Goal: Task Accomplishment & Management: Manage account settings

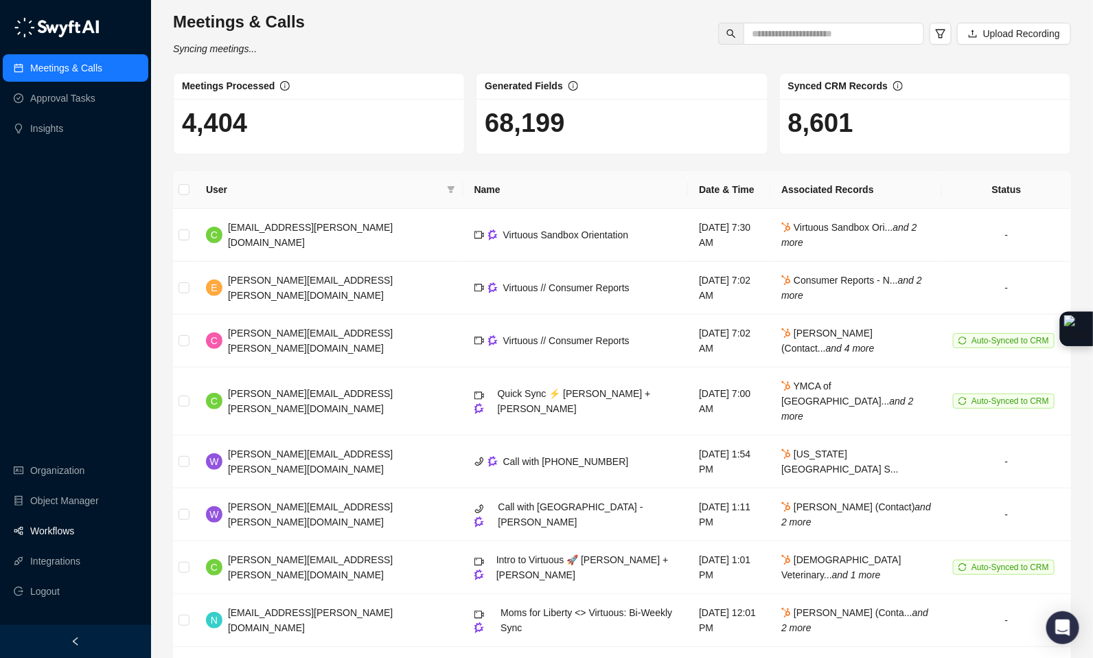
click at [53, 520] on link "Workflows" at bounding box center [52, 530] width 44 height 27
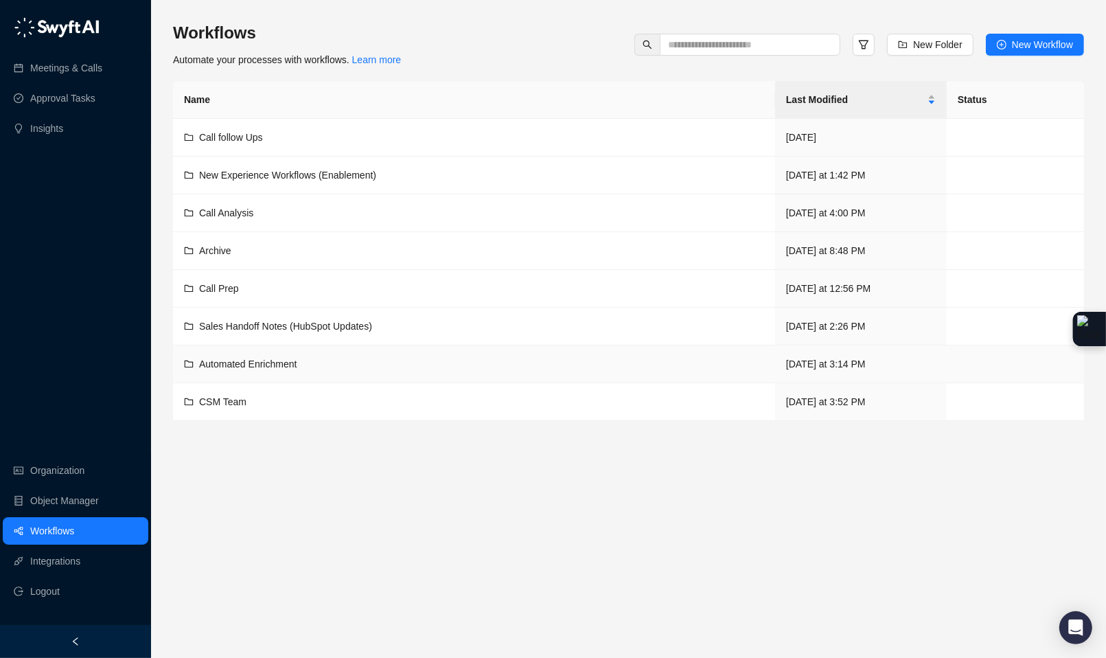
click at [302, 362] on div "Automated Enrichment" at bounding box center [474, 363] width 580 height 15
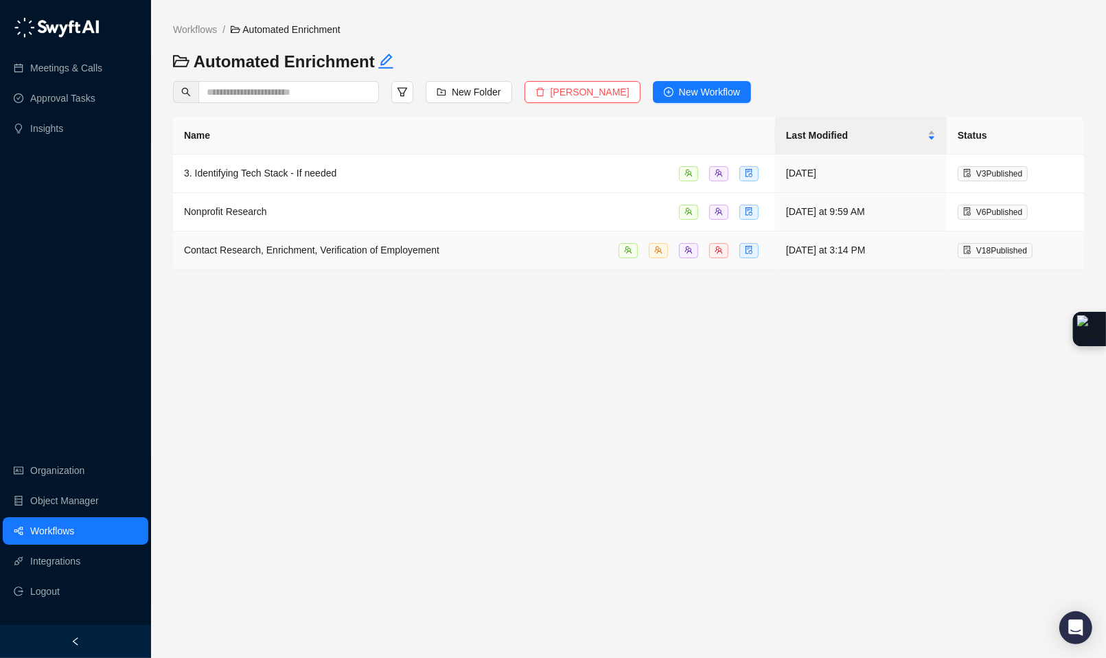
click at [434, 253] on span "Contact Research, Enrichment, Verification of Employement" at bounding box center [311, 249] width 255 height 11
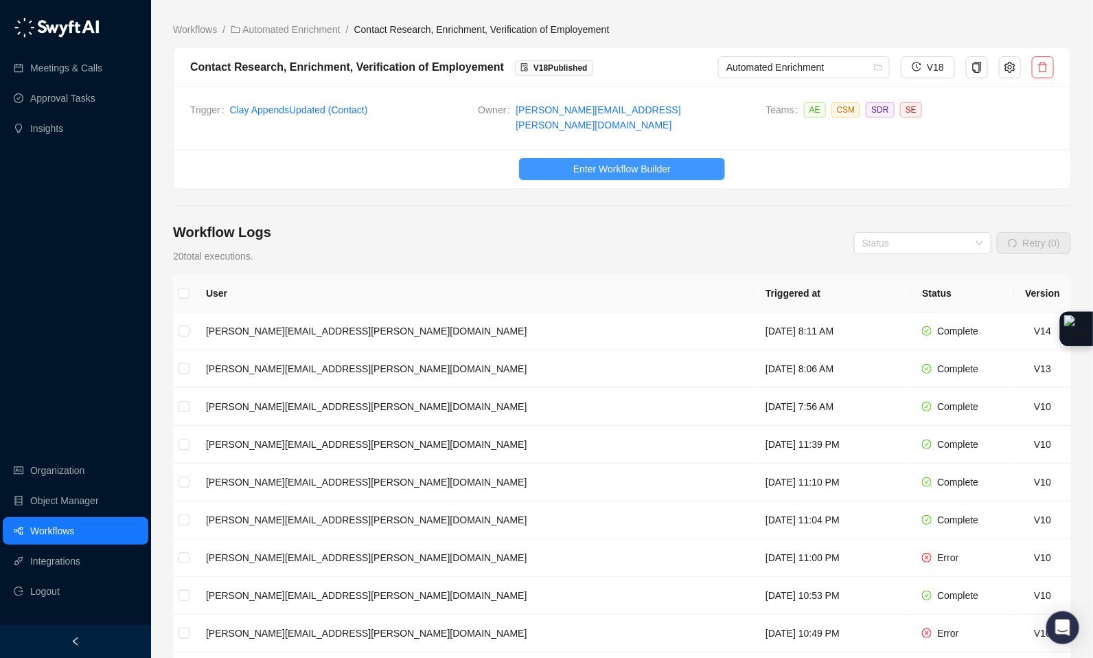
click at [678, 165] on button "Enter Workflow Builder" at bounding box center [622, 169] width 206 height 22
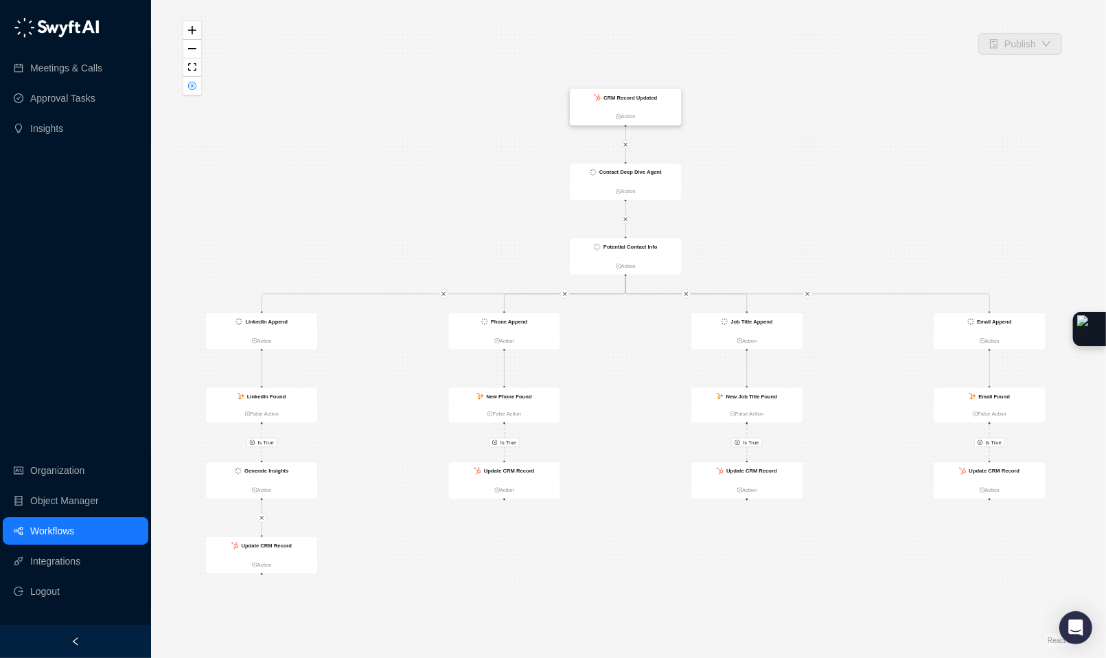
click at [652, 95] on strong "CRM Record Updated" at bounding box center [630, 98] width 54 height 6
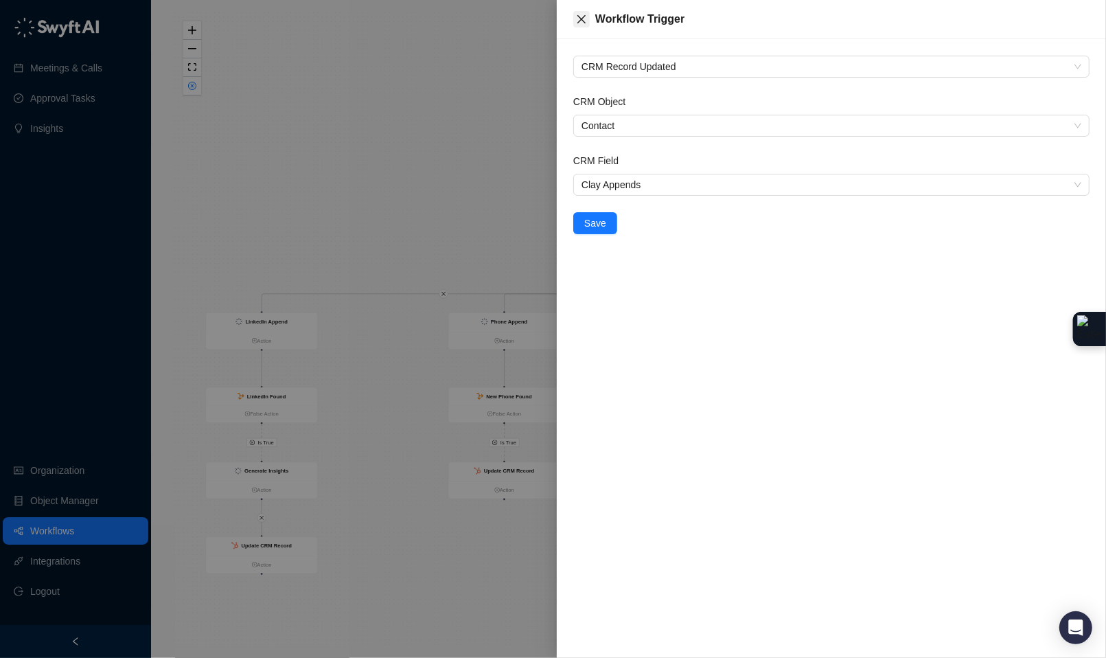
click at [585, 17] on icon "close" at bounding box center [581, 19] width 11 height 11
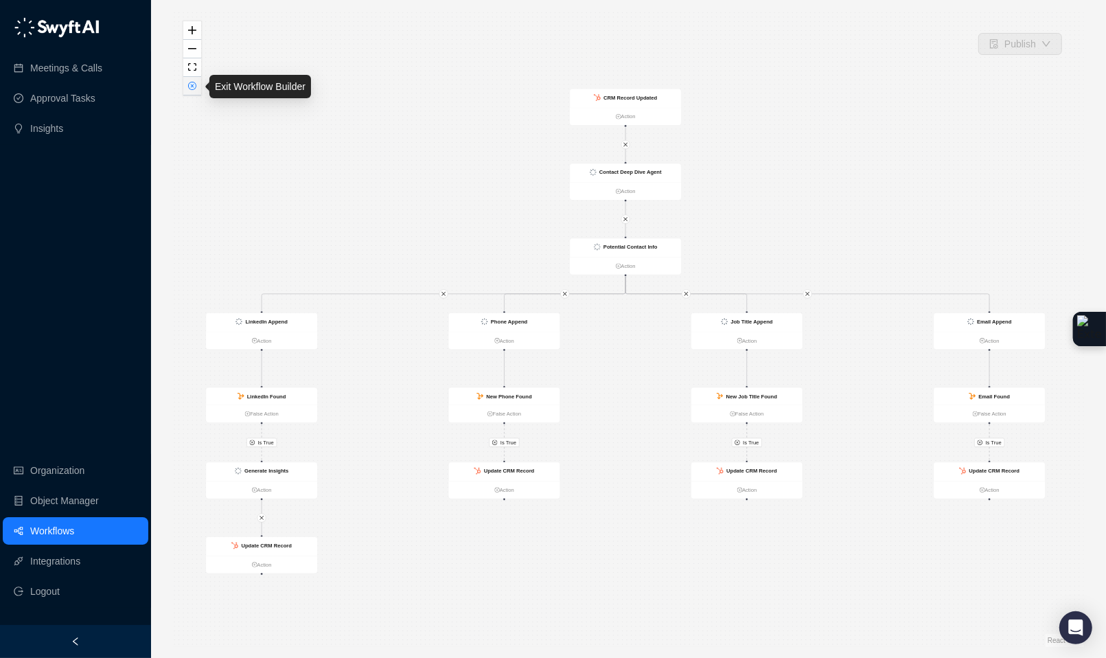
click at [190, 88] on icon "close-circle" at bounding box center [192, 85] width 7 height 7
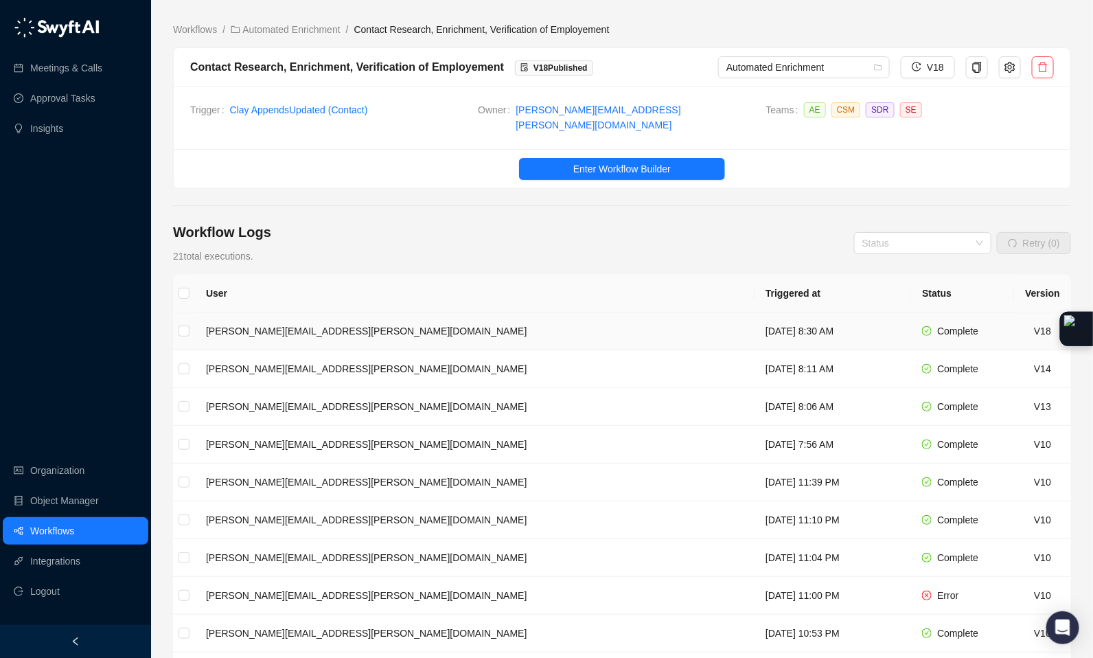
click at [754, 324] on td "[DATE] 8:30 AM" at bounding box center [832, 331] width 157 height 38
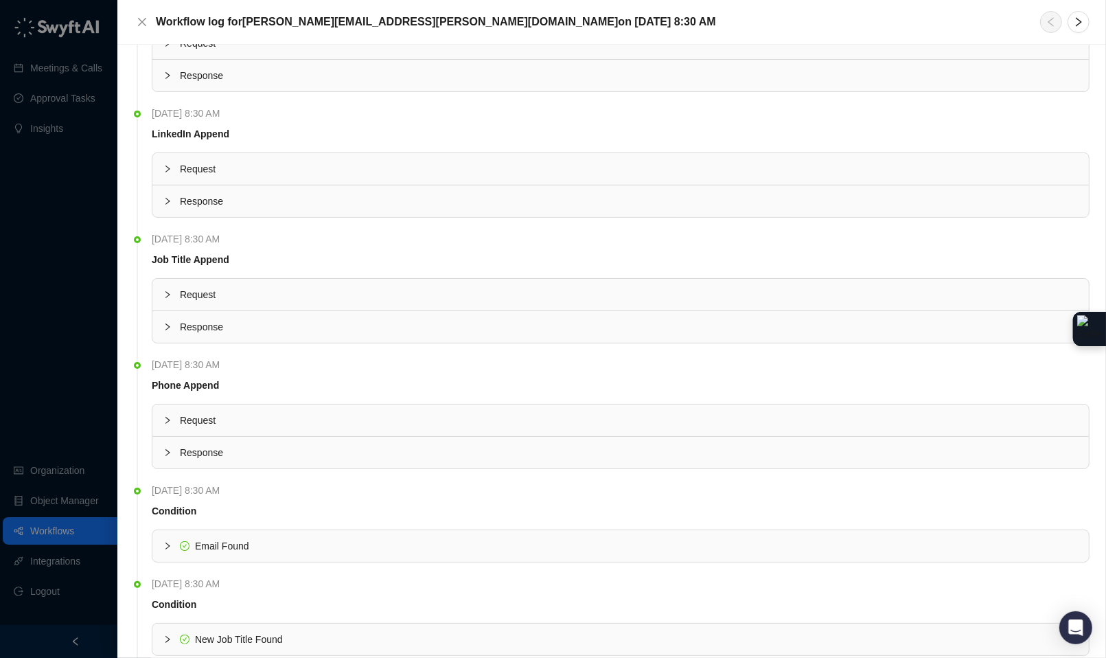
scroll to position [1195, 0]
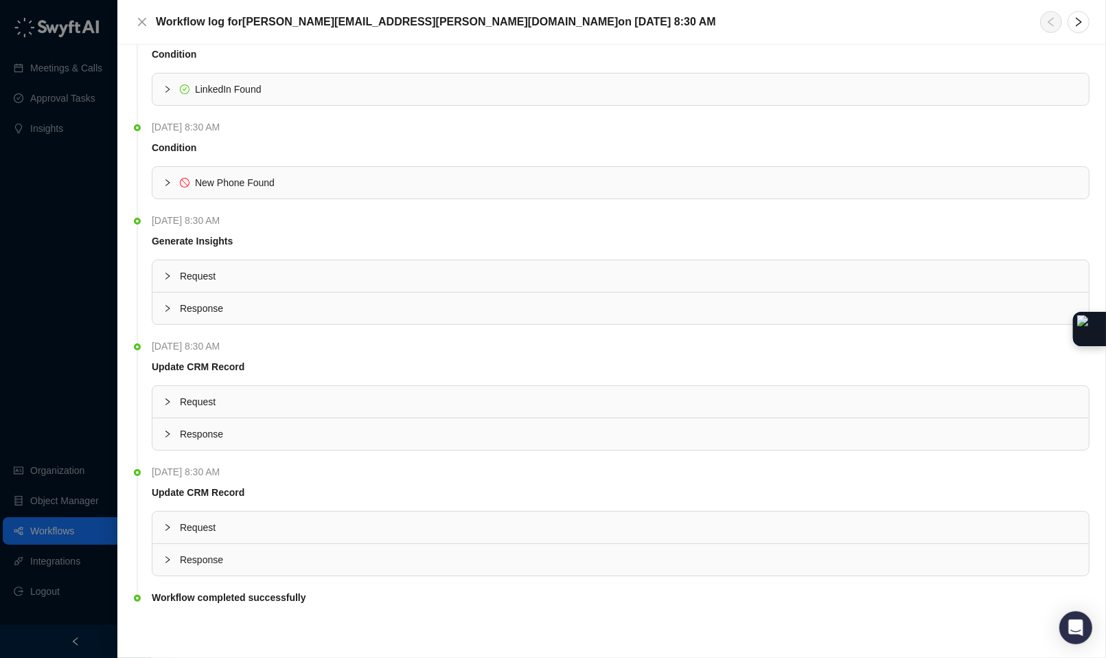
click at [167, 438] on div at bounding box center [171, 433] width 16 height 15
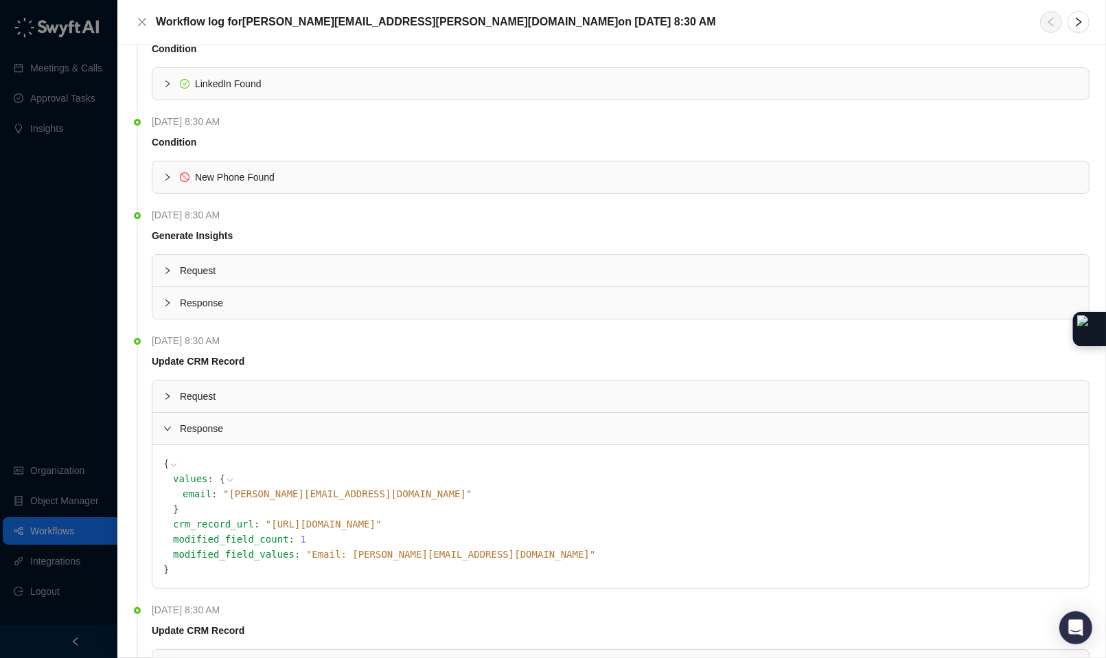
click at [374, 558] on span "" Email: brian@untold.dk "" at bounding box center [450, 554] width 289 height 11
click at [382, 525] on span "" https://app.hubspot.com/contacts/539405/118279480481 "" at bounding box center [324, 523] width 116 height 11
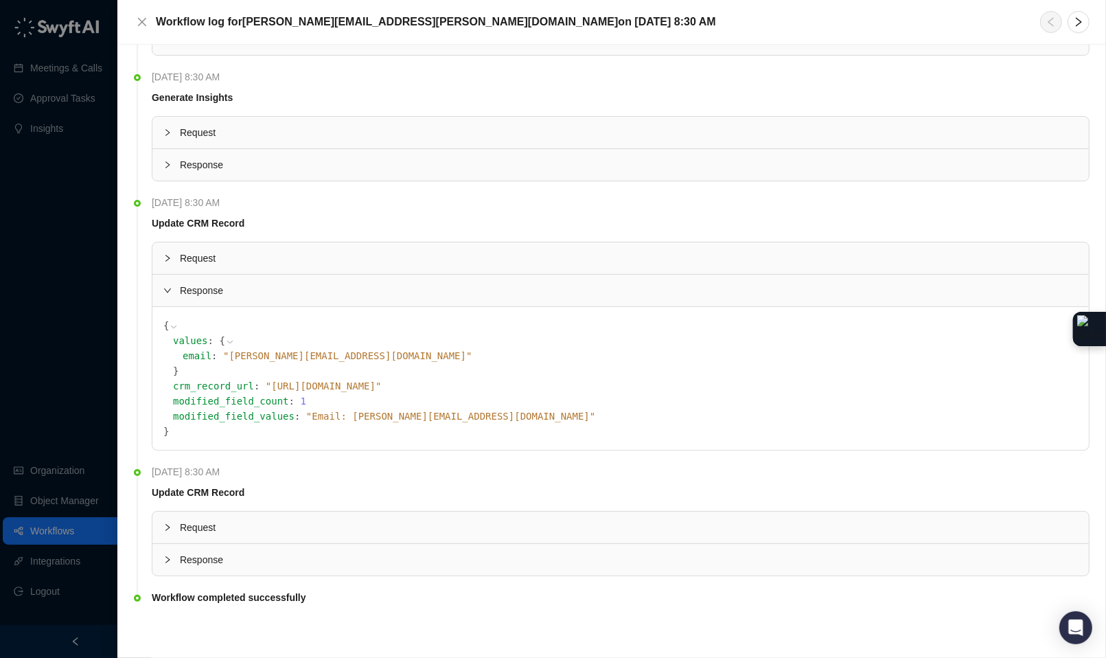
scroll to position [1339, 0]
click at [172, 564] on div at bounding box center [171, 559] width 16 height 15
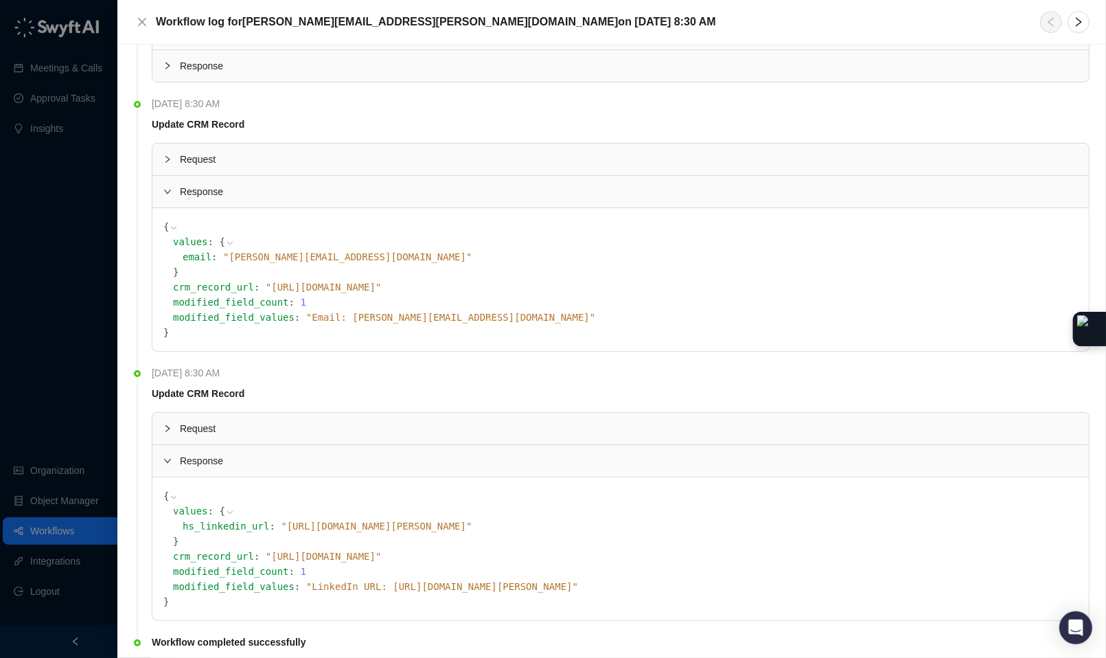
scroll to position [1436, 0]
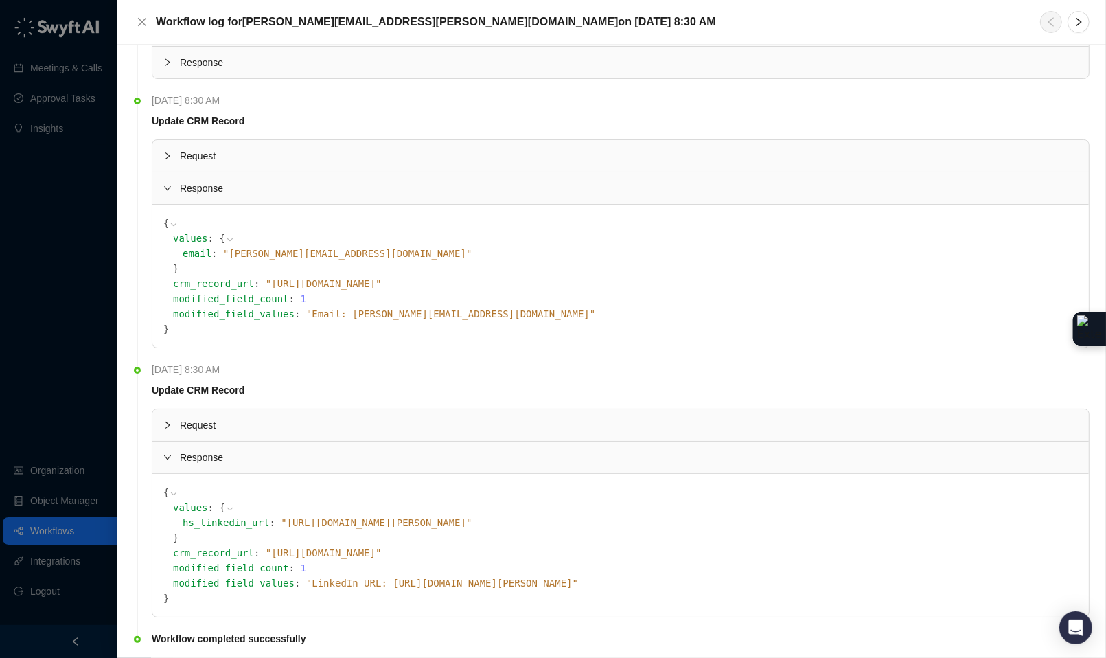
click at [461, 584] on span "" LinkedIn URL: https://www.linkedin.com/in/brian-scales-55914a1 "" at bounding box center [442, 582] width 272 height 11
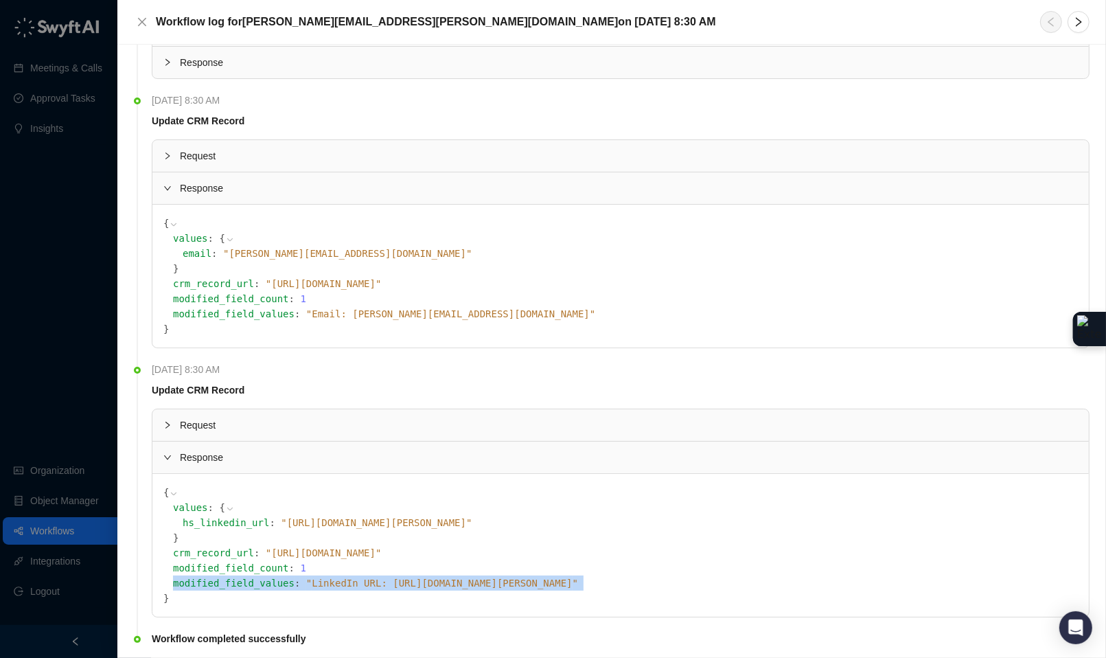
click at [461, 584] on span "" LinkedIn URL: https://www.linkedin.com/in/brian-scales-55914a1 "" at bounding box center [442, 582] width 272 height 11
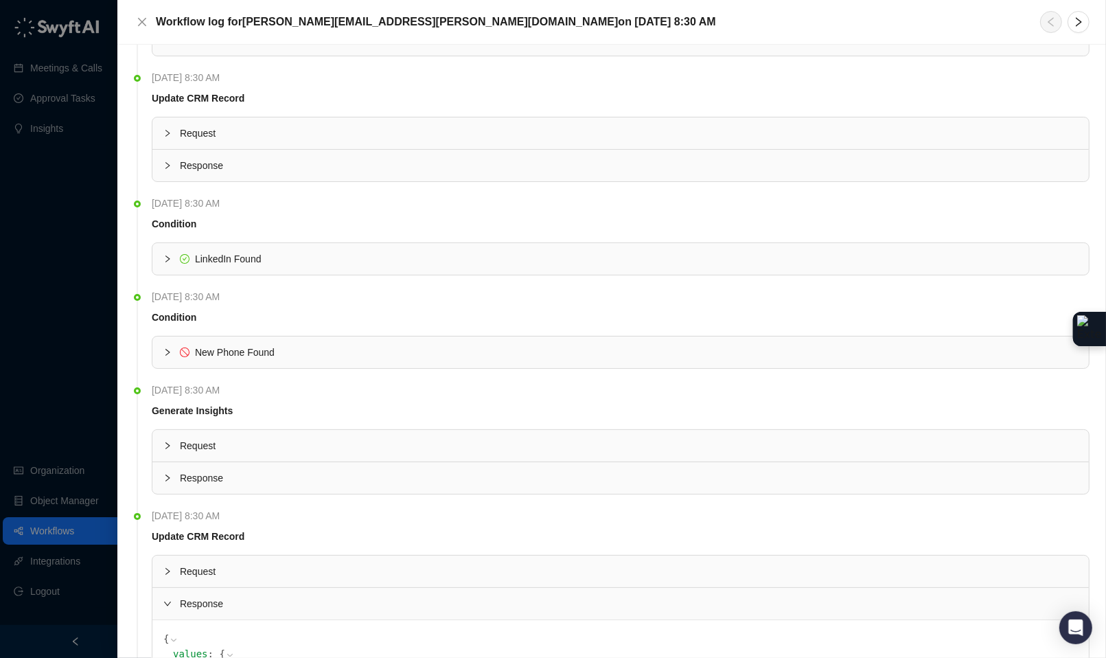
scroll to position [1019, 0]
click at [165, 264] on icon "collapsed" at bounding box center [167, 259] width 8 height 8
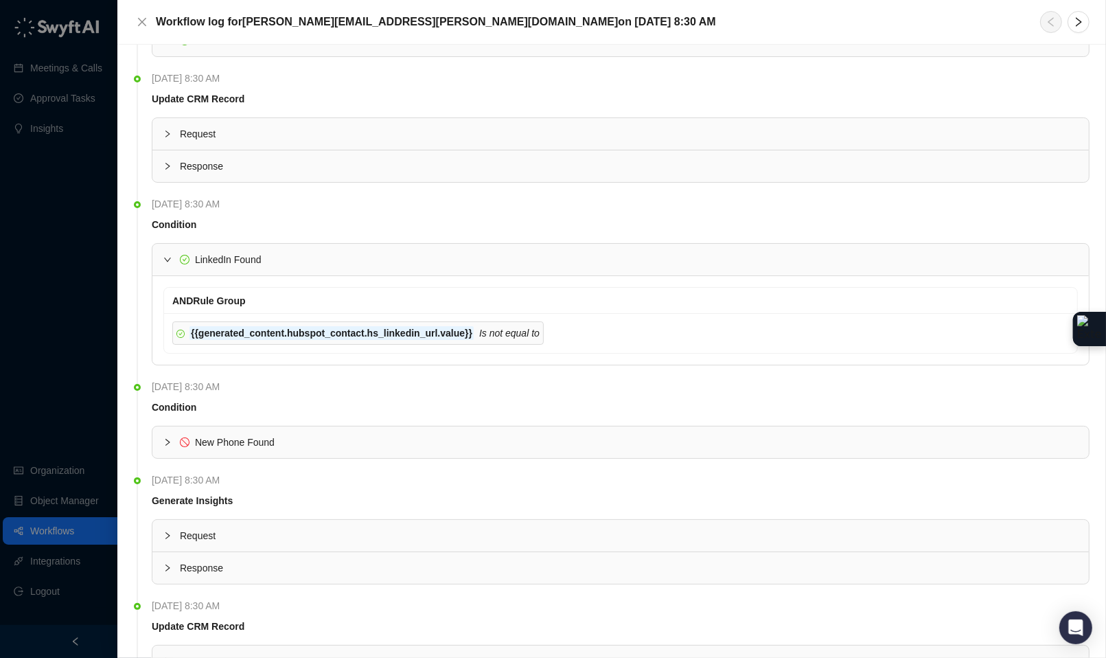
scroll to position [1023, 0]
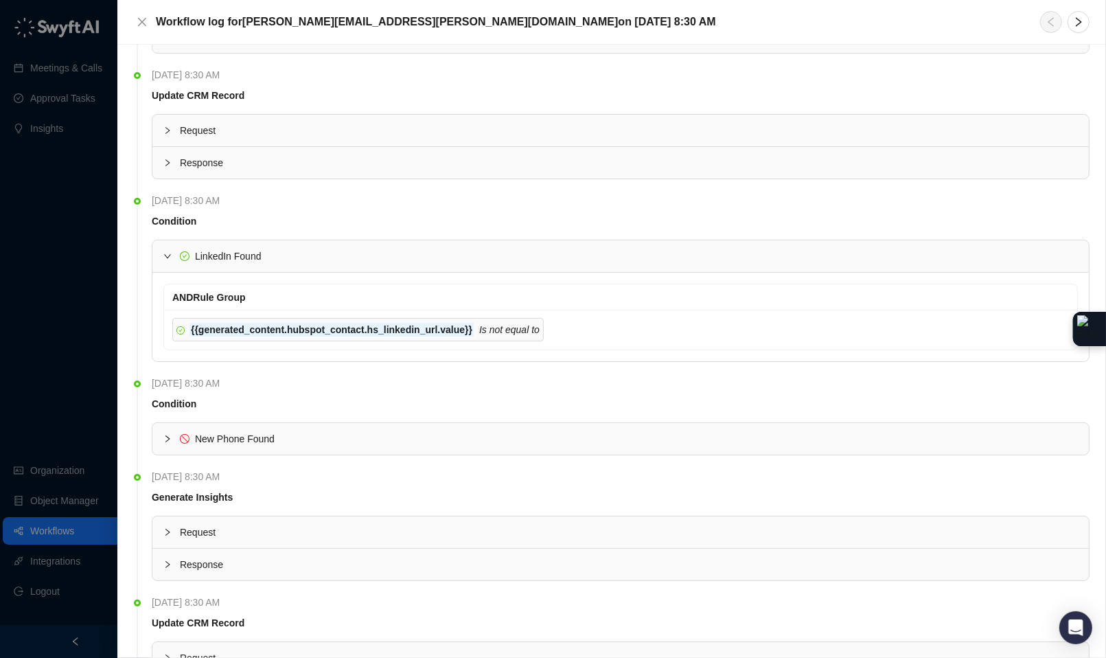
click at [531, 335] on icon "Is not equal to" at bounding box center [509, 329] width 60 height 11
click at [168, 257] on icon "expanded" at bounding box center [167, 256] width 8 height 8
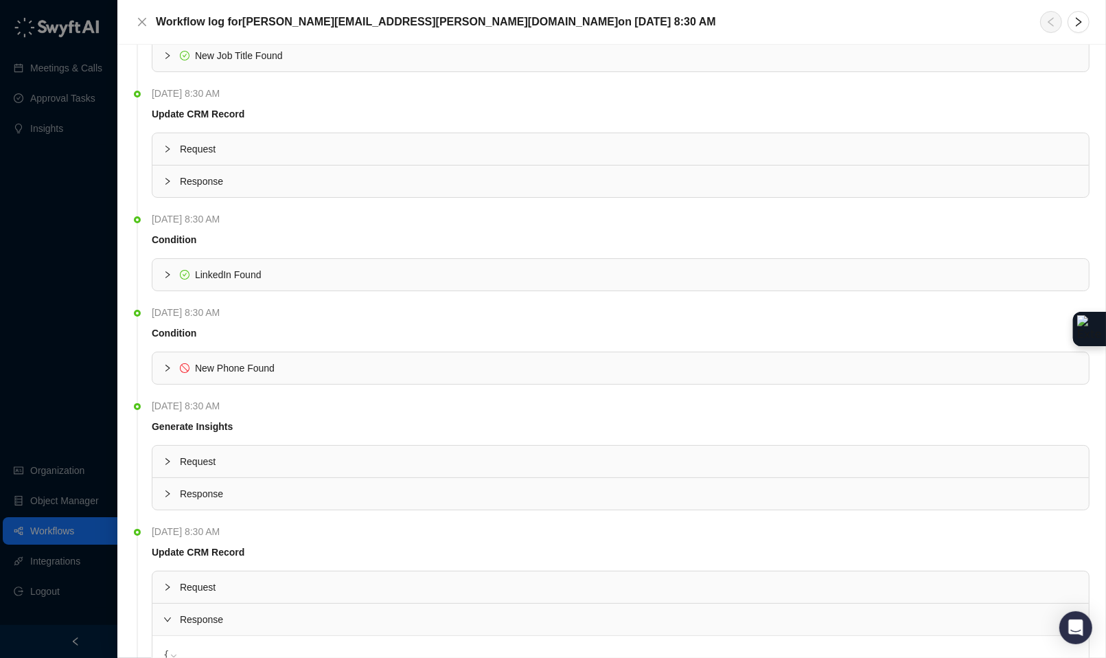
scroll to position [792, 0]
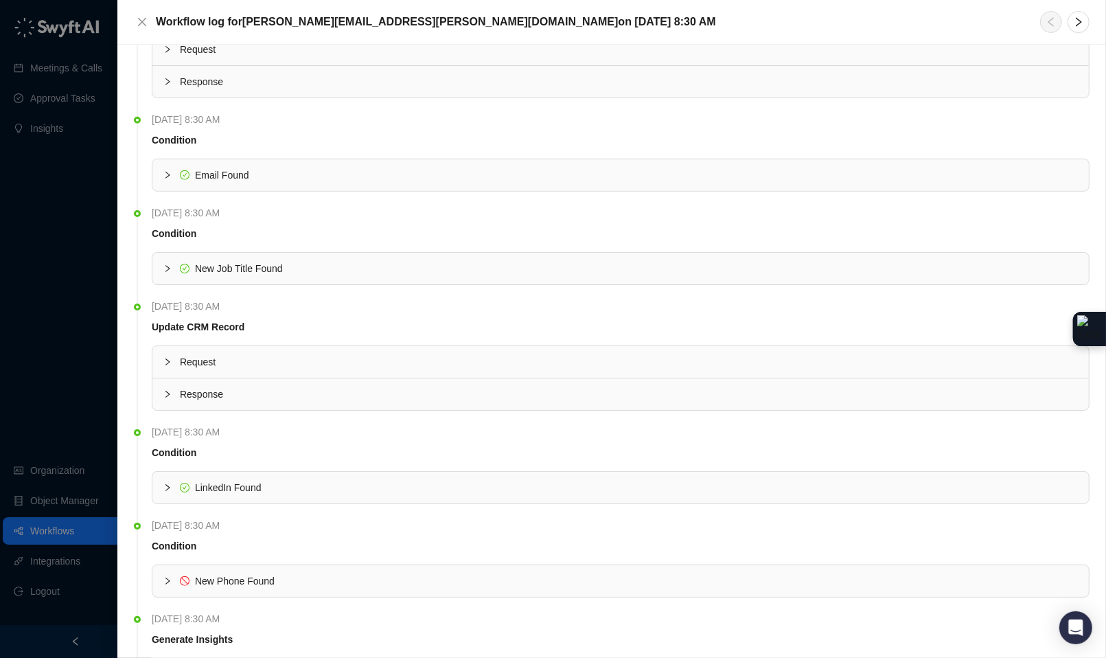
click at [165, 272] on icon "collapsed" at bounding box center [167, 268] width 8 height 8
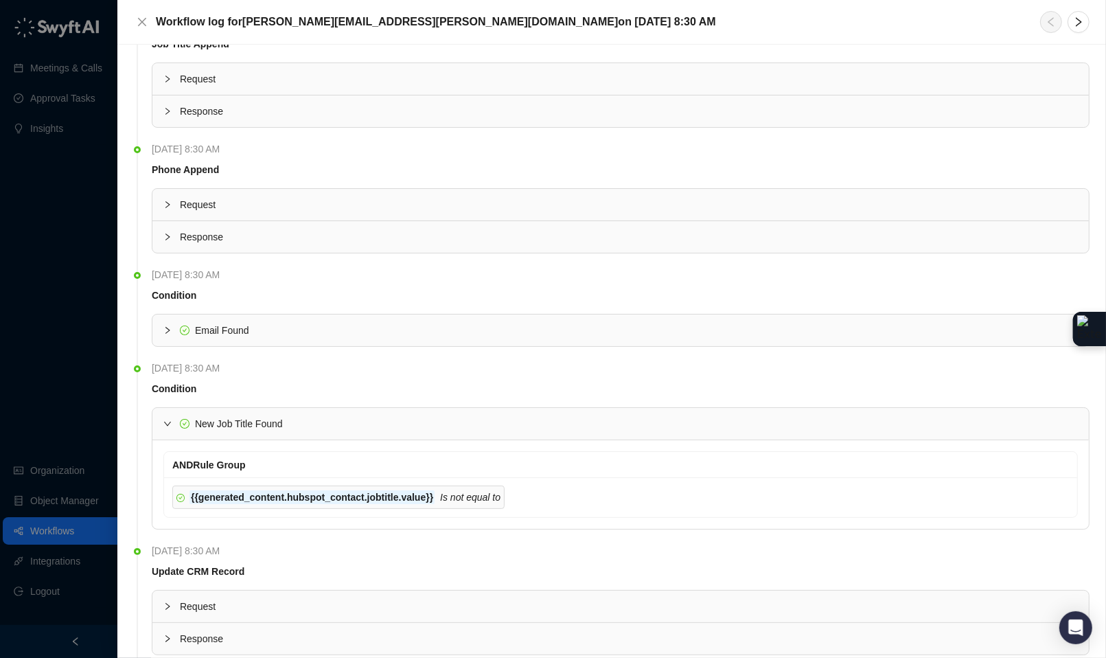
scroll to position [596, 0]
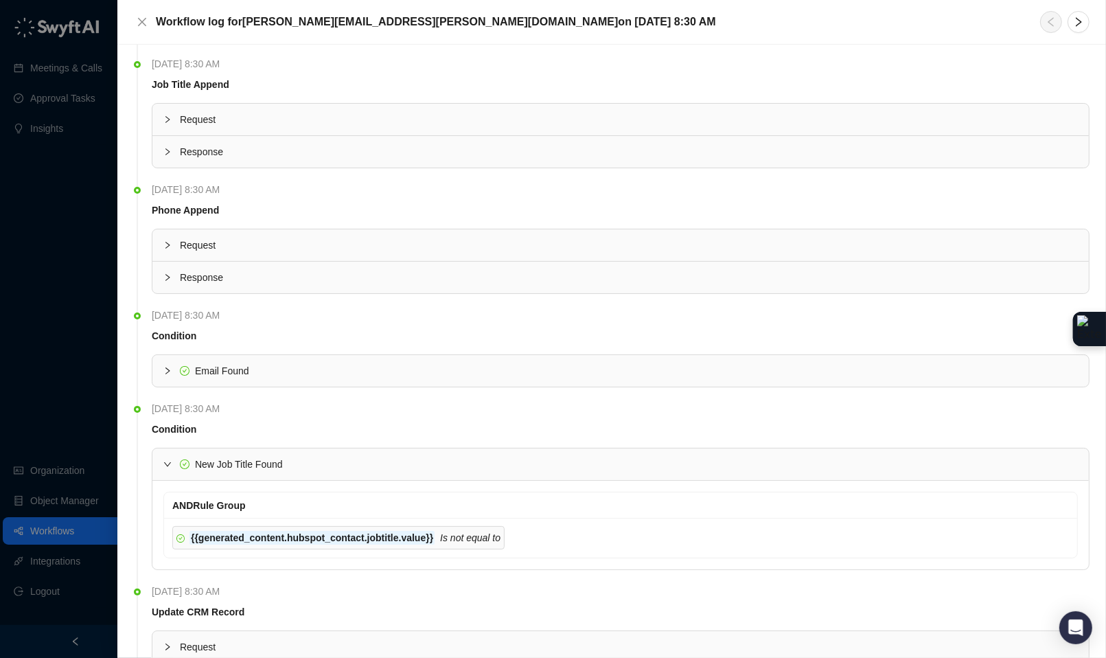
click at [170, 121] on icon "collapsed" at bounding box center [167, 119] width 4 height 7
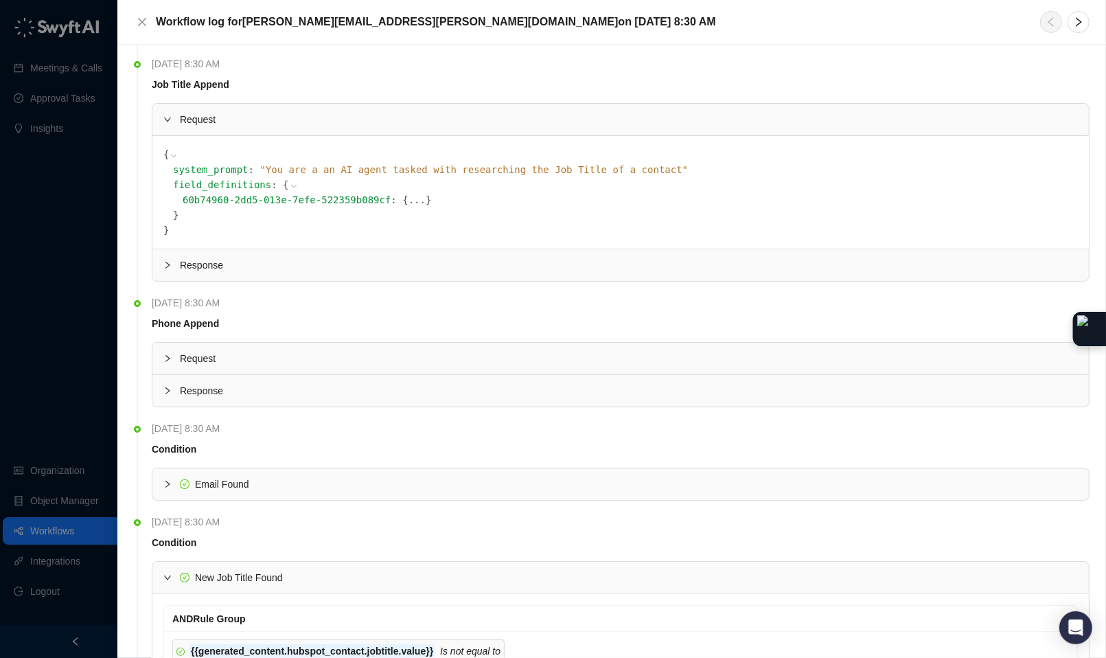
click at [316, 172] on span "" You are a an AI agent tasked with researching the Job Title of a contact "" at bounding box center [474, 169] width 428 height 11
click at [414, 199] on button "..." at bounding box center [416, 199] width 17 height 15
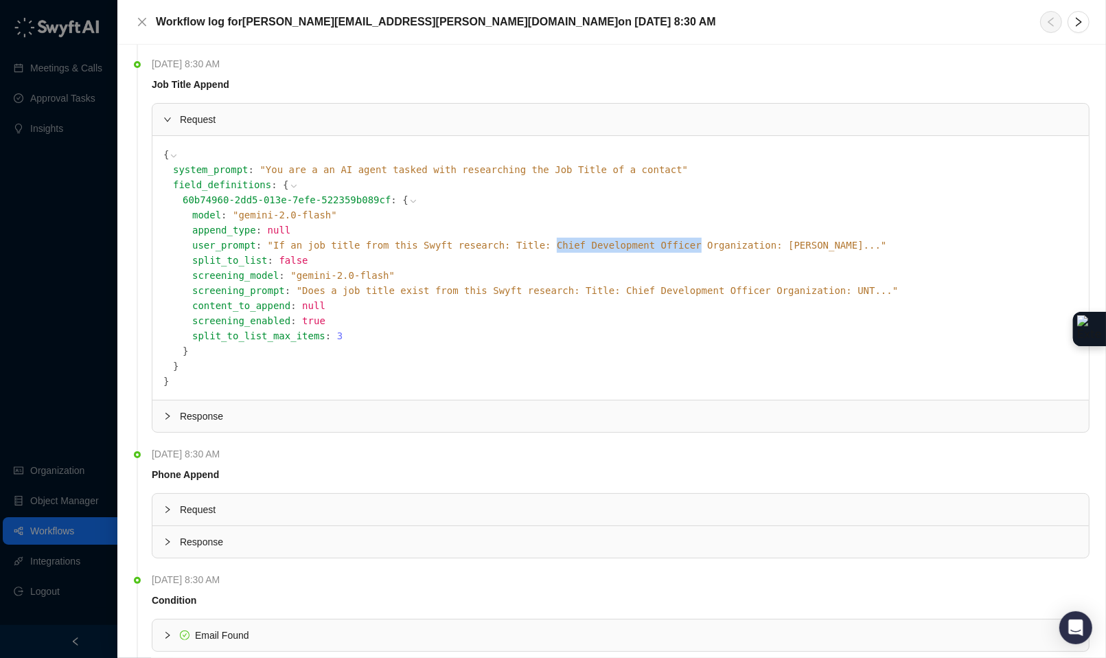
drag, startPoint x: 557, startPoint y: 246, endPoint x: 700, endPoint y: 245, distance: 142.1
click at [700, 245] on span "" If an job title from this Swyft research: Title: Chief Development Officer Or…" at bounding box center [577, 245] width 619 height 11
click at [842, 244] on span "" If an job title from this Swyft research: Title: Chief Development Officer Or…" at bounding box center [577, 245] width 619 height 11
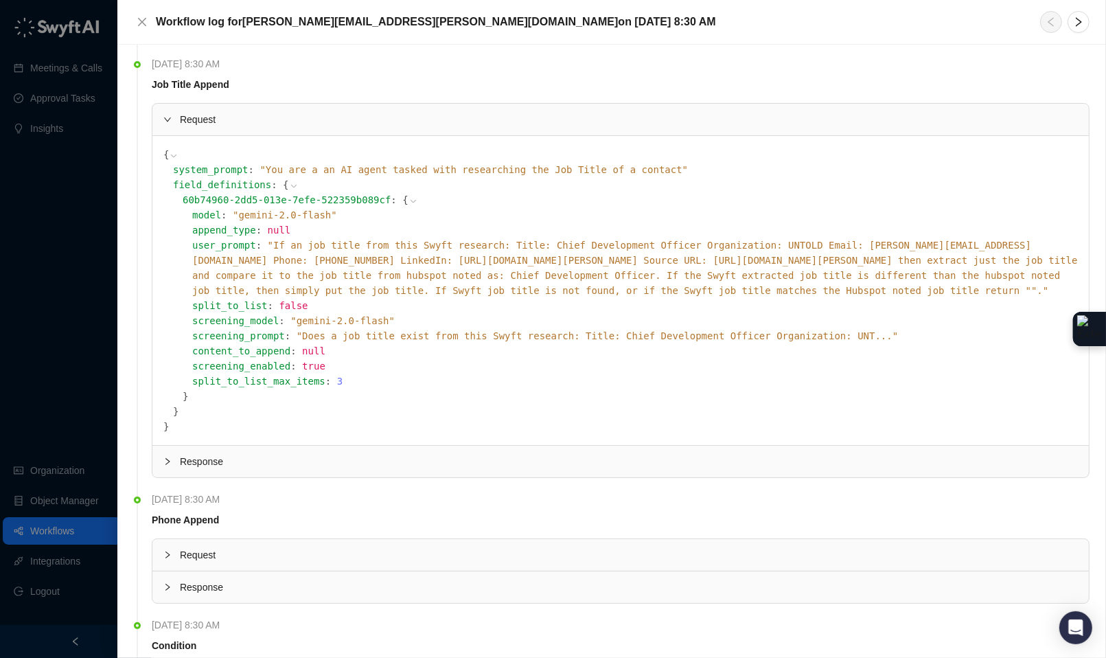
drag, startPoint x: 560, startPoint y: 246, endPoint x: 724, endPoint y: 244, distance: 163.4
click at [723, 244] on span "" If an job title from this Swyft research: Title: Chief Development Officer Or…" at bounding box center [635, 268] width 886 height 56
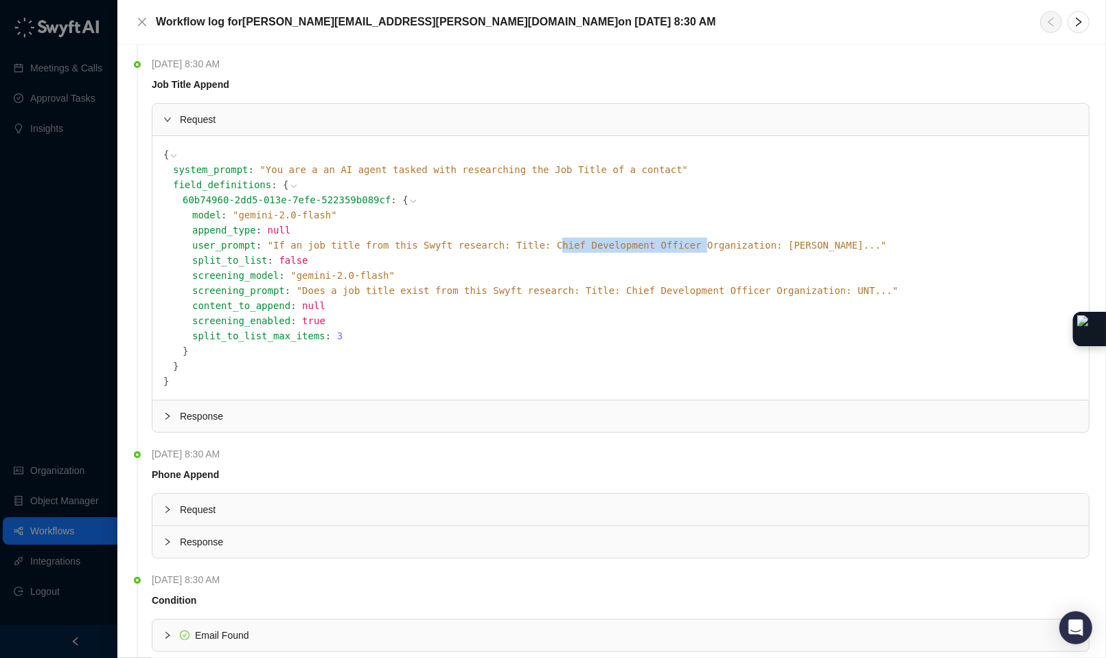
drag, startPoint x: 707, startPoint y: 244, endPoint x: 560, endPoint y: 247, distance: 147.0
click at [560, 247] on span "" If an job title from this Swyft research: Title: Chief Development Officer Or…" at bounding box center [577, 245] width 619 height 11
drag, startPoint x: 555, startPoint y: 247, endPoint x: 700, endPoint y: 246, distance: 144.9
click at [700, 246] on span "" If an job title from this Swyft research: Title: Chief Development Officer Or…" at bounding box center [577, 245] width 619 height 11
copy span "Chief Development Officer"
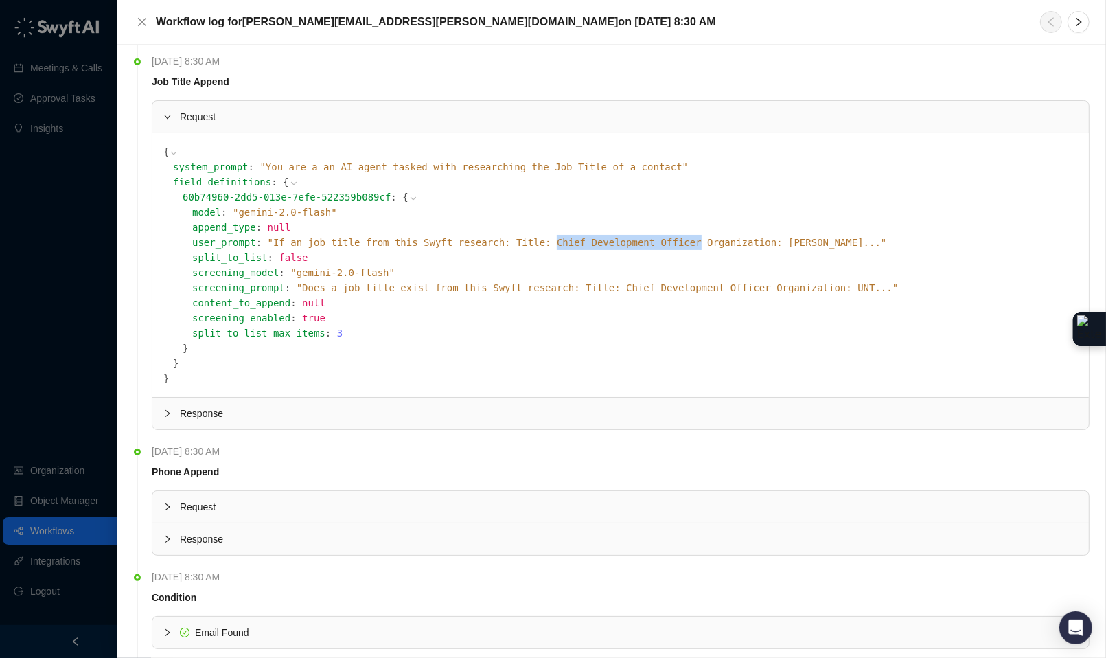
scroll to position [599, 0]
click at [285, 404] on div "Response" at bounding box center [620, 413] width 936 height 32
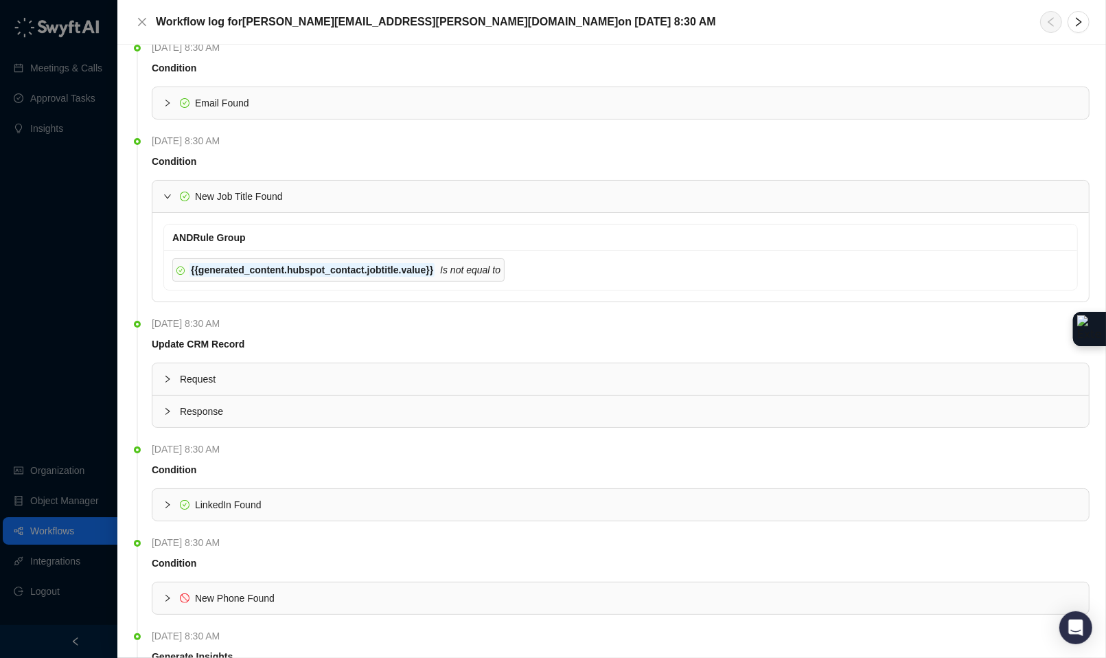
scroll to position [975, 0]
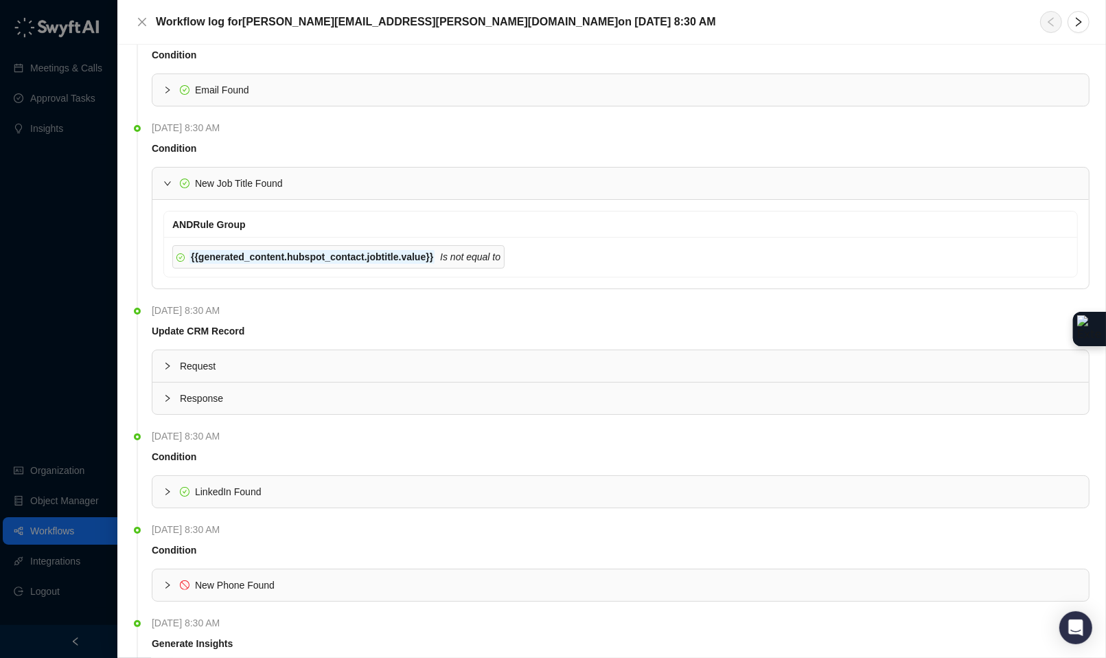
click at [170, 402] on icon "collapsed" at bounding box center [167, 398] width 8 height 8
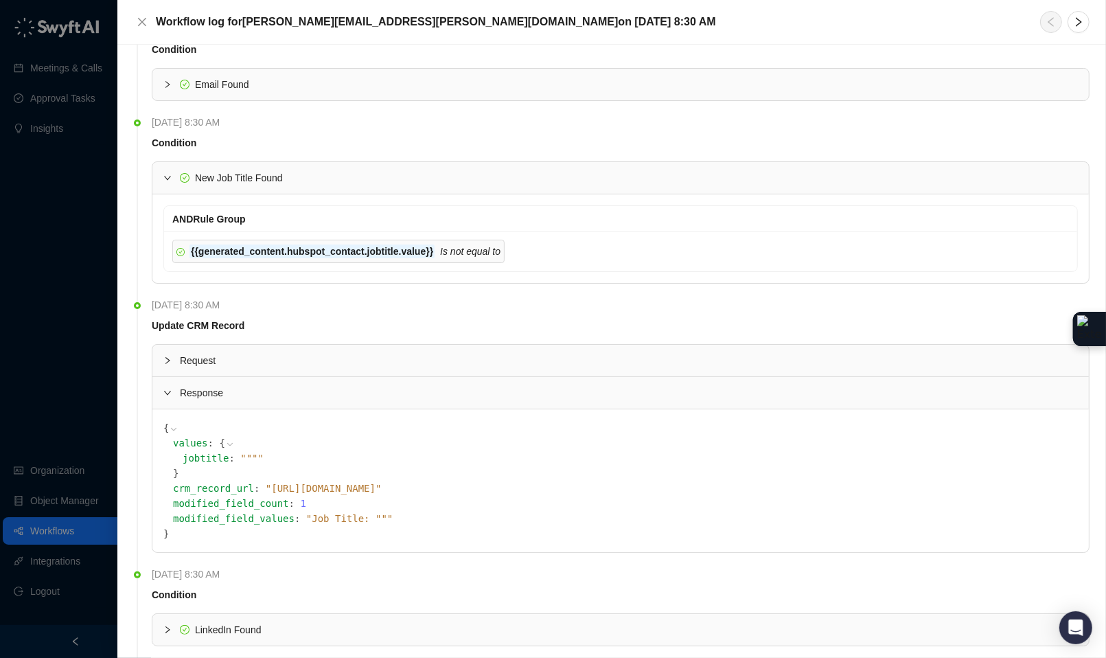
scroll to position [982, 0]
click at [353, 521] on span "" Job Title: "" "" at bounding box center [349, 516] width 87 height 11
click at [393, 520] on span "" Job Title: "" "" at bounding box center [349, 516] width 87 height 11
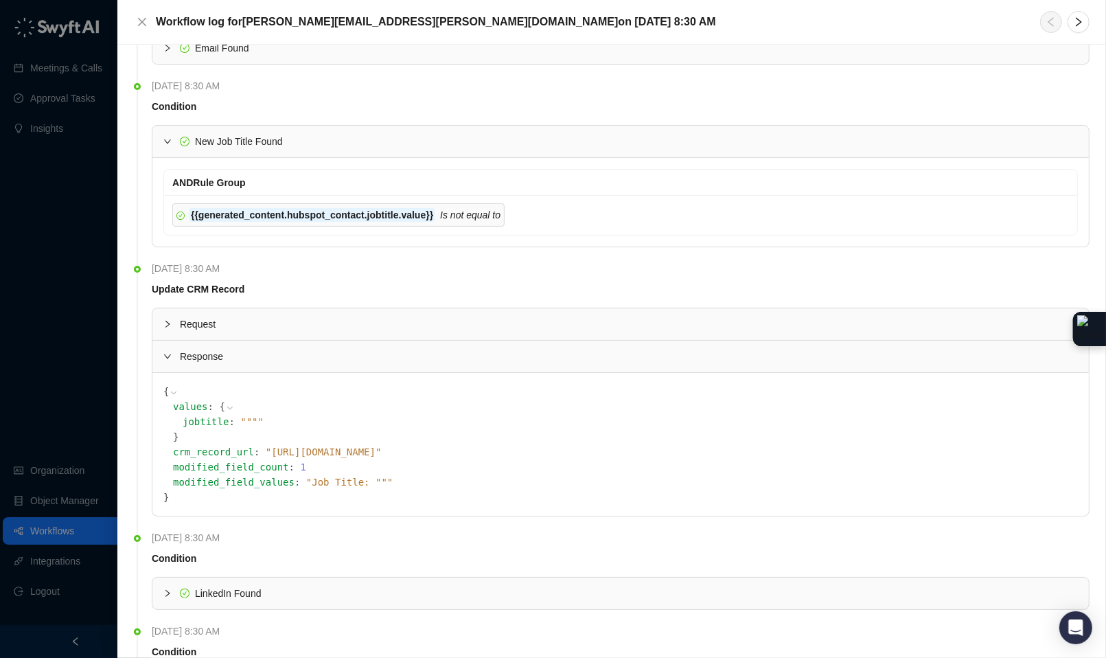
scroll to position [1020, 0]
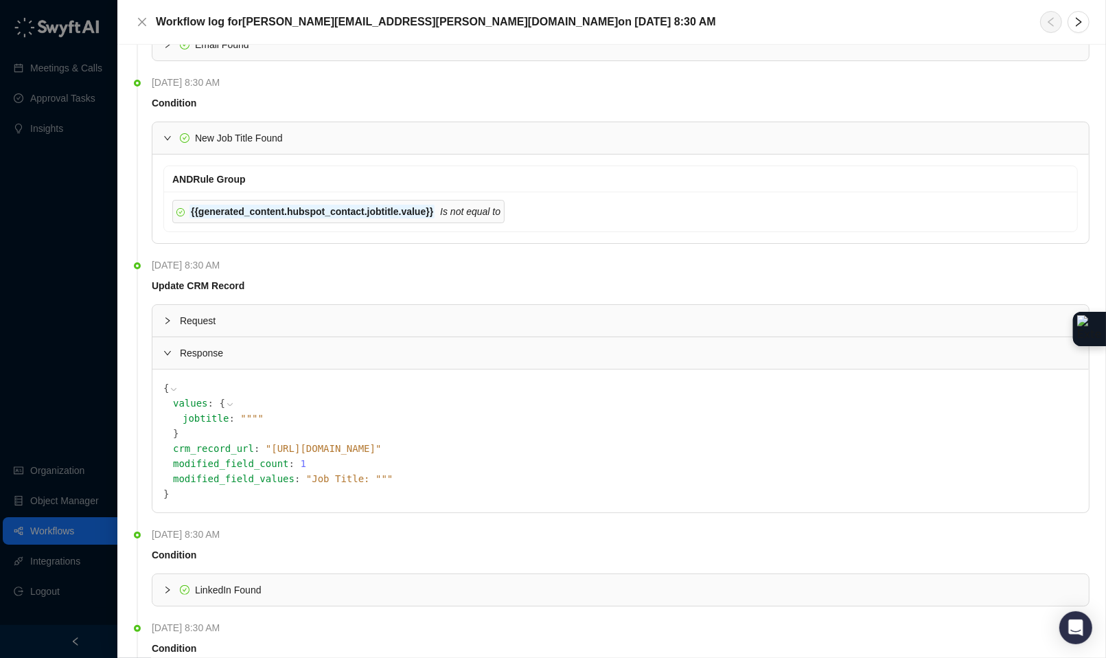
click at [336, 454] on span "" https://app.hubspot.com/contacts/539405/118279480481 "" at bounding box center [324, 448] width 116 height 11
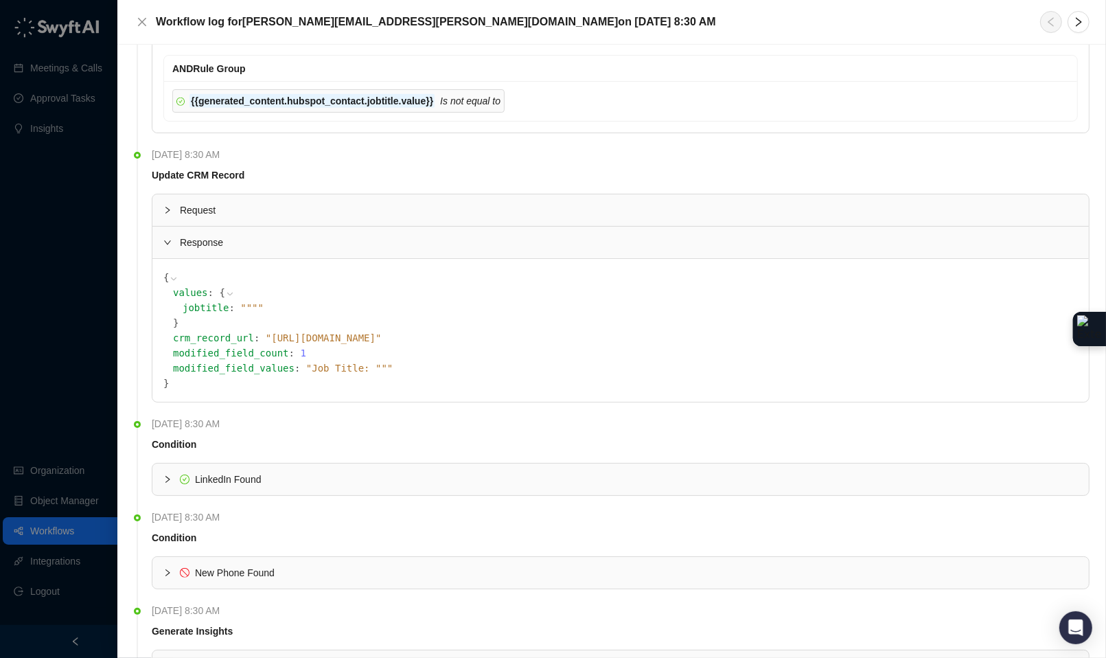
scroll to position [1127, 0]
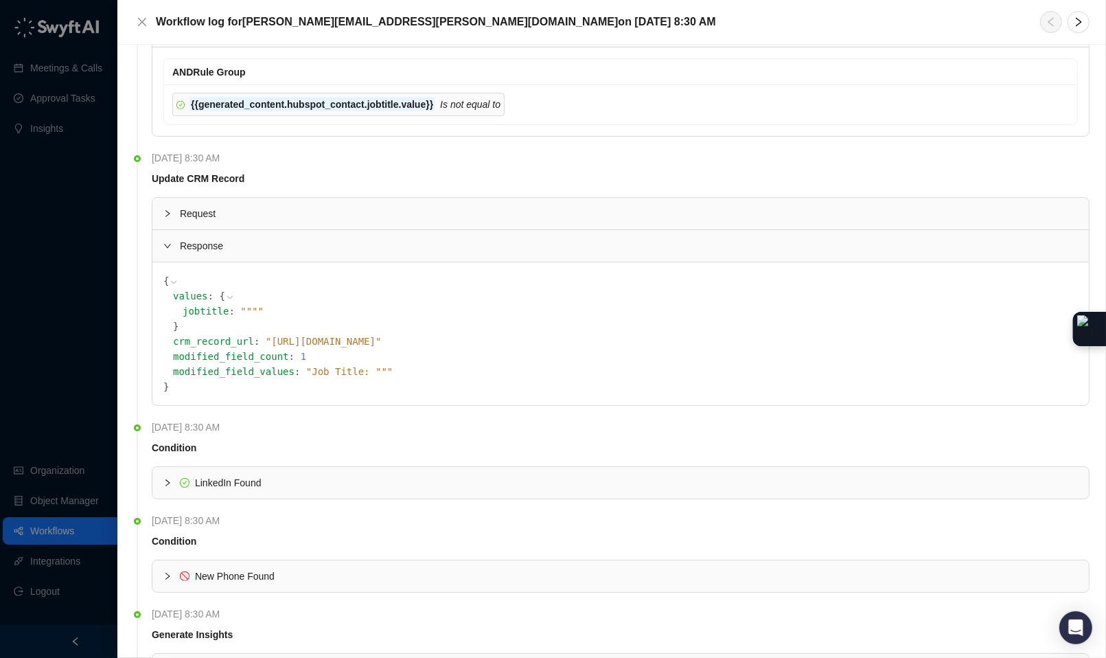
click at [167, 484] on icon "collapsed" at bounding box center [167, 483] width 8 height 8
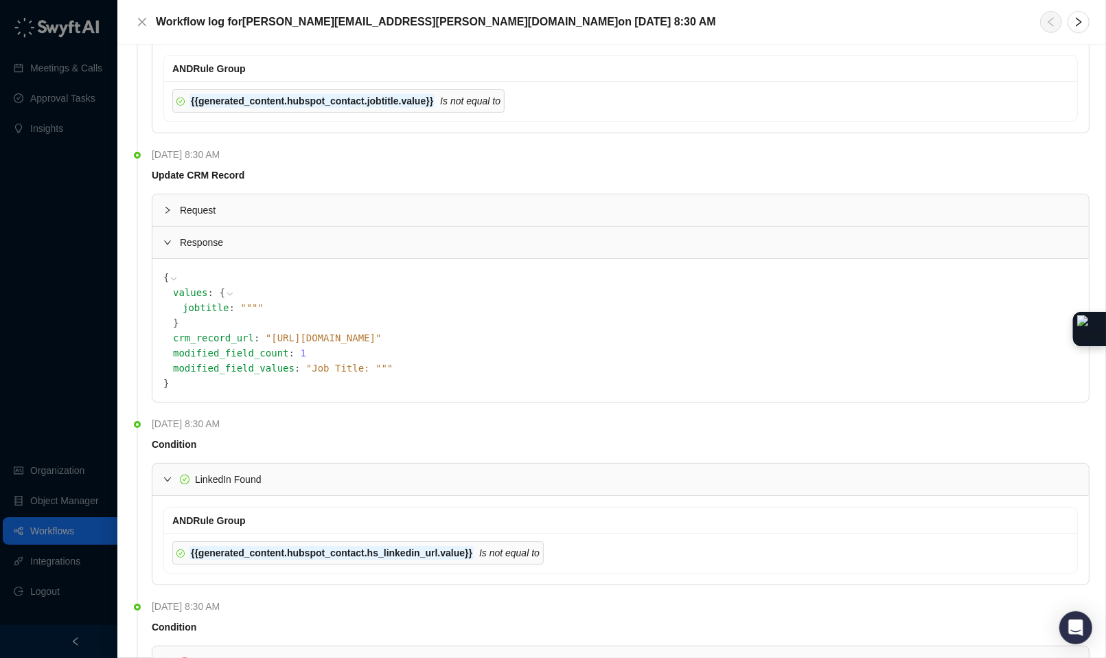
click at [532, 558] on icon "Is not equal to" at bounding box center [509, 552] width 60 height 11
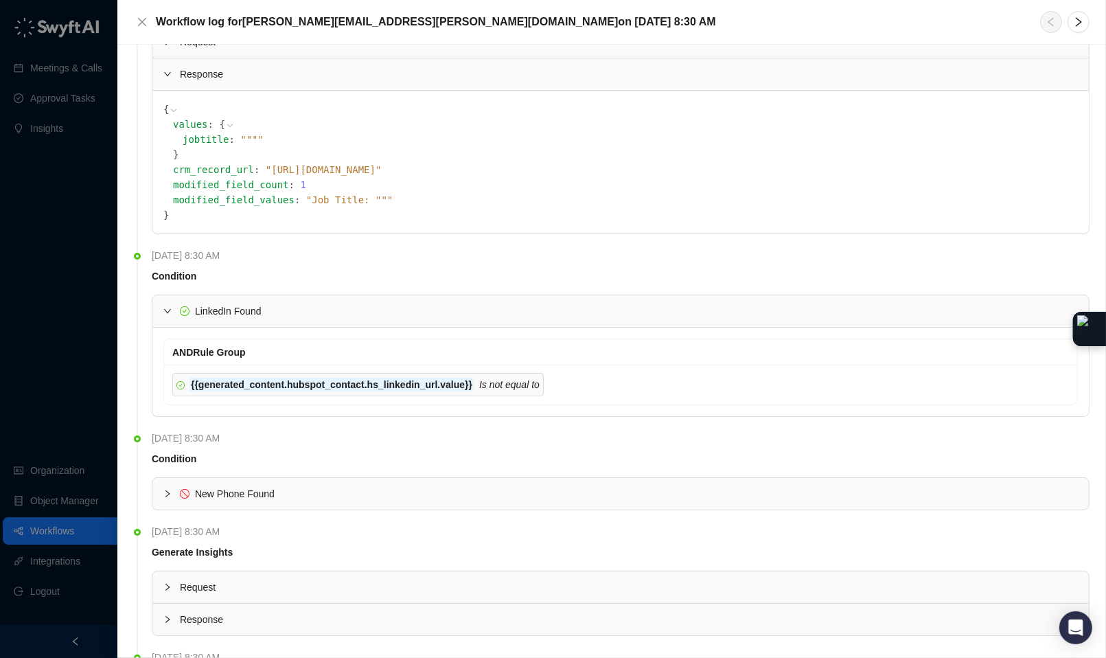
scroll to position [1301, 0]
click at [165, 496] on icon "collapsed" at bounding box center [167, 491] width 8 height 8
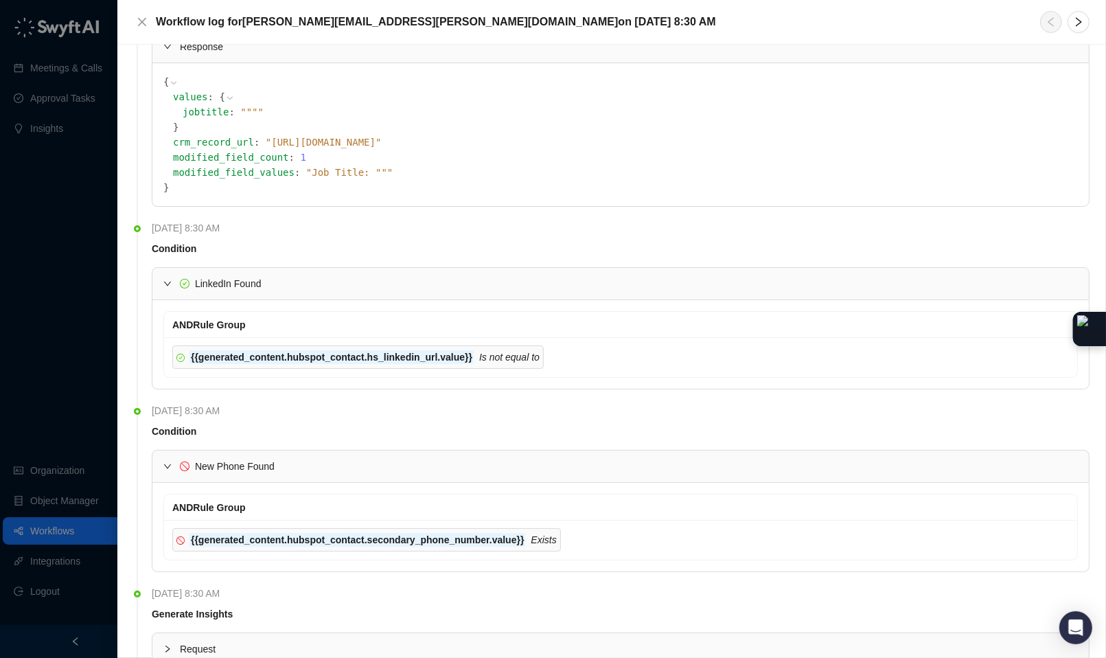
scroll to position [1443, 0]
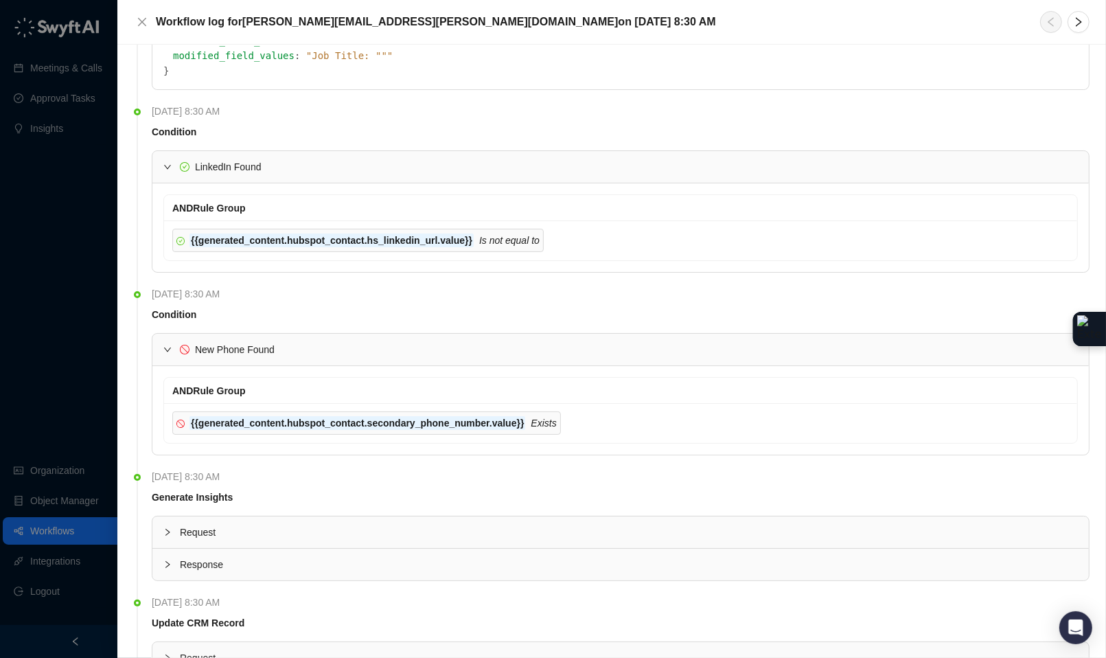
click at [180, 572] on span "Response" at bounding box center [629, 564] width 898 height 15
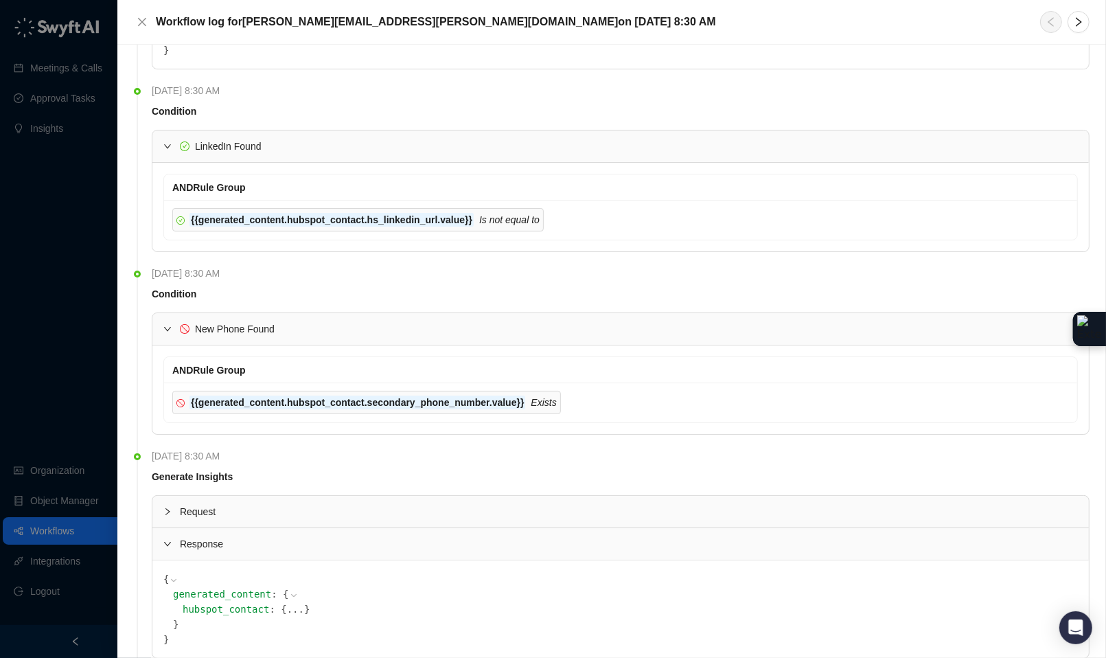
scroll to position [1494, 0]
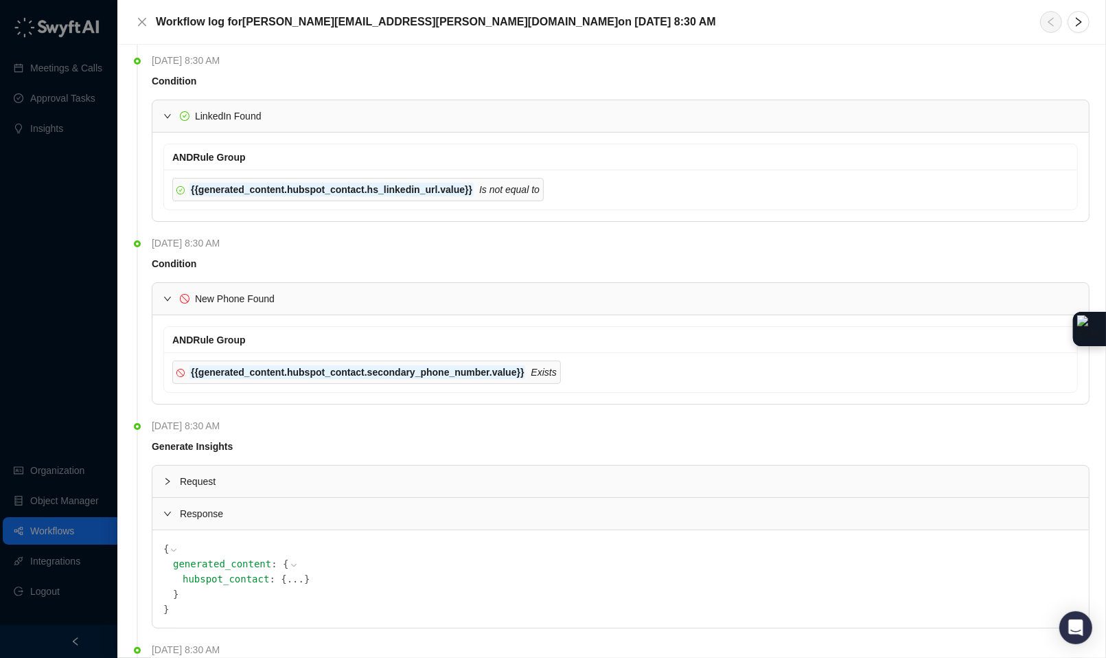
click at [301, 586] on button "..." at bounding box center [295, 578] width 17 height 15
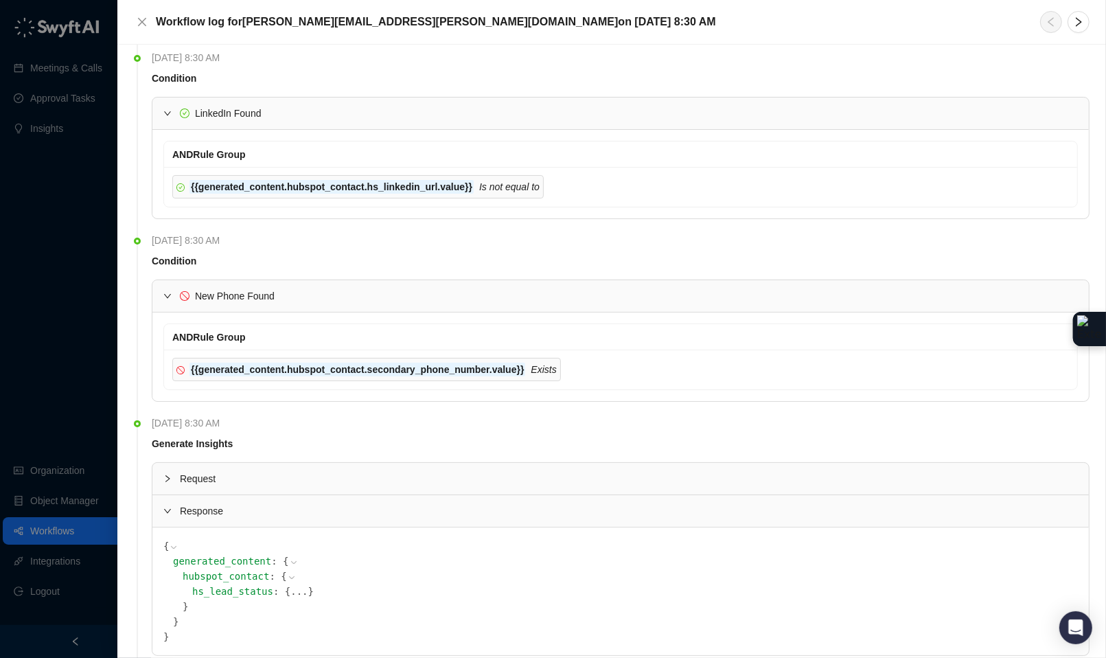
scroll to position [1497, 0]
click at [306, 598] on button "..." at bounding box center [298, 590] width 17 height 15
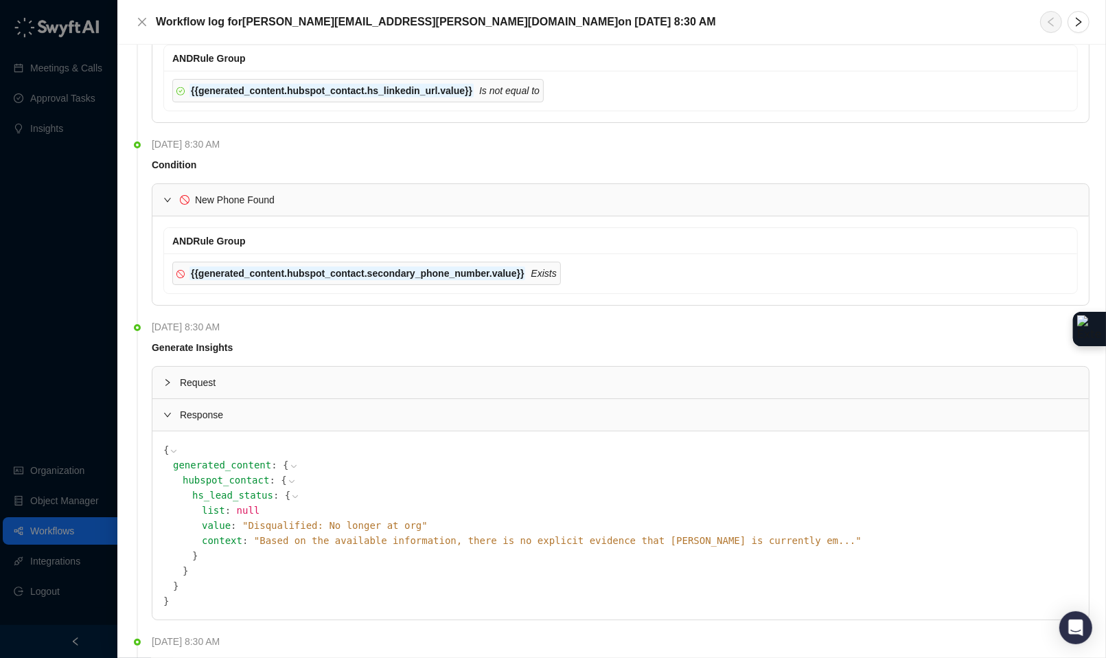
scroll to position [1604, 0]
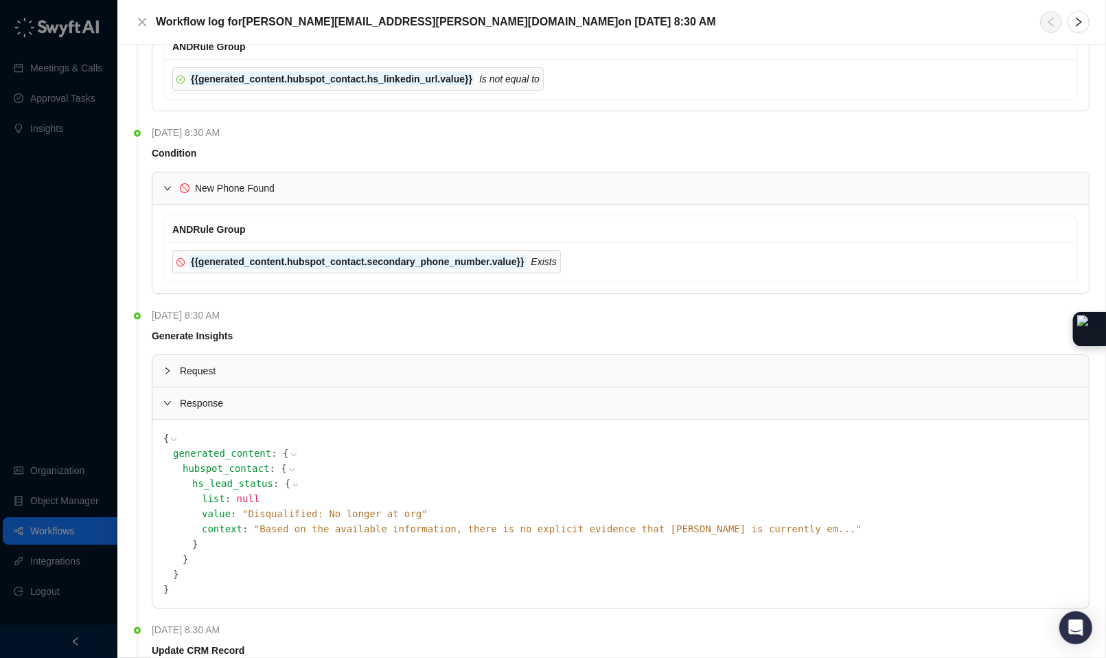
click at [395, 534] on span "" Based on the available information, there is no explicit evidence that Brian …" at bounding box center [558, 528] width 608 height 11
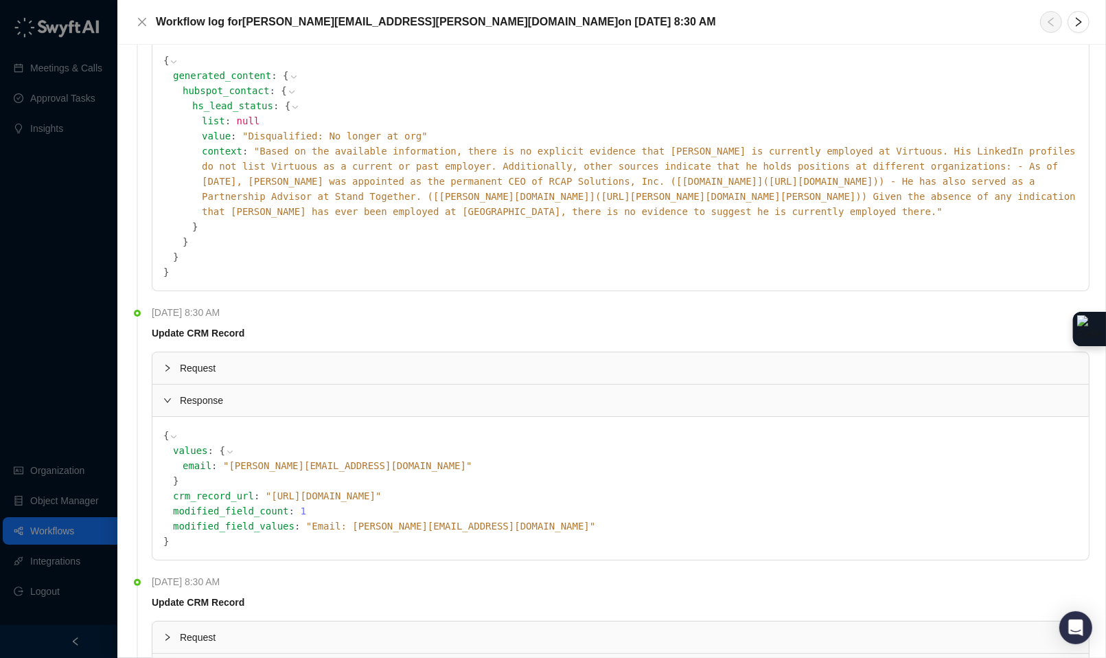
scroll to position [1983, 0]
click at [382, 500] on span "" https://app.hubspot.com/contacts/539405/118279480481 "" at bounding box center [324, 494] width 116 height 11
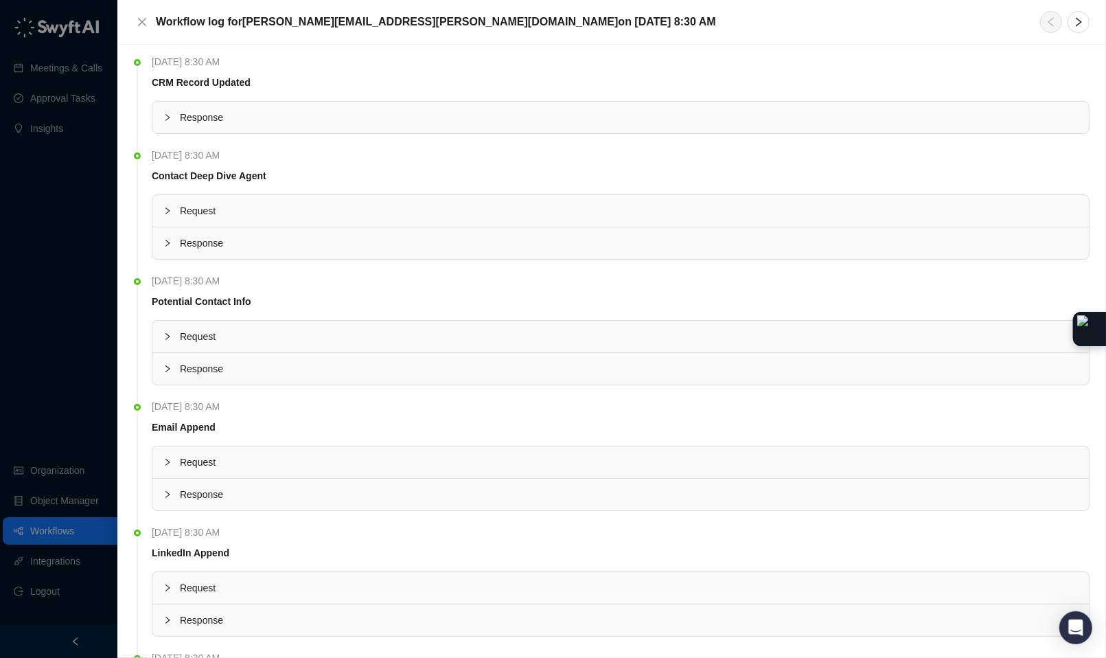
scroll to position [0, 0]
click at [135, 18] on button "Close" at bounding box center [142, 22] width 16 height 16
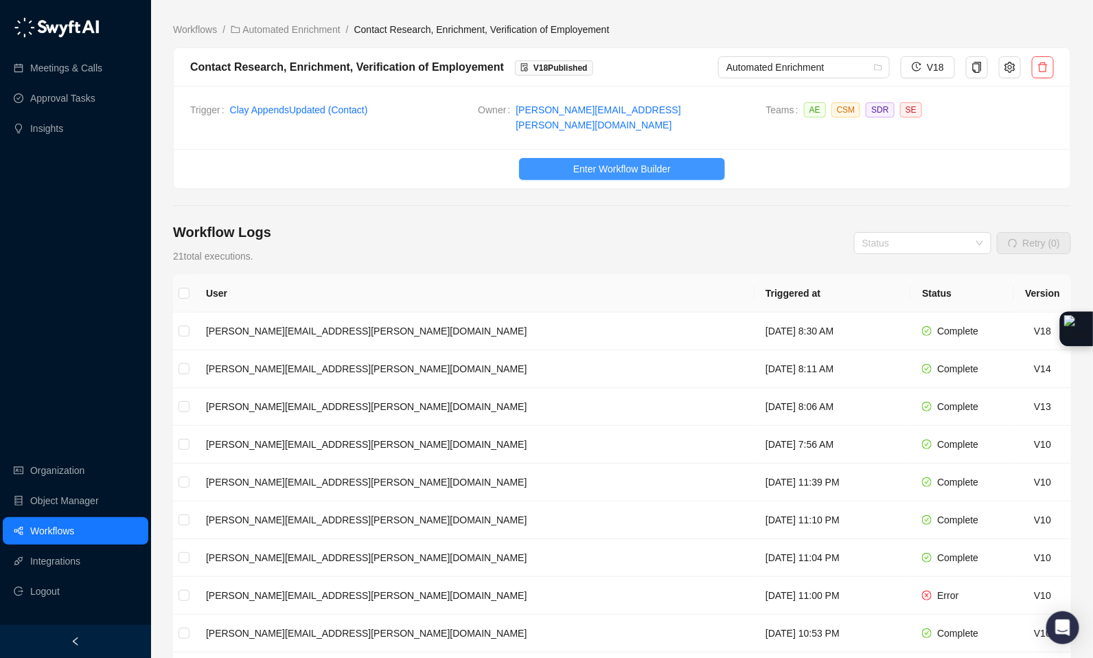
click at [636, 162] on span "Enter Workflow Builder" at bounding box center [621, 168] width 97 height 15
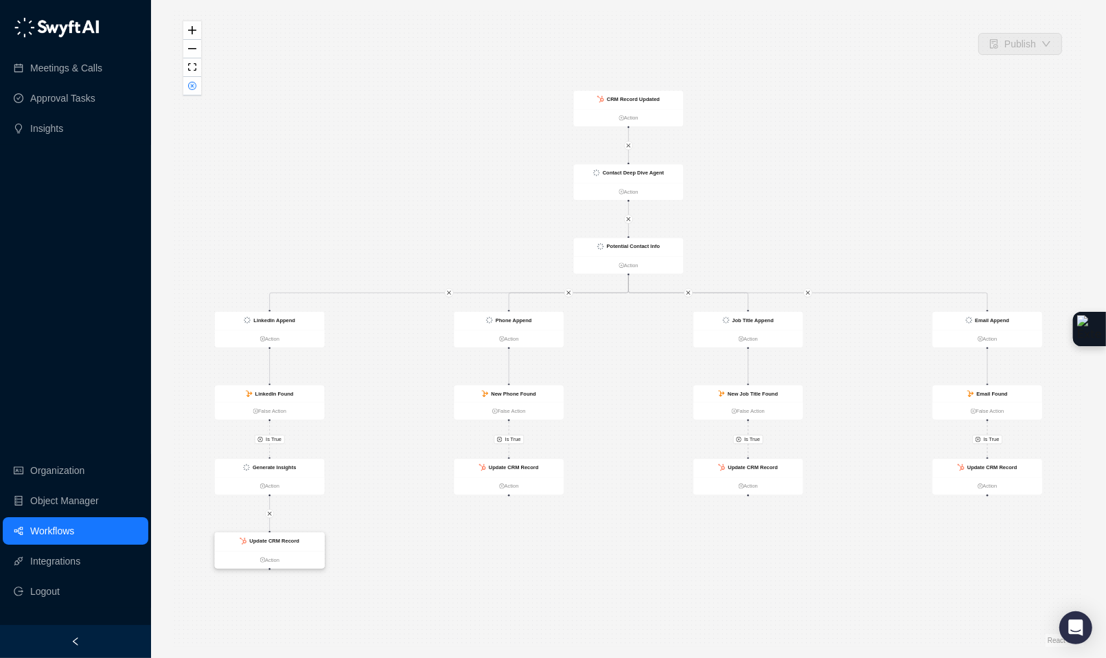
click at [310, 540] on div "Update CRM Record" at bounding box center [270, 541] width 110 height 19
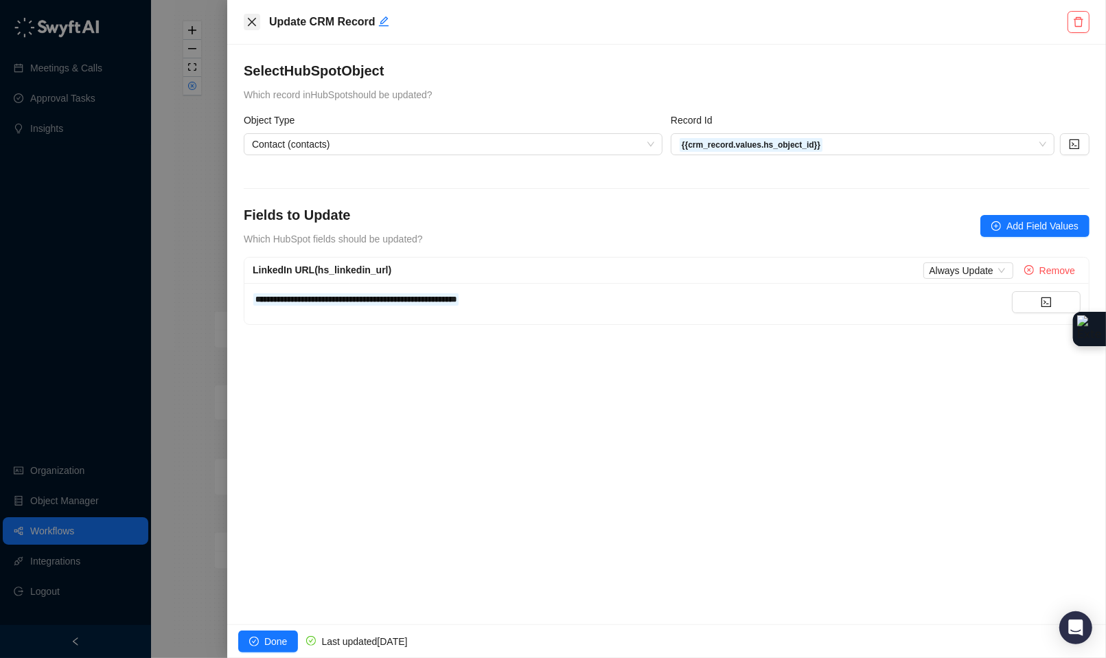
click at [248, 26] on icon "close" at bounding box center [251, 21] width 11 height 11
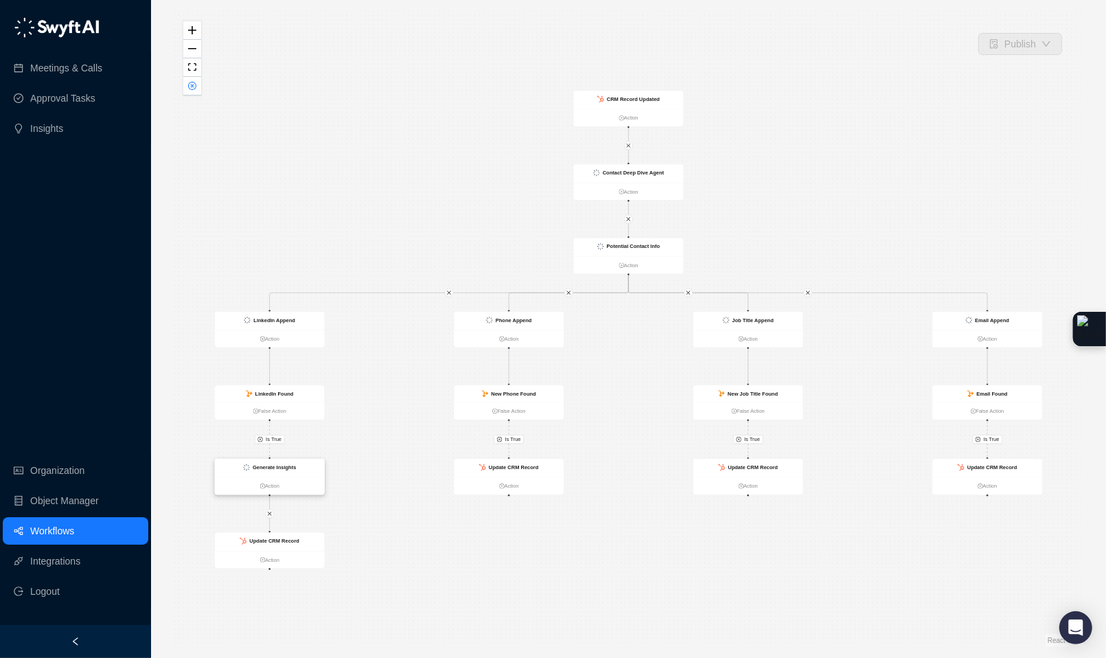
click at [310, 467] on div "Generate Insights" at bounding box center [270, 468] width 110 height 19
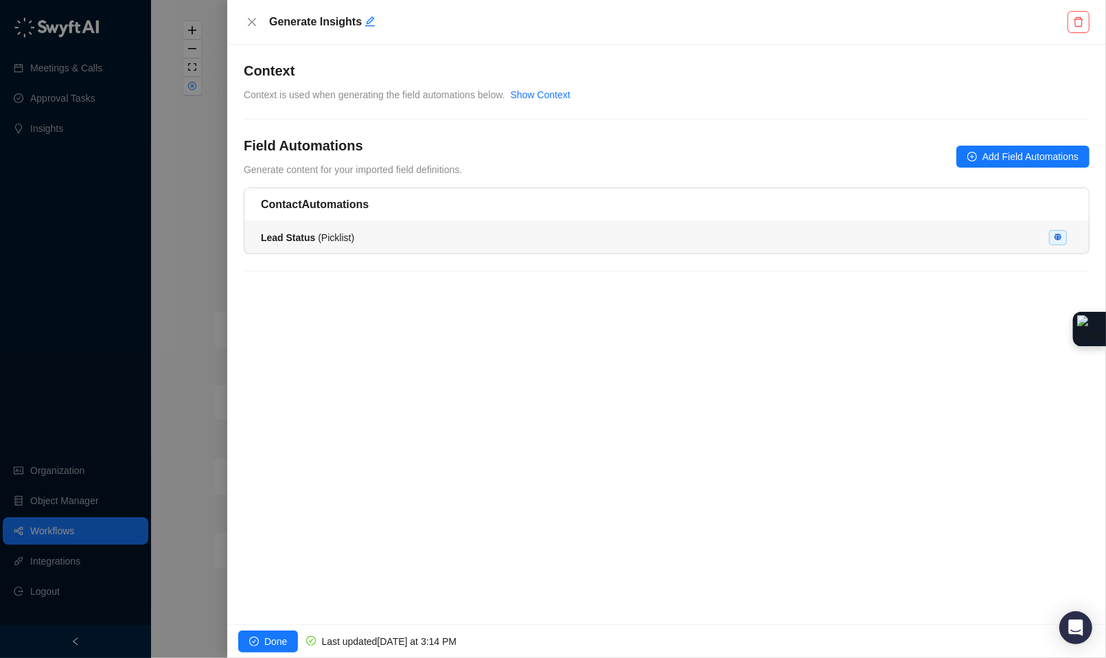
click at [404, 232] on div "Lead Status ( Picklist )" at bounding box center [666, 237] width 811 height 15
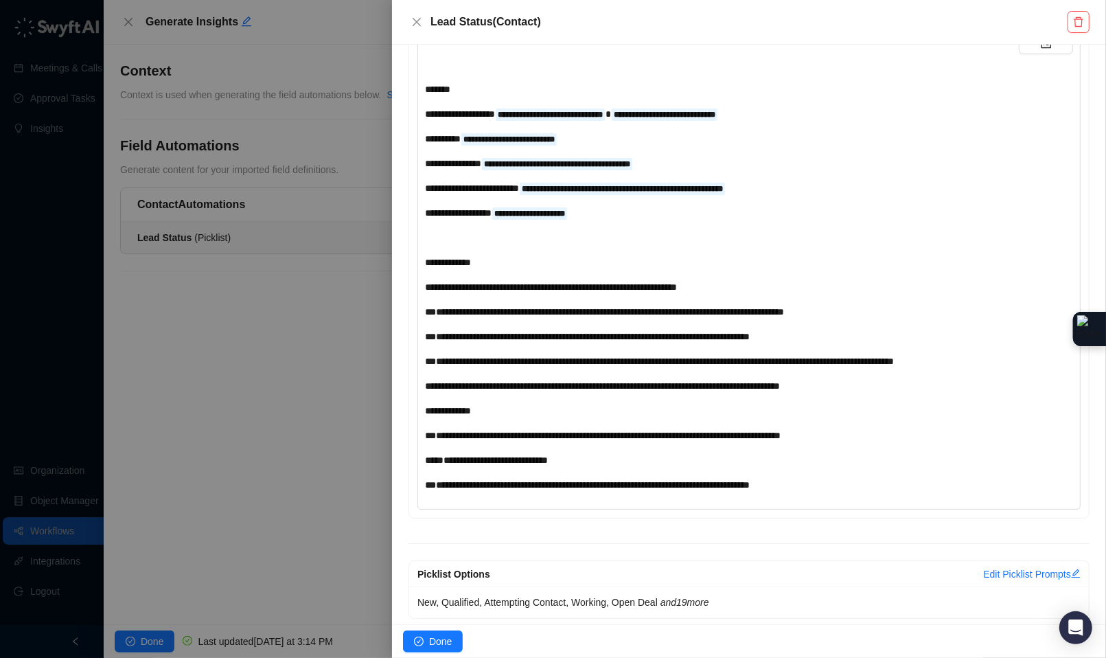
scroll to position [368, 0]
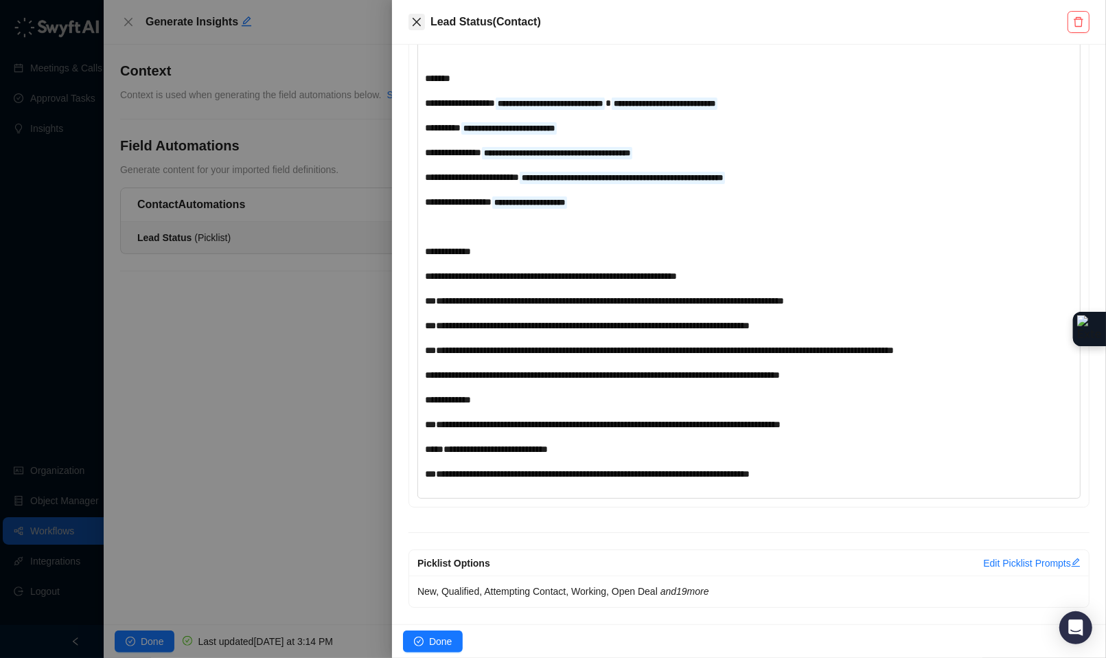
click at [414, 16] on icon "close" at bounding box center [416, 21] width 11 height 11
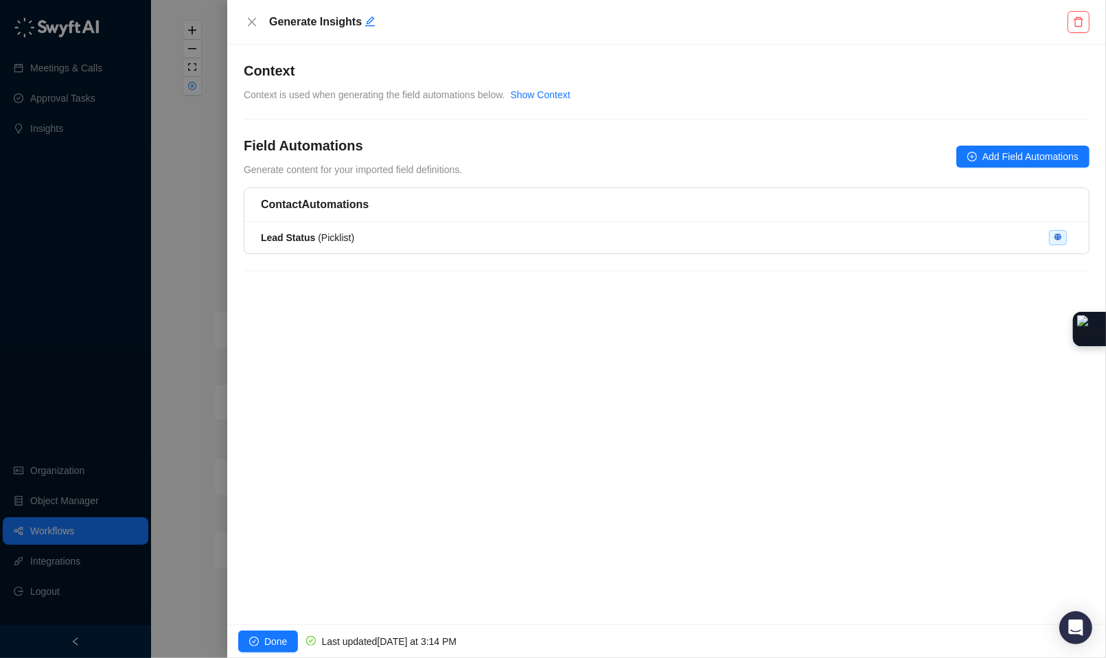
click at [194, 428] on div at bounding box center [553, 329] width 1106 height 658
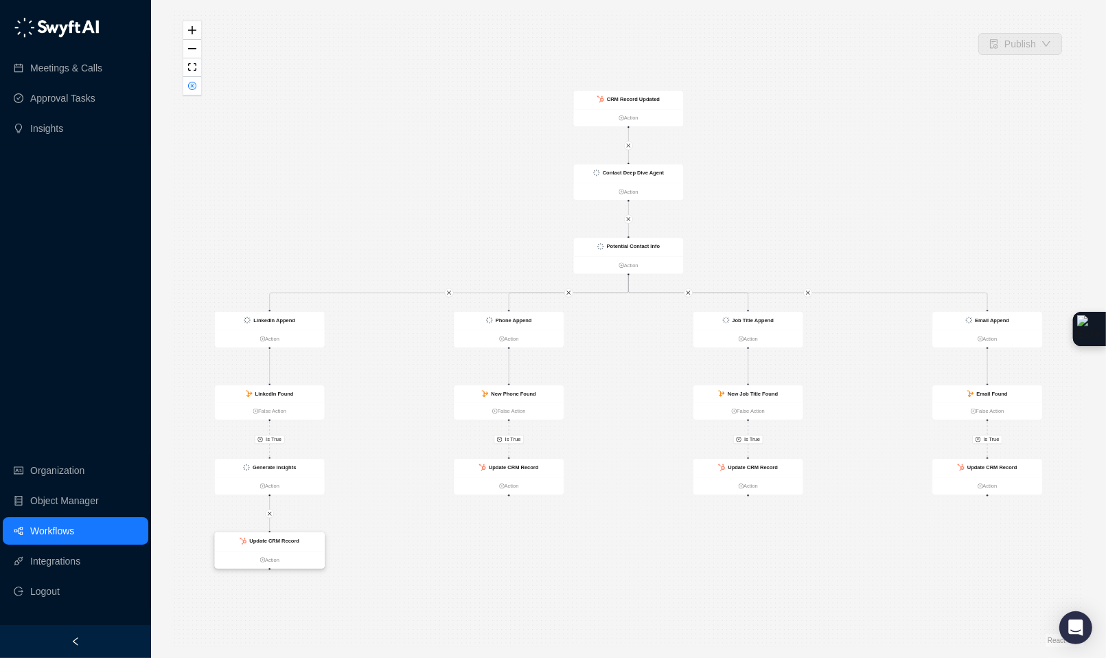
click at [290, 541] on strong "Update CRM Record" at bounding box center [274, 541] width 50 height 6
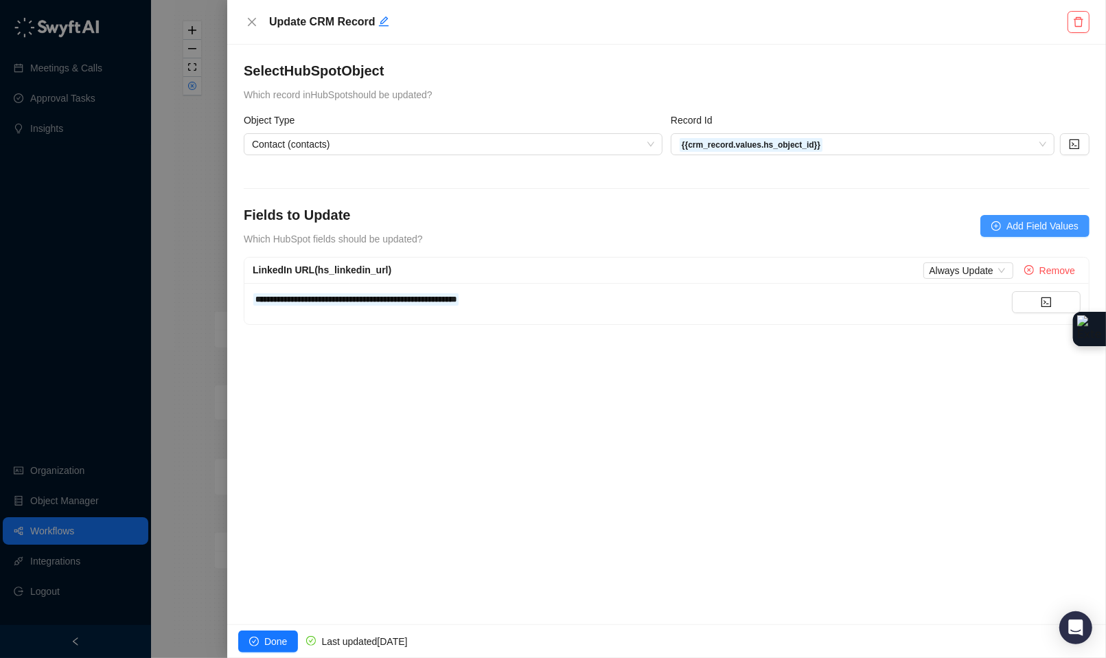
click at [1000, 230] on button "Add Field Values" at bounding box center [1034, 226] width 109 height 22
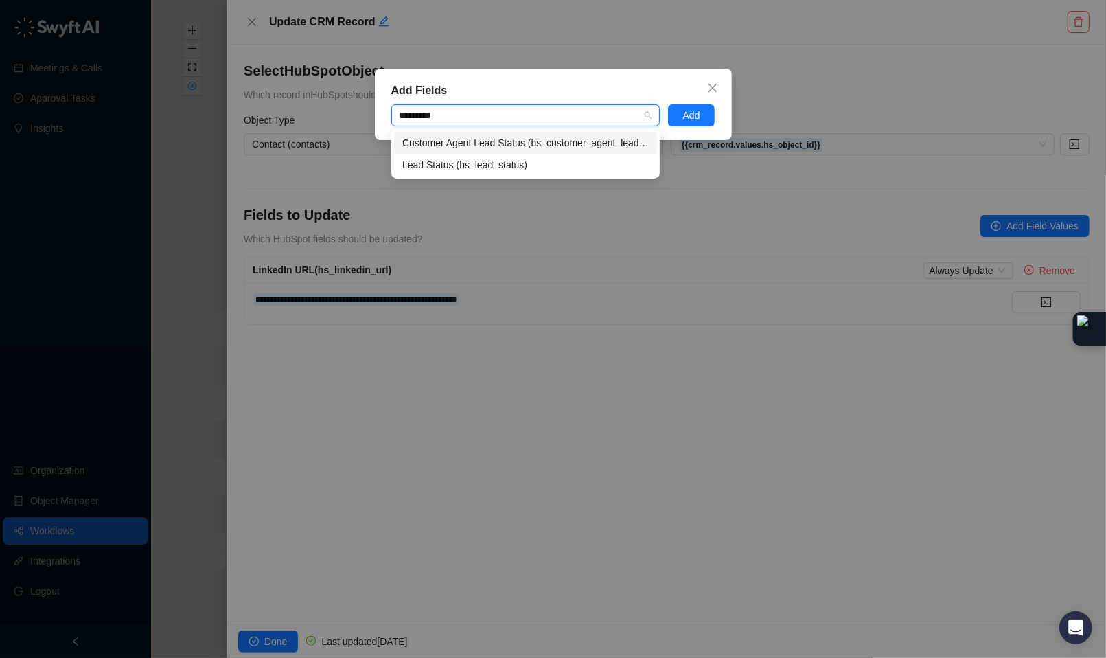
type input "**********"
click at [465, 163] on div "Lead Status (hs_lead_status)" at bounding box center [525, 164] width 246 height 15
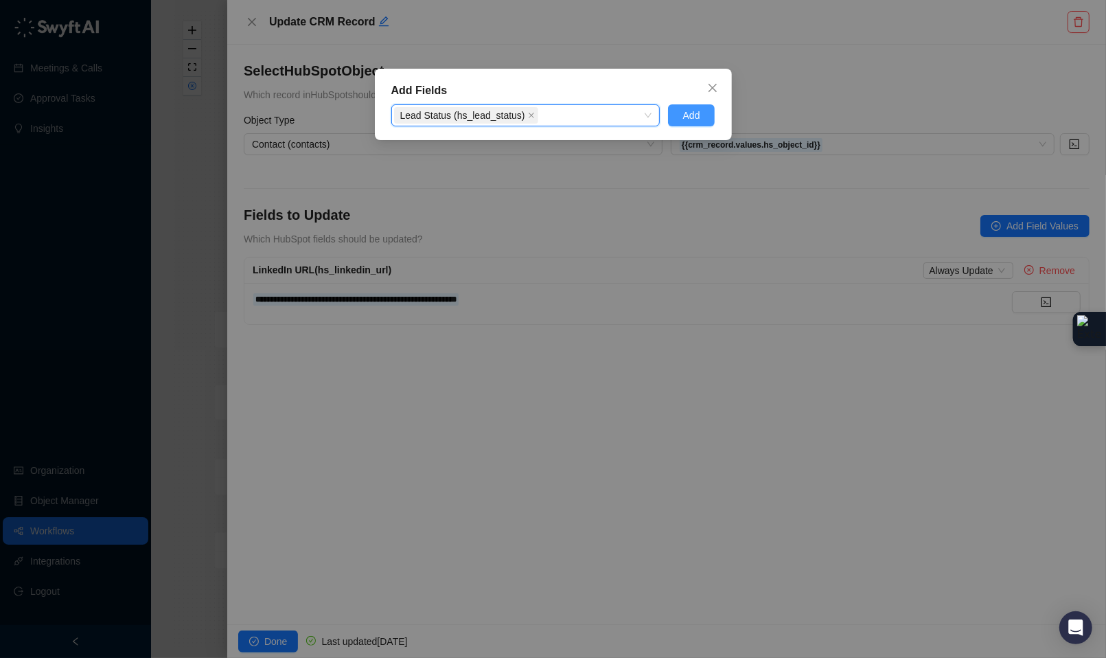
click at [704, 116] on button "Add" at bounding box center [691, 115] width 47 height 22
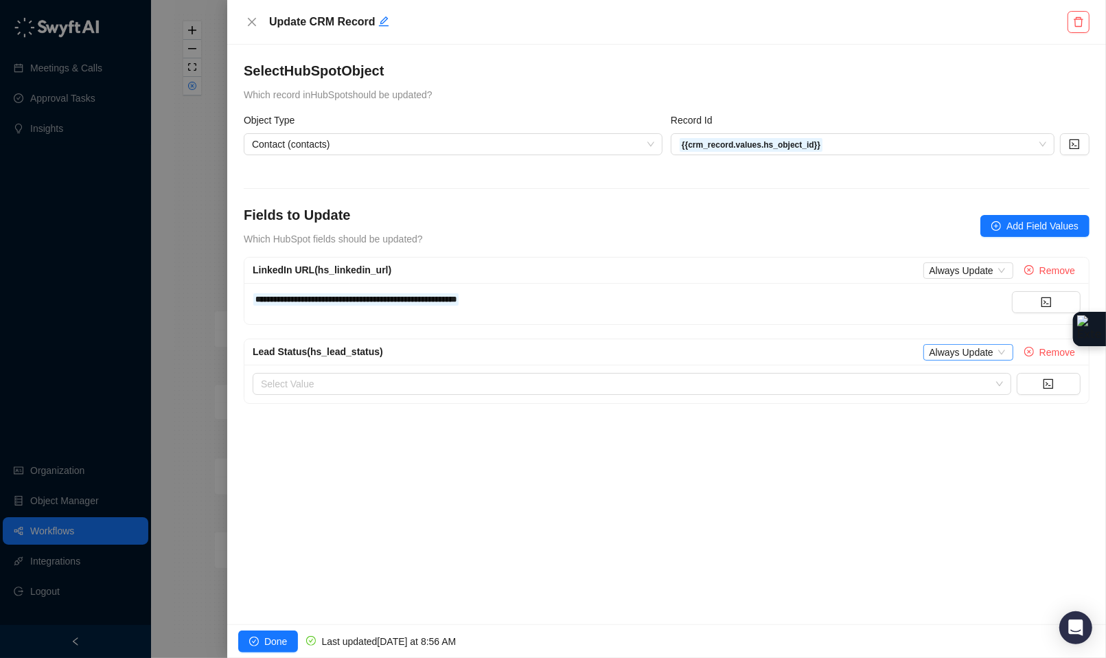
click at [972, 349] on span "Always Update" at bounding box center [968, 352] width 78 height 15
drag, startPoint x: 988, startPoint y: 396, endPoint x: 859, endPoint y: 389, distance: 129.2
click at [988, 396] on div "Only Update if Empty" at bounding box center [978, 399] width 91 height 15
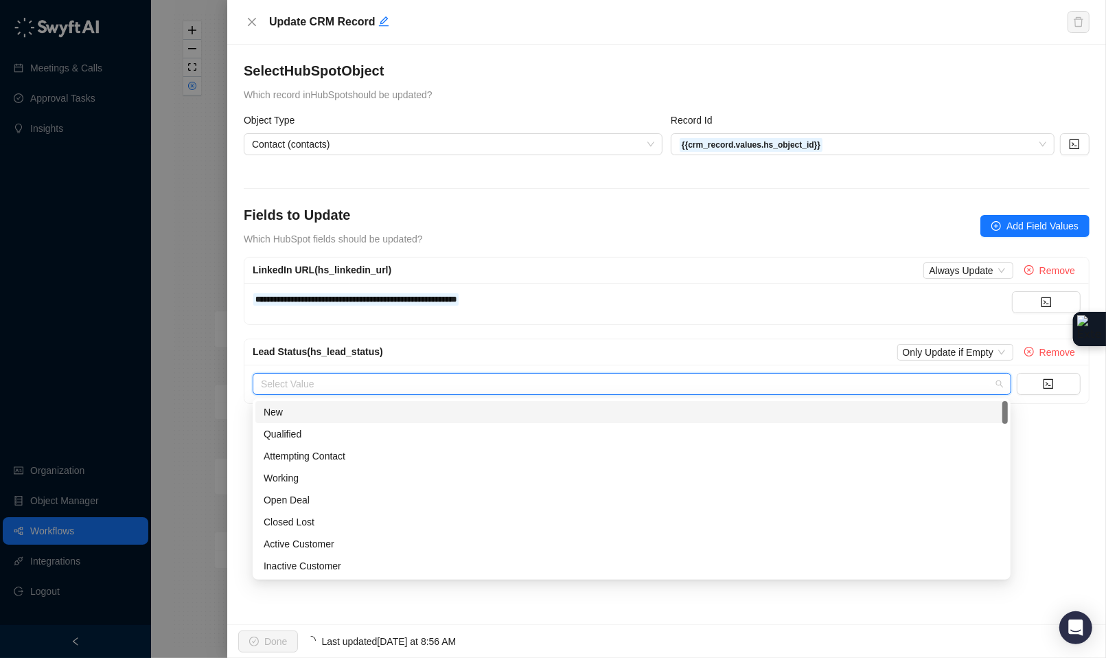
click at [855, 391] on input "search" at bounding box center [628, 383] width 734 height 21
click at [944, 343] on div "Lead Status (hs_lead_status) Only Update if Empty Remove" at bounding box center [666, 352] width 844 height 26
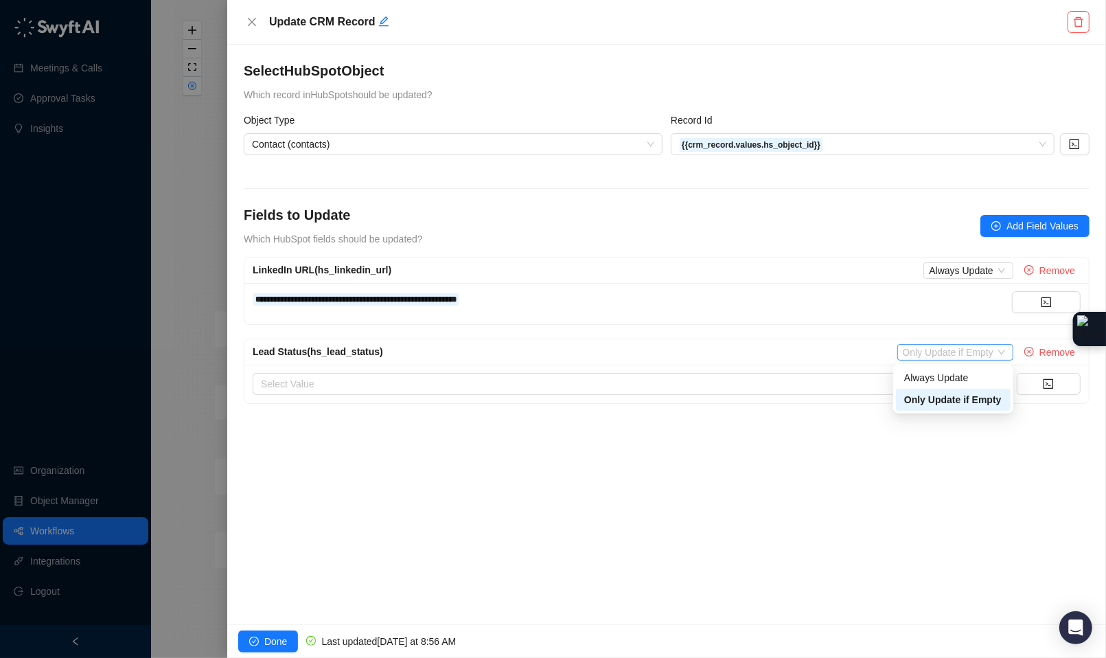
click at [941, 351] on span "Only Update if Empty" at bounding box center [955, 352] width 105 height 15
click at [940, 372] on div "Always Update" at bounding box center [953, 377] width 98 height 15
click at [655, 379] on input "search" at bounding box center [628, 383] width 734 height 21
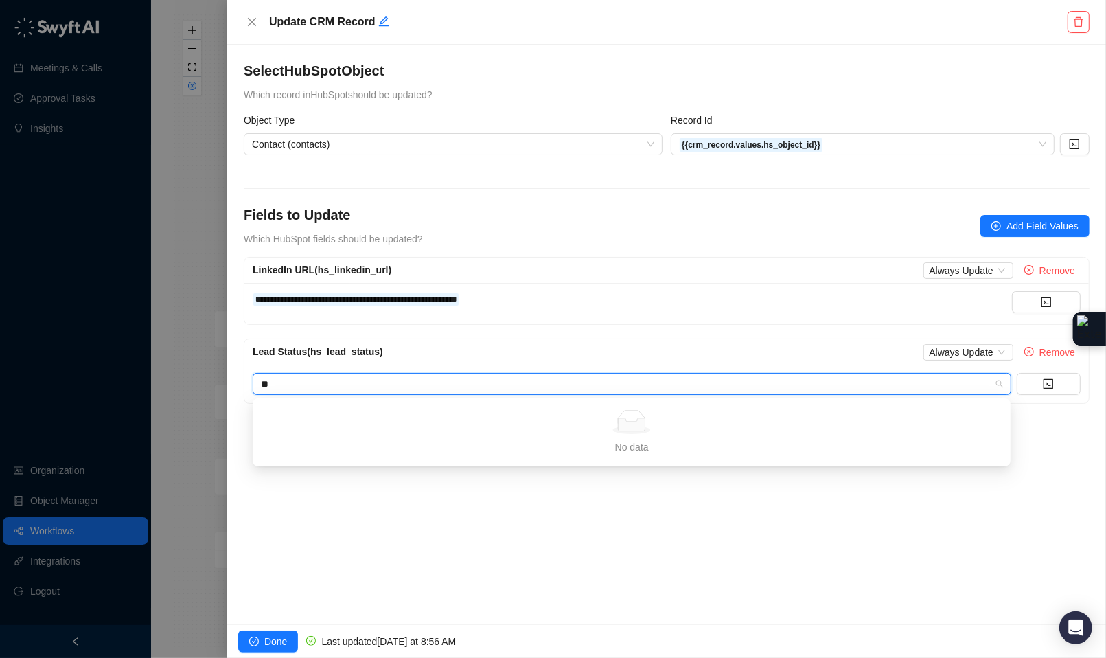
type input "*"
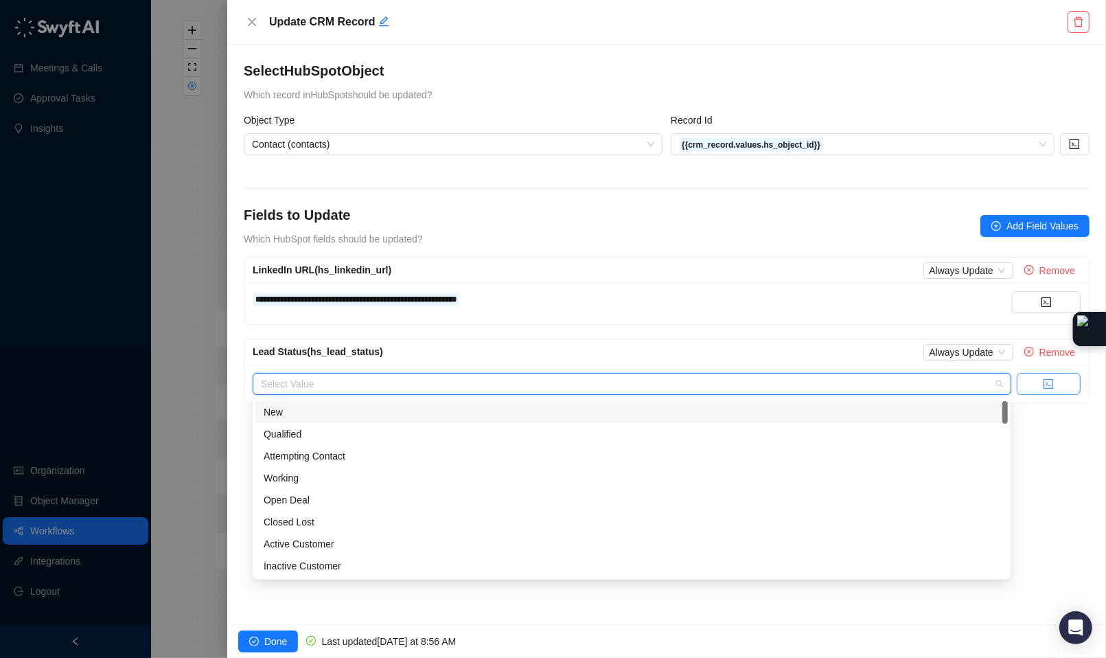
click at [1054, 385] on button "button" at bounding box center [1049, 384] width 64 height 22
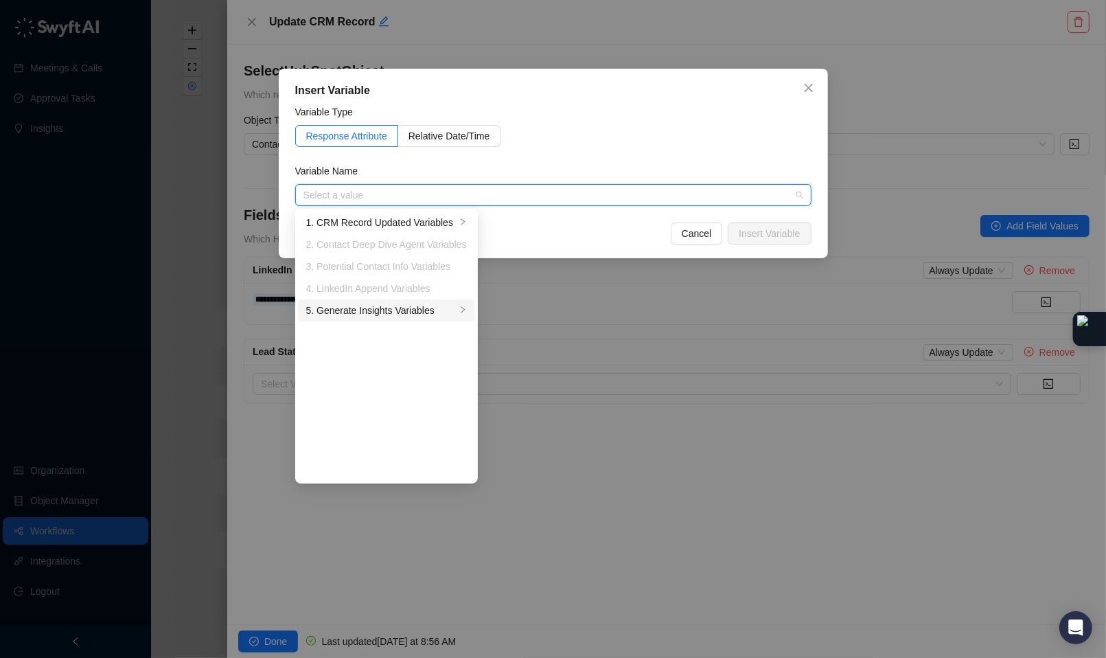
click at [435, 309] on div "5. Generate Insights Variables" at bounding box center [381, 310] width 150 height 15
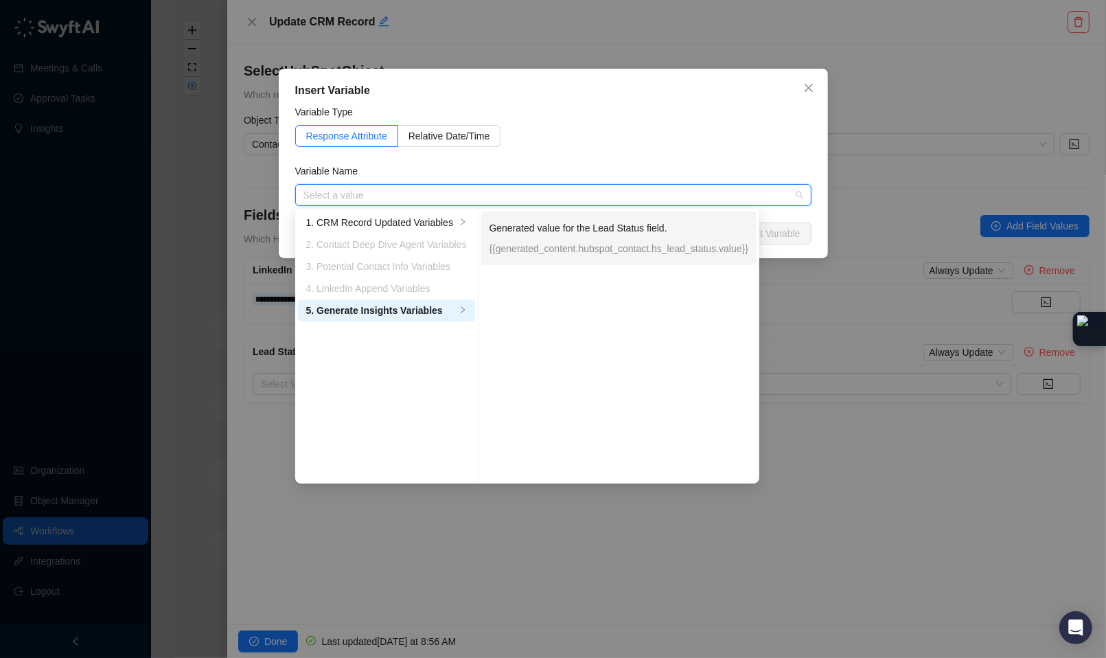
click at [565, 220] on p "Generated value for the Lead Status field." at bounding box center [619, 227] width 260 height 15
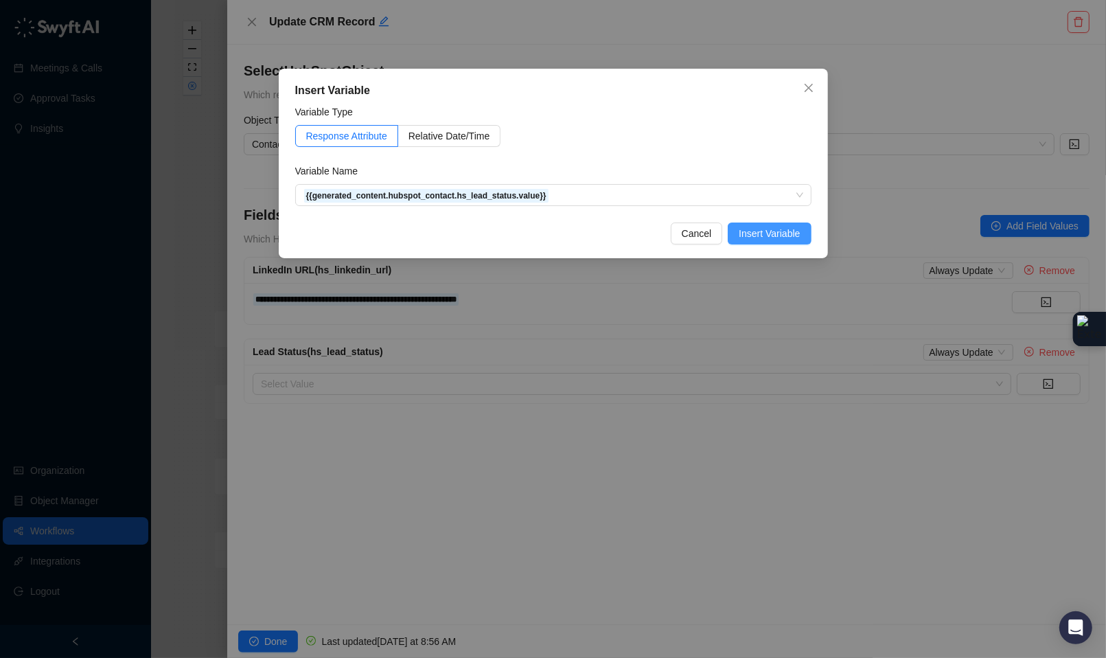
click at [786, 237] on span "Insert Variable" at bounding box center [769, 233] width 61 height 15
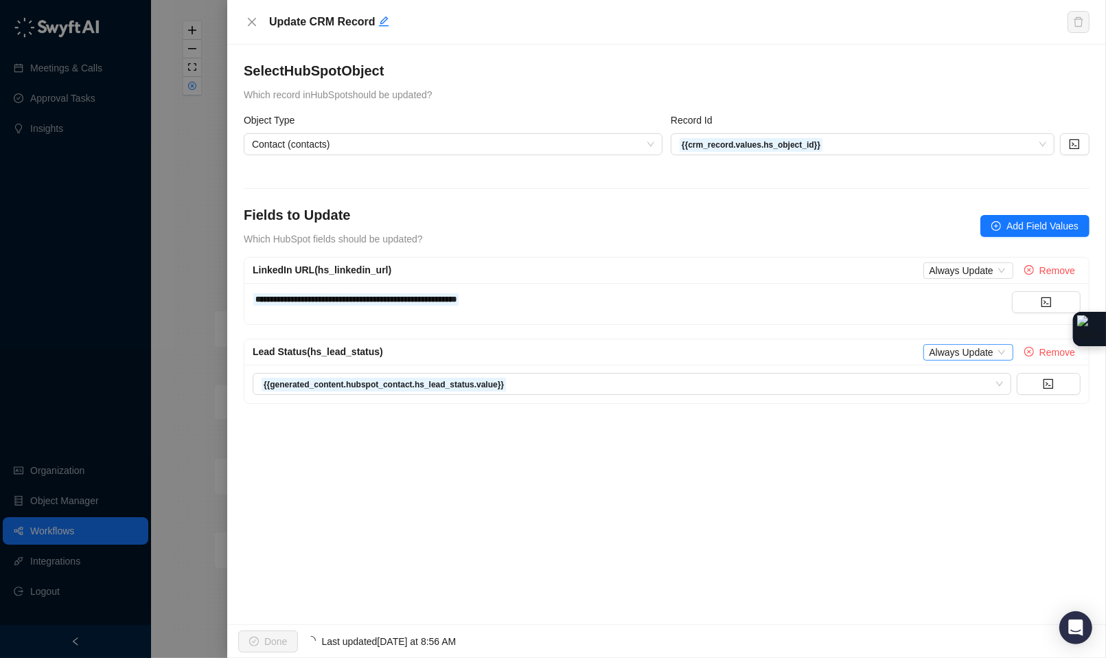
click at [973, 350] on span "Always Update" at bounding box center [968, 352] width 78 height 15
click at [730, 435] on div "**********" at bounding box center [666, 334] width 879 height 579
click at [287, 635] on span "Done" at bounding box center [275, 641] width 23 height 15
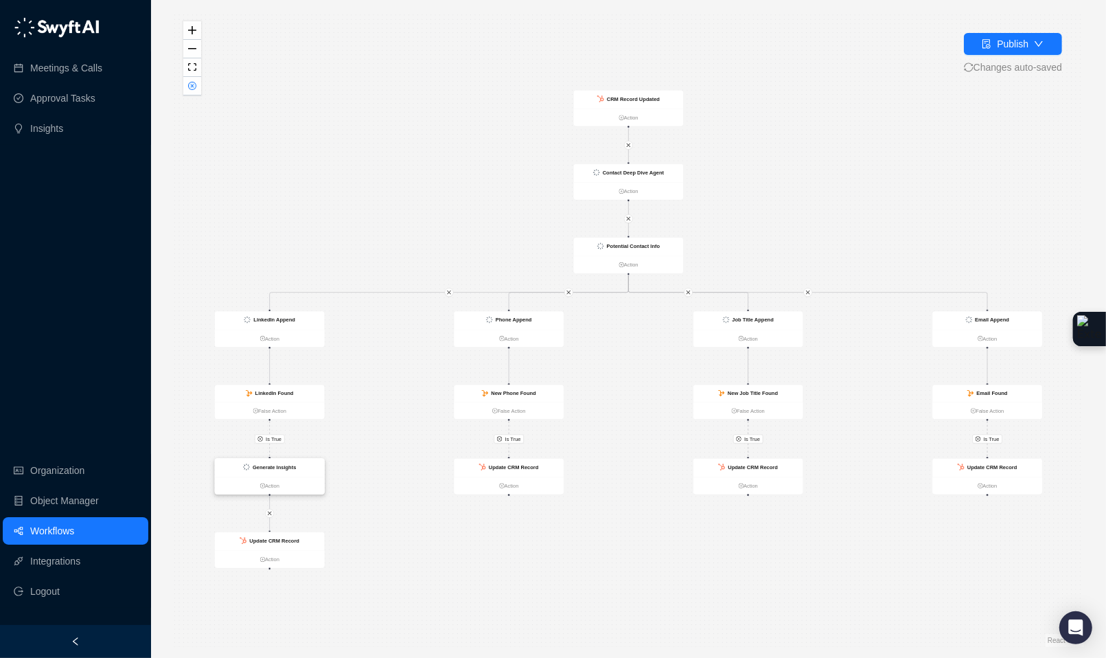
click at [291, 472] on div "Generate Insights" at bounding box center [270, 468] width 110 height 19
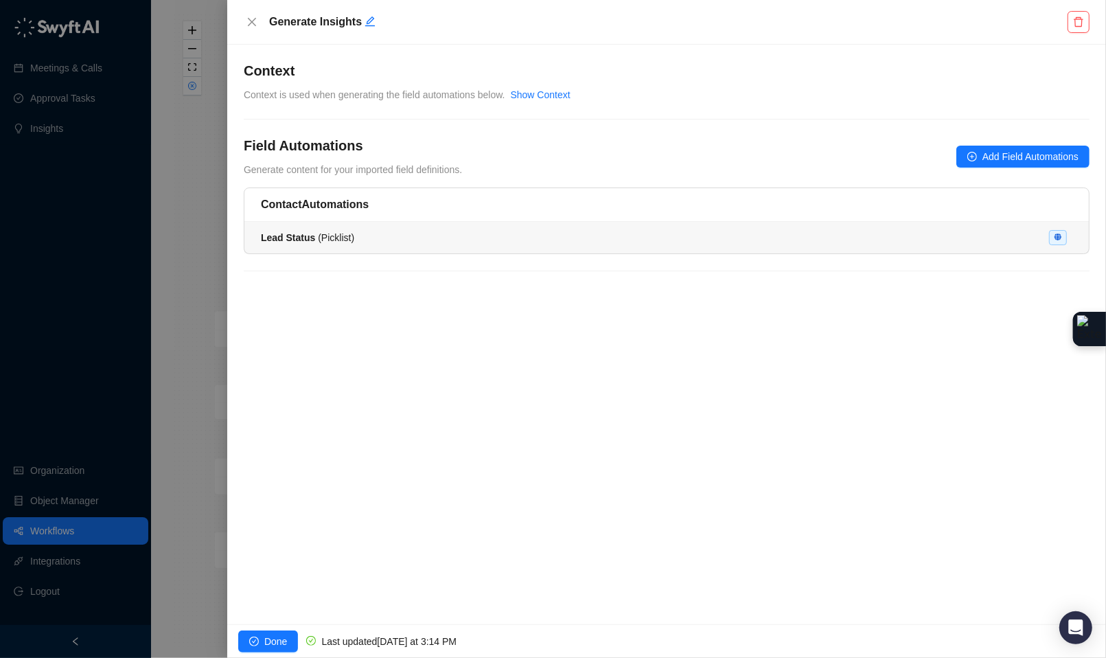
click at [406, 231] on div "Lead Status ( Picklist )" at bounding box center [666, 237] width 811 height 15
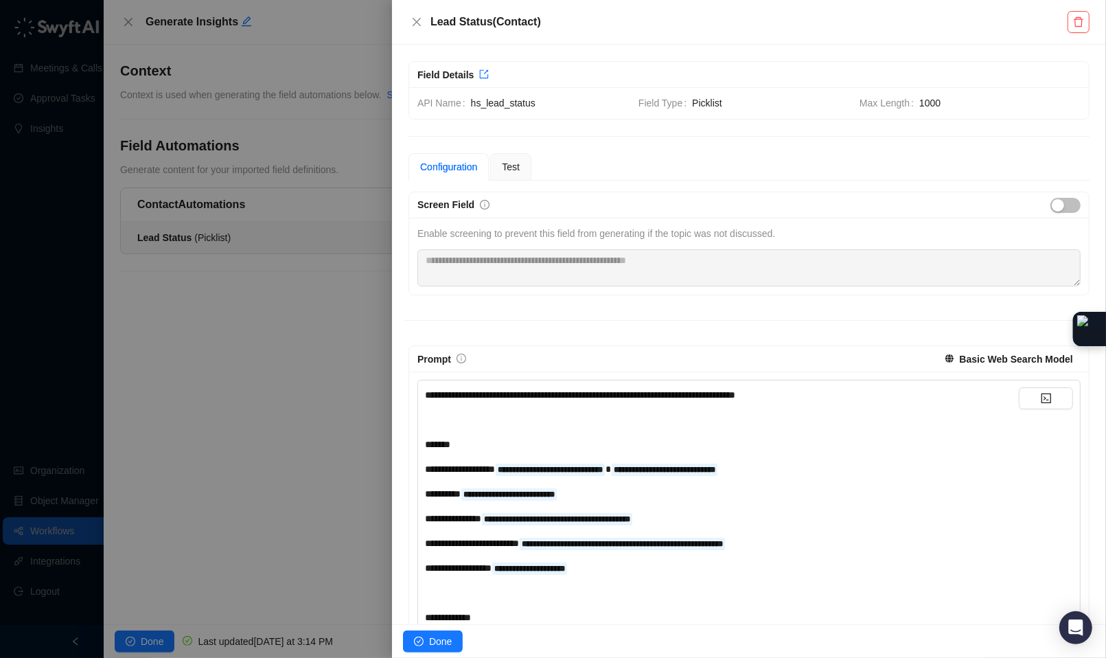
scroll to position [3, 0]
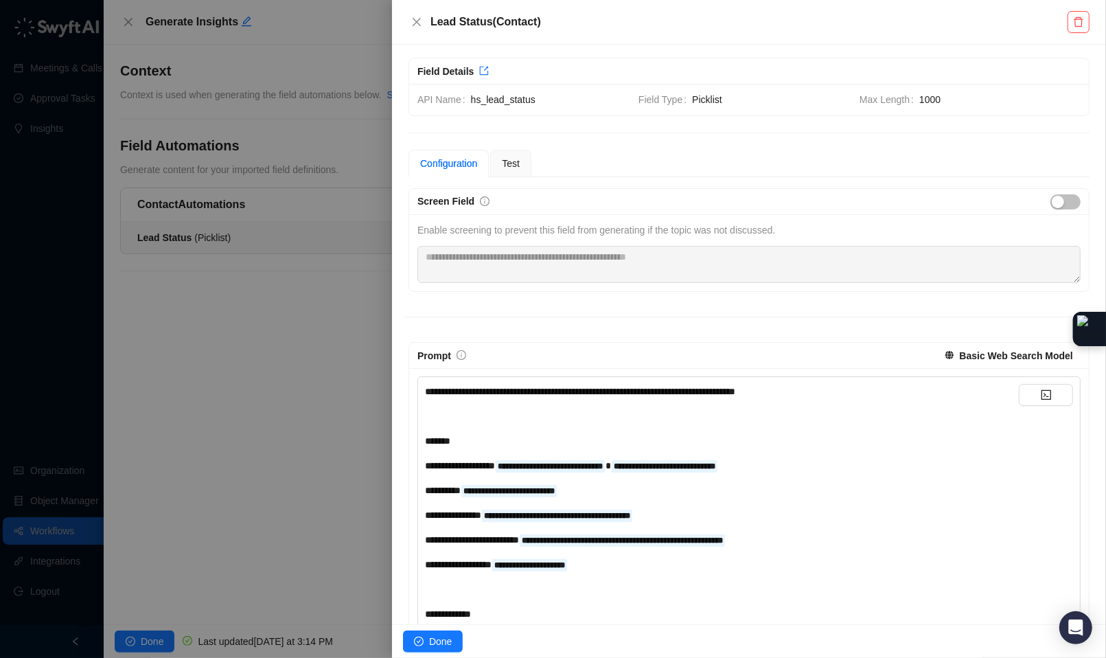
click at [122, 19] on div at bounding box center [553, 329] width 1106 height 658
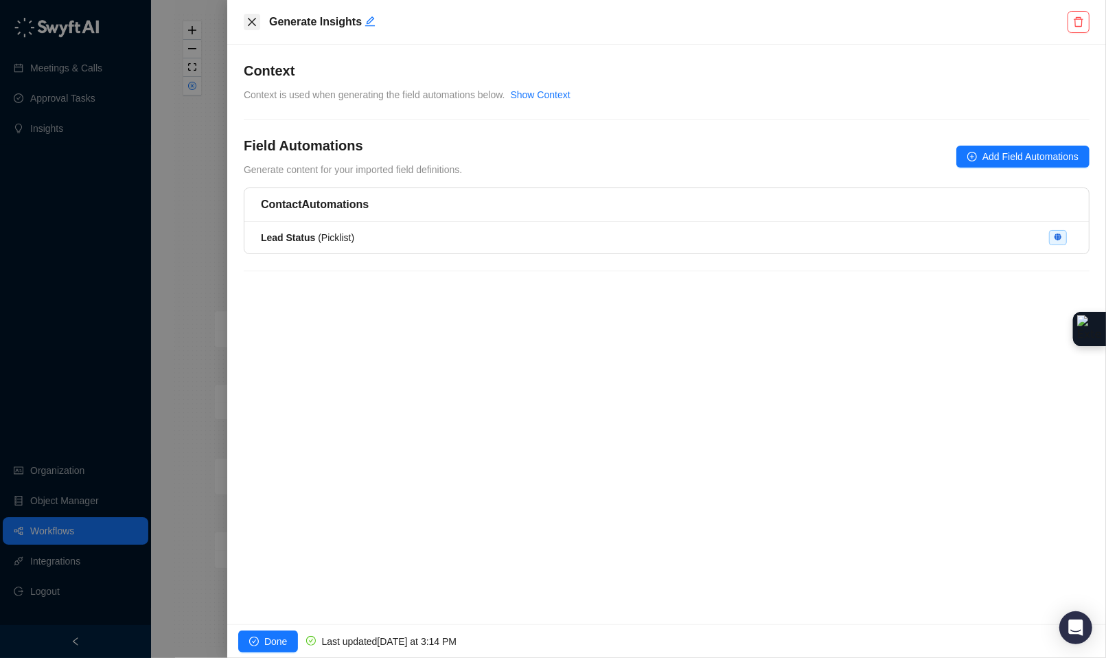
click at [251, 18] on icon "close" at bounding box center [251, 21] width 11 height 11
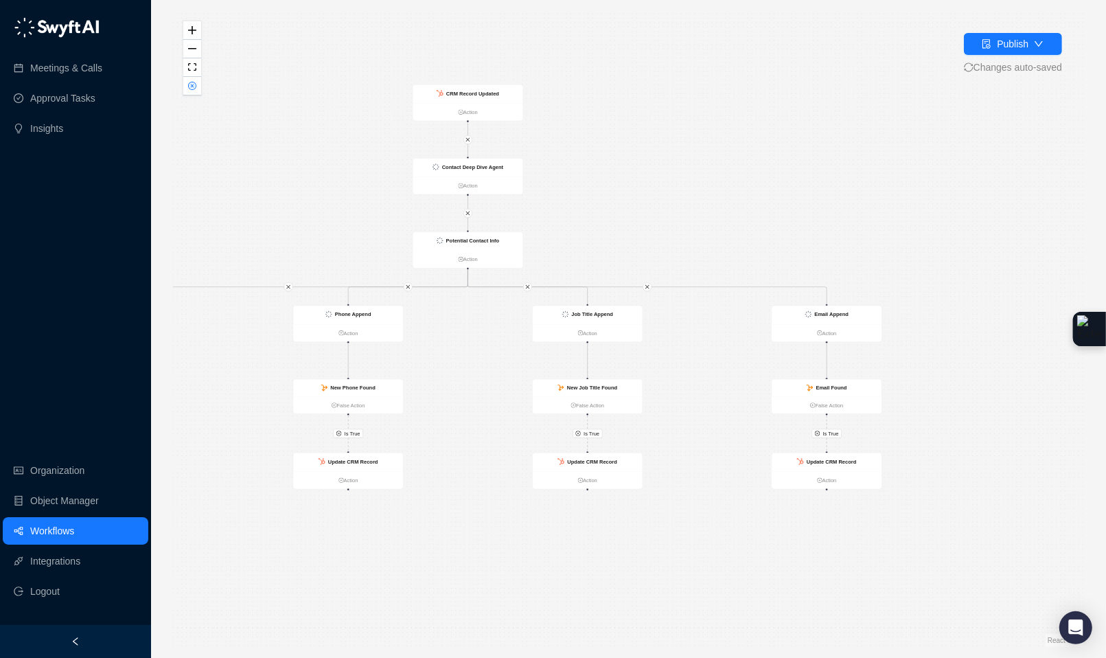
drag, startPoint x: 617, startPoint y: 435, endPoint x: 446, endPoint y: 430, distance: 171.0
click at [446, 430] on div "Is True Is True Is True Is True Generate Insights Action Contact Deep Dive Agen…" at bounding box center [628, 329] width 911 height 636
click at [615, 391] on div "New Job Title Found" at bounding box center [577, 388] width 110 height 17
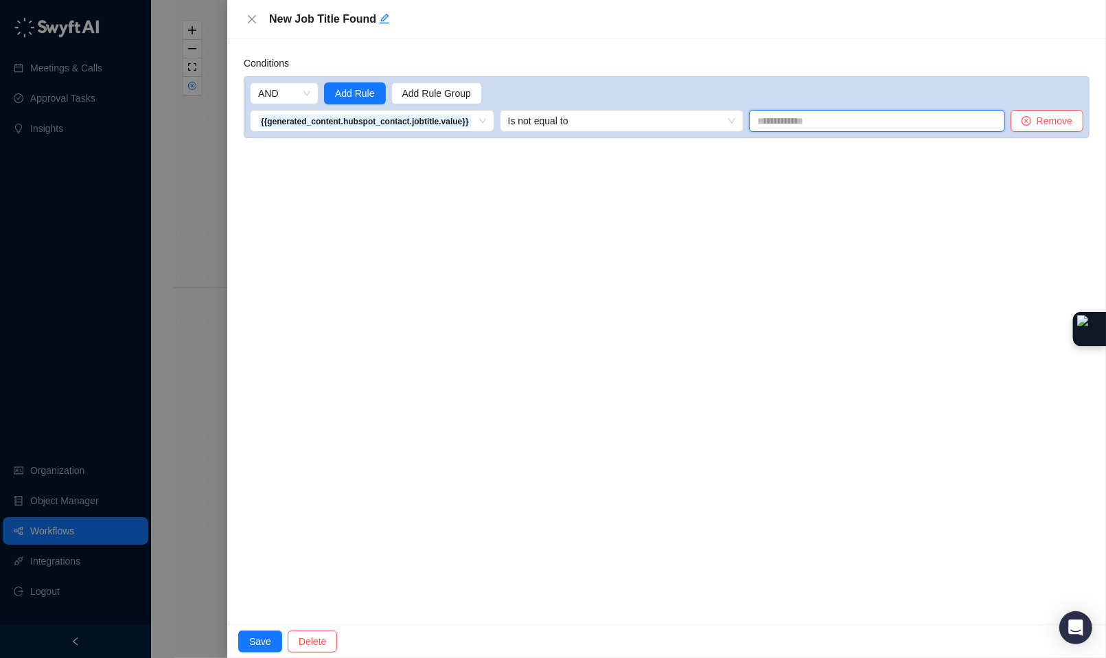
click at [788, 117] on input "text" at bounding box center [877, 121] width 256 height 22
click at [694, 124] on span "Is not equal to" at bounding box center [622, 121] width 228 height 21
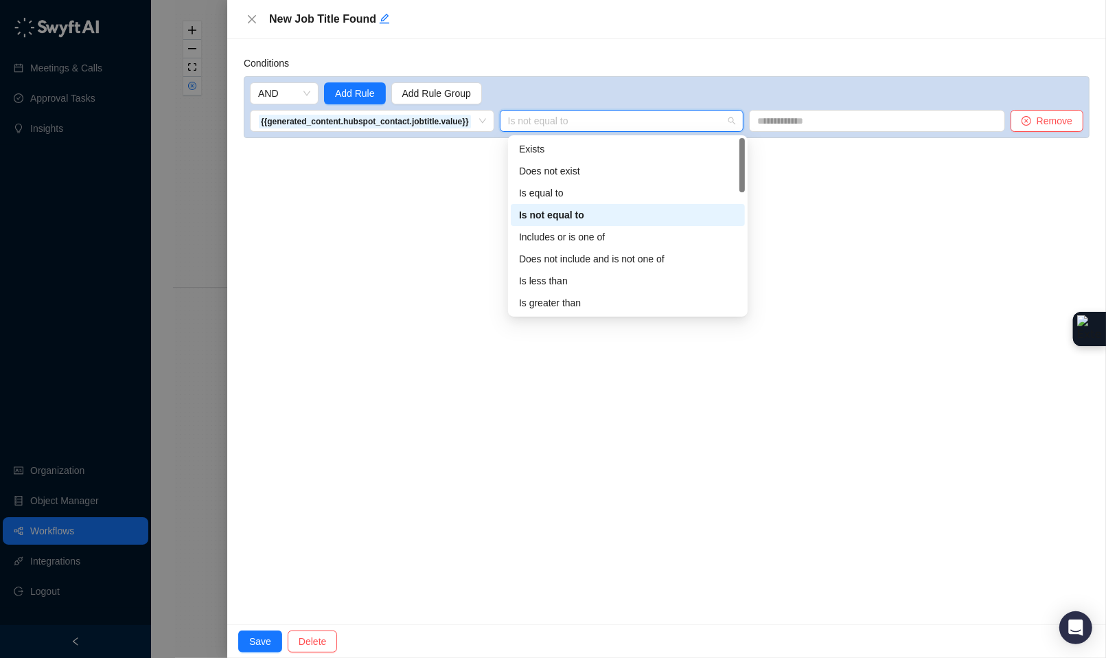
click at [838, 310] on div "Conditions AND Add Rule Add Rule Group {{generated_content.hubspot_contact.jobt…" at bounding box center [666, 331] width 879 height 585
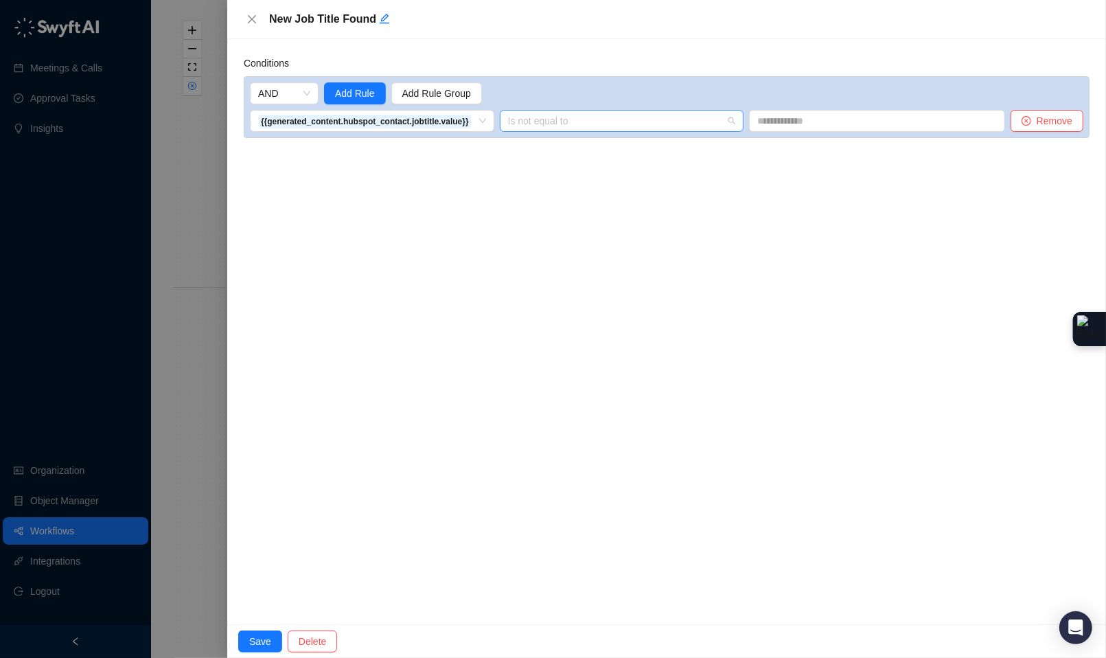
click at [669, 122] on span "Is not equal to" at bounding box center [622, 121] width 228 height 21
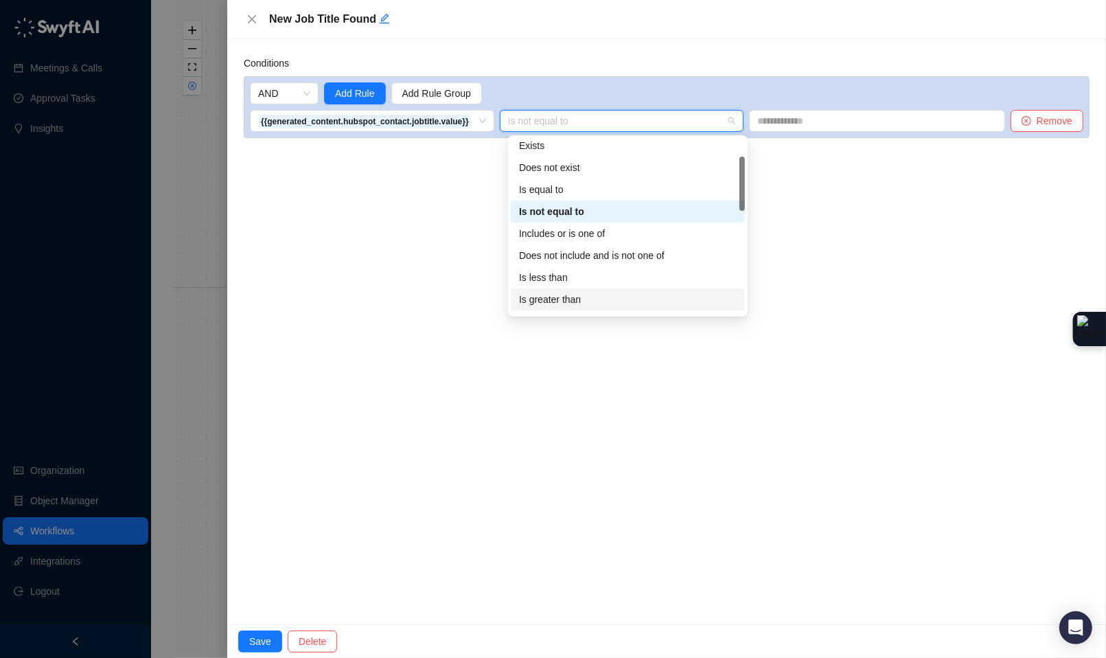
scroll to position [7, 0]
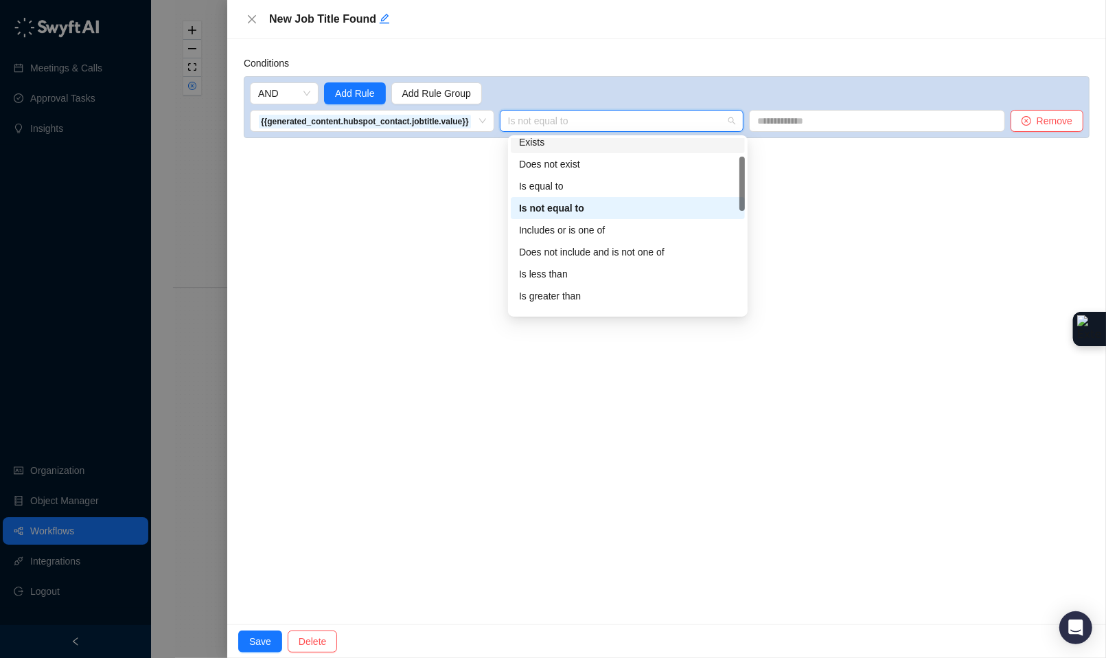
click at [577, 143] on div "Exists" at bounding box center [628, 142] width 218 height 15
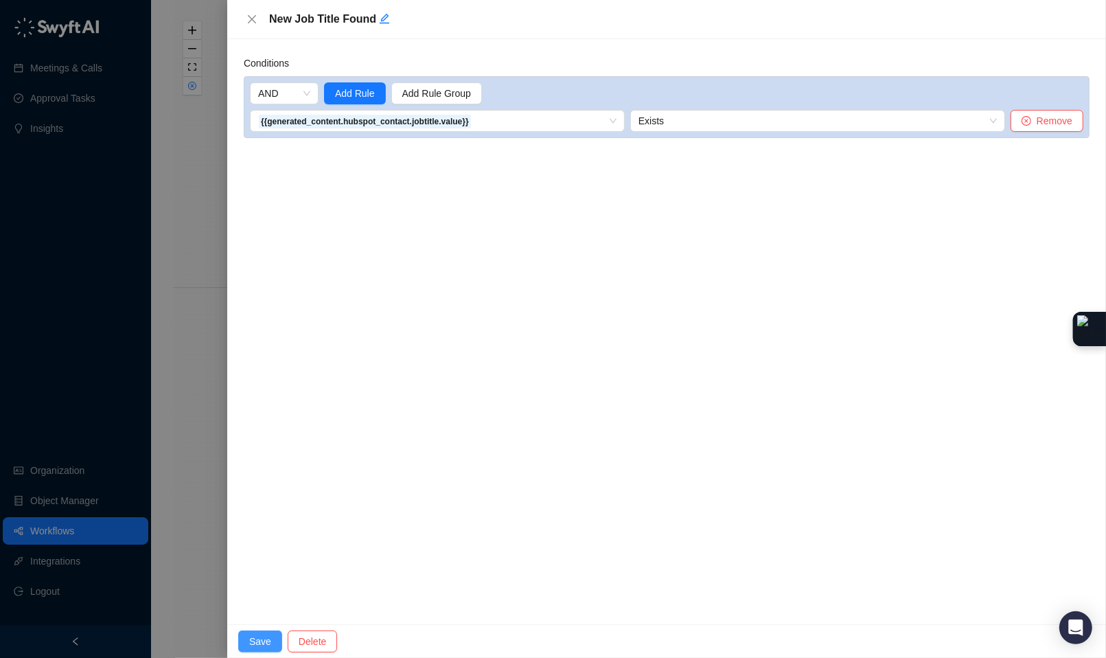
click at [273, 635] on button "Save" at bounding box center [260, 641] width 44 height 22
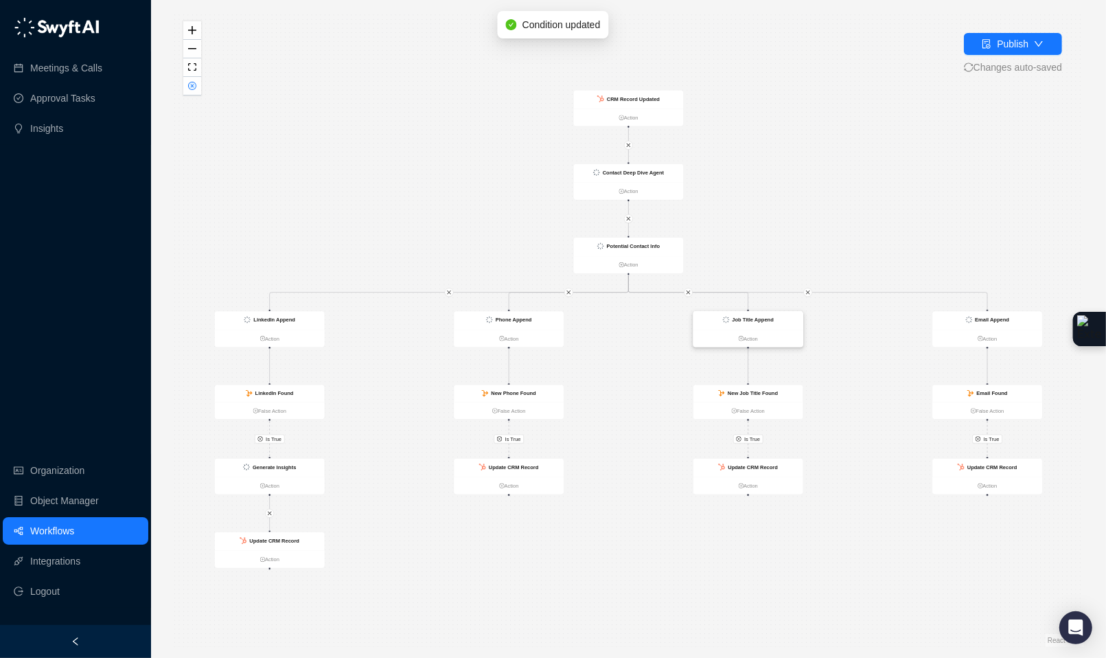
click at [772, 314] on div "Job Title Append" at bounding box center [748, 320] width 110 height 19
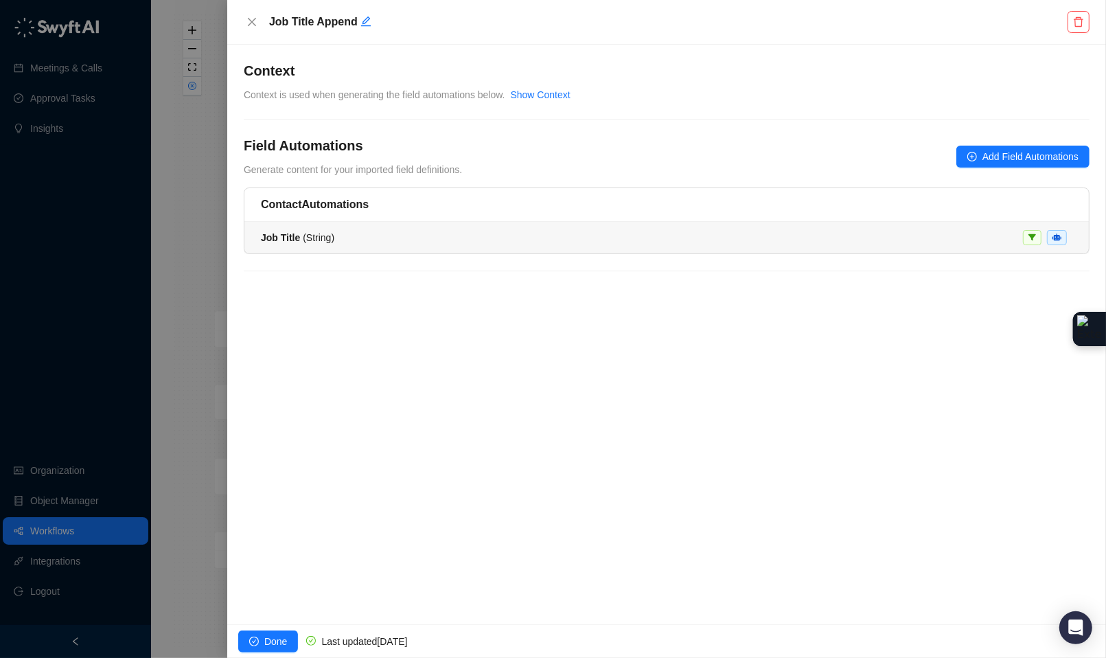
click at [430, 237] on div "Job Title ( String )" at bounding box center [666, 237] width 811 height 15
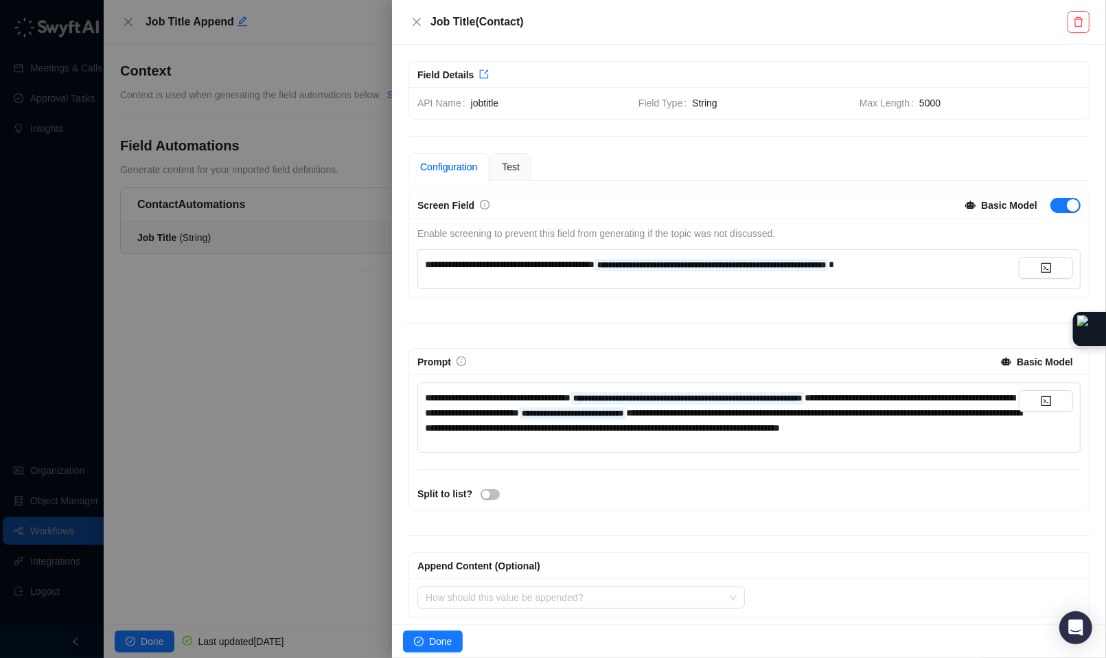
scroll to position [3, 0]
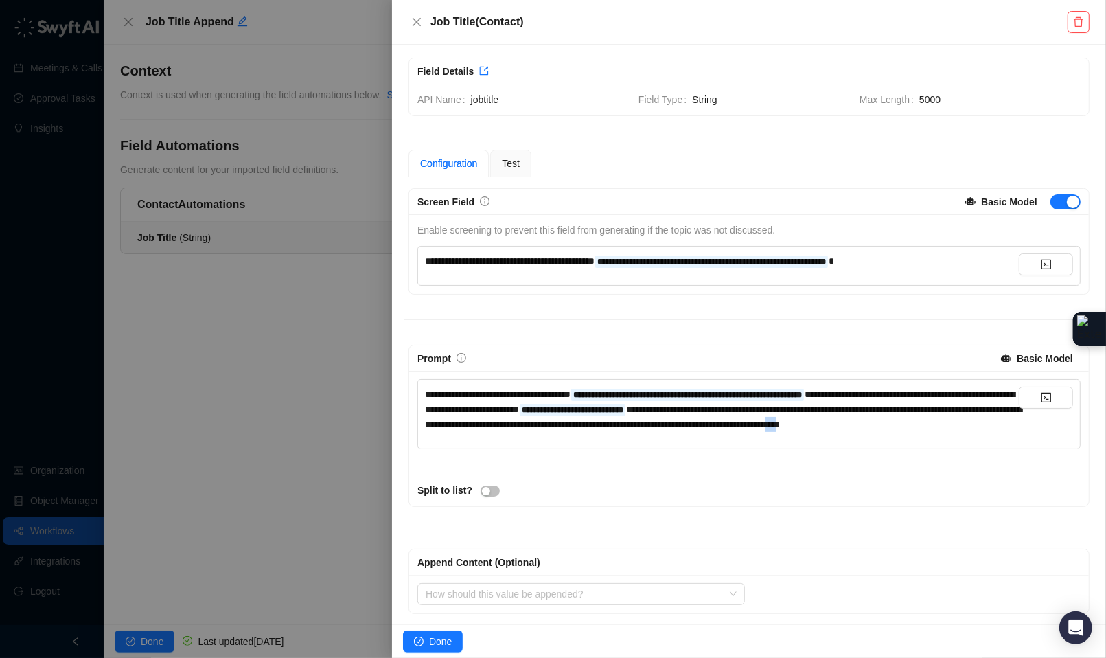
drag, startPoint x: 568, startPoint y: 440, endPoint x: 560, endPoint y: 437, distance: 9.6
click at [557, 429] on span "**********" at bounding box center [723, 416] width 597 height 25
click at [441, 646] on span "Done" at bounding box center [440, 641] width 23 height 15
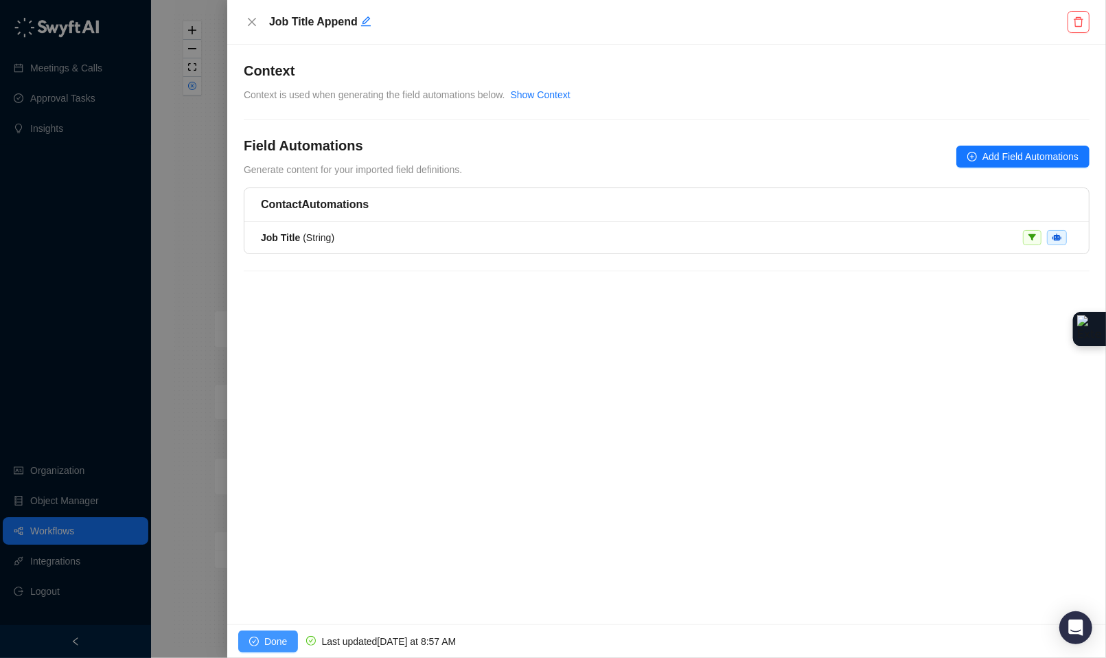
click at [272, 636] on span "Done" at bounding box center [275, 641] width 23 height 15
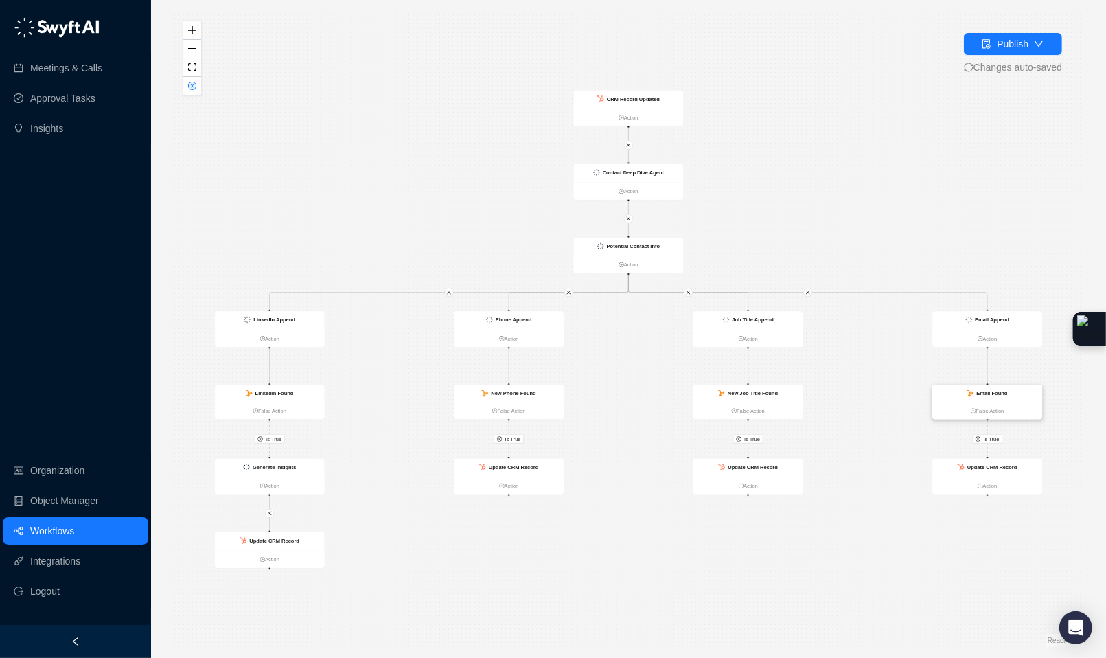
click at [1018, 395] on div "Email Found" at bounding box center [987, 392] width 110 height 17
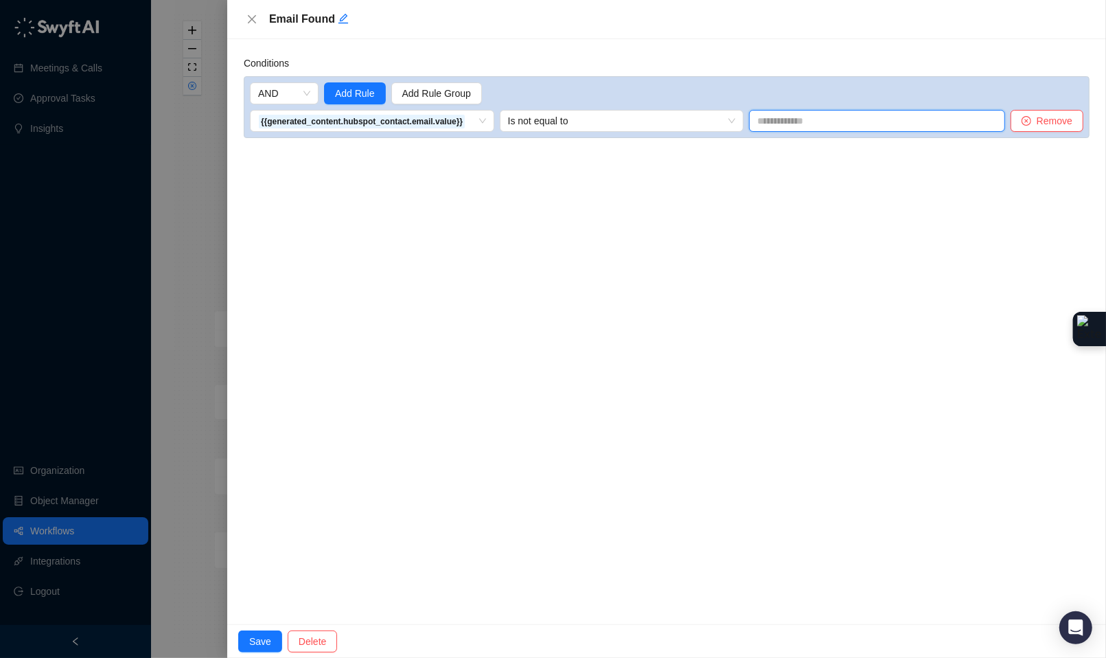
click at [809, 126] on input "text" at bounding box center [877, 121] width 256 height 22
click at [799, 117] on input "text" at bounding box center [877, 121] width 256 height 22
type input "*"
click at [666, 117] on span "Is not equal to" at bounding box center [622, 121] width 228 height 21
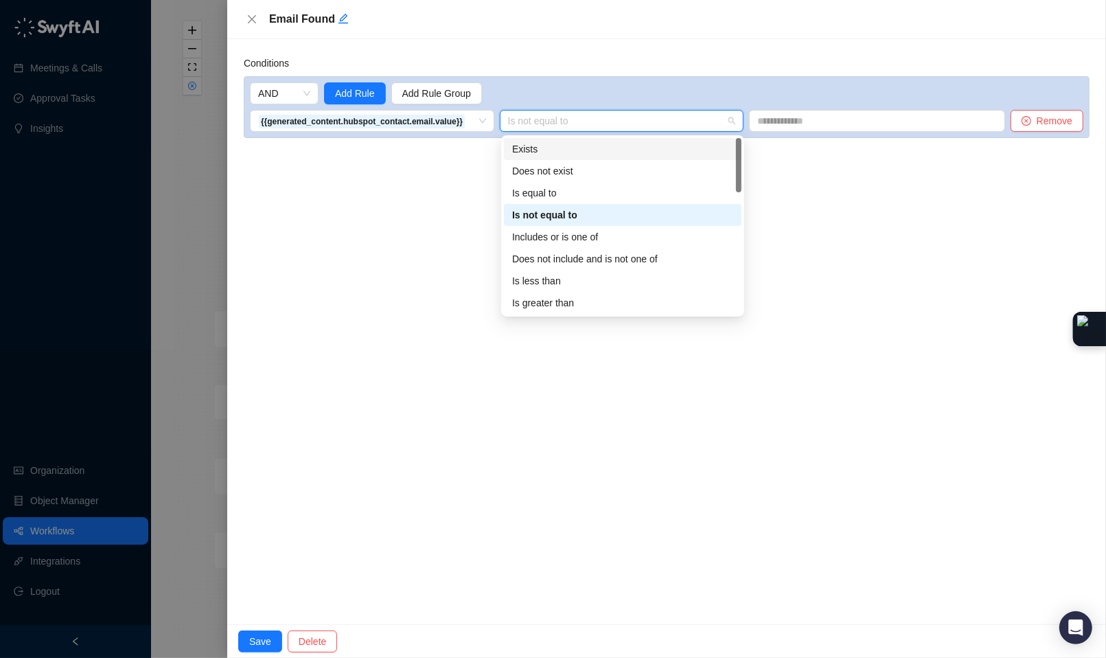
click at [618, 148] on div "Exists" at bounding box center [622, 148] width 221 height 15
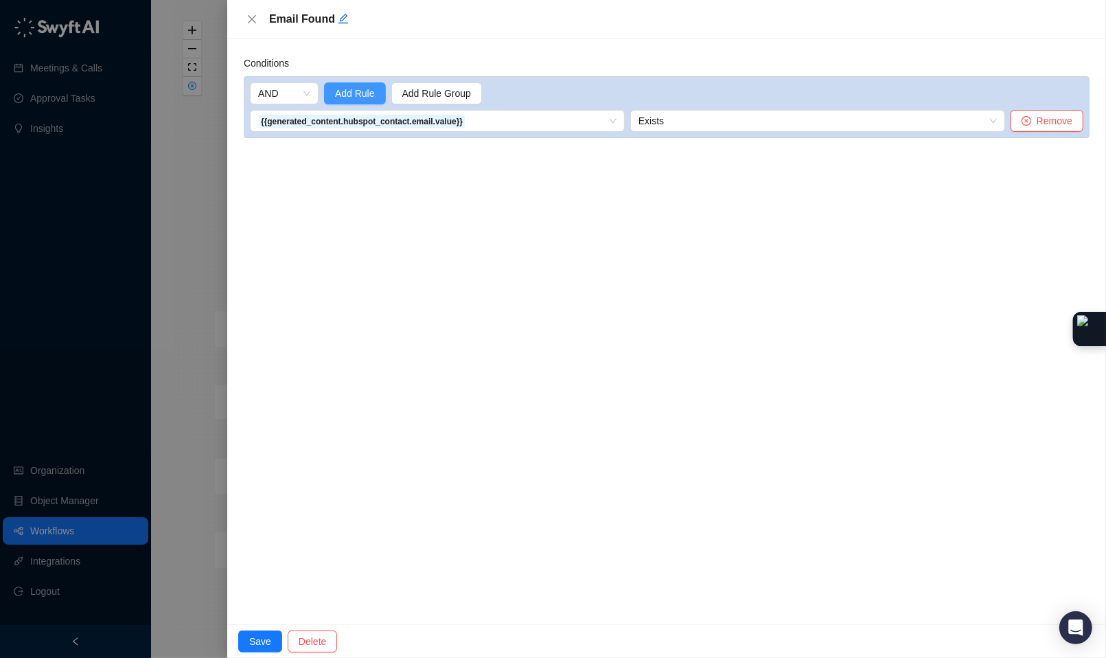
click at [357, 97] on span "Add Rule" at bounding box center [355, 93] width 40 height 15
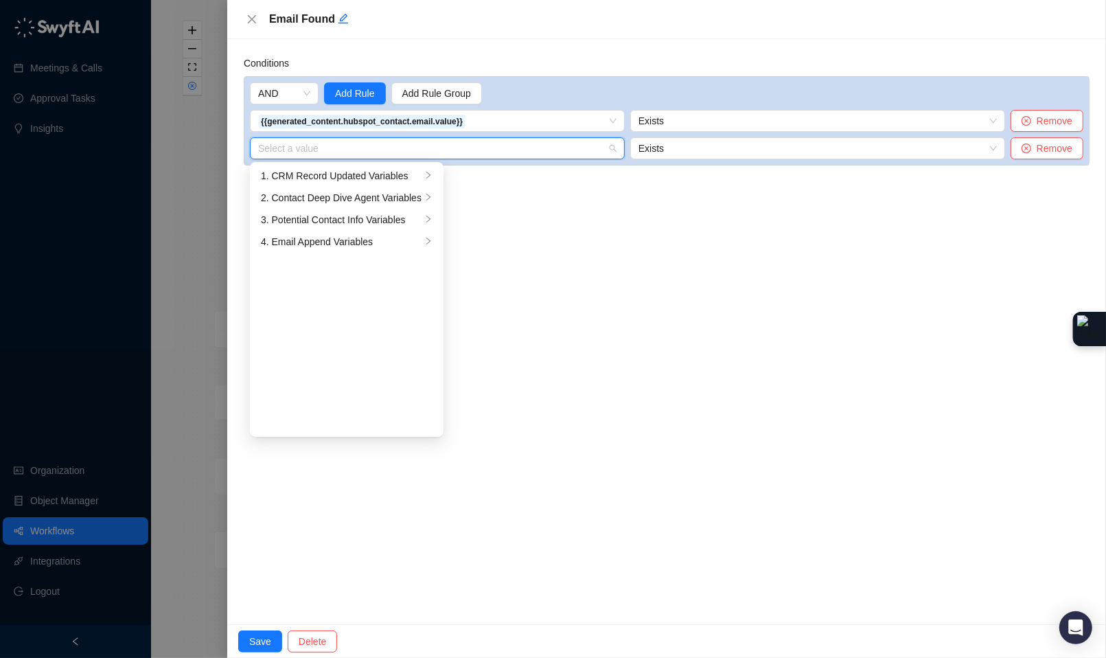
click at [358, 158] on input "search" at bounding box center [433, 148] width 350 height 21
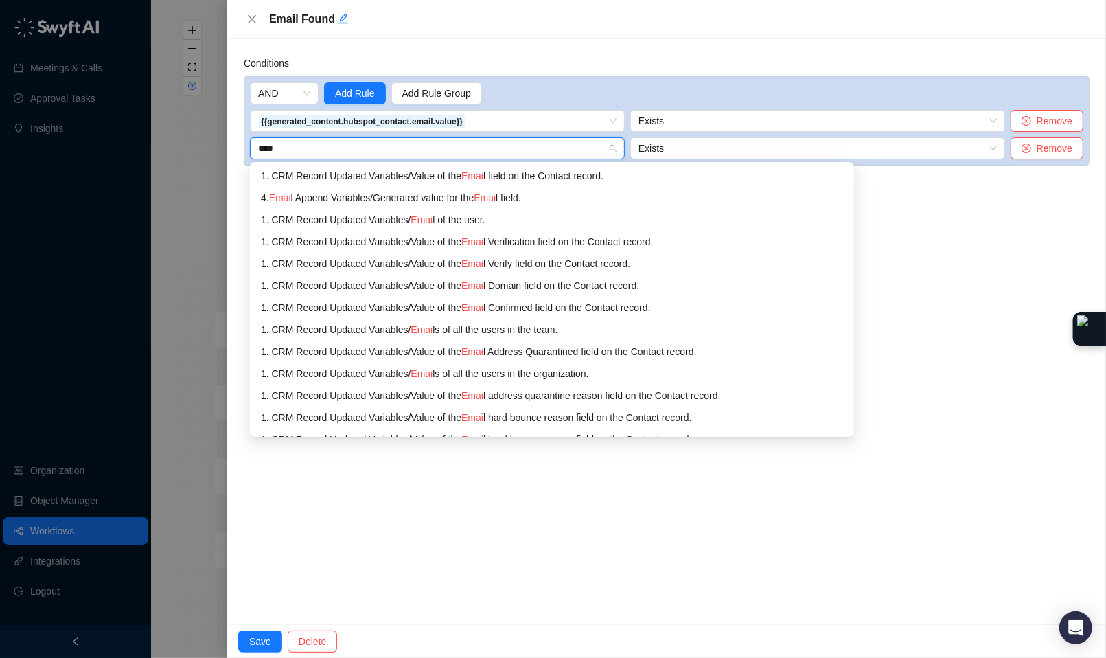
type input "*****"
click at [527, 178] on div "1. CRM Record Updated Variables / Value of the Email field on the Contact recor…" at bounding box center [551, 175] width 580 height 15
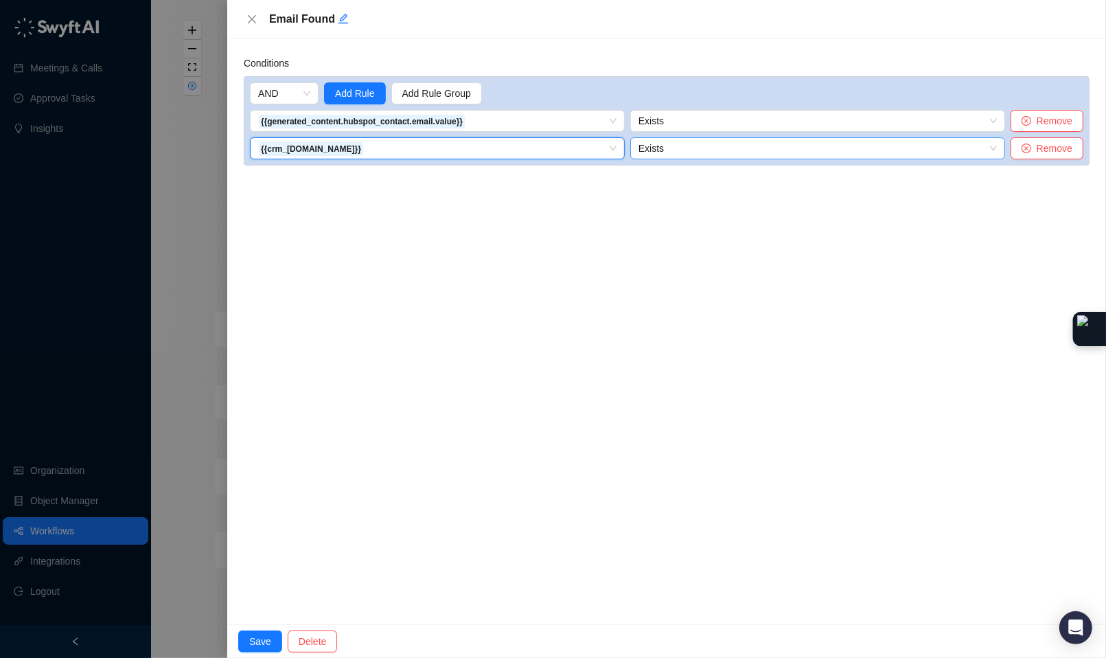
click at [669, 143] on span "Exists" at bounding box center [817, 148] width 358 height 21
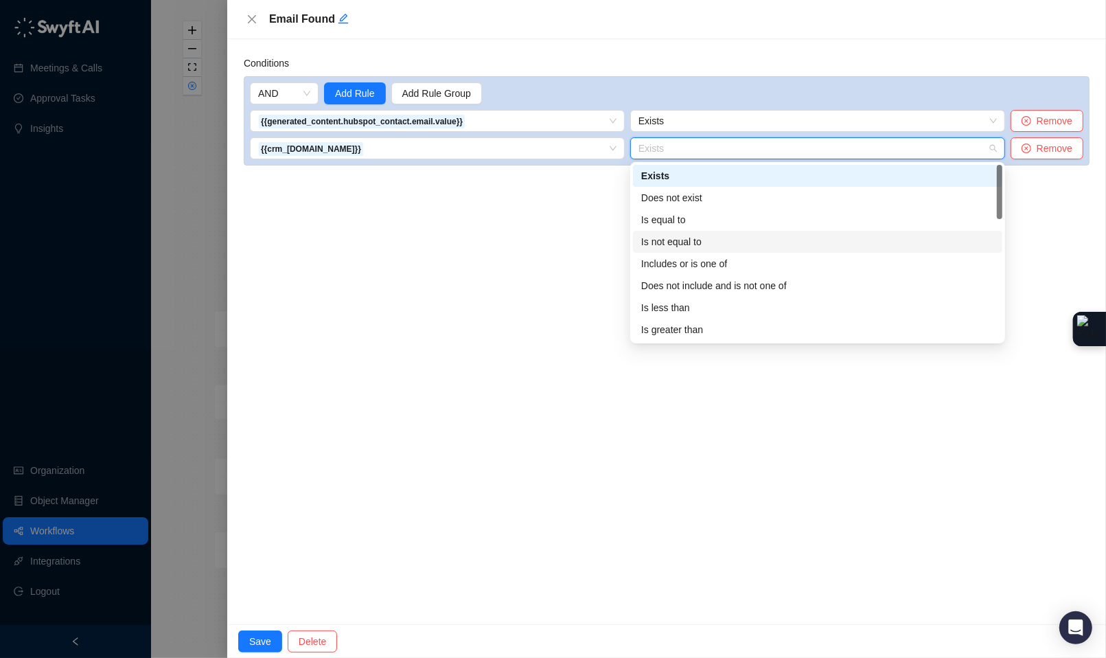
click at [703, 242] on div "Is not equal to" at bounding box center [817, 241] width 353 height 15
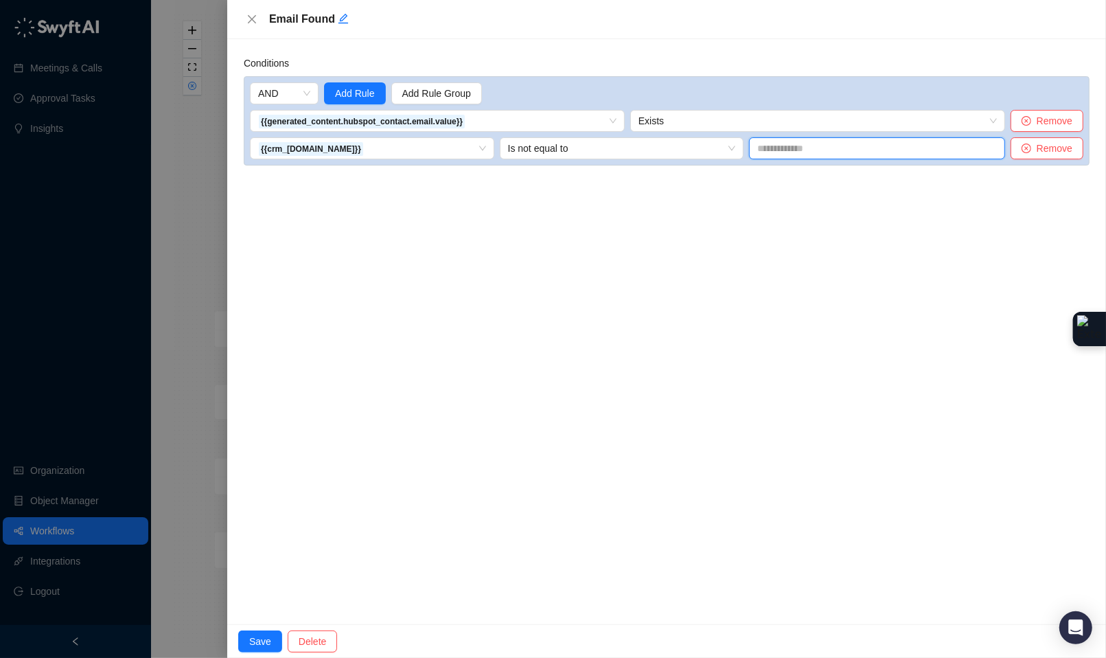
click at [802, 154] on input "text" at bounding box center [877, 148] width 256 height 22
type input "*"
click at [1029, 150] on icon "close-circle" at bounding box center [1027, 148] width 10 height 10
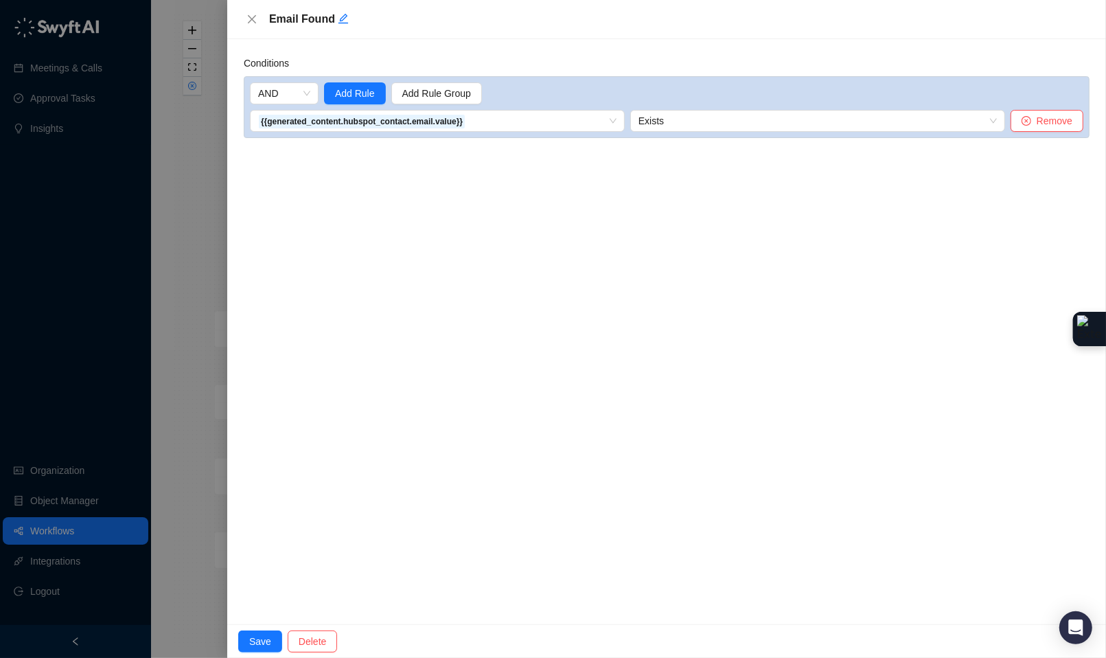
click at [255, 627] on div "Save Delete" at bounding box center [666, 641] width 879 height 34
click at [257, 637] on span "Save" at bounding box center [260, 641] width 22 height 15
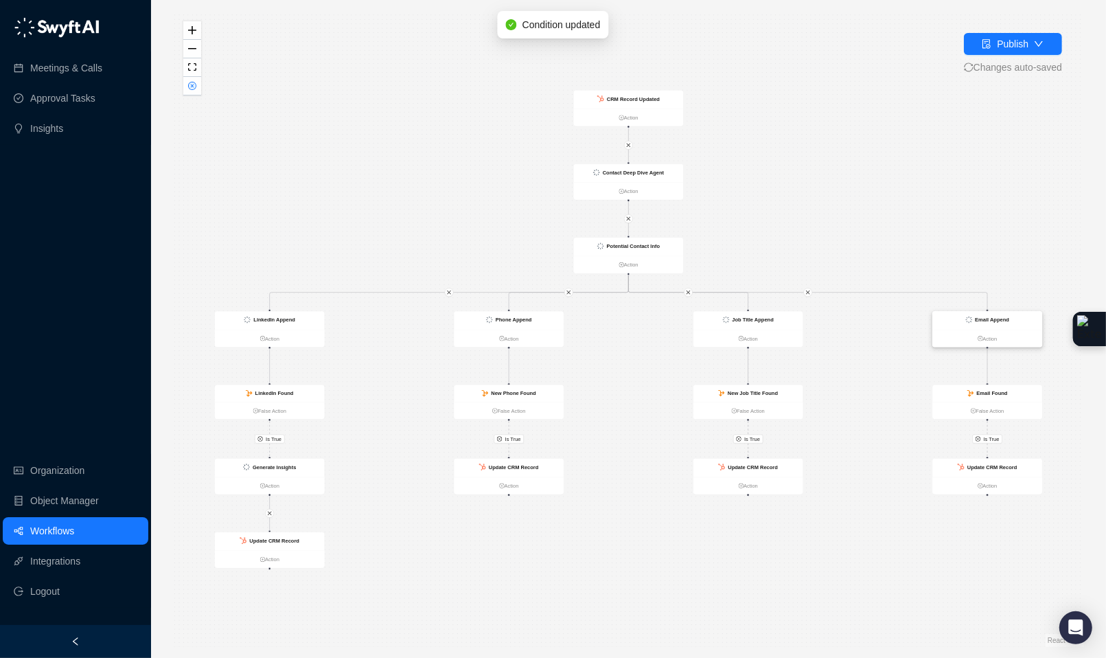
click at [1008, 331] on ul "Action" at bounding box center [987, 338] width 110 height 17
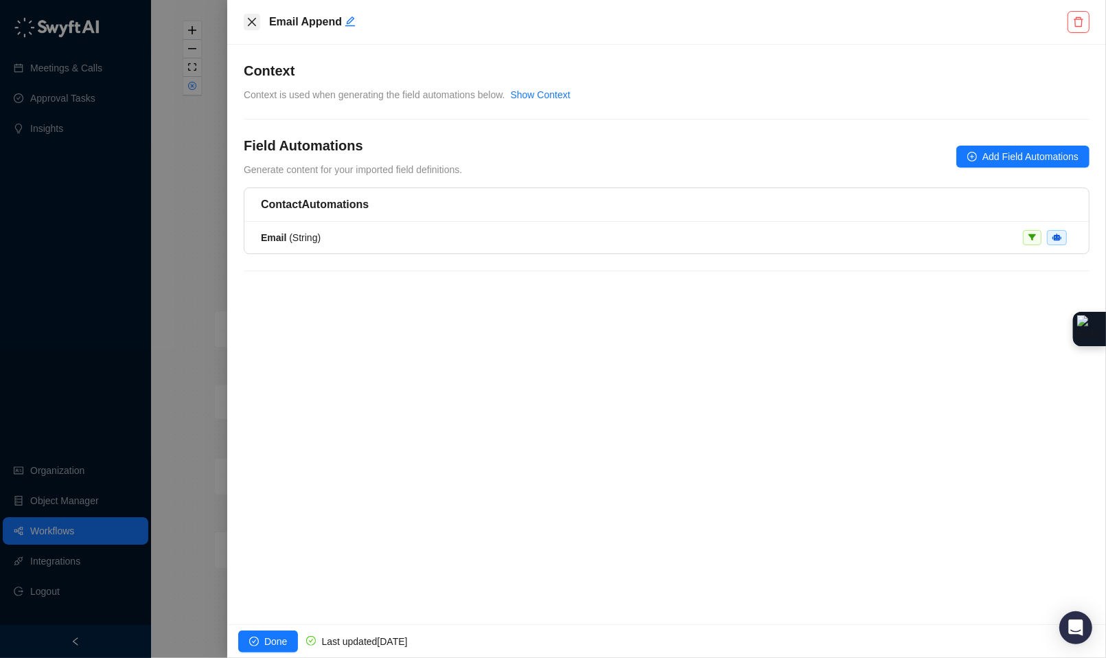
click at [254, 19] on icon "close" at bounding box center [252, 22] width 8 height 8
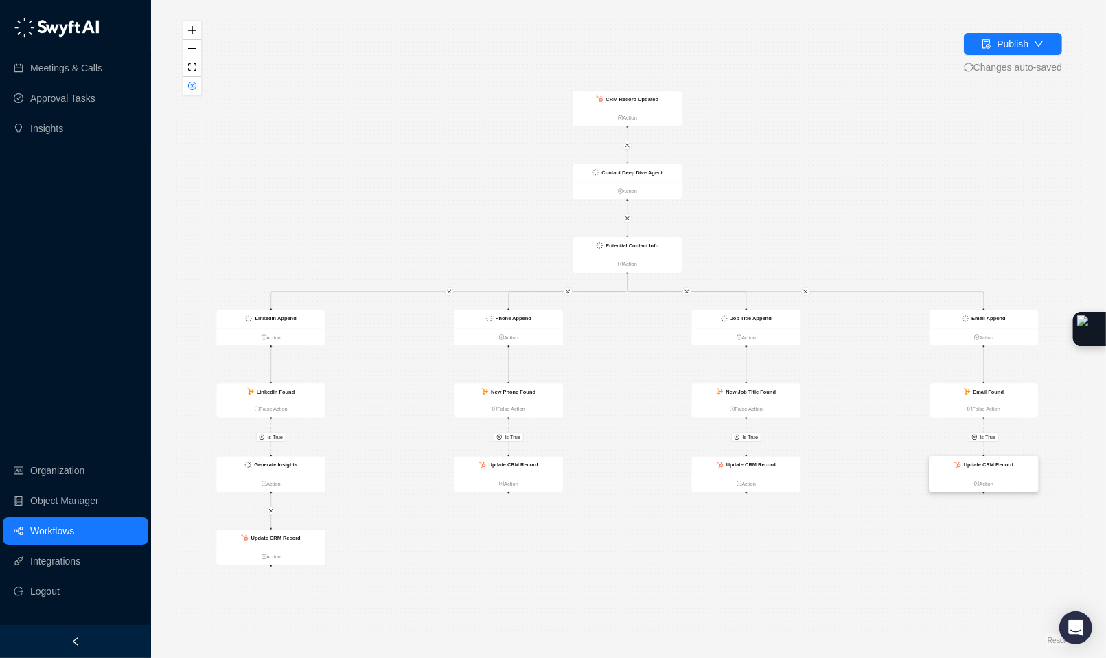
click at [1009, 462] on strong "Update CRM Record" at bounding box center [988, 465] width 49 height 6
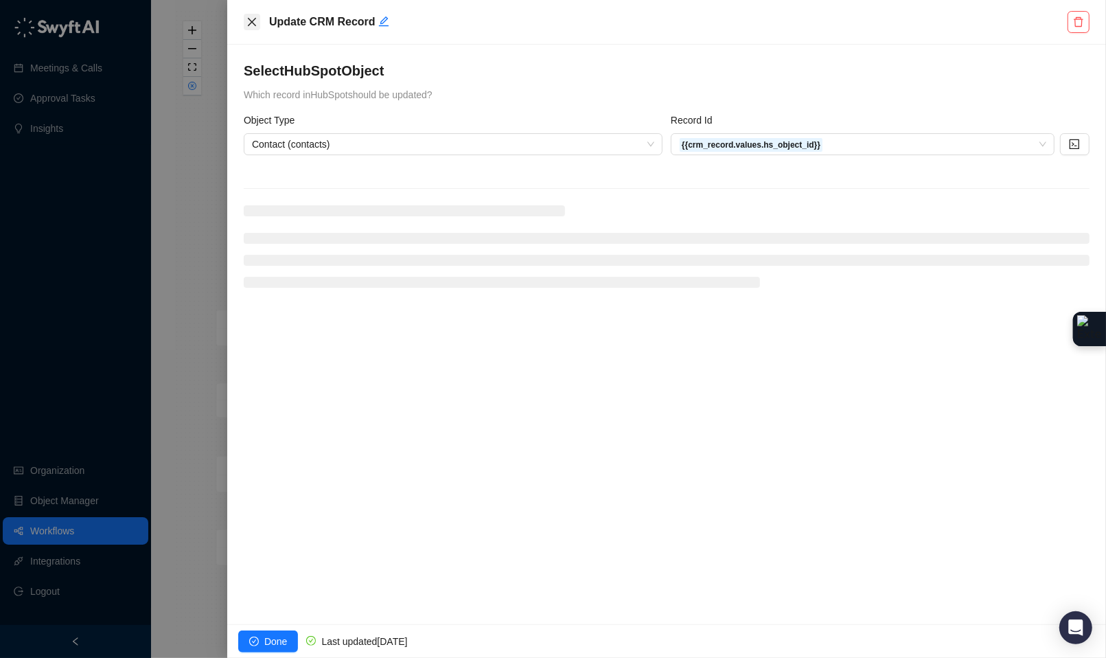
click at [254, 27] on button "Close" at bounding box center [252, 22] width 16 height 16
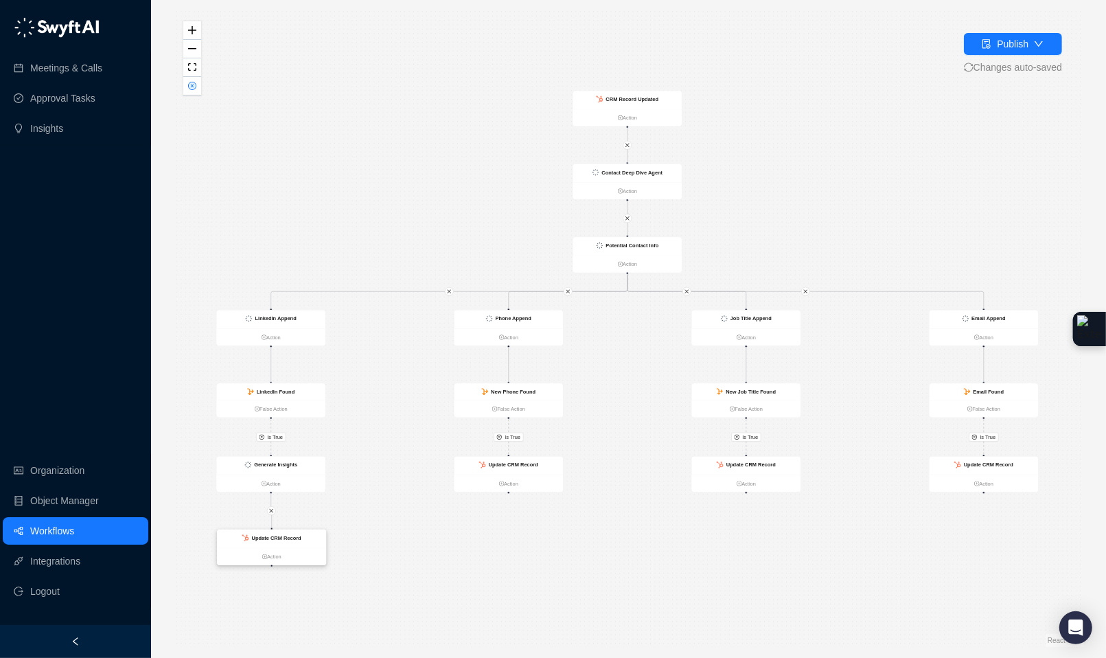
click at [301, 538] on strong "Update CRM Record" at bounding box center [276, 538] width 49 height 6
click at [301, 538] on div "Update CRM Record" at bounding box center [271, 538] width 109 height 19
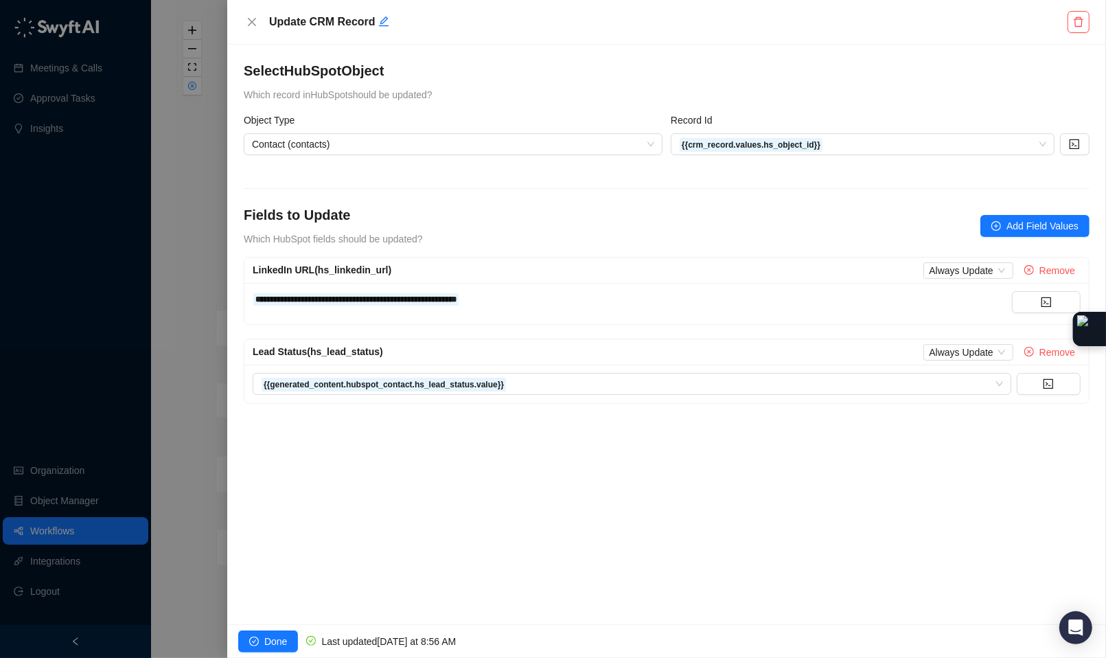
click at [199, 222] on div at bounding box center [553, 329] width 1106 height 658
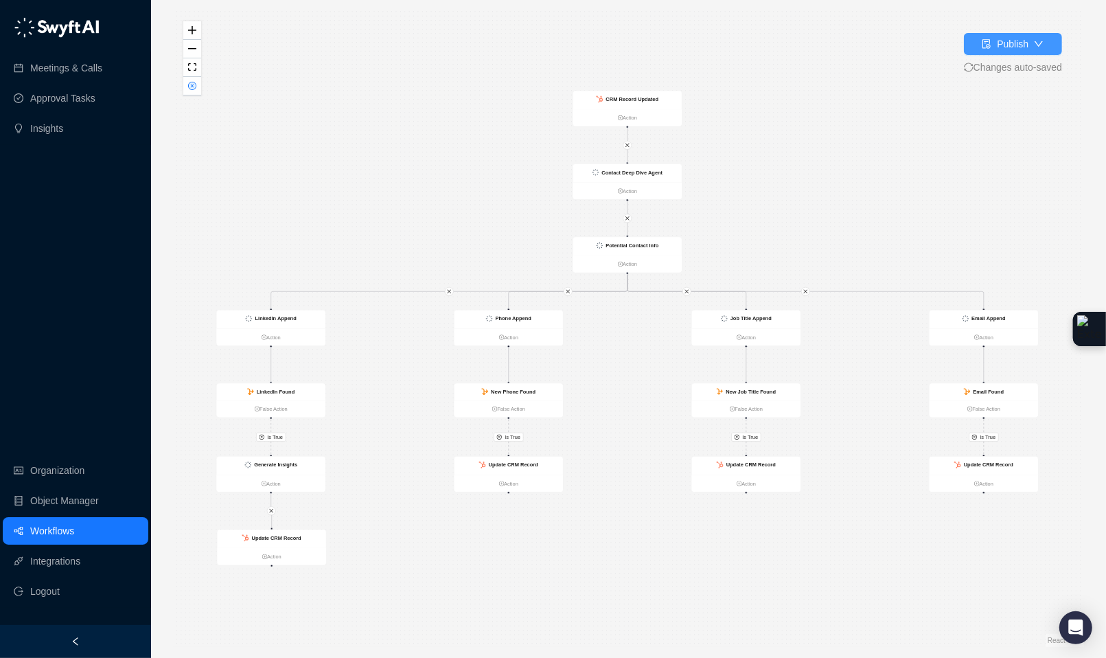
click at [988, 44] on icon "file-done" at bounding box center [987, 44] width 10 height 10
click at [998, 41] on div "Publish" at bounding box center [1013, 43] width 32 height 15
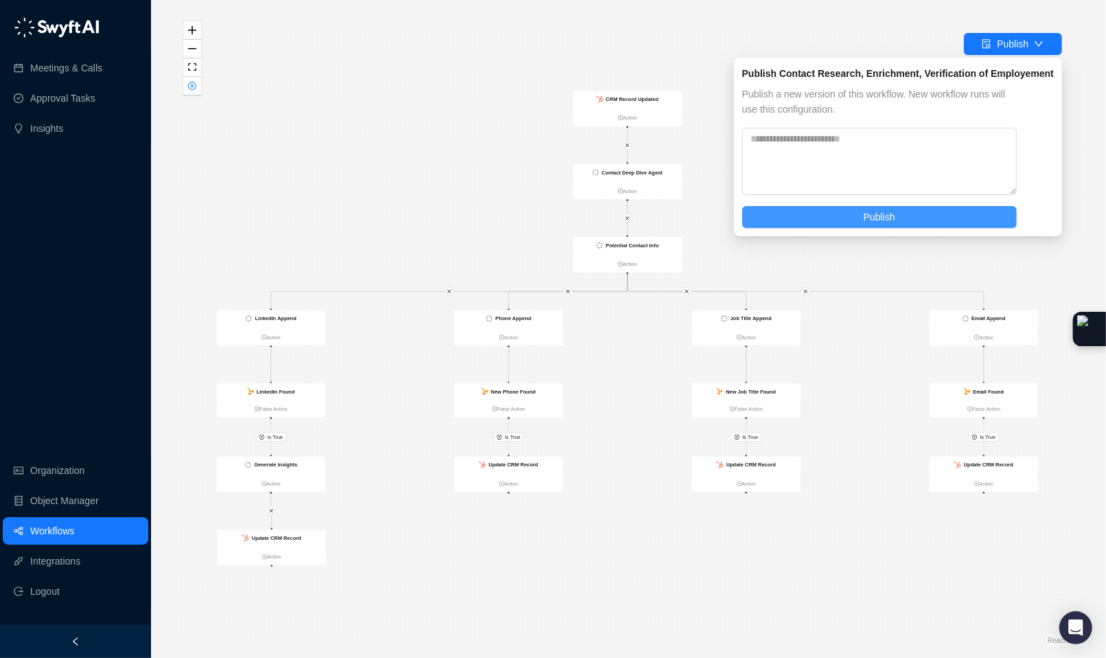
click at [945, 215] on button "Publish" at bounding box center [879, 217] width 275 height 22
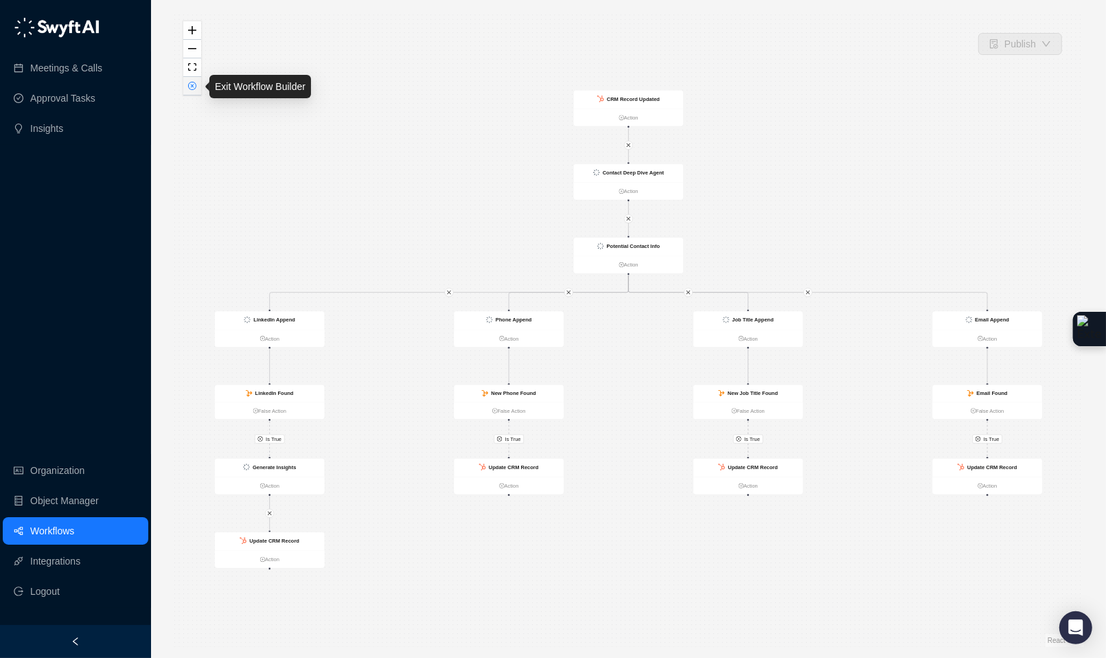
click at [191, 91] on button "button" at bounding box center [192, 86] width 18 height 19
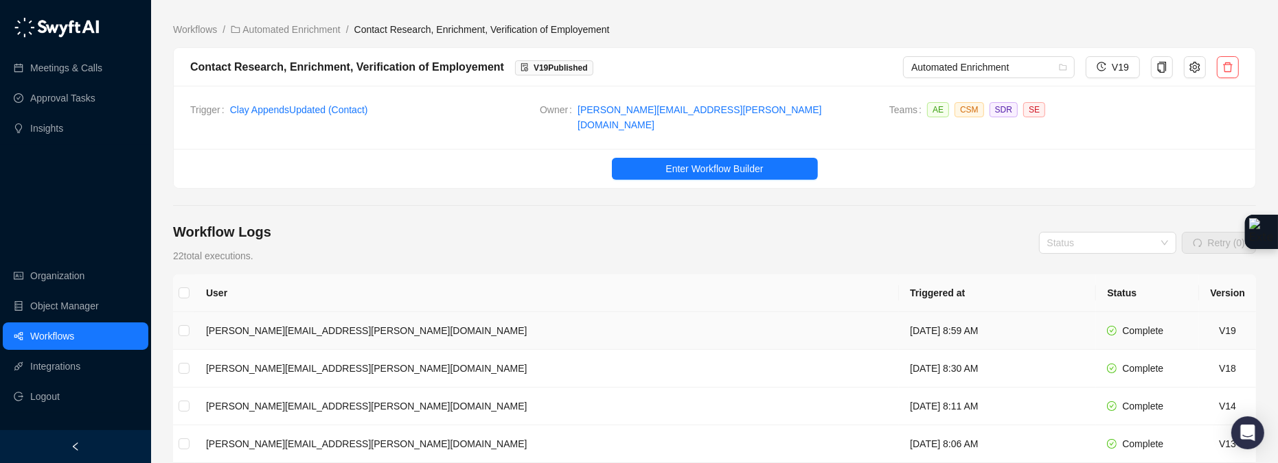
click at [899, 323] on td "[DATE] 8:59 AM" at bounding box center [997, 331] width 197 height 38
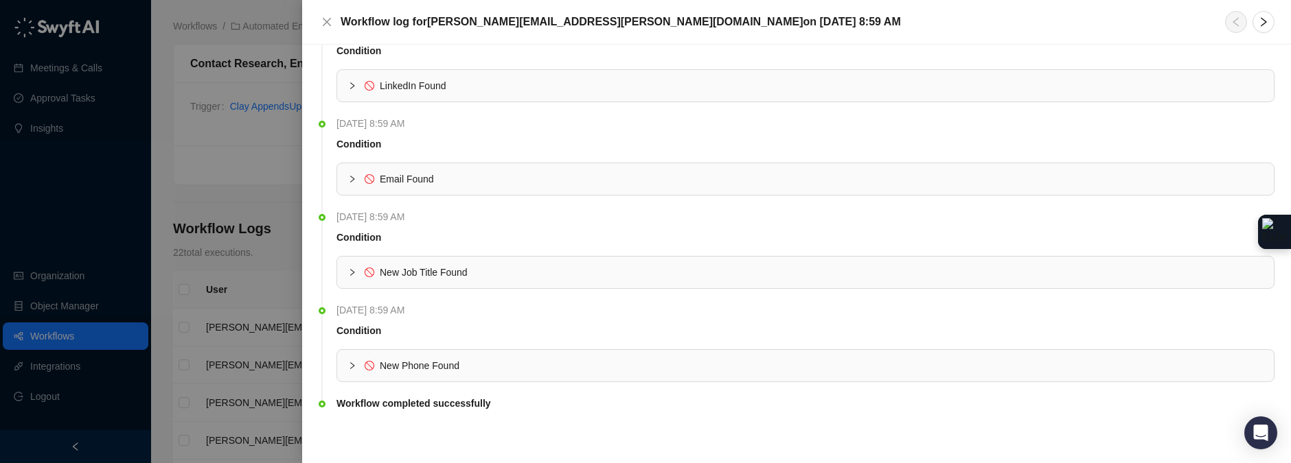
scroll to position [886, 0]
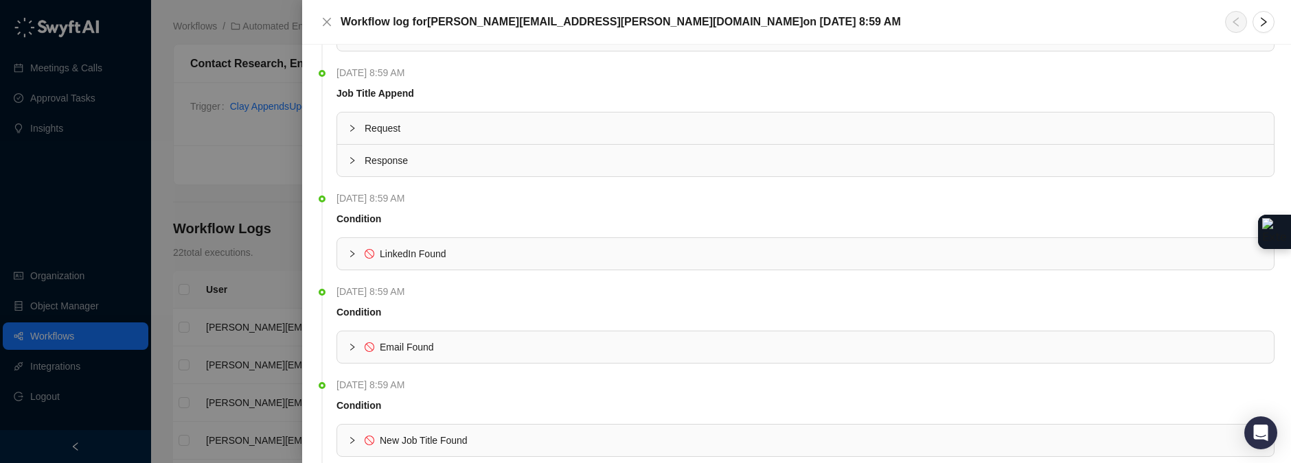
click at [354, 255] on icon "collapsed" at bounding box center [352, 254] width 8 height 8
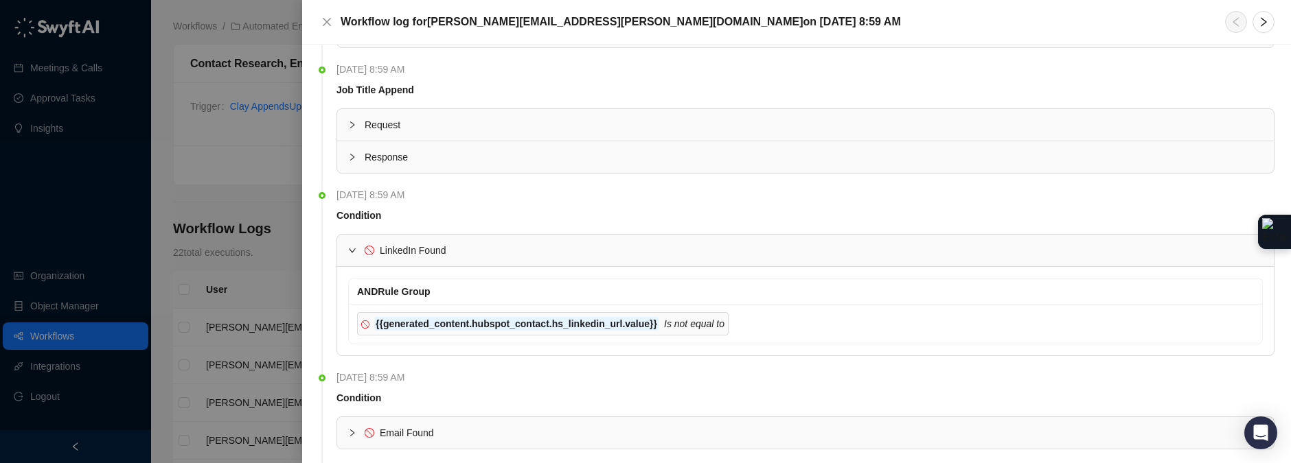
click at [354, 255] on icon "expanded" at bounding box center [352, 250] width 8 height 8
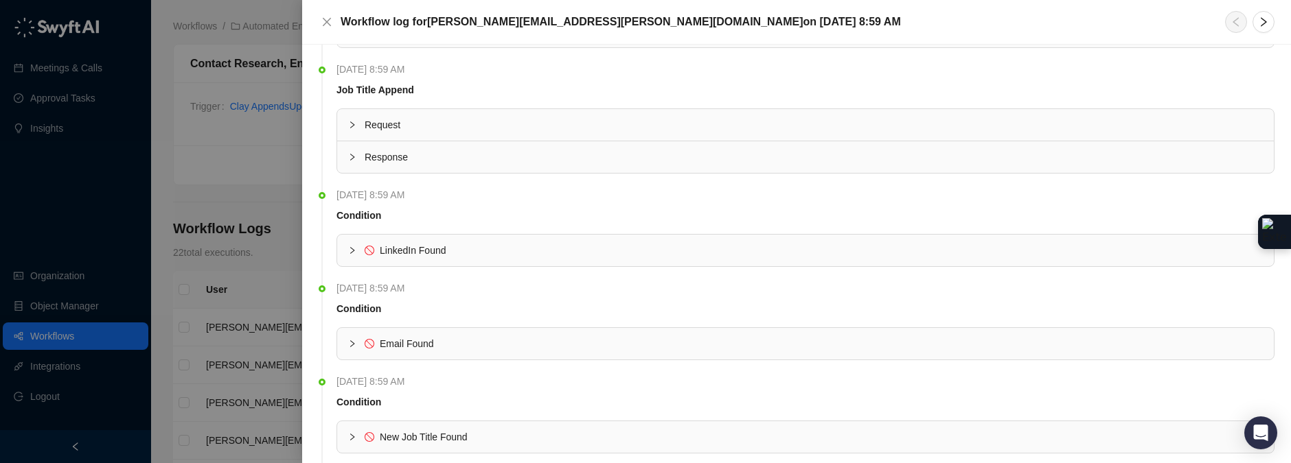
click at [354, 255] on icon "collapsed" at bounding box center [352, 250] width 8 height 8
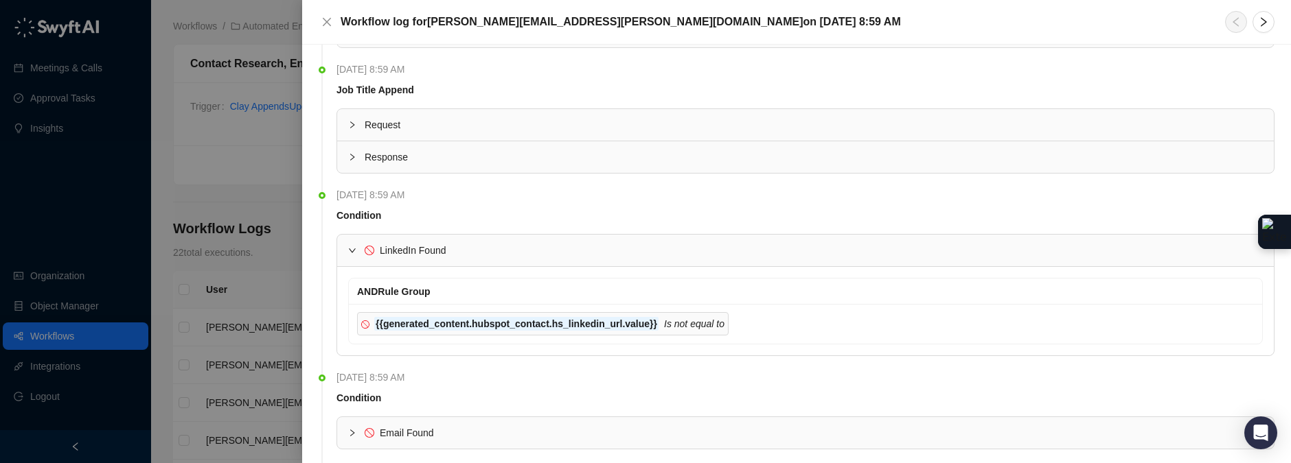
click at [351, 258] on div at bounding box center [356, 250] width 16 height 15
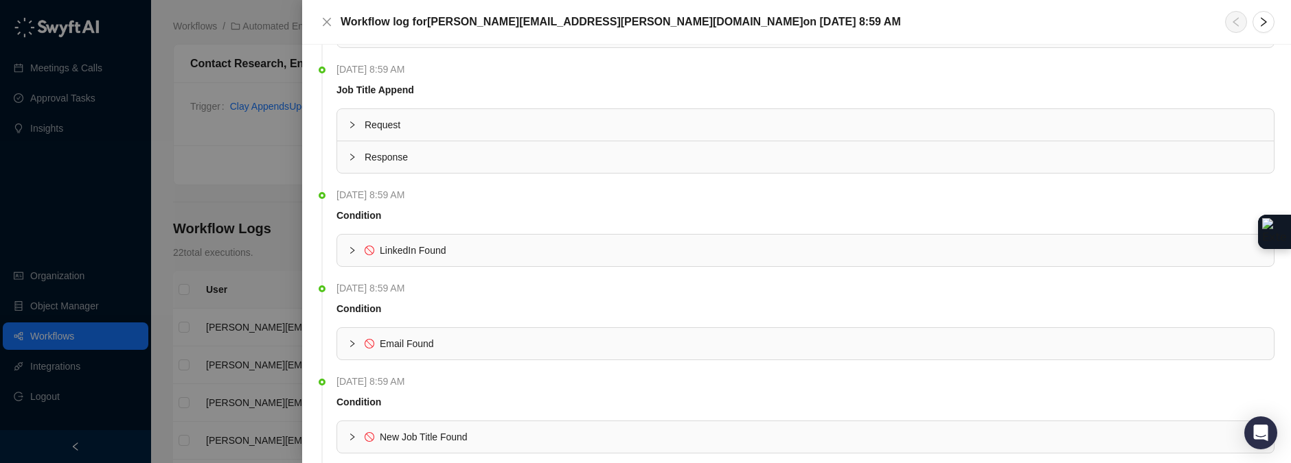
click at [279, 227] on div at bounding box center [645, 231] width 1291 height 463
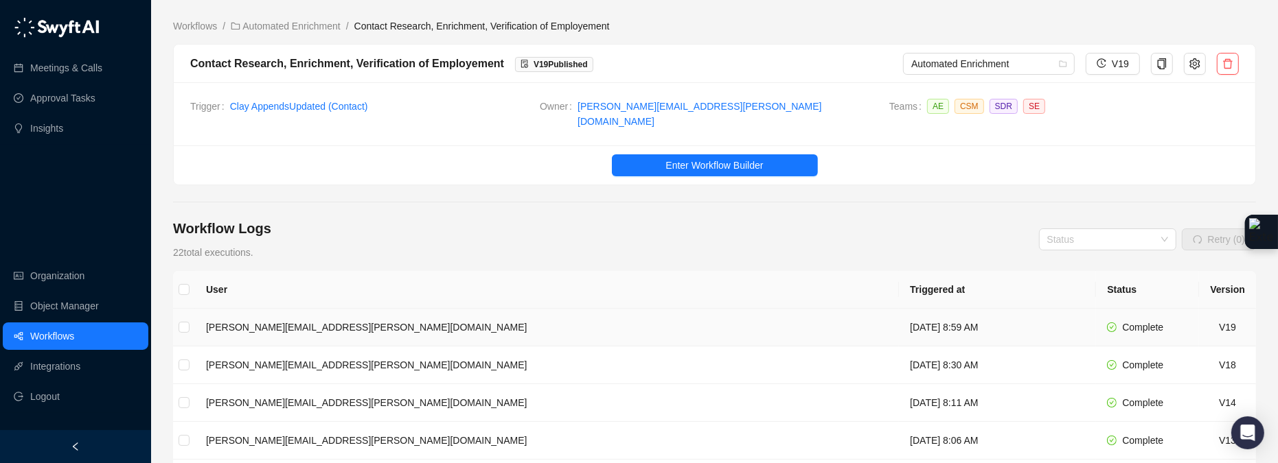
click at [954, 321] on td "[DATE] 8:59 AM" at bounding box center [997, 328] width 197 height 38
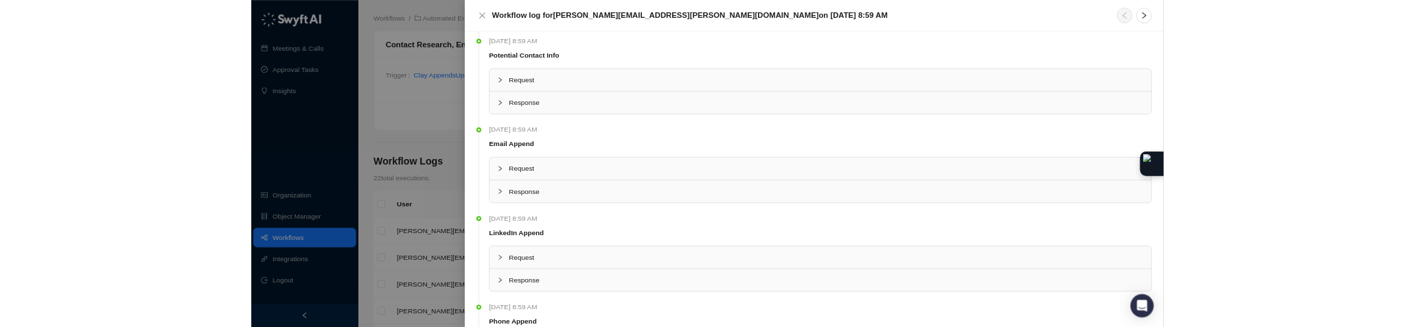
scroll to position [229, 0]
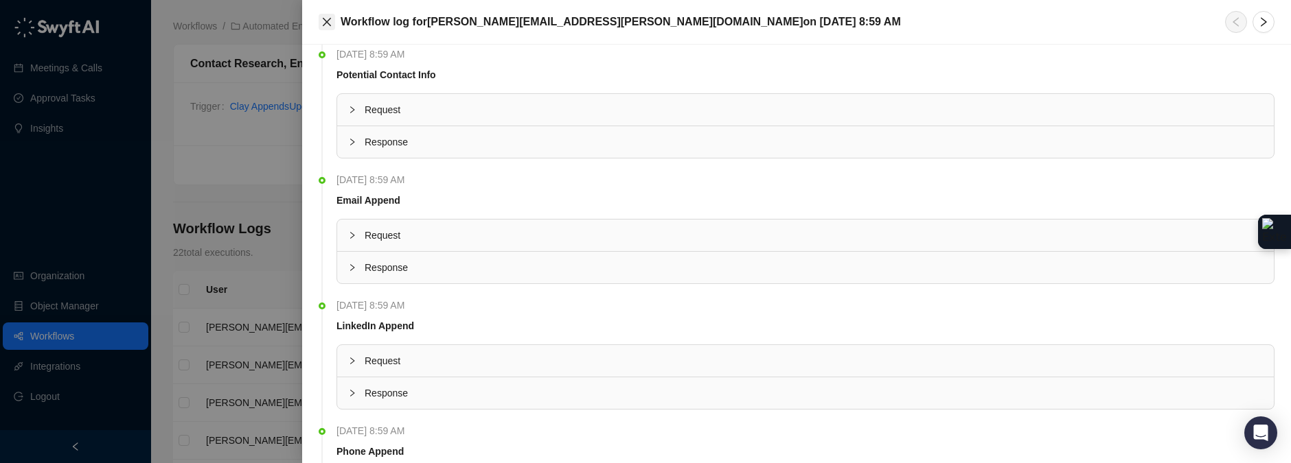
click at [324, 22] on icon "close" at bounding box center [326, 21] width 11 height 11
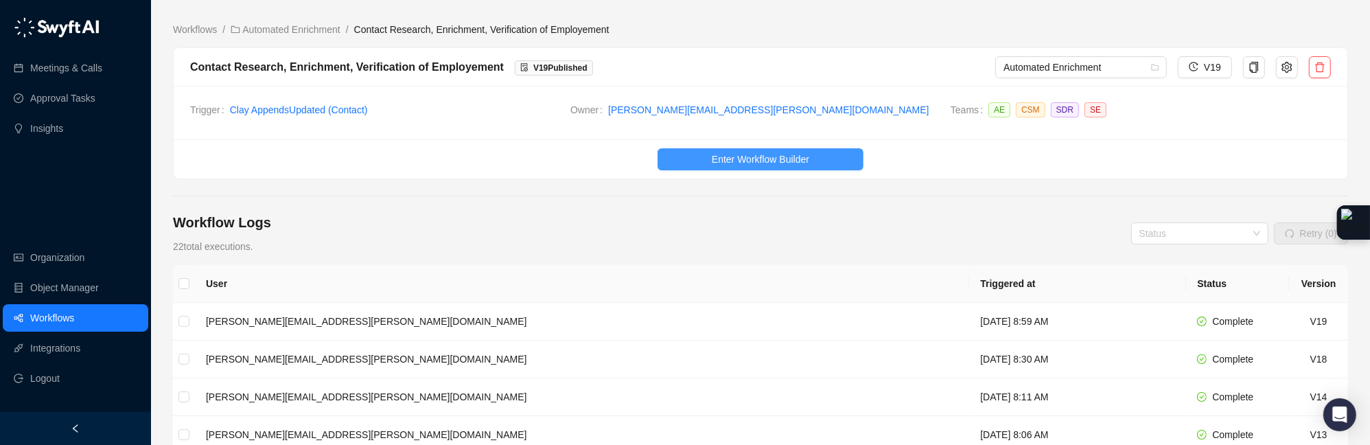
click at [757, 165] on span "Enter Workflow Builder" at bounding box center [760, 159] width 97 height 15
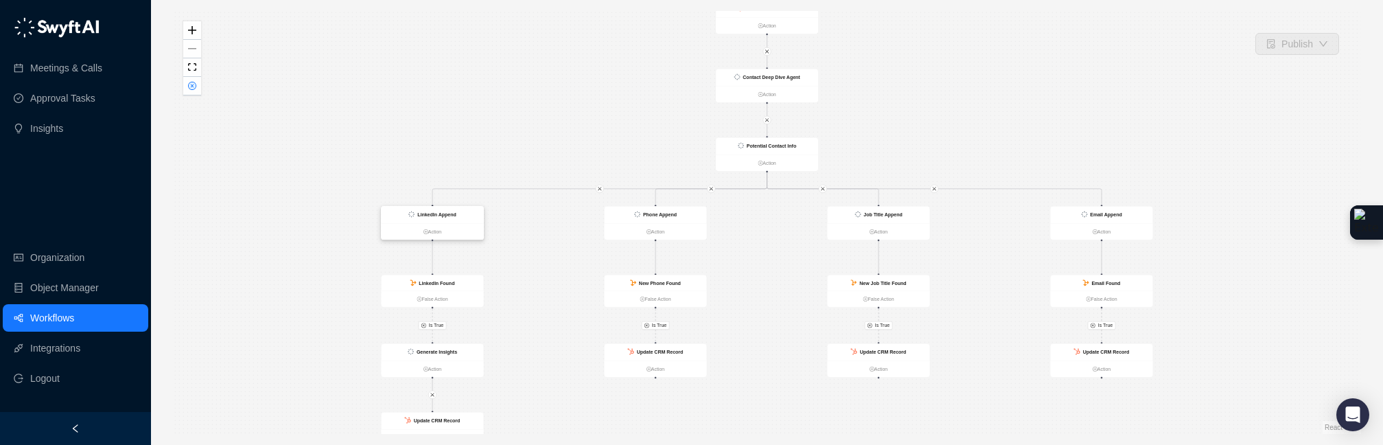
click at [457, 222] on div "LinkedIn Append" at bounding box center [433, 215] width 102 height 17
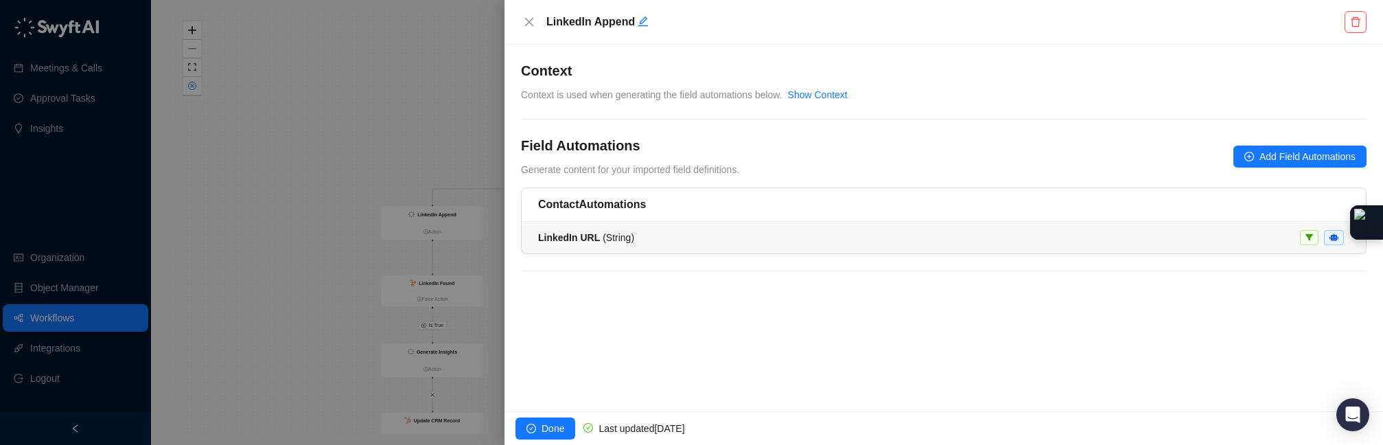
click at [643, 235] on div "LinkedIn URL ( String )" at bounding box center [943, 237] width 811 height 15
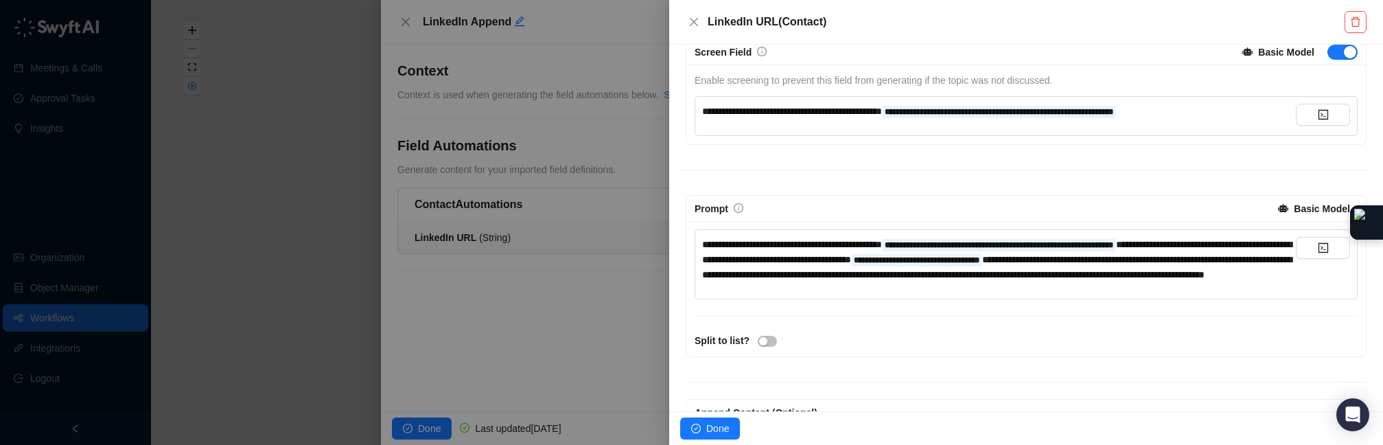
scroll to position [157, 0]
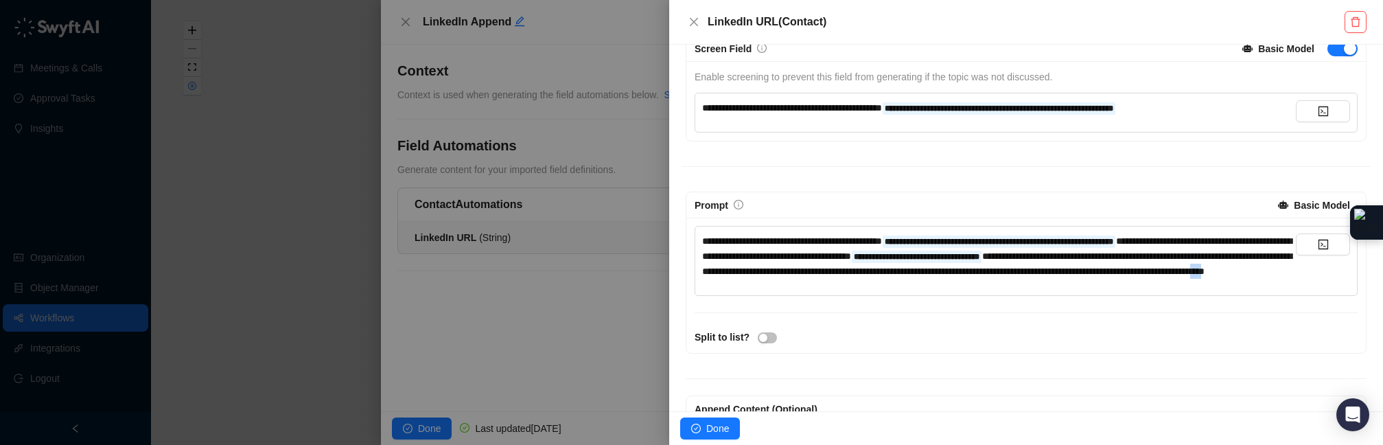
drag, startPoint x: 1111, startPoint y: 288, endPoint x: 1098, endPoint y: 286, distance: 13.3
click at [1079, 276] on span "**********" at bounding box center [997, 263] width 590 height 25
drag, startPoint x: 1074, startPoint y: 291, endPoint x: 1110, endPoint y: 290, distance: 36.4
click at [1079, 276] on span "**********" at bounding box center [997, 263] width 590 height 25
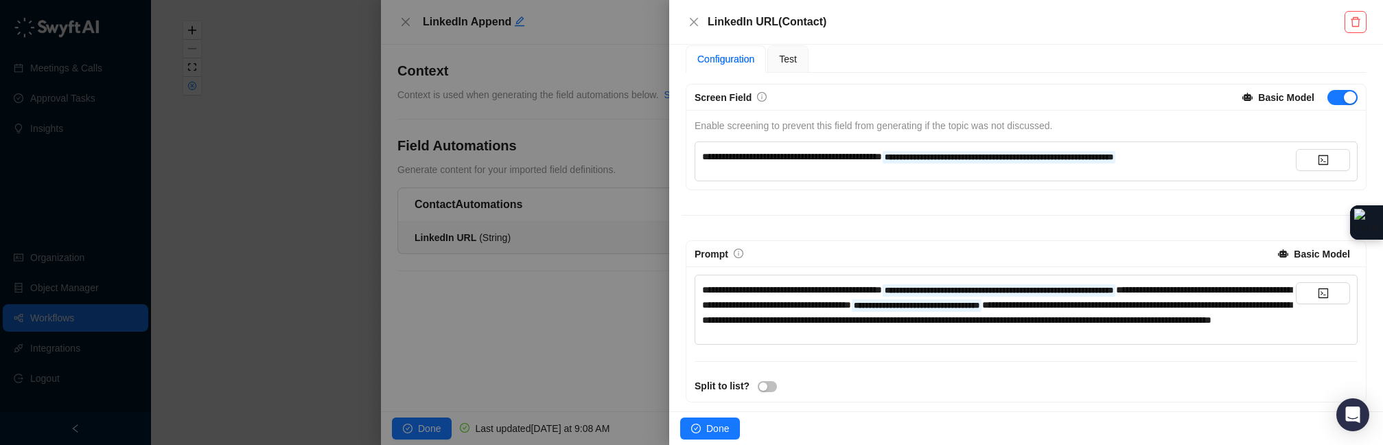
scroll to position [111, 0]
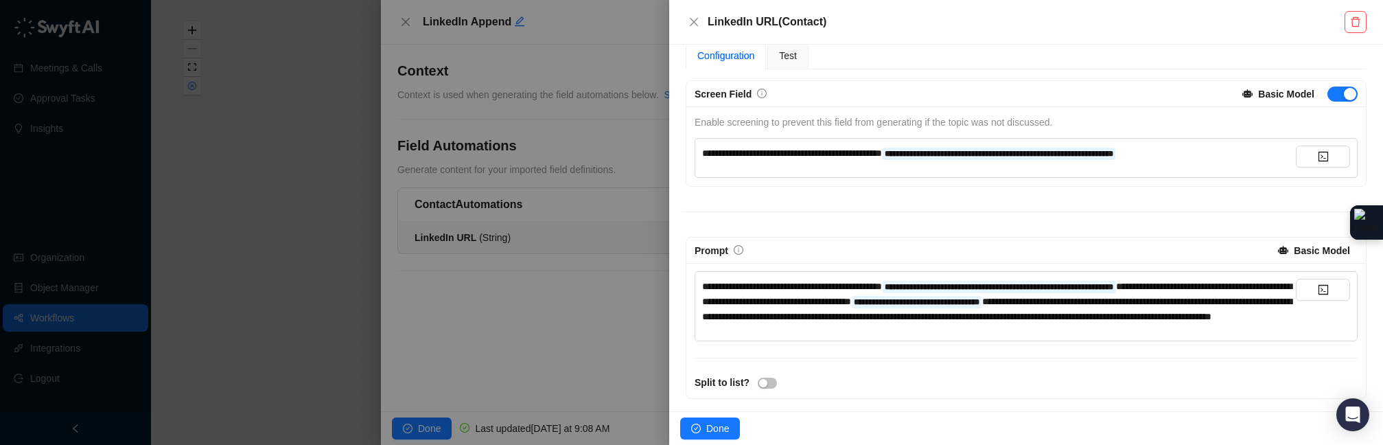
click at [1059, 303] on span "**********" at bounding box center [997, 293] width 590 height 25
drag, startPoint x: 904, startPoint y: 314, endPoint x: 1180, endPoint y: 325, distance: 276.2
click at [1079, 324] on div "**********" at bounding box center [999, 301] width 594 height 45
drag, startPoint x: 1145, startPoint y: 331, endPoint x: 1070, endPoint y: 337, distance: 75.1
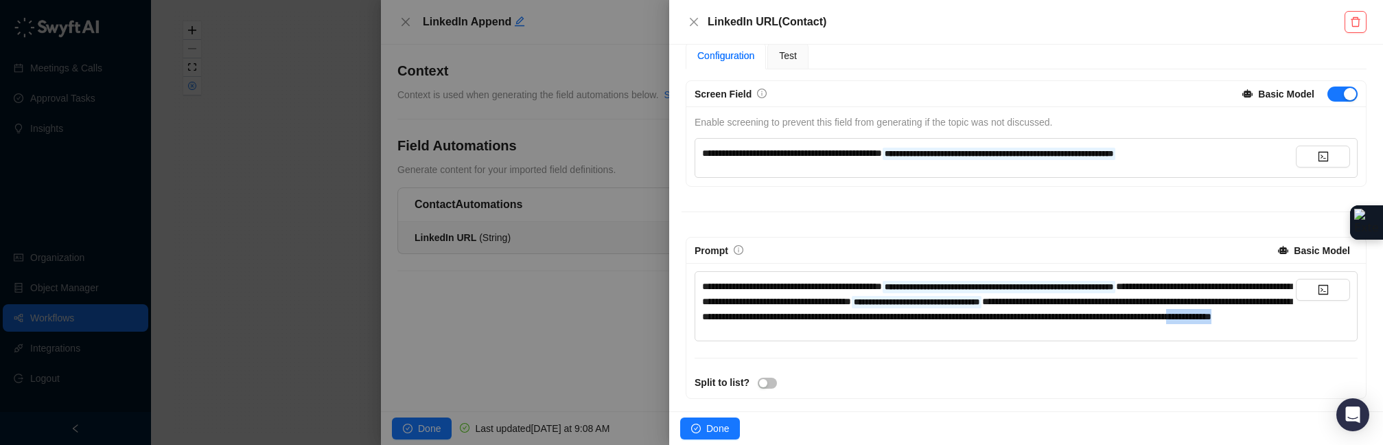
click at [1070, 324] on div "**********" at bounding box center [999, 301] width 594 height 45
click at [1079, 302] on span "**********" at bounding box center [997, 309] width 590 height 25
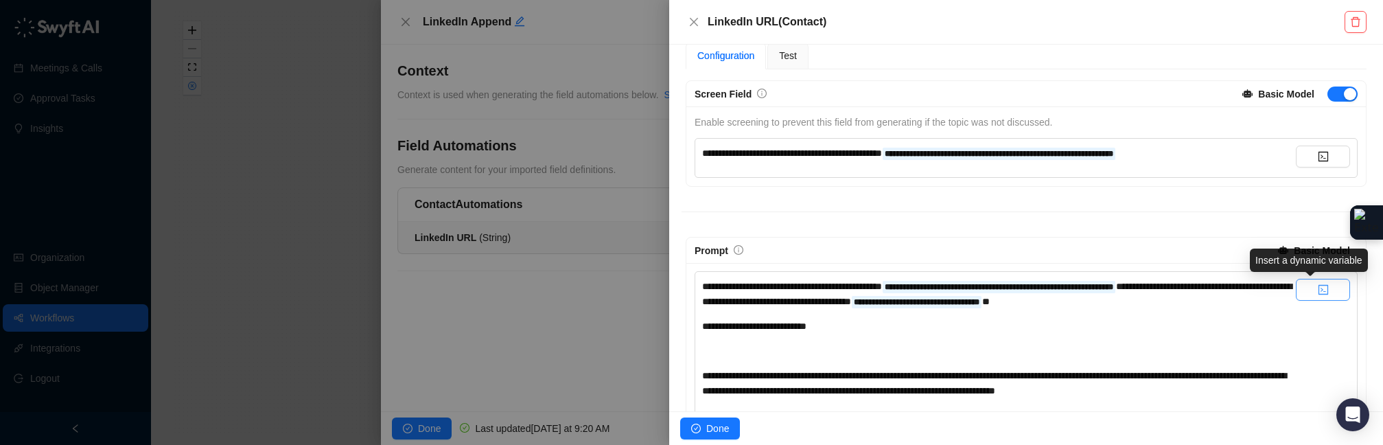
click at [1079, 282] on button "button" at bounding box center [1323, 290] width 54 height 22
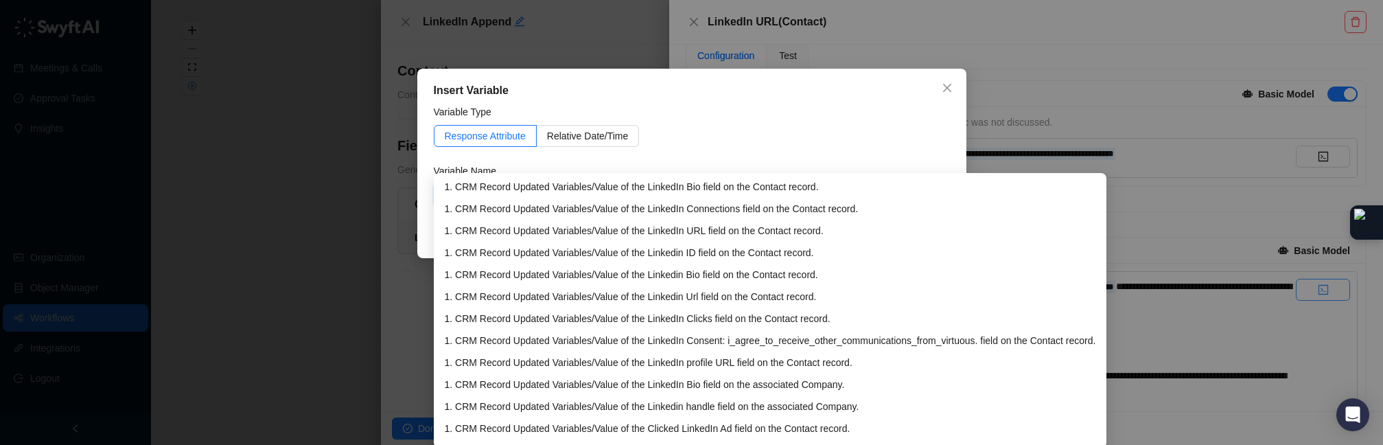
type input "*********"
click at [758, 189] on div "1. CRM Record Updated Variables / Value of the LinkedIn Bio field on the Contac…" at bounding box center [771, 186] width 652 height 15
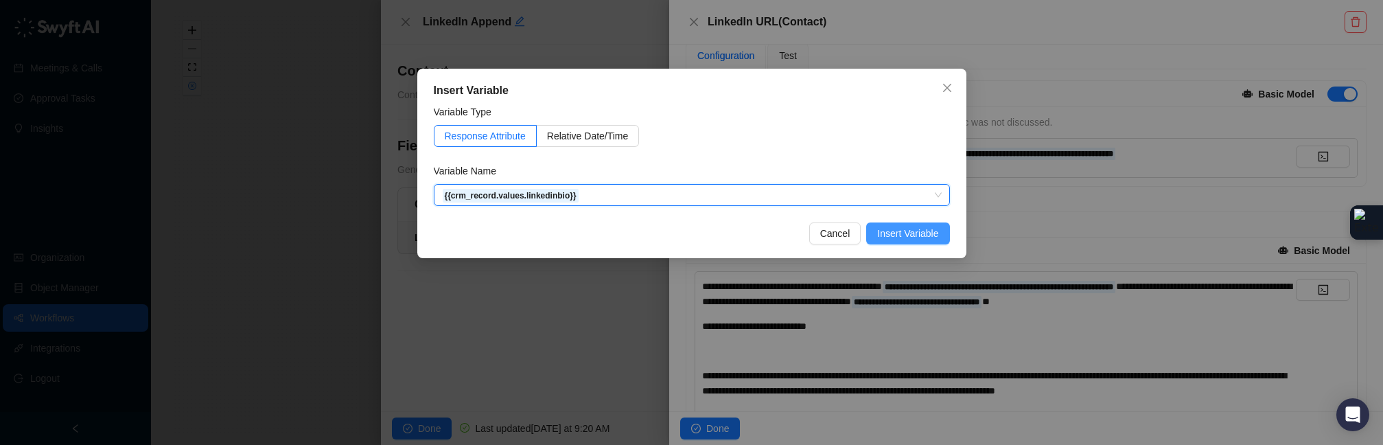
click at [873, 222] on button "Insert Variable" at bounding box center [907, 233] width 83 height 22
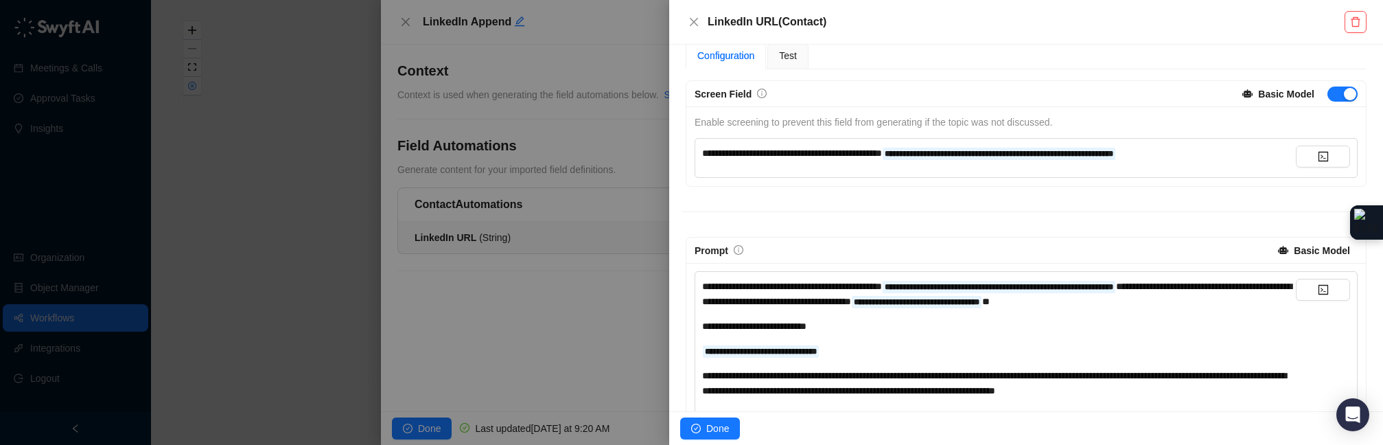
scroll to position [108, 0]
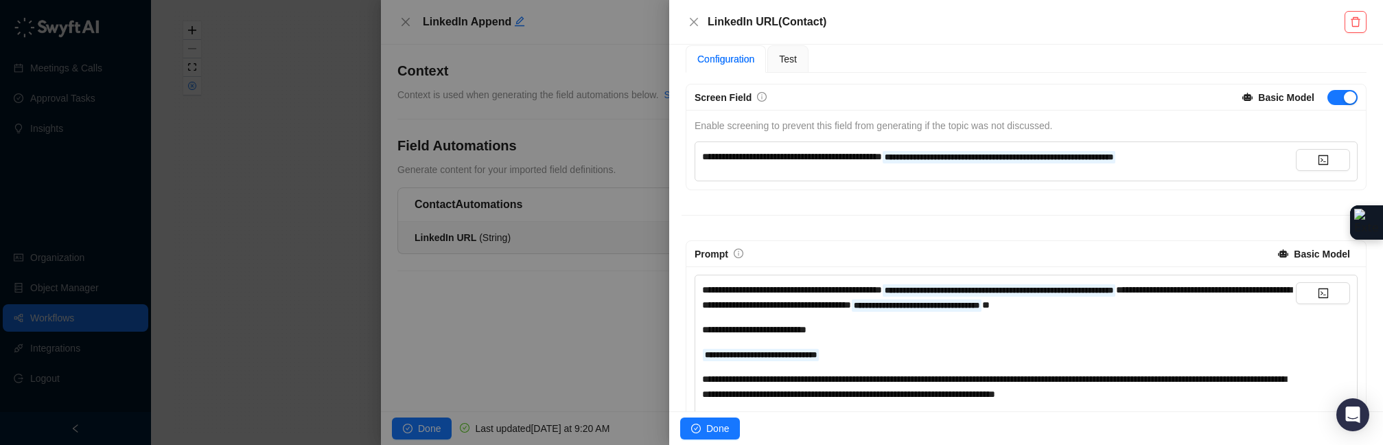
click at [864, 361] on div "**********" at bounding box center [999, 354] width 594 height 15
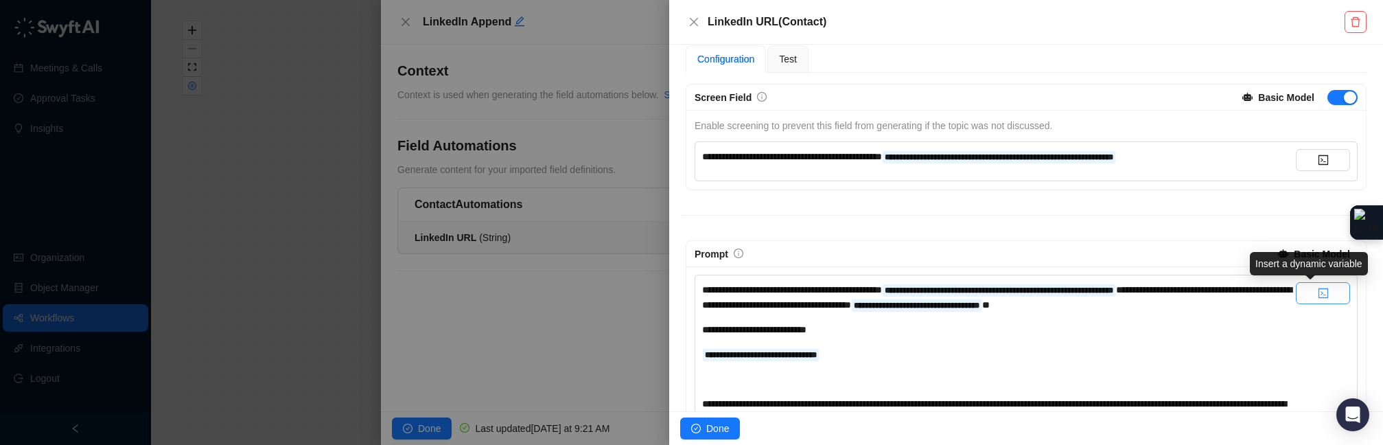
click at [1079, 292] on icon "code" at bounding box center [1323, 293] width 11 height 11
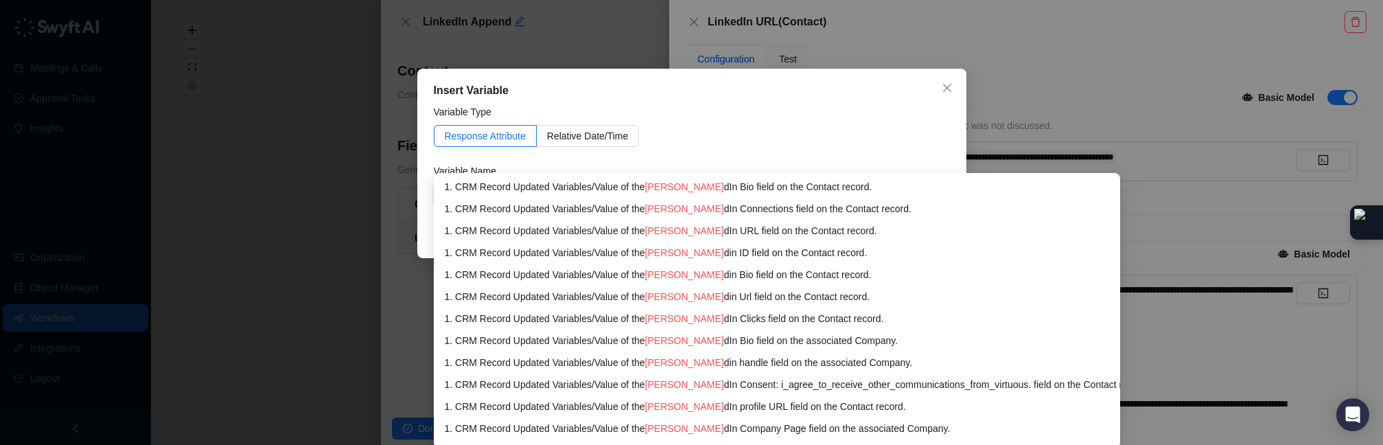
type input "******"
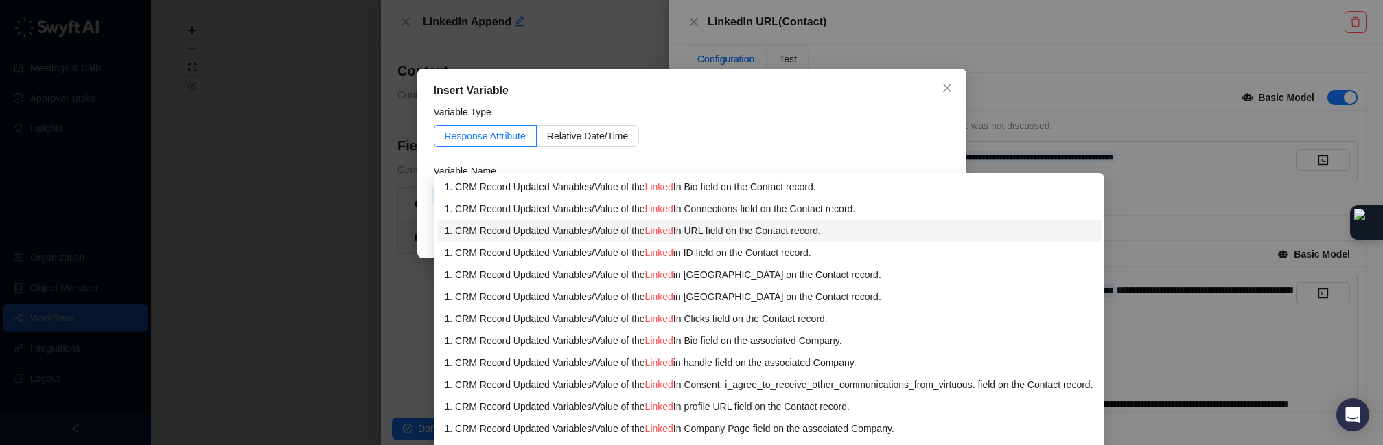
click at [690, 233] on div "1. CRM Record Updated Variables / Value of the Linked In URL field on the Conta…" at bounding box center [769, 230] width 649 height 15
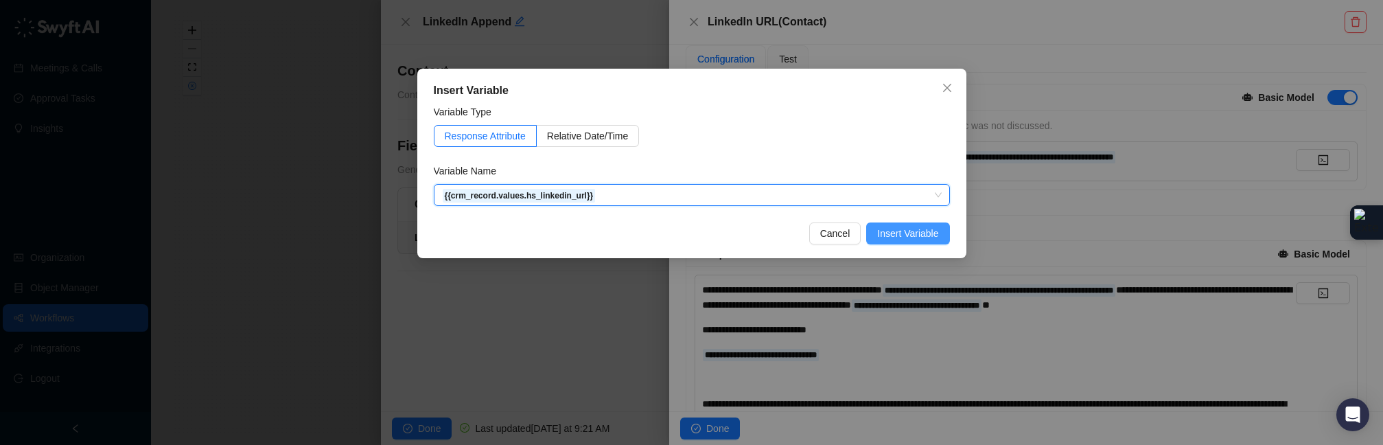
click at [904, 235] on span "Insert Variable" at bounding box center [907, 233] width 61 height 15
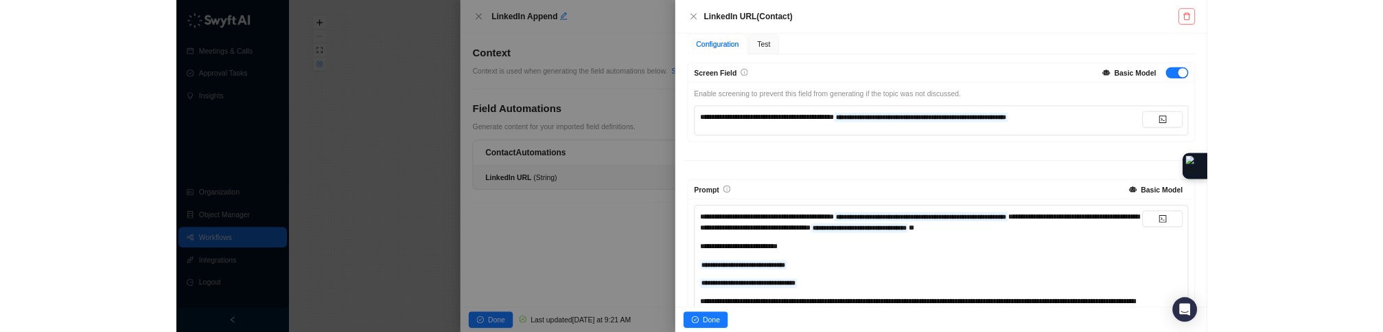
scroll to position [111, 0]
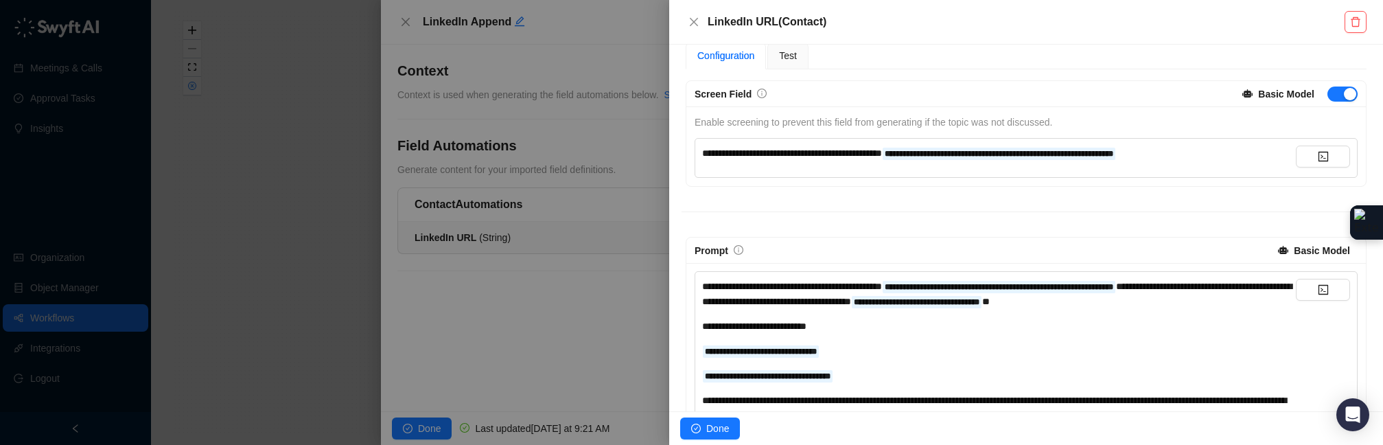
click at [870, 378] on div "**********" at bounding box center [999, 375] width 594 height 15
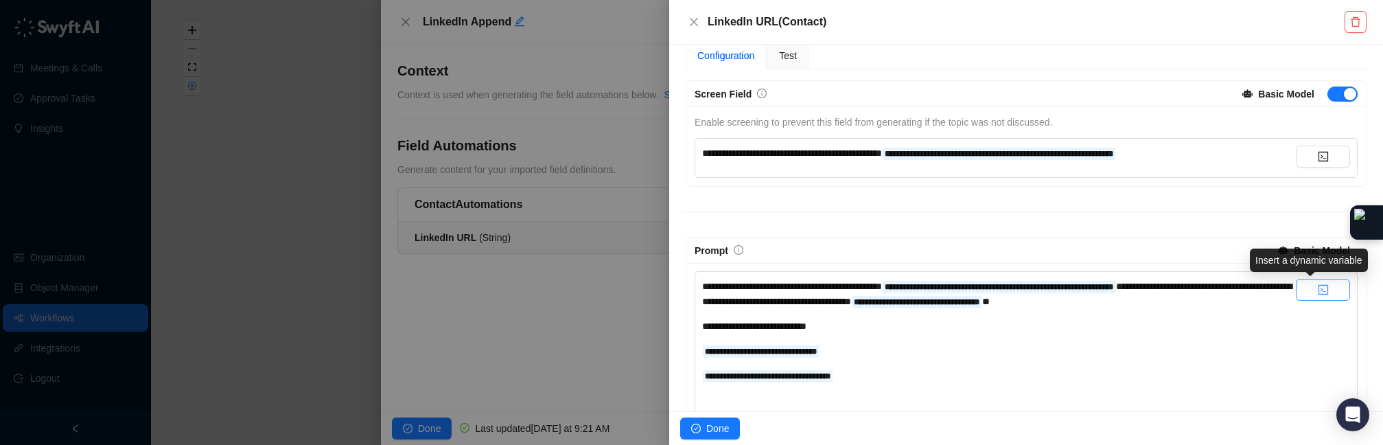
click at [1079, 293] on button "button" at bounding box center [1323, 290] width 54 height 22
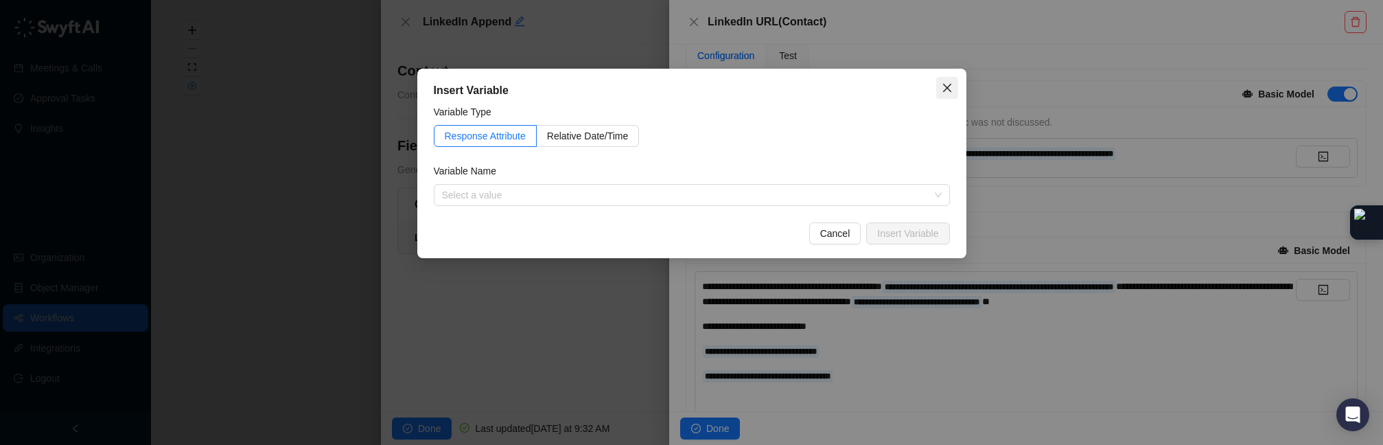
click at [947, 95] on button "Close" at bounding box center [947, 88] width 22 height 22
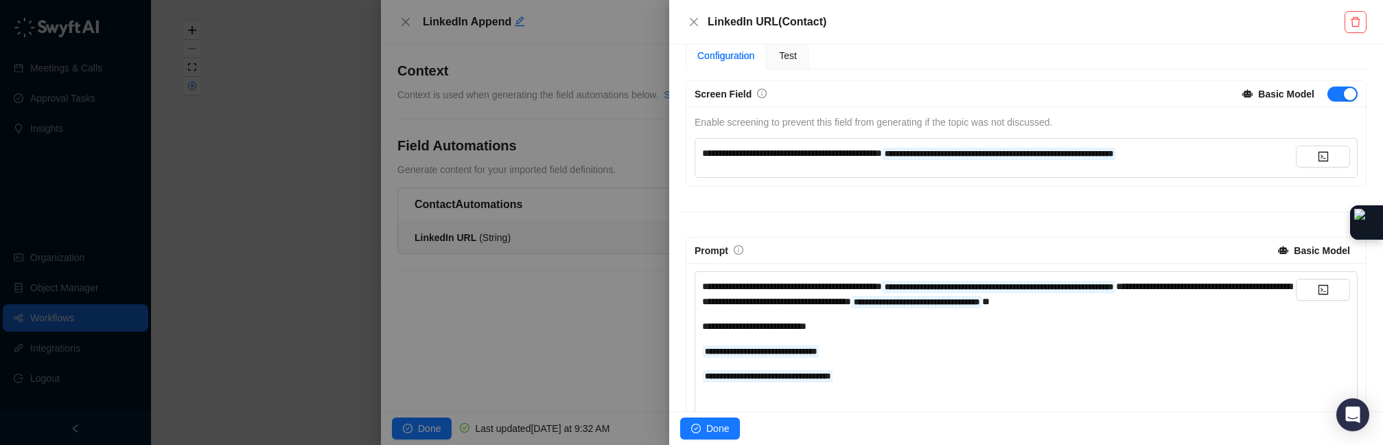
click at [895, 378] on div "**********" at bounding box center [999, 375] width 594 height 15
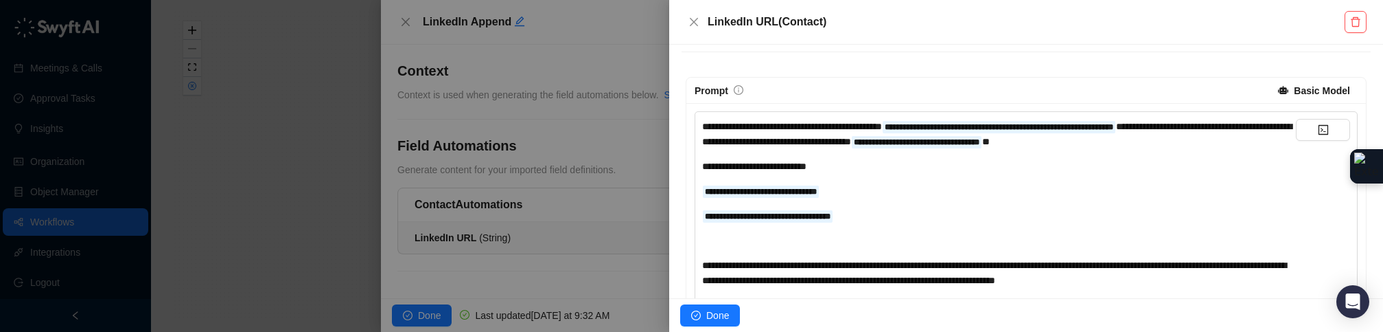
scroll to position [290, 0]
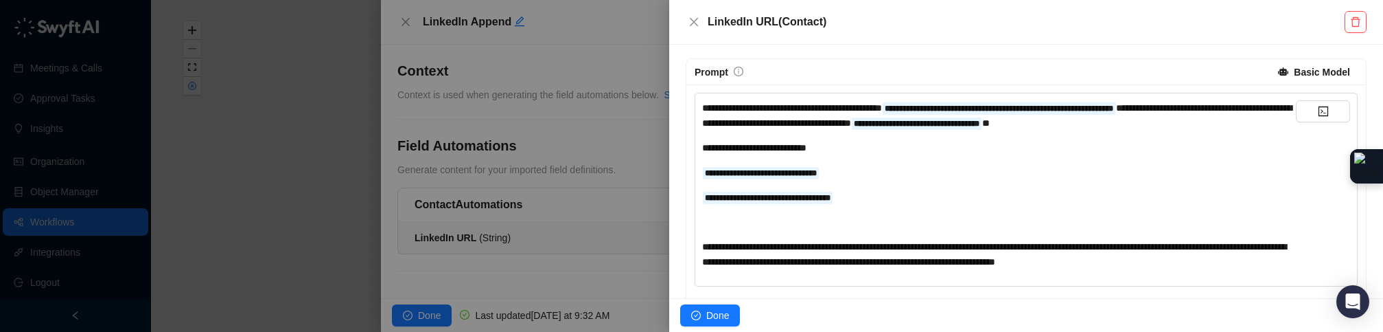
drag, startPoint x: 903, startPoint y: 220, endPoint x: 892, endPoint y: 221, distance: 11.0
click at [901, 220] on div "﻿" at bounding box center [999, 221] width 594 height 15
click at [1079, 115] on button "button" at bounding box center [1323, 111] width 54 height 22
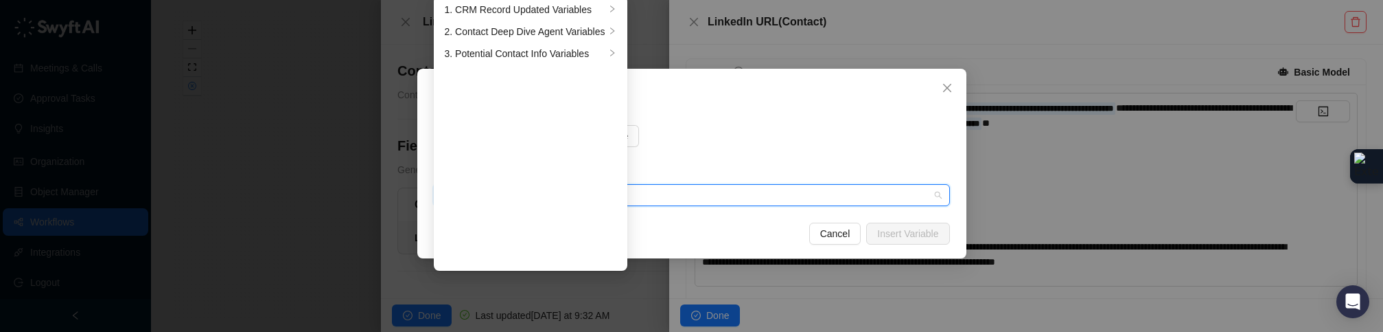
click at [678, 192] on input "search" at bounding box center [688, 195] width 492 height 21
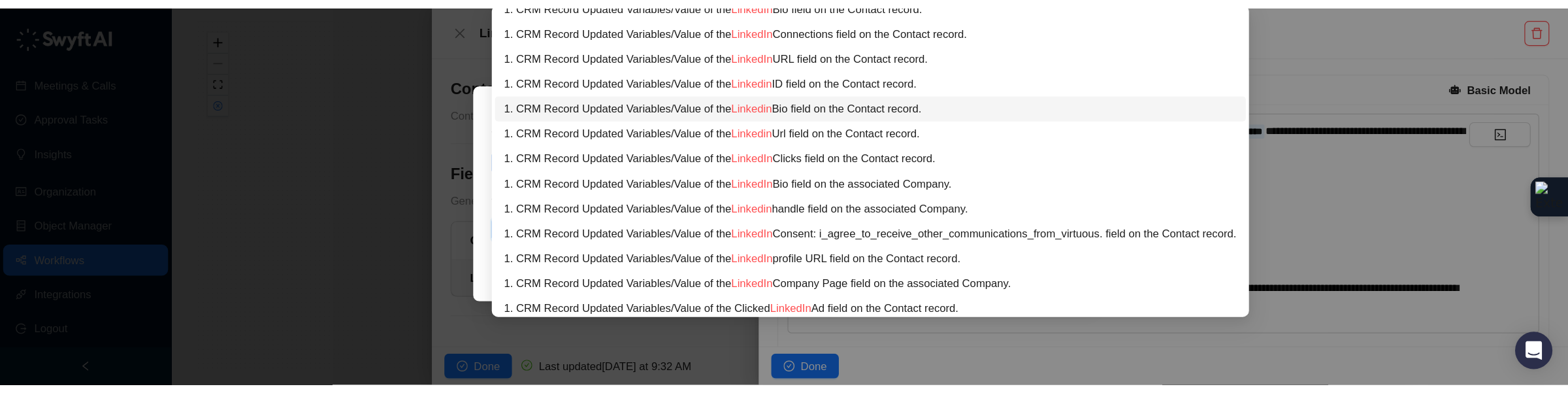
scroll to position [10, 0]
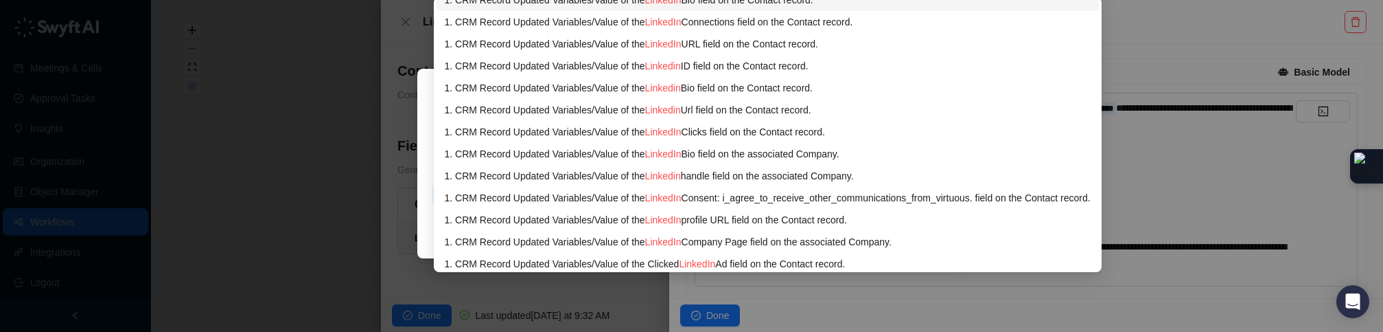
type input "********"
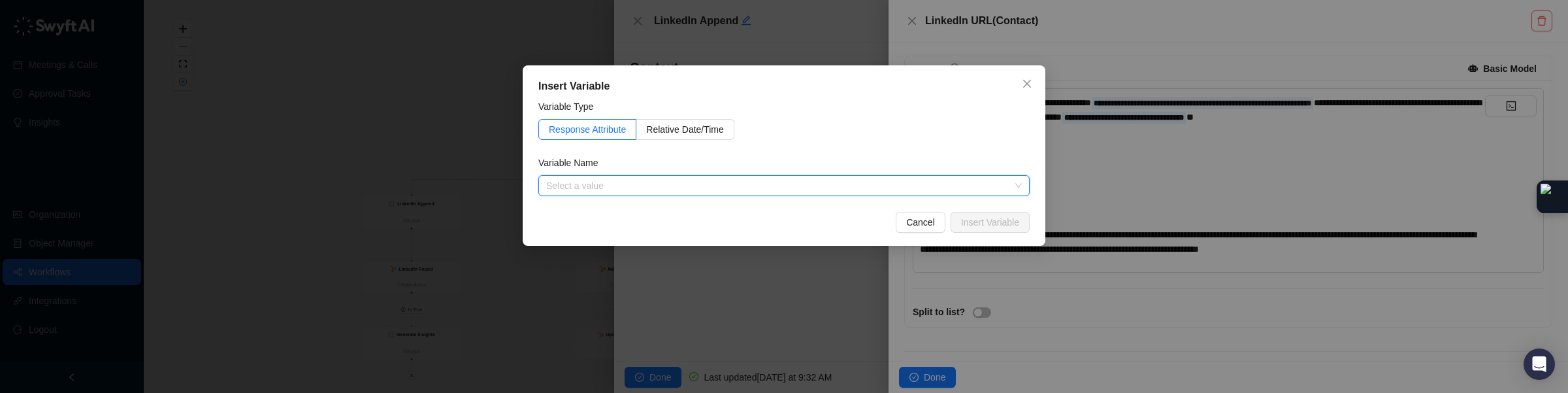
click at [1023, 85] on icon "close" at bounding box center [1027, 83] width 10 height 10
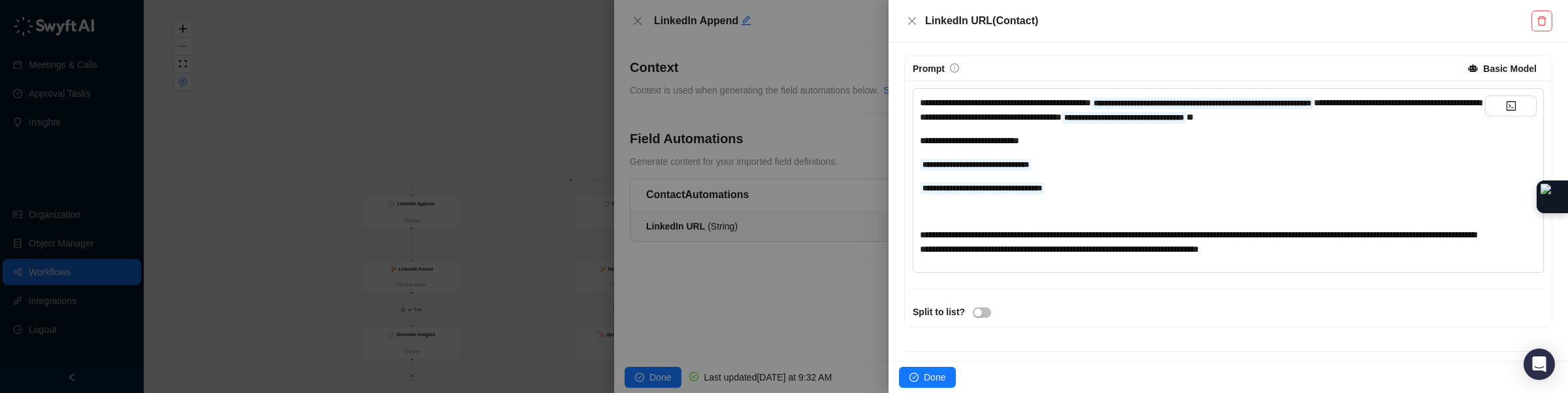
click at [1027, 188] on div "**********" at bounding box center [1203, 187] width 565 height 14
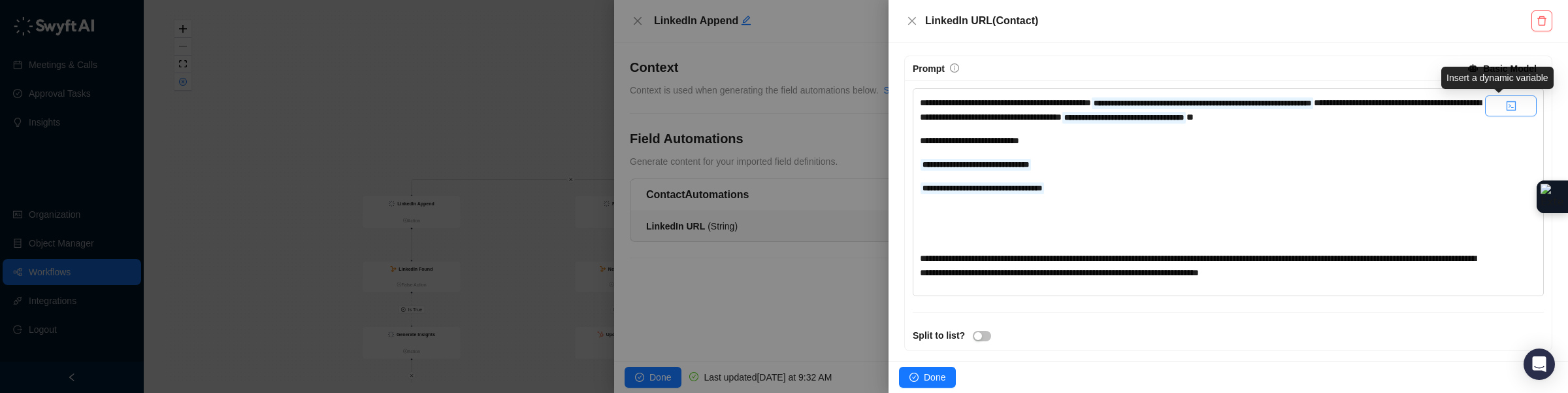
click at [1027, 116] on button "button" at bounding box center [1510, 106] width 51 height 21
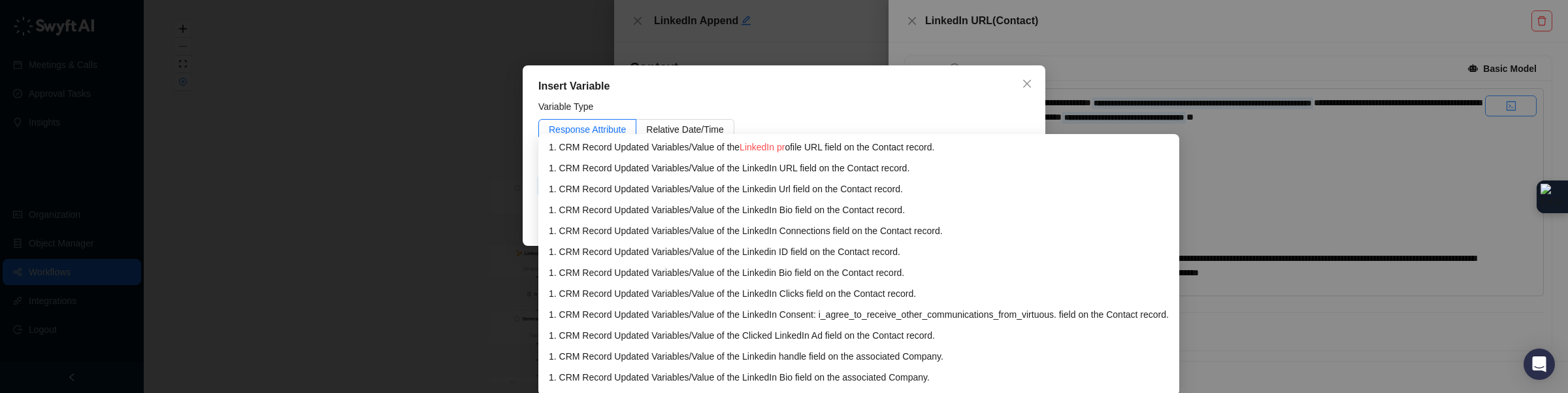
type input "**********"
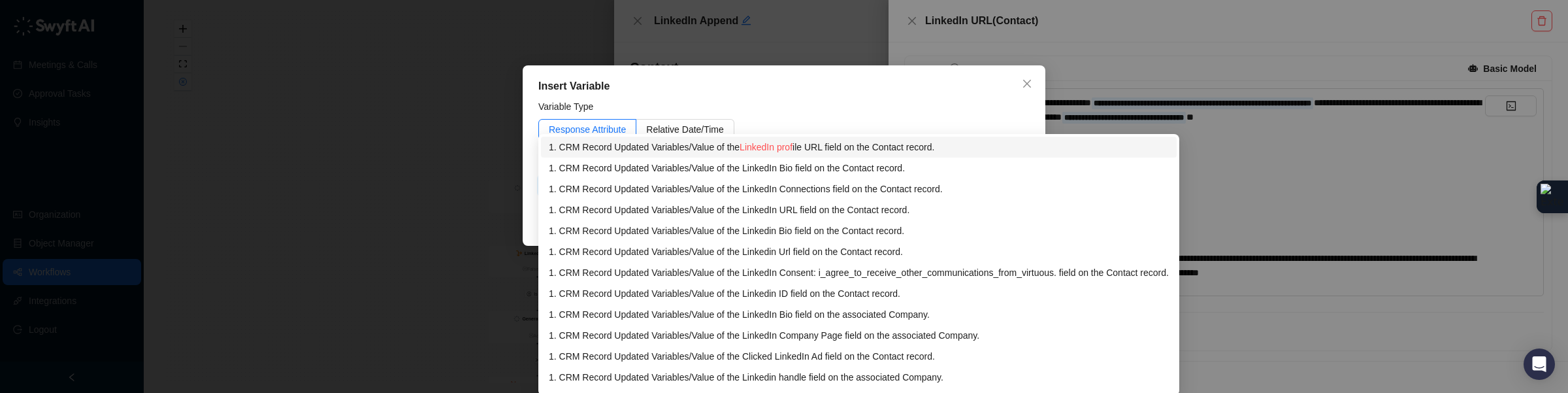
click at [887, 152] on div "1. CRM Record Updated Variables / Value of the LinkedIn prof ile URL field on t…" at bounding box center [859, 147] width 620 height 14
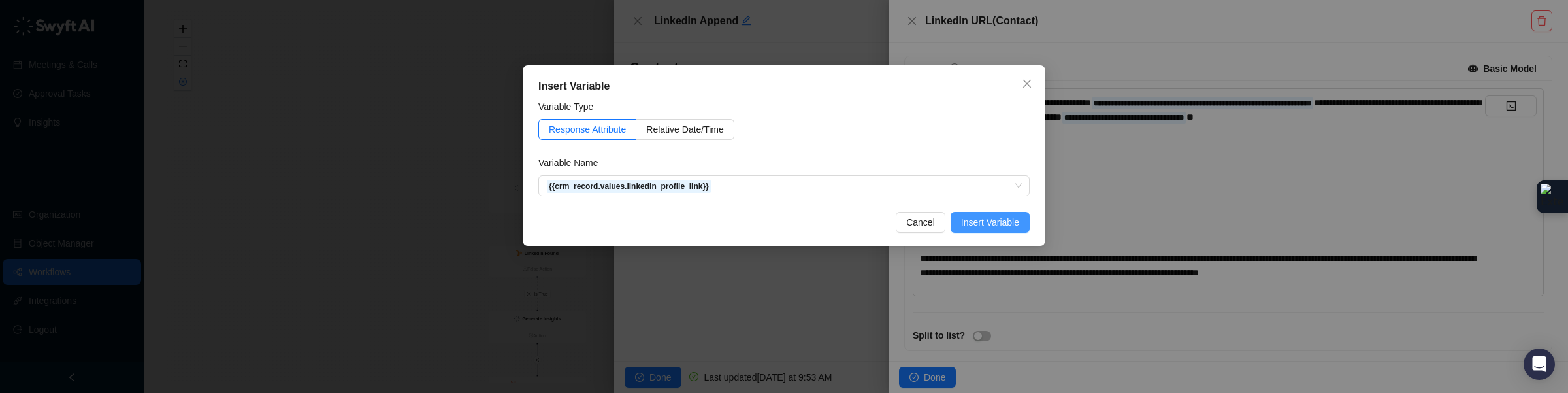
click at [1018, 228] on button "Insert Variable" at bounding box center [990, 222] width 79 height 21
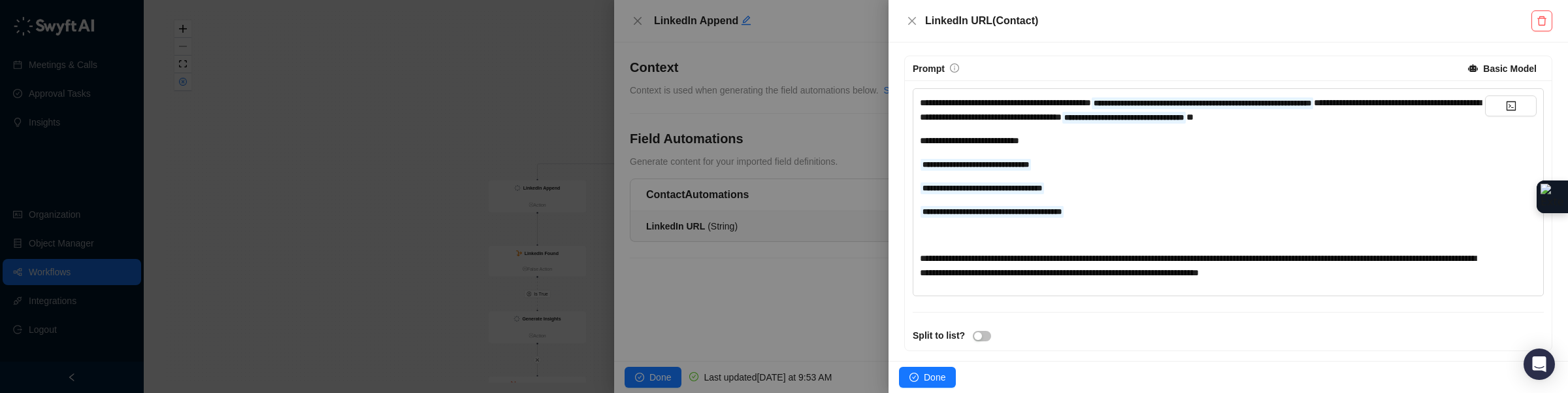
click at [1027, 225] on div "**********" at bounding box center [1203, 187] width 565 height 185
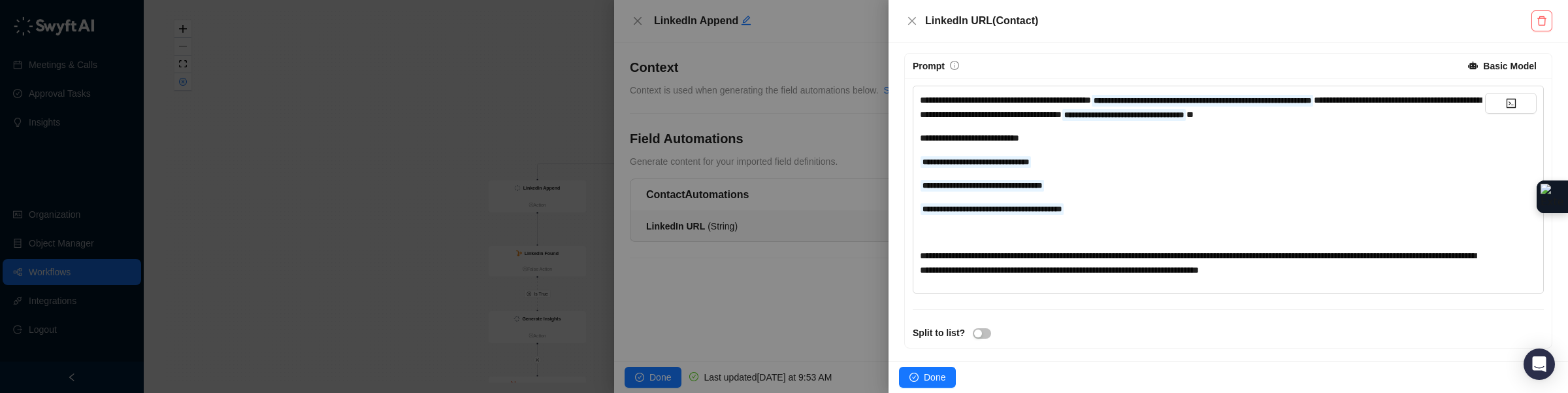
scroll to position [279, 0]
click at [1027, 101] on button "button" at bounding box center [1510, 103] width 51 height 21
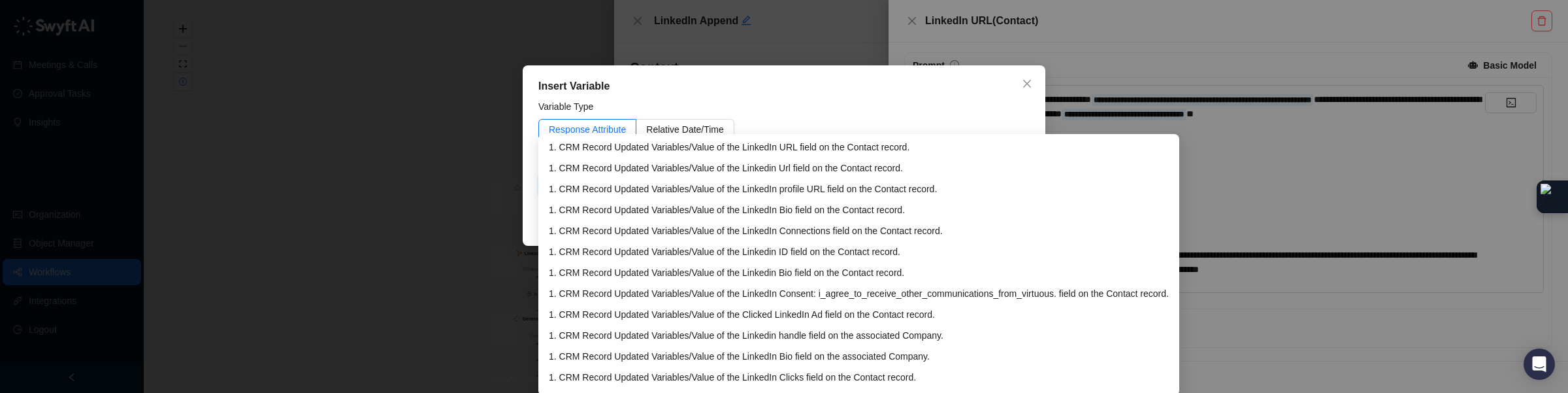
type input "**********"
click at [820, 151] on div "1. CRM Record Updated Variables / Value of the LinkedIn URL field on the Contac…" at bounding box center [859, 147] width 620 height 14
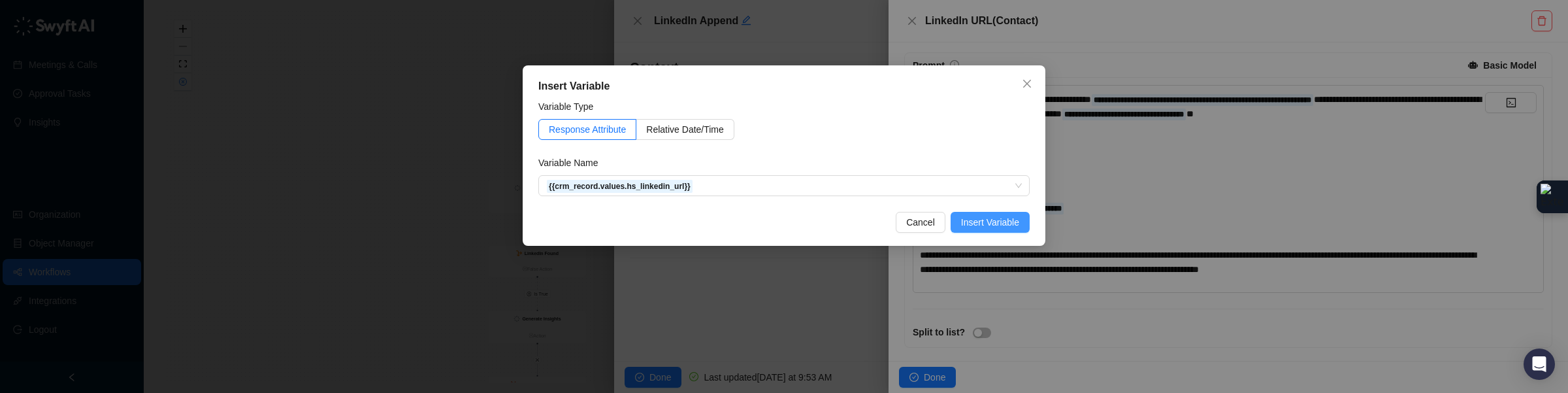
click at [976, 226] on span "Insert Variable" at bounding box center [990, 222] width 58 height 14
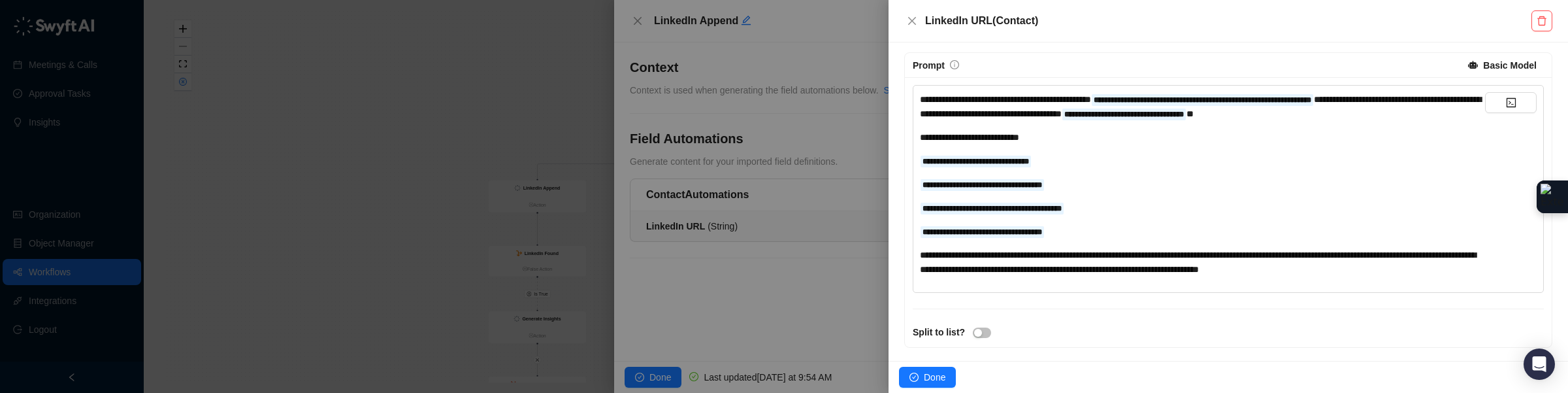
click at [1027, 234] on div "**********" at bounding box center [1203, 230] width 565 height 14
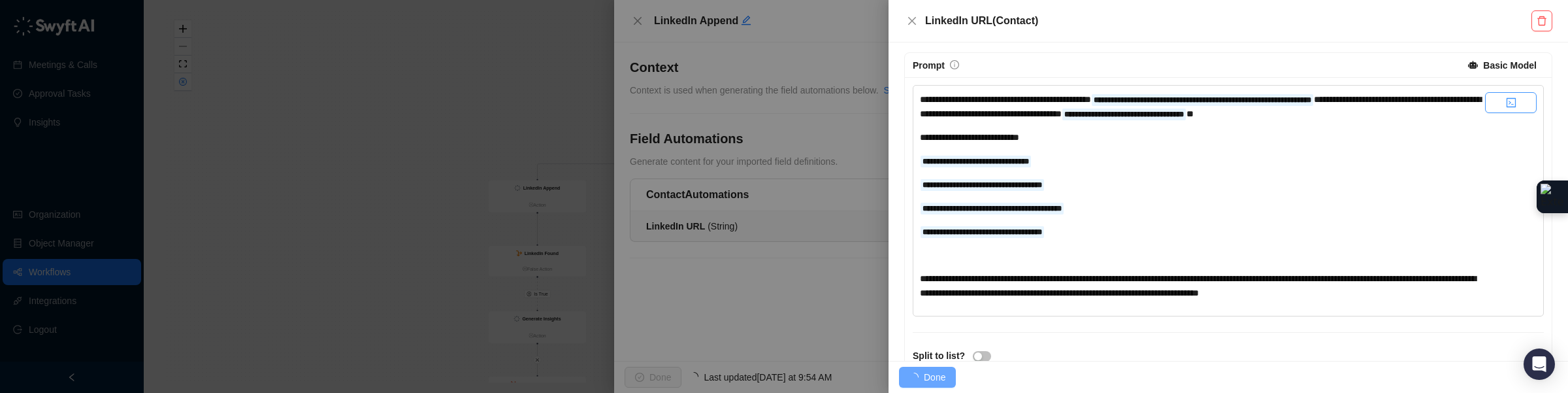
click at [1027, 109] on button "button" at bounding box center [1510, 103] width 51 height 21
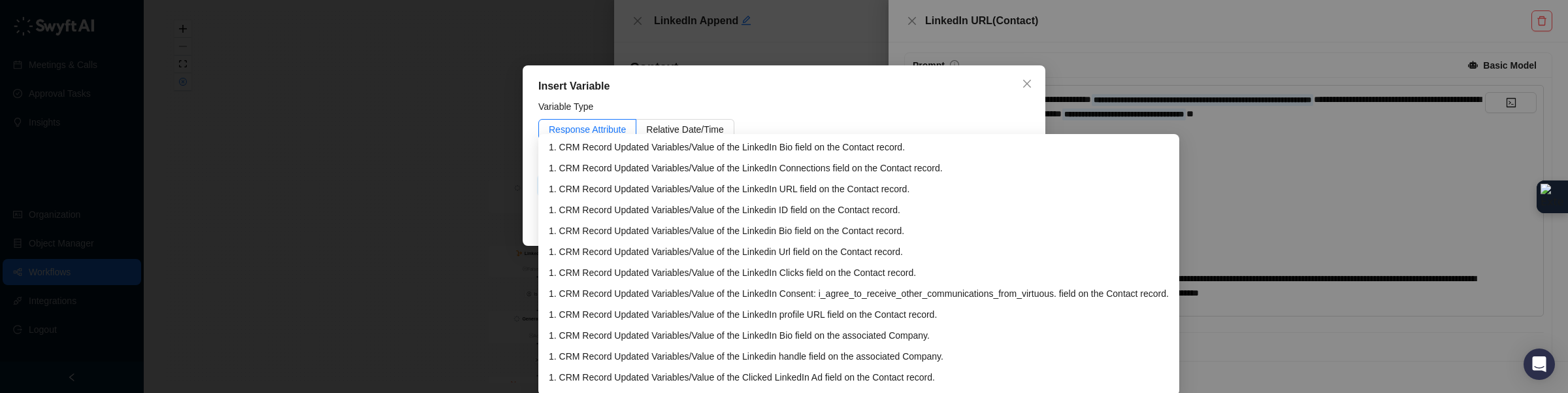
type input "*********"
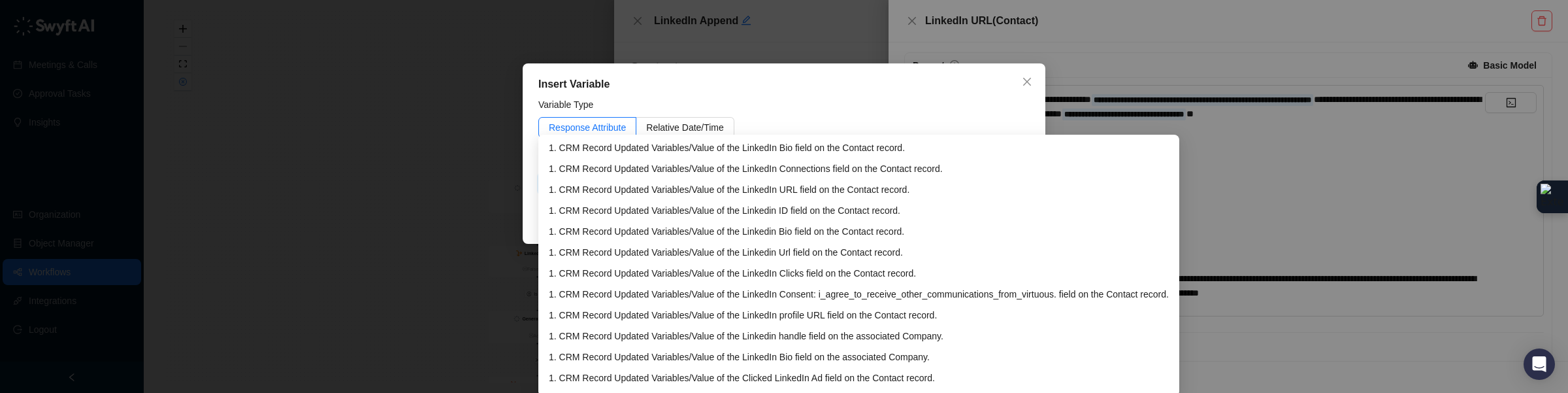
click at [905, 247] on div "1. CRM Record Updated Variables / Value of the Linkedin Url field on the Contac…" at bounding box center [859, 251] width 620 height 14
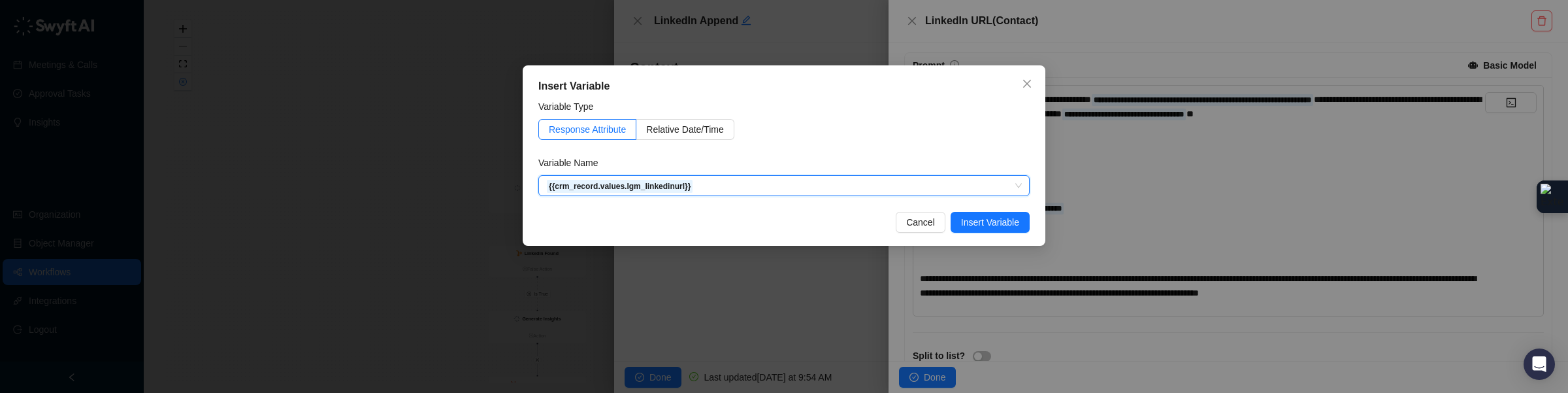
scroll to position [0, 0]
click at [985, 225] on span "Insert Variable" at bounding box center [990, 222] width 58 height 14
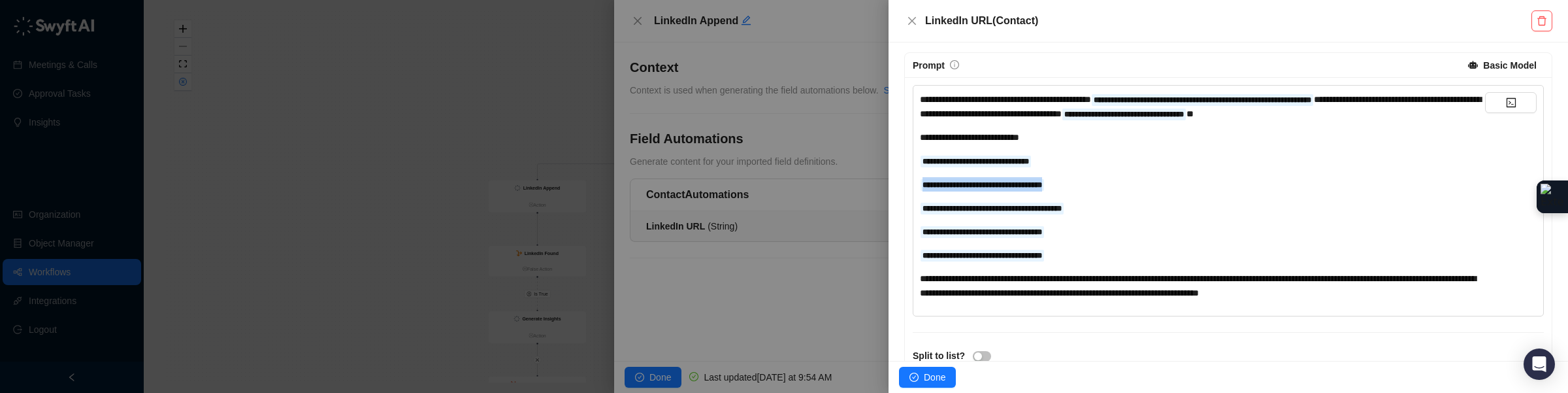
drag, startPoint x: 1083, startPoint y: 187, endPoint x: 910, endPoint y: 181, distance: 173.1
click at [910, 181] on div "**********" at bounding box center [1228, 224] width 647 height 293
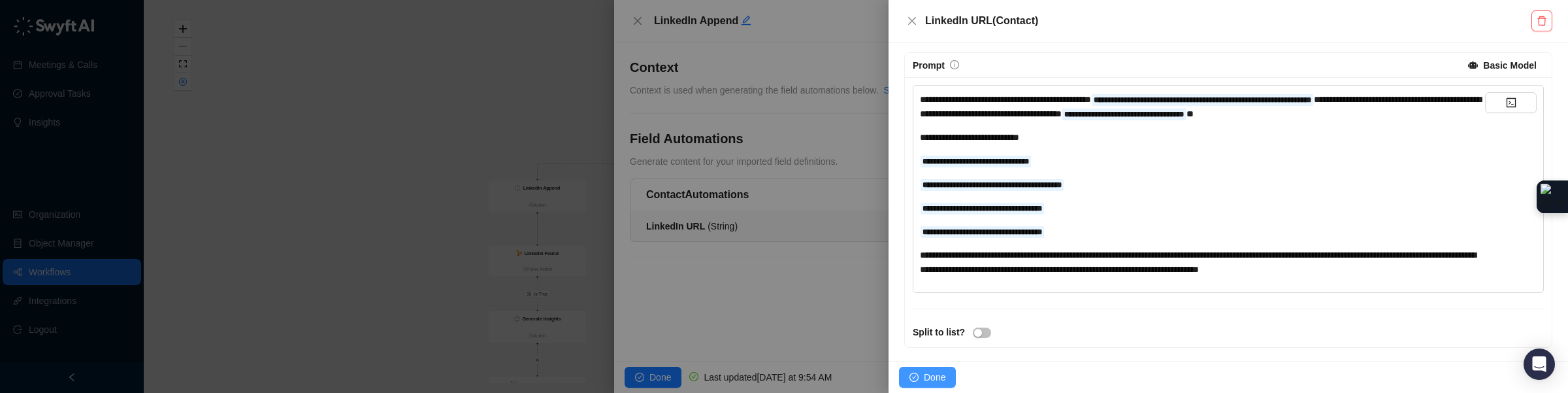
click at [922, 378] on button "Done" at bounding box center [928, 377] width 57 height 21
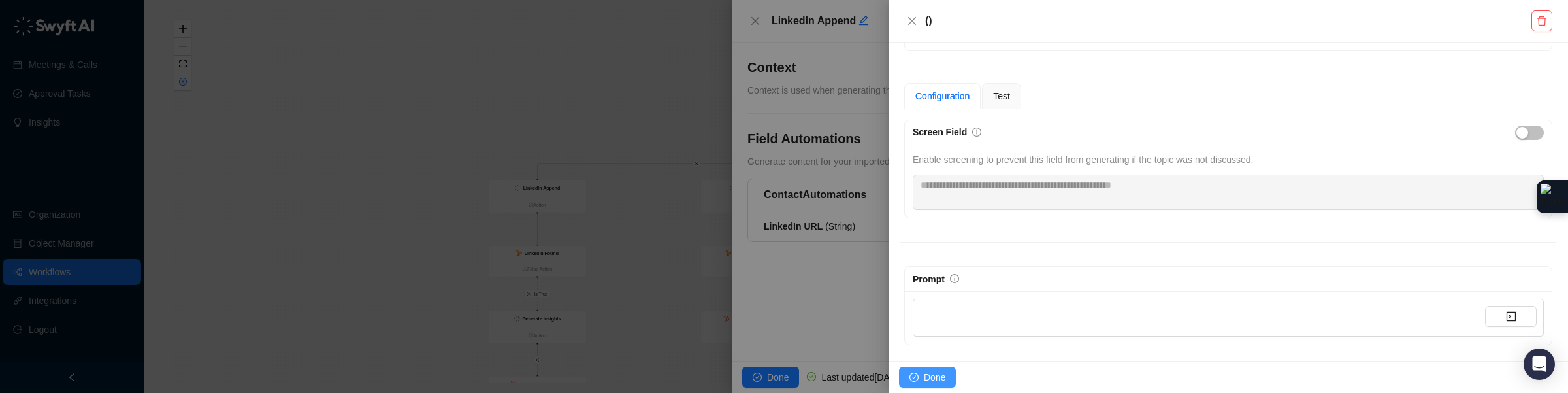
scroll to position [66, 0]
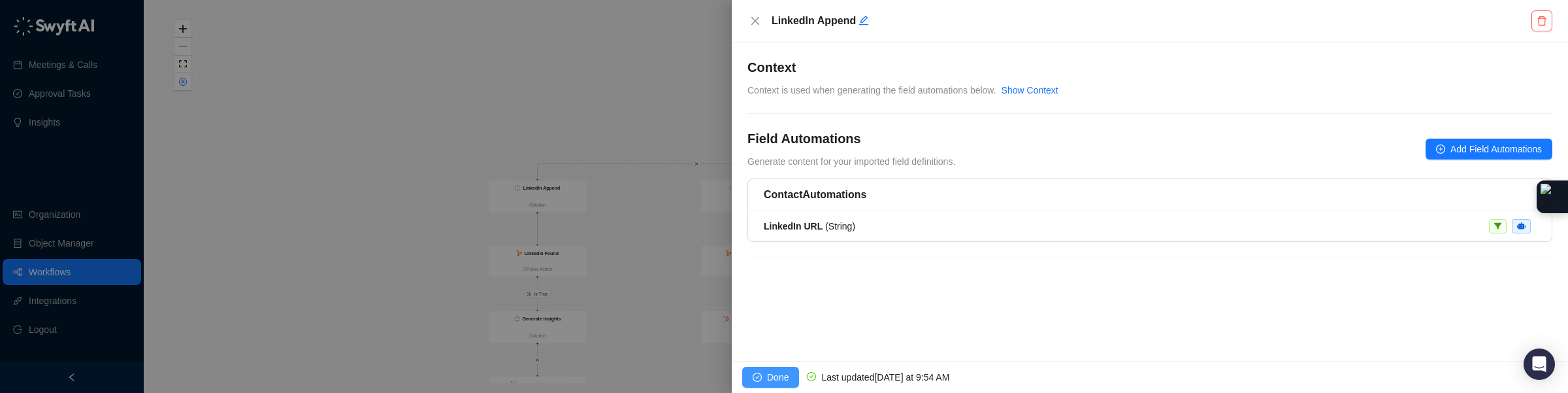
click at [777, 373] on span "Done" at bounding box center [777, 377] width 22 height 14
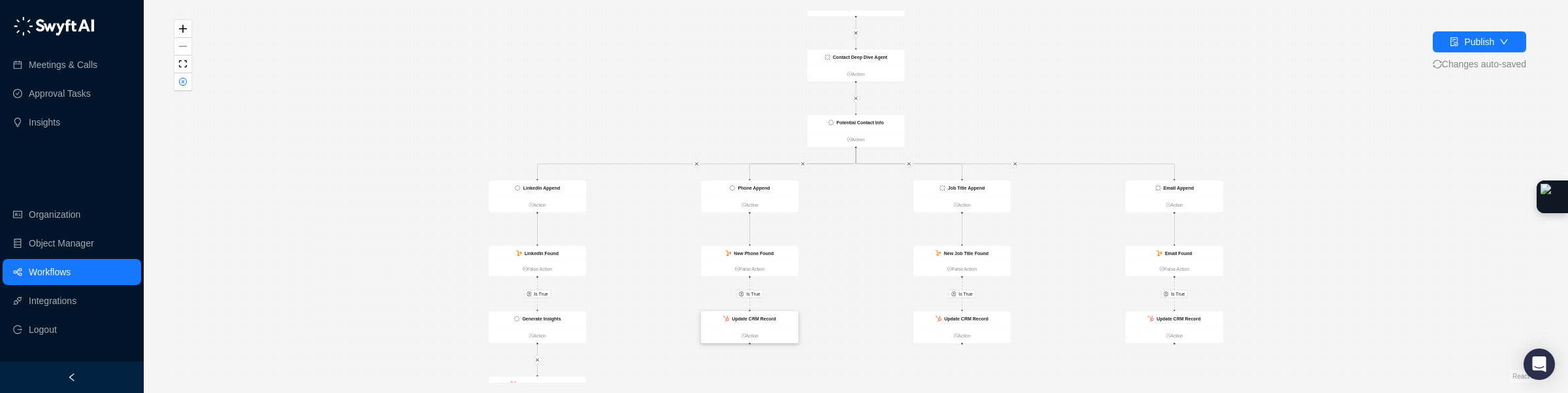
click at [786, 323] on div "Update CRM Record" at bounding box center [750, 319] width 97 height 16
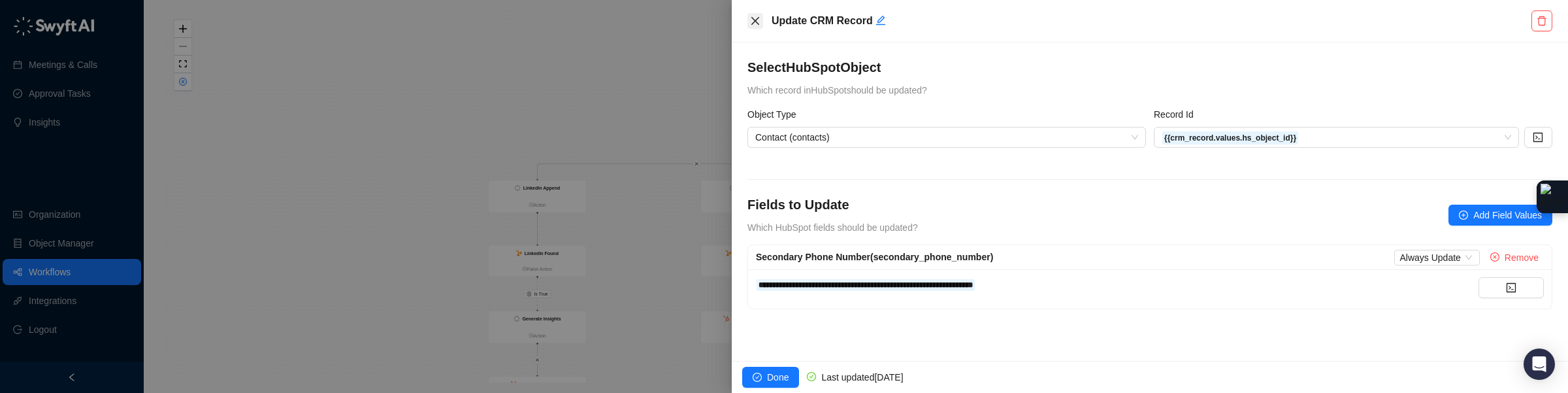
click at [757, 15] on icon "close" at bounding box center [755, 20] width 10 height 10
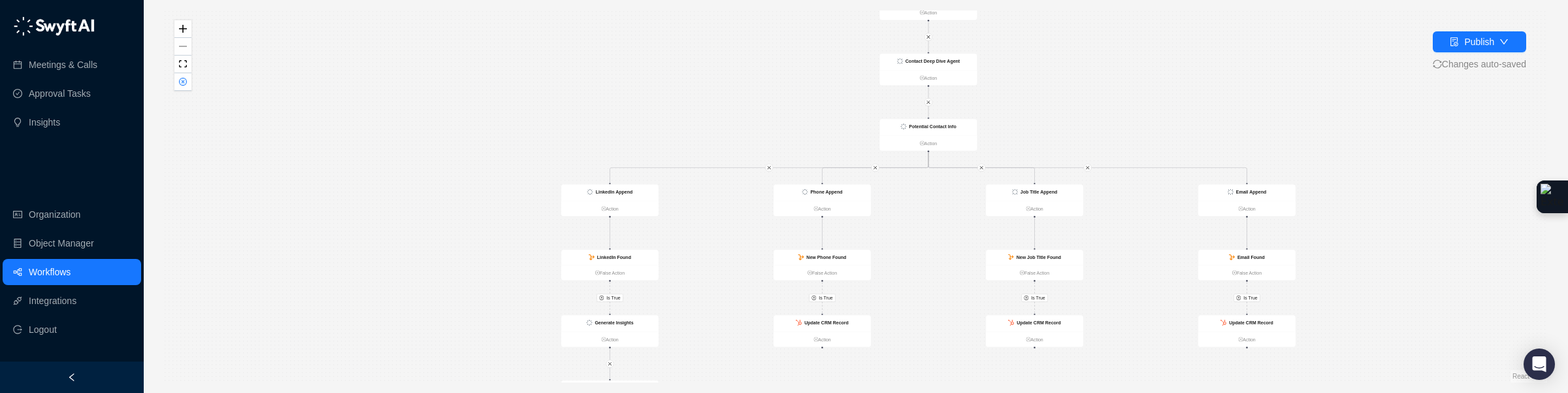
drag, startPoint x: 851, startPoint y: 246, endPoint x: 1040, endPoint y: 228, distance: 189.9
click at [1022, 235] on div "Is True Is True Is True Is True Generate Insights Action Contact Deep Dive Agen…" at bounding box center [855, 196] width 1382 height 372
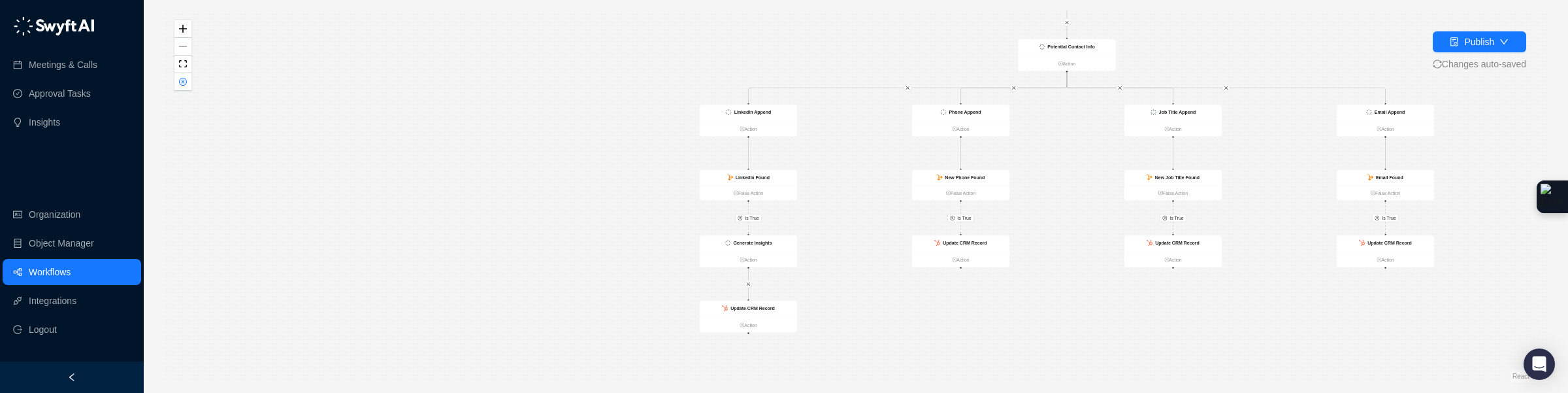
drag, startPoint x: 844, startPoint y: 339, endPoint x: 855, endPoint y: 249, distance: 90.7
click at [868, 251] on div "Is True Is True Is True Is True Generate Insights Action Contact Deep Dive Agen…" at bounding box center [855, 196] width 1382 height 372
click at [774, 281] on div "Update CRM Record" at bounding box center [750, 287] width 97 height 16
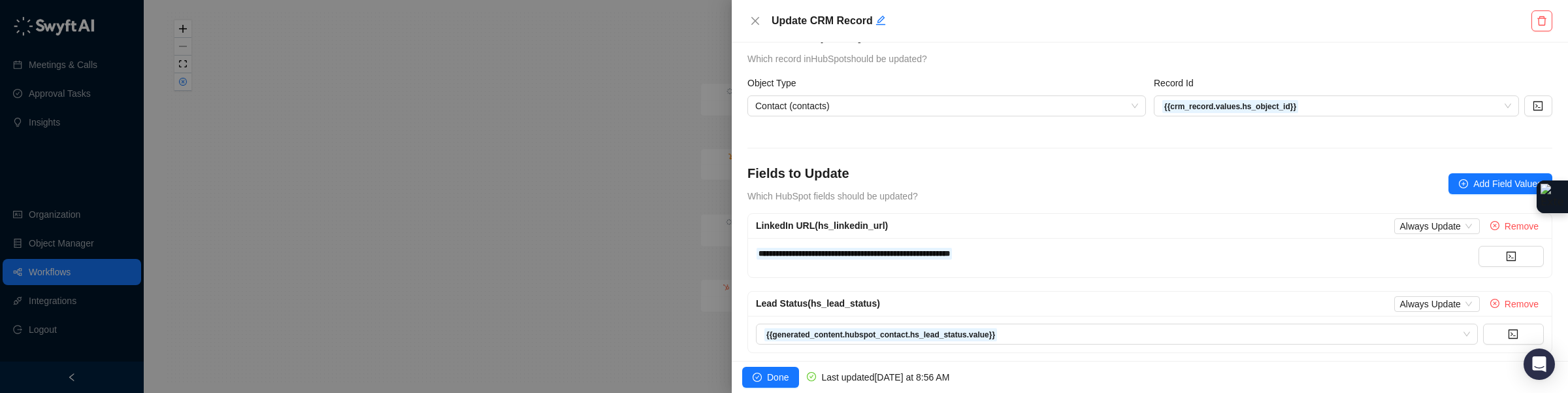
scroll to position [53, 0]
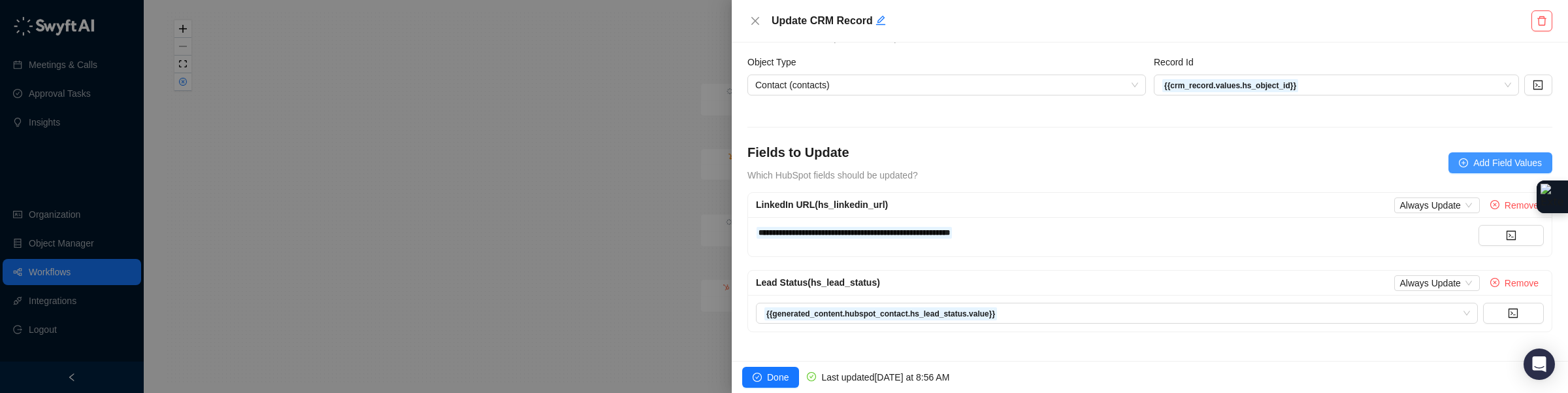
click at [1027, 167] on span "Add Field Values" at bounding box center [1507, 162] width 69 height 14
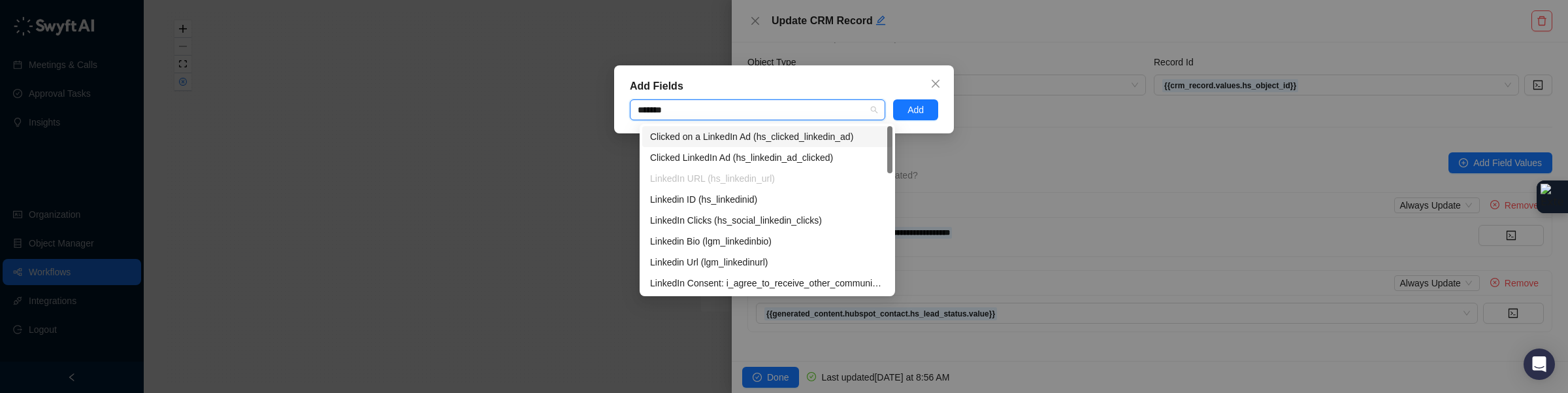
type input "********"
click at [742, 265] on div "Linkedin Url (lgm_linkedinurl)" at bounding box center [767, 262] width 234 height 14
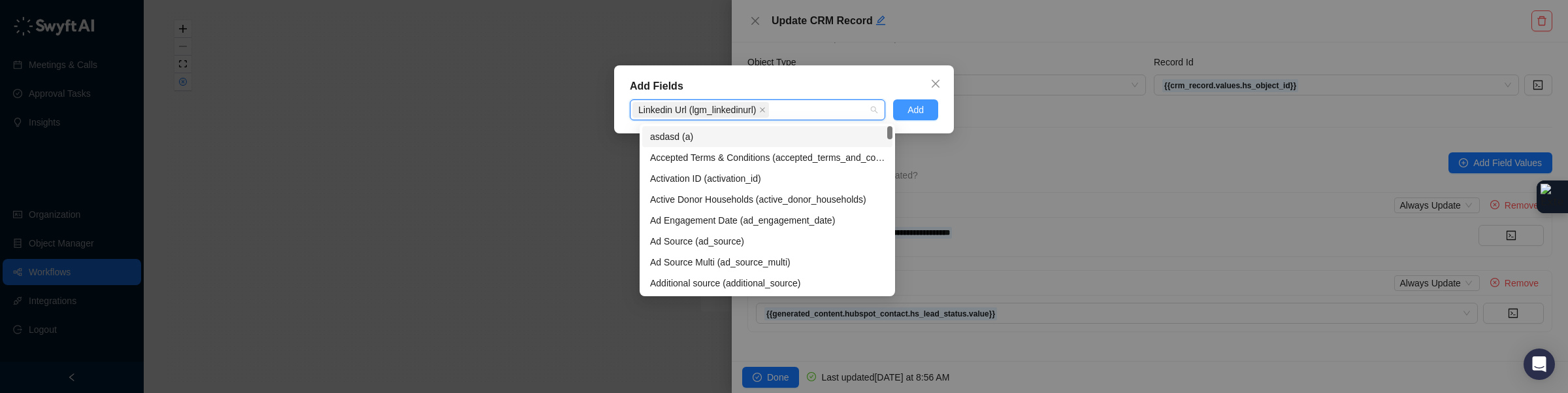
click at [916, 115] on span "Add" at bounding box center [915, 109] width 16 height 14
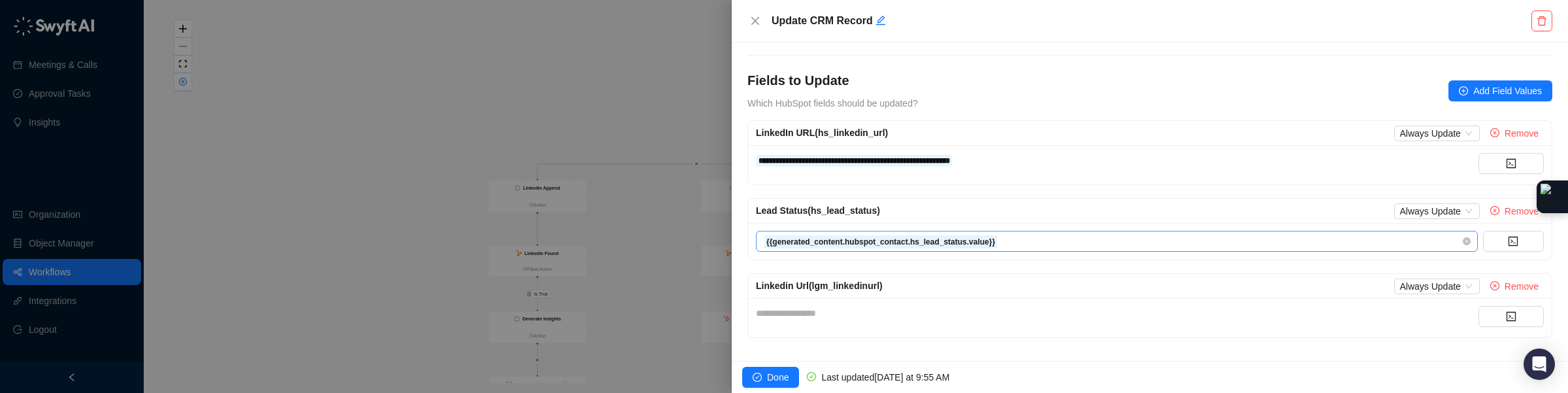
scroll to position [130, 0]
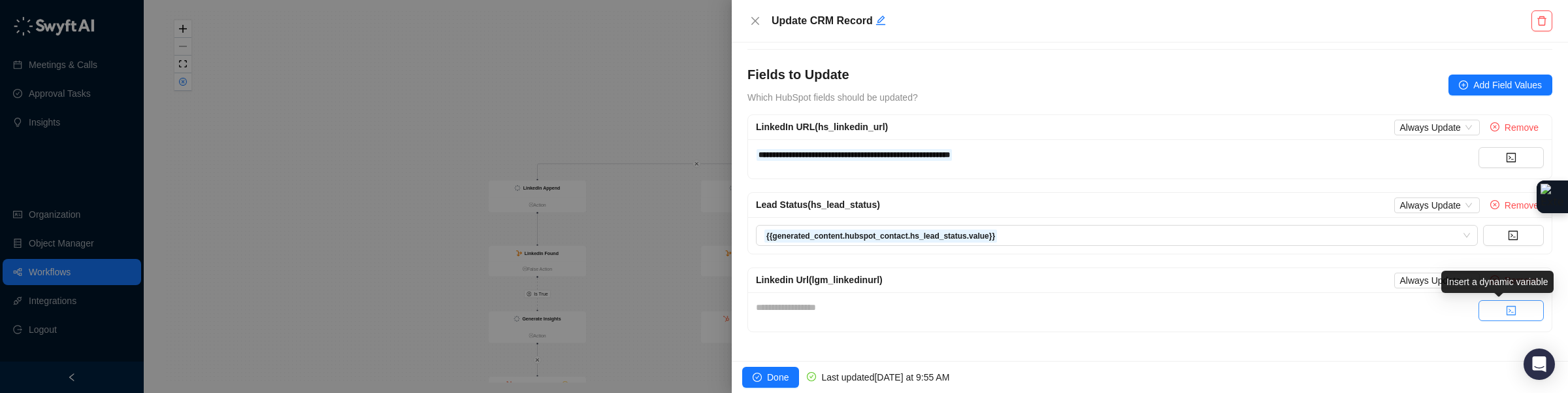
click at [1027, 318] on button "button" at bounding box center [1511, 310] width 66 height 21
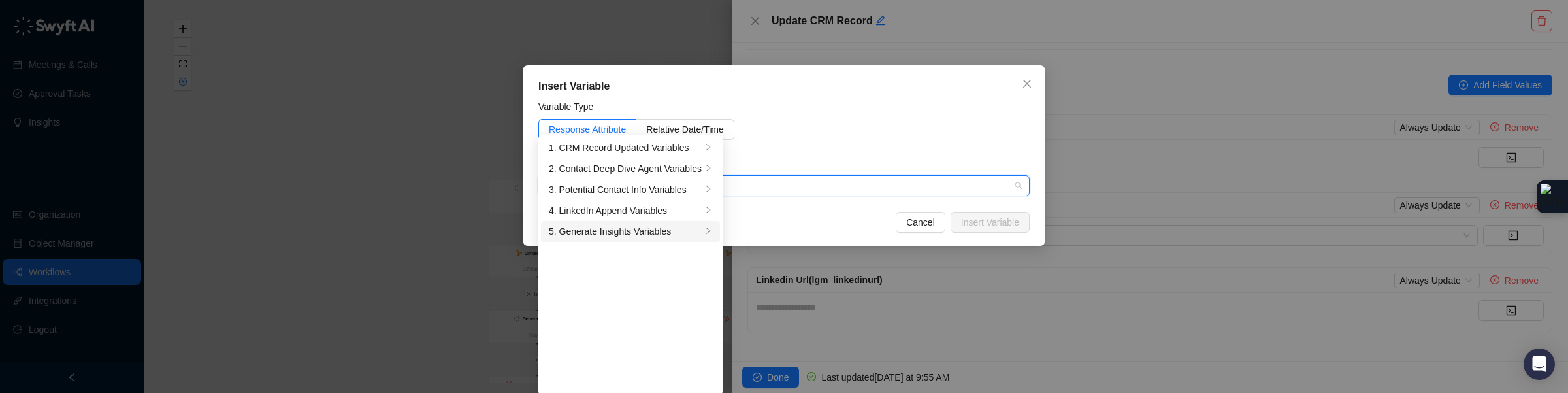
click at [643, 230] on div "5. Generate Insights Variables" at bounding box center [625, 230] width 153 height 14
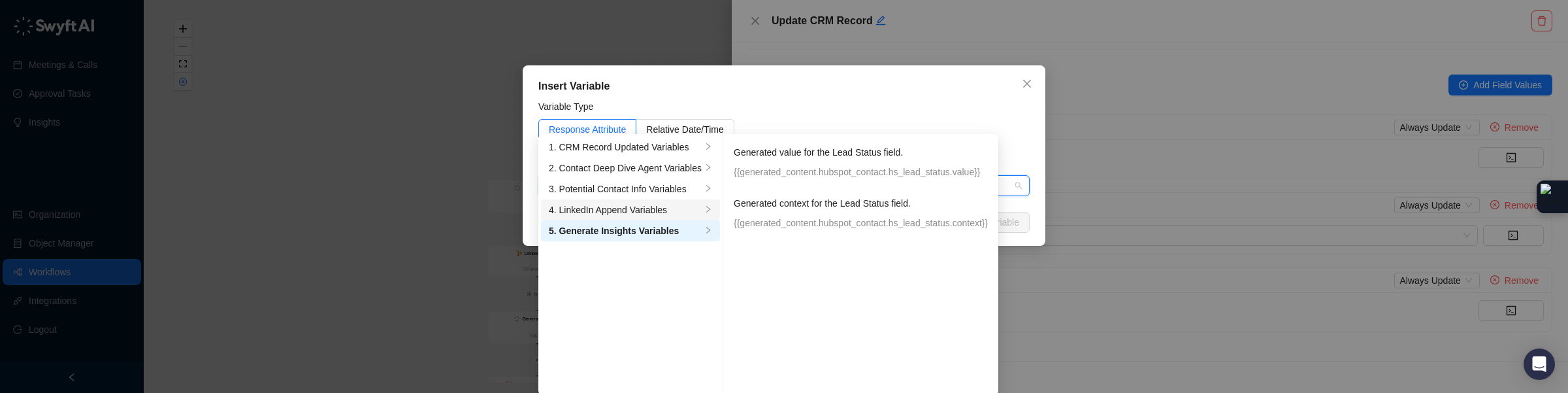
click at [674, 207] on div "4. LinkedIn Append Variables" at bounding box center [625, 209] width 153 height 14
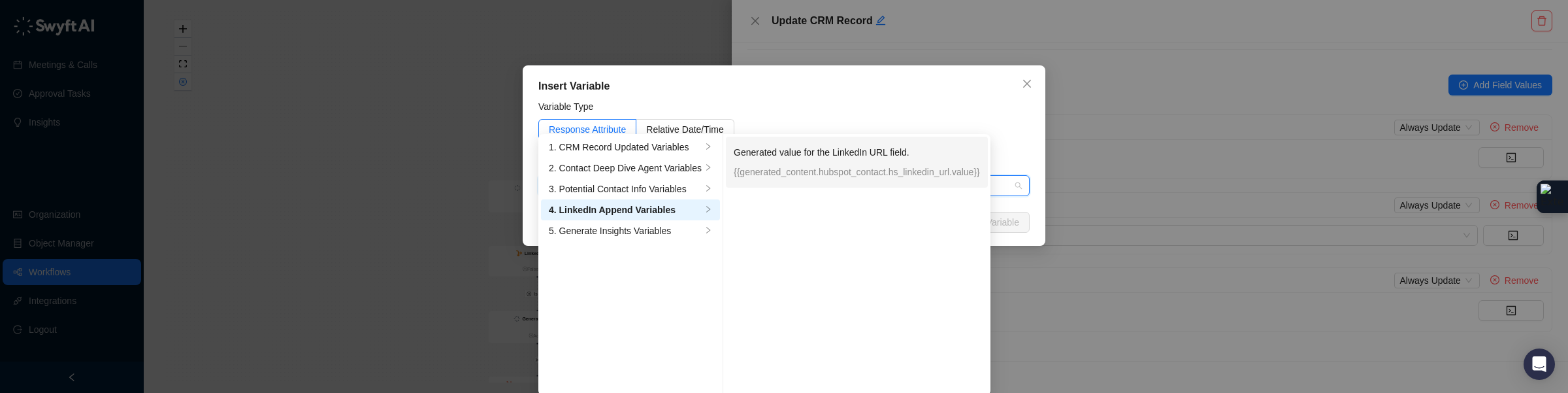
click at [843, 149] on p "Generated value for the LinkedIn URL field." at bounding box center [856, 151] width 246 height 14
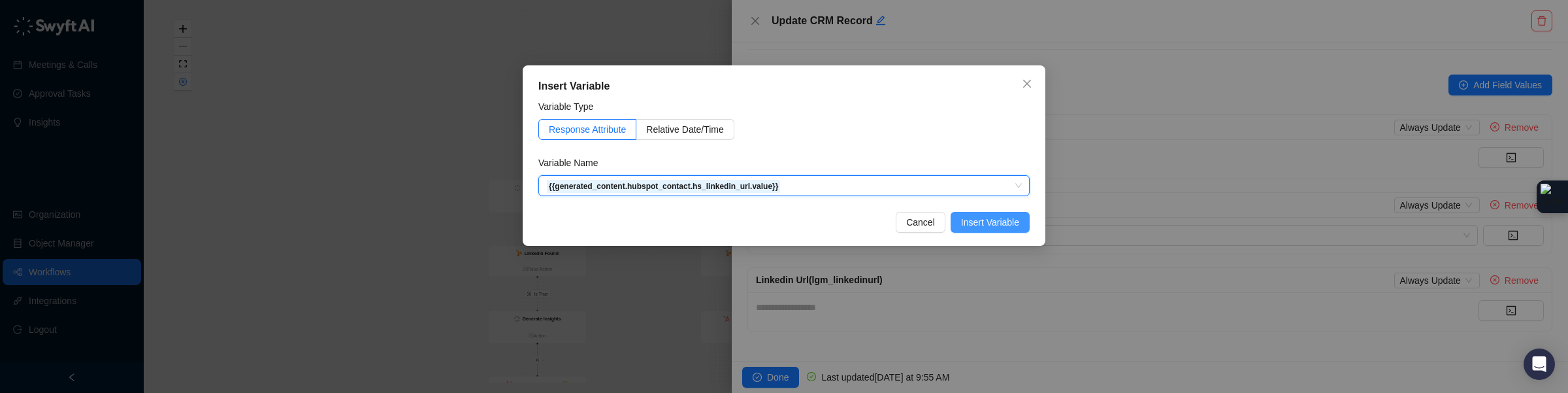
click at [979, 224] on span "Insert Variable" at bounding box center [990, 222] width 58 height 14
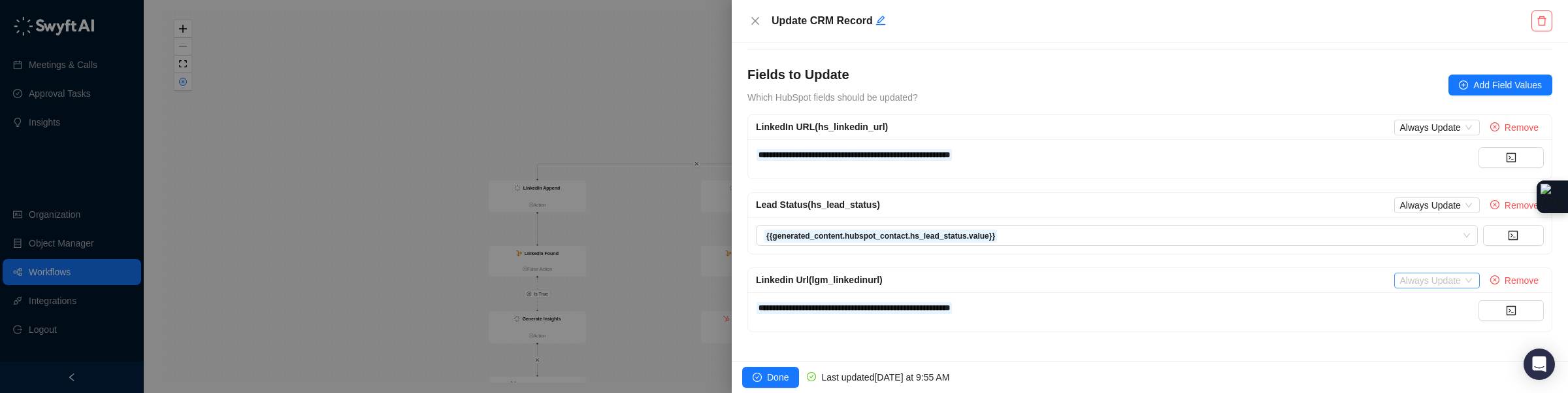
click at [1027, 286] on span "Always Update" at bounding box center [1437, 280] width 74 height 14
click at [1027, 327] on div "Only Update if Empty" at bounding box center [1434, 324] width 87 height 14
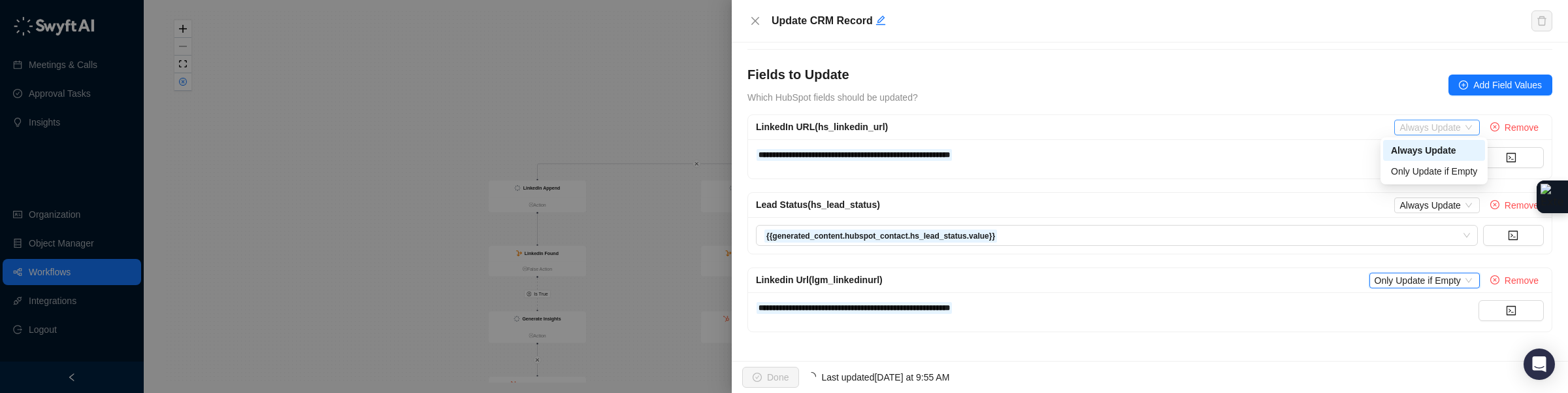
click at [1027, 126] on span "Always Update" at bounding box center [1437, 127] width 74 height 14
click at [1027, 172] on div "Only Update if Empty" at bounding box center [1434, 170] width 87 height 14
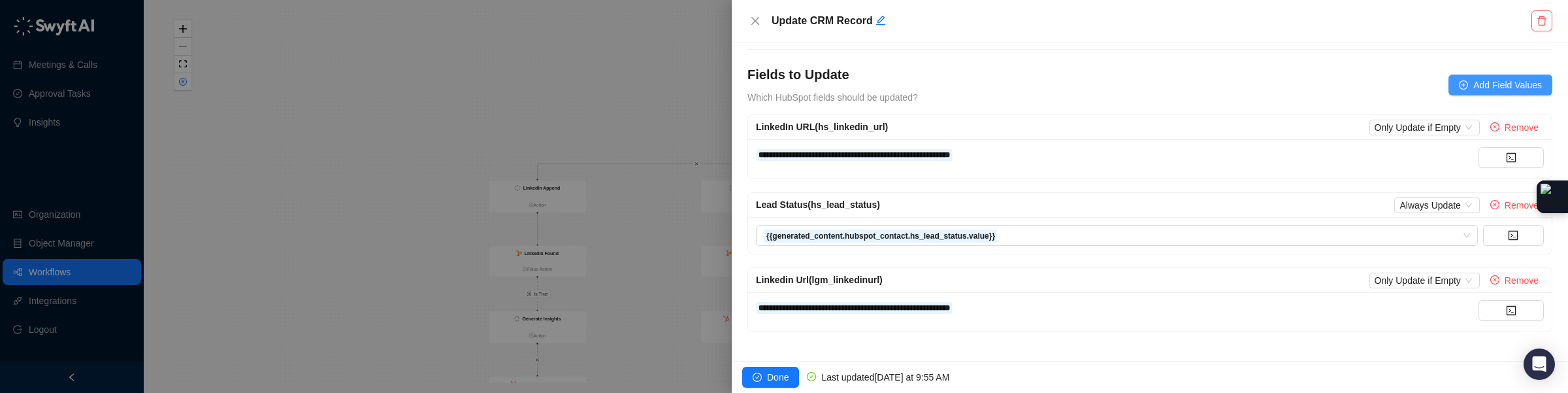
click at [1027, 82] on span "Add Field Values" at bounding box center [1507, 85] width 69 height 14
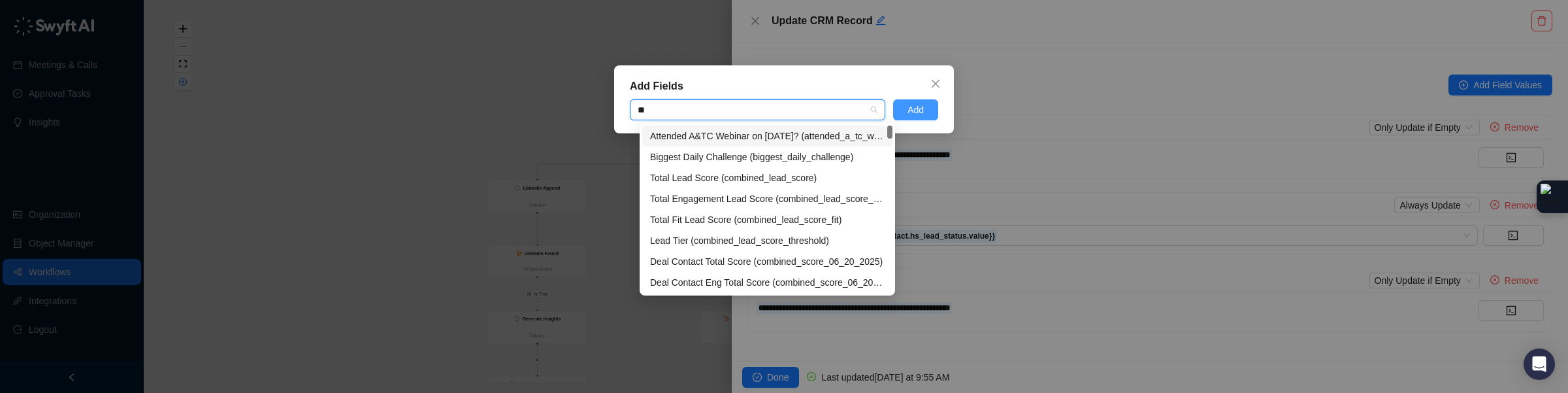
type input "***"
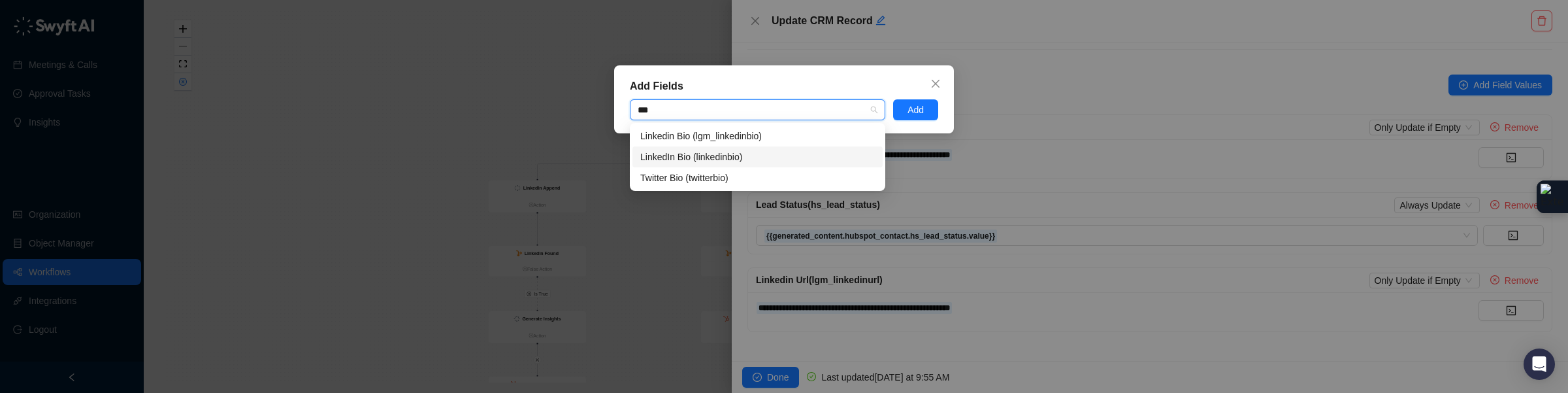
click at [747, 153] on div "LinkedIn Bio (linkedinbio)" at bounding box center [757, 156] width 234 height 14
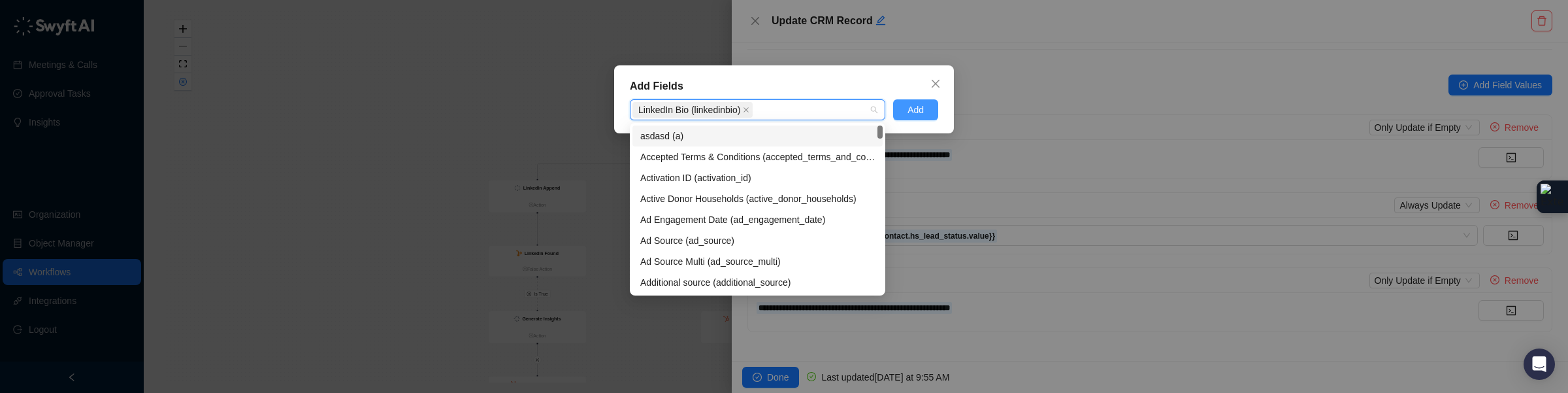
click at [908, 107] on span "Add" at bounding box center [915, 109] width 16 height 14
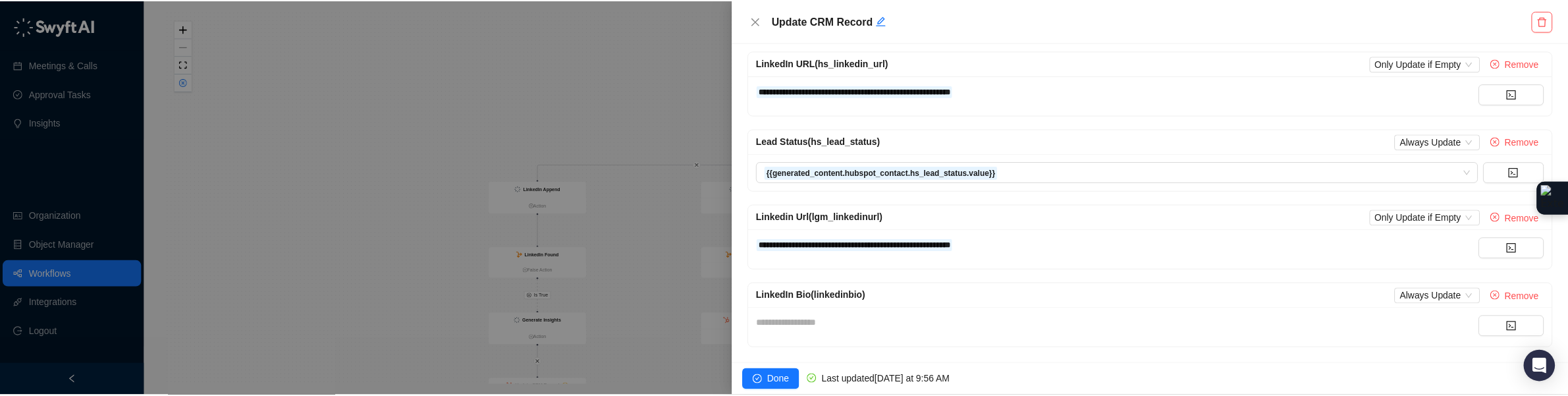
scroll to position [211, 0]
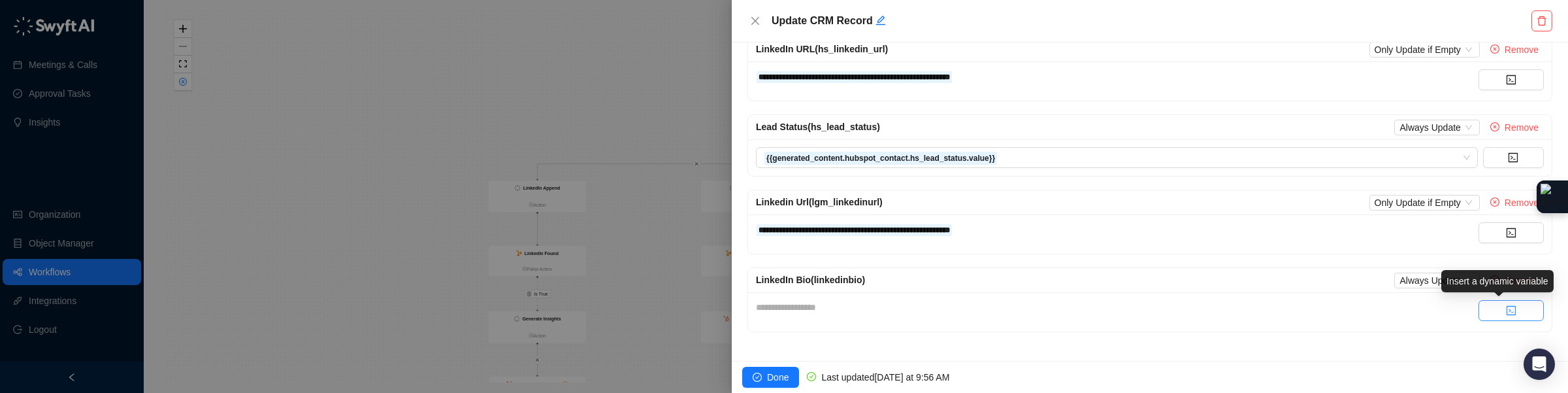
click at [1027, 312] on icon "code" at bounding box center [1510, 310] width 10 height 10
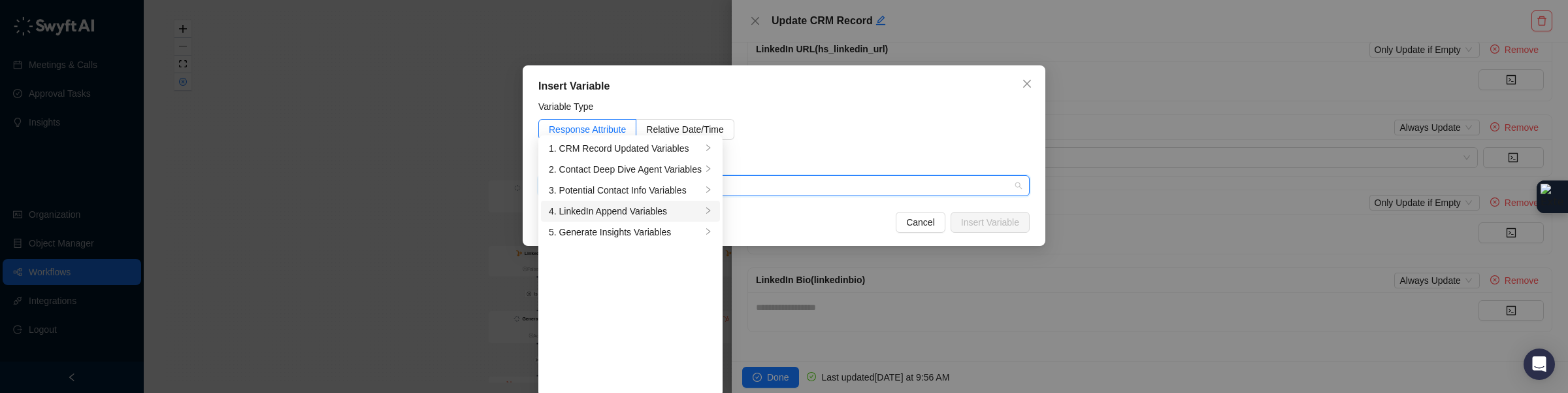
click at [603, 204] on div "4. LinkedIn Append Variables" at bounding box center [625, 210] width 153 height 14
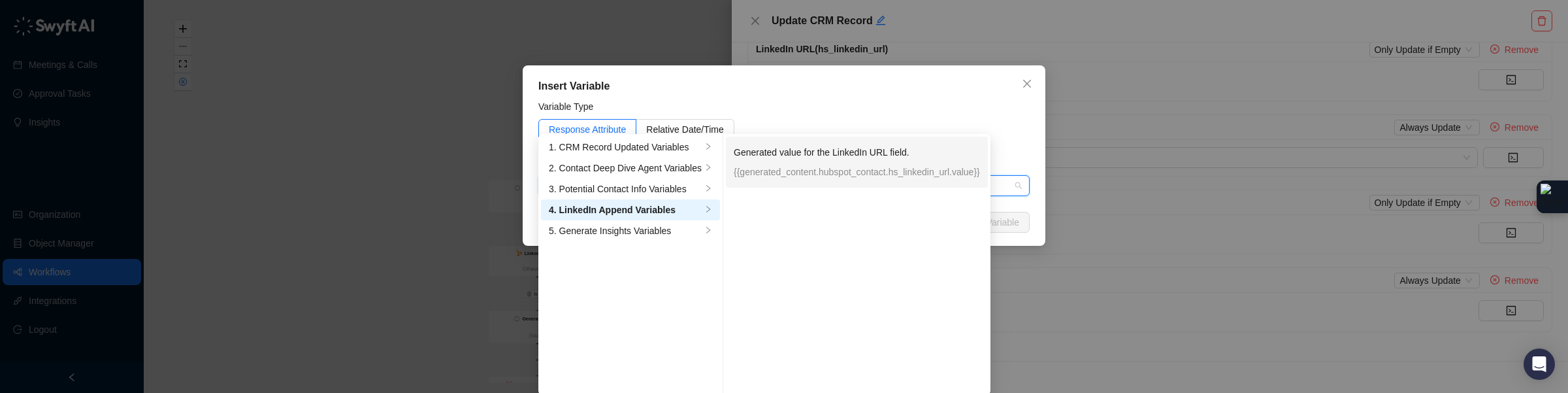
click at [797, 170] on p "{{generated_content.hubspot_contact.hs_linkedin_url.value}}" at bounding box center [856, 171] width 246 height 14
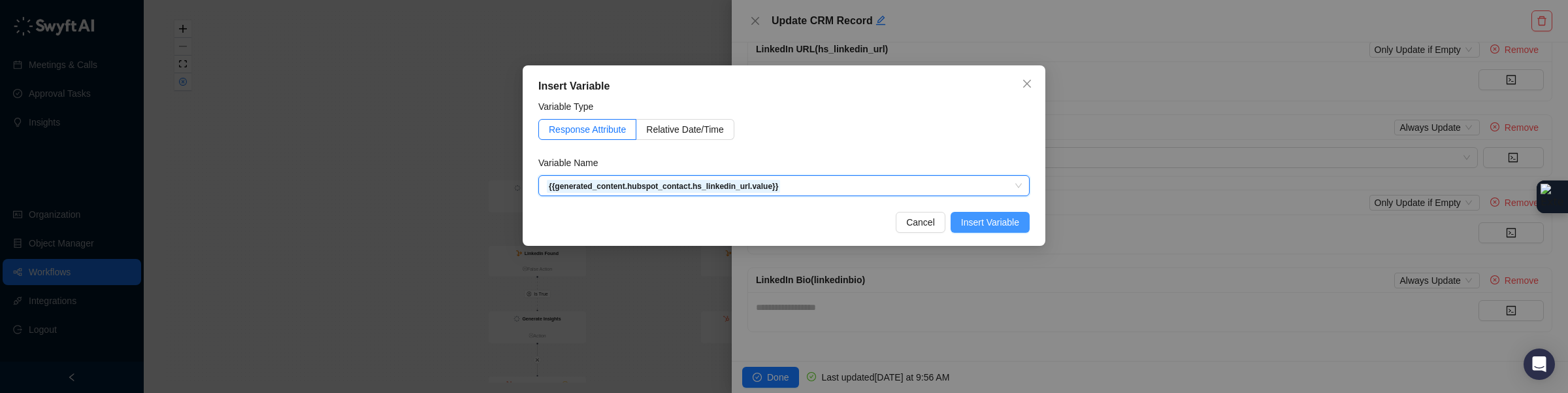
click at [984, 220] on span "Insert Variable" at bounding box center [990, 222] width 58 height 14
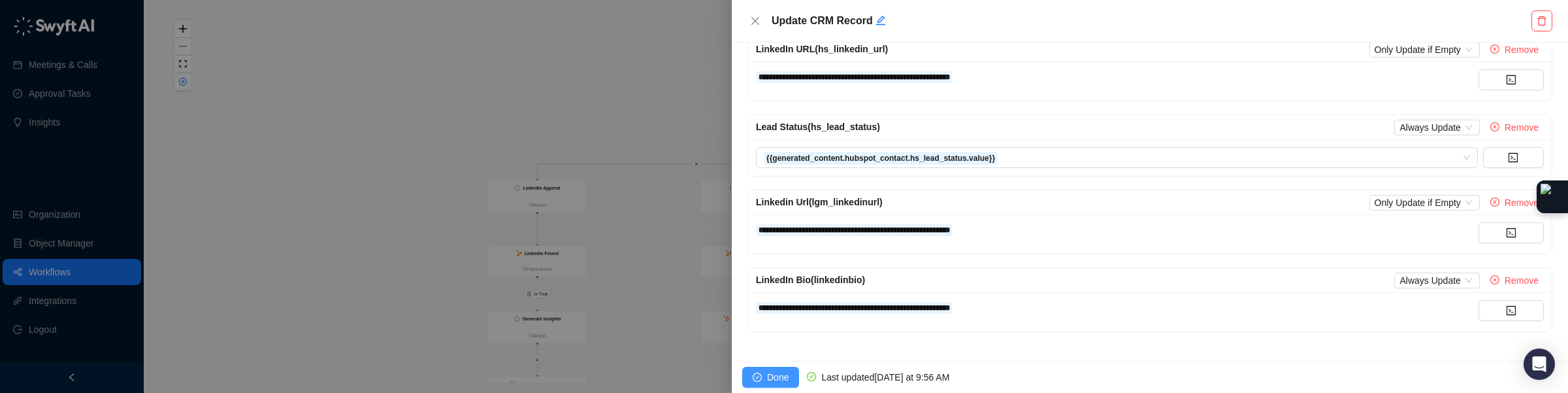
click at [764, 374] on button "Done" at bounding box center [771, 377] width 57 height 21
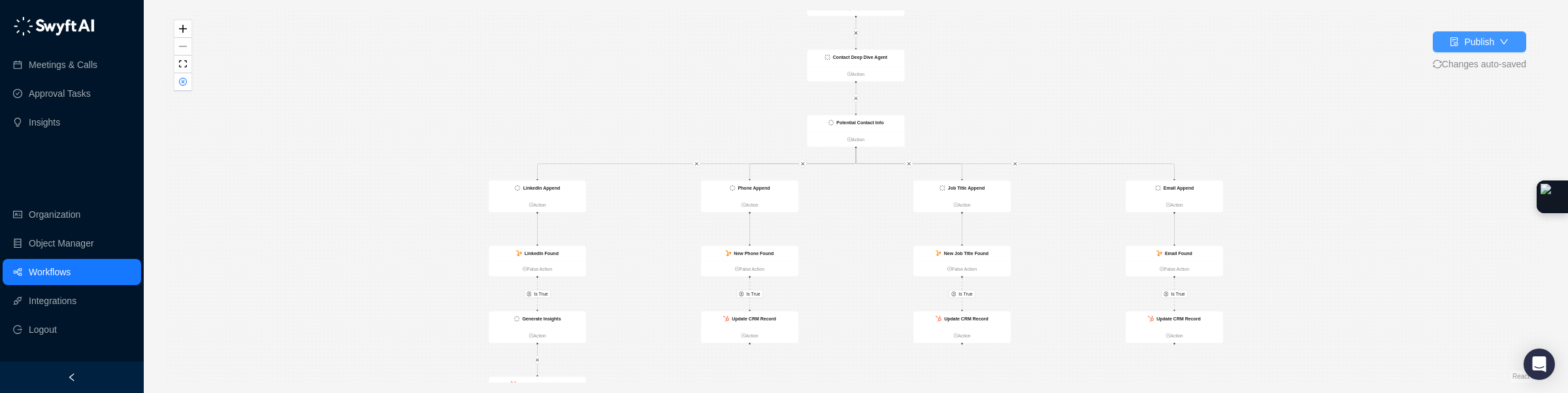
click at [1027, 43] on div "Publish" at bounding box center [1479, 41] width 30 height 14
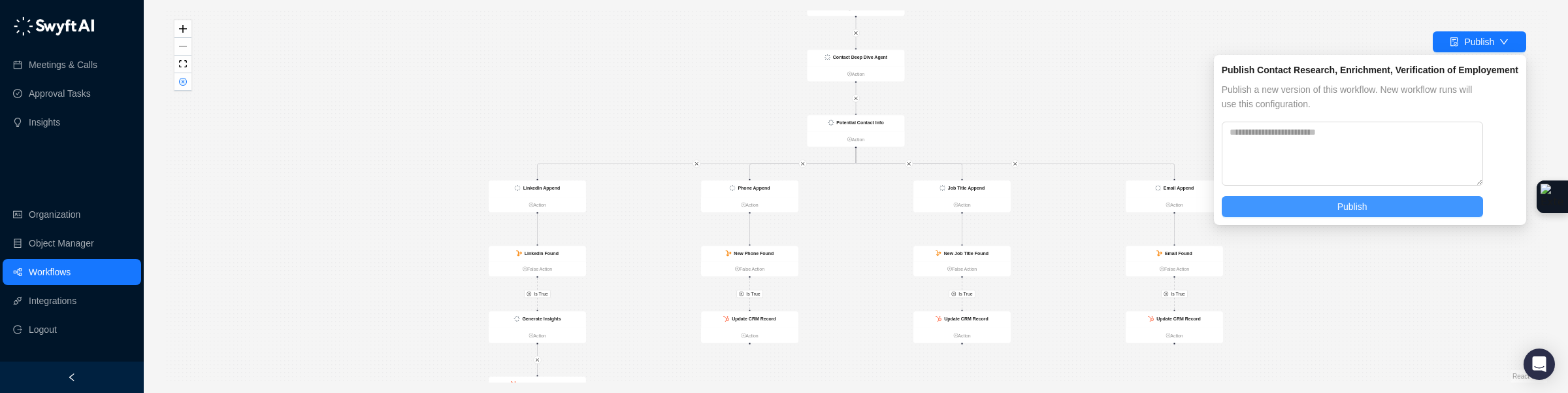
click at [1027, 213] on button "Publish" at bounding box center [1352, 206] width 262 height 21
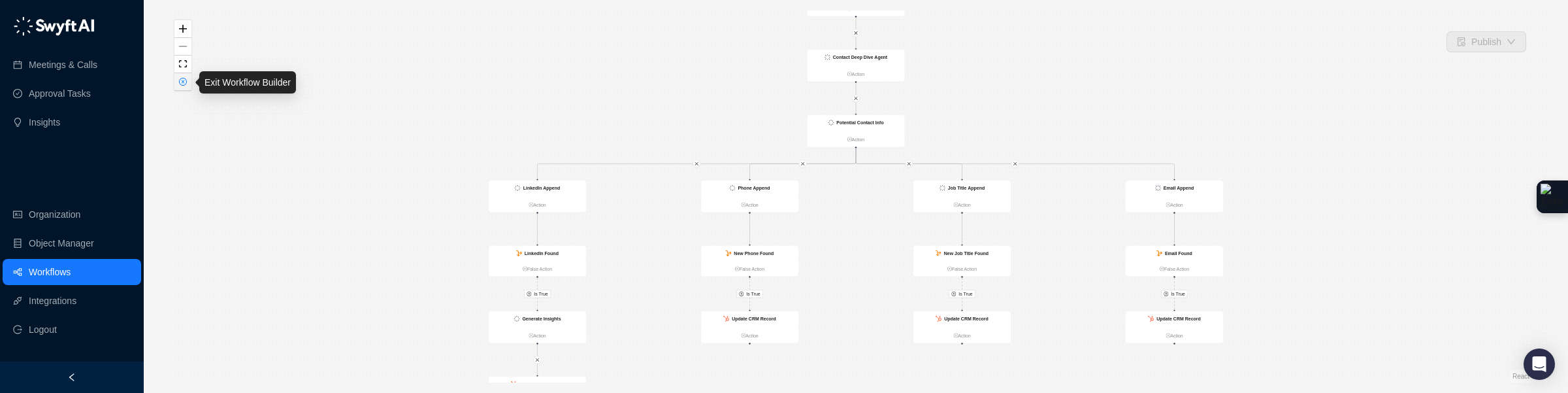
click at [180, 82] on icon "close-circle" at bounding box center [183, 81] width 7 height 7
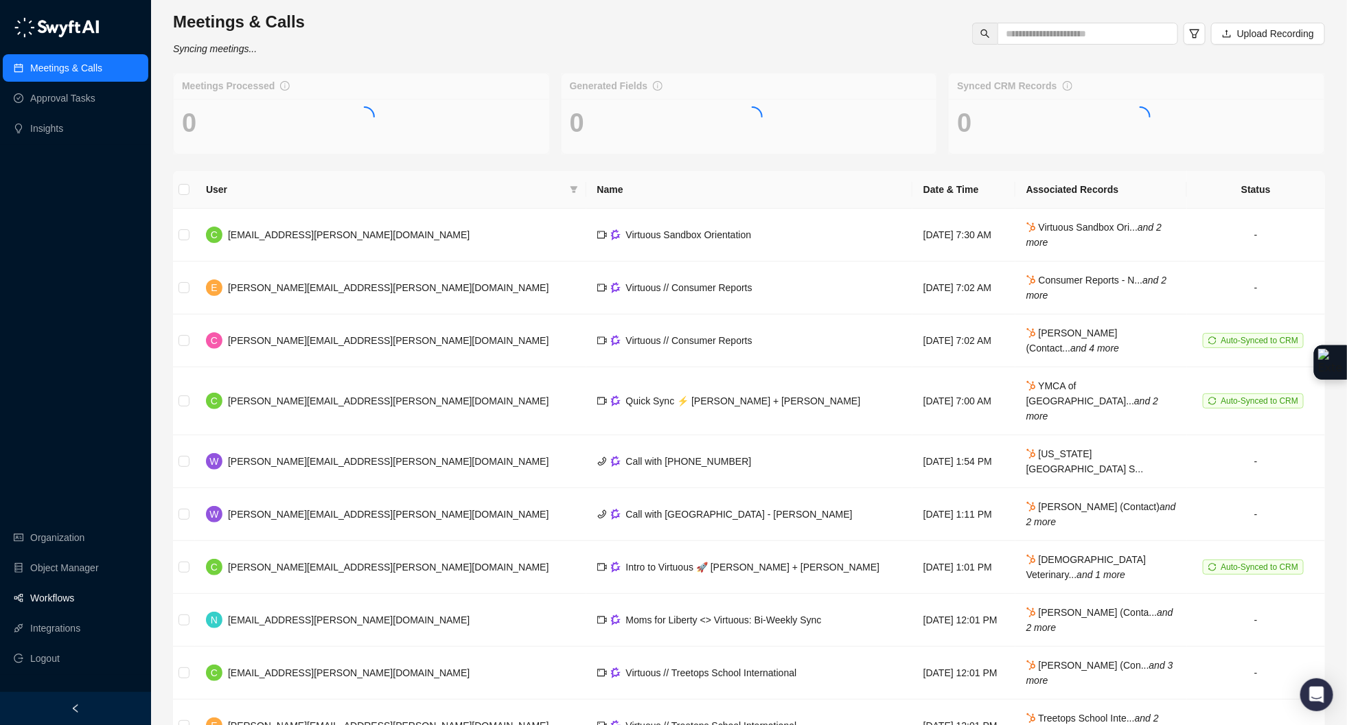
click at [38, 599] on link "Workflows" at bounding box center [52, 597] width 44 height 27
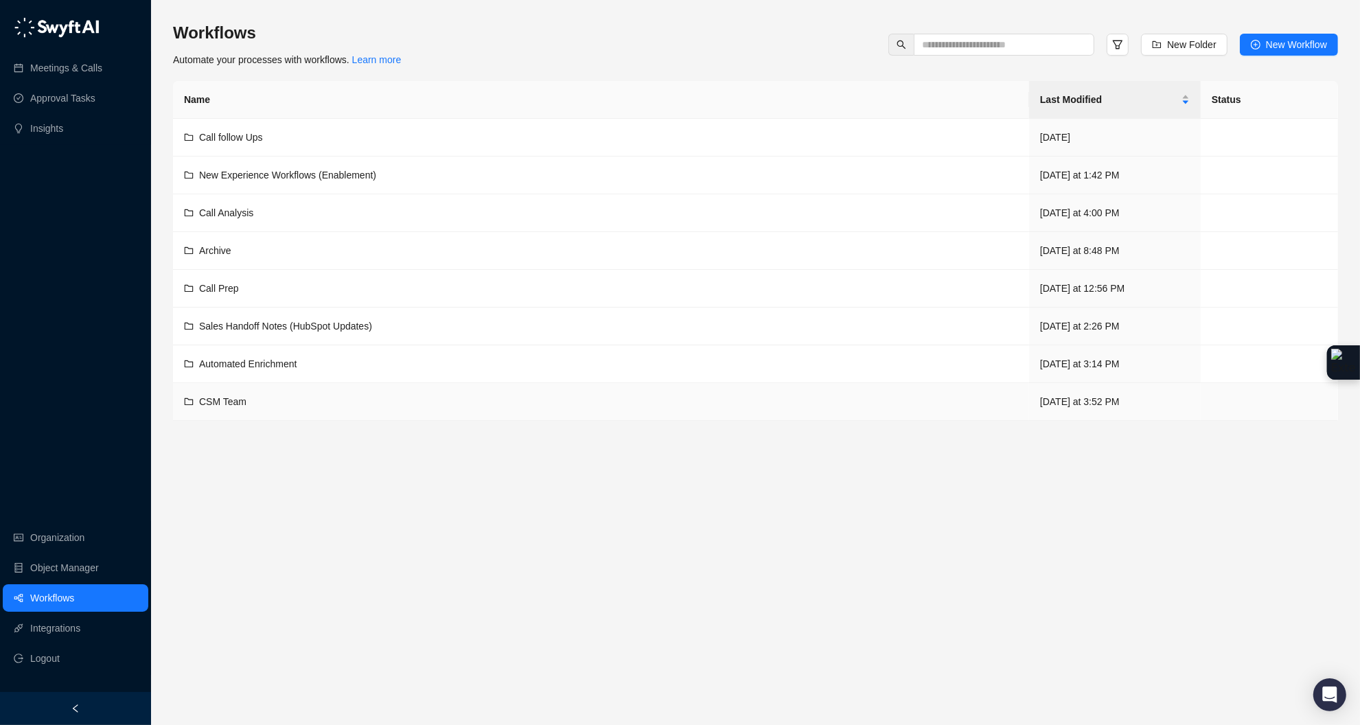
click at [243, 395] on div "CSM Team" at bounding box center [222, 401] width 47 height 15
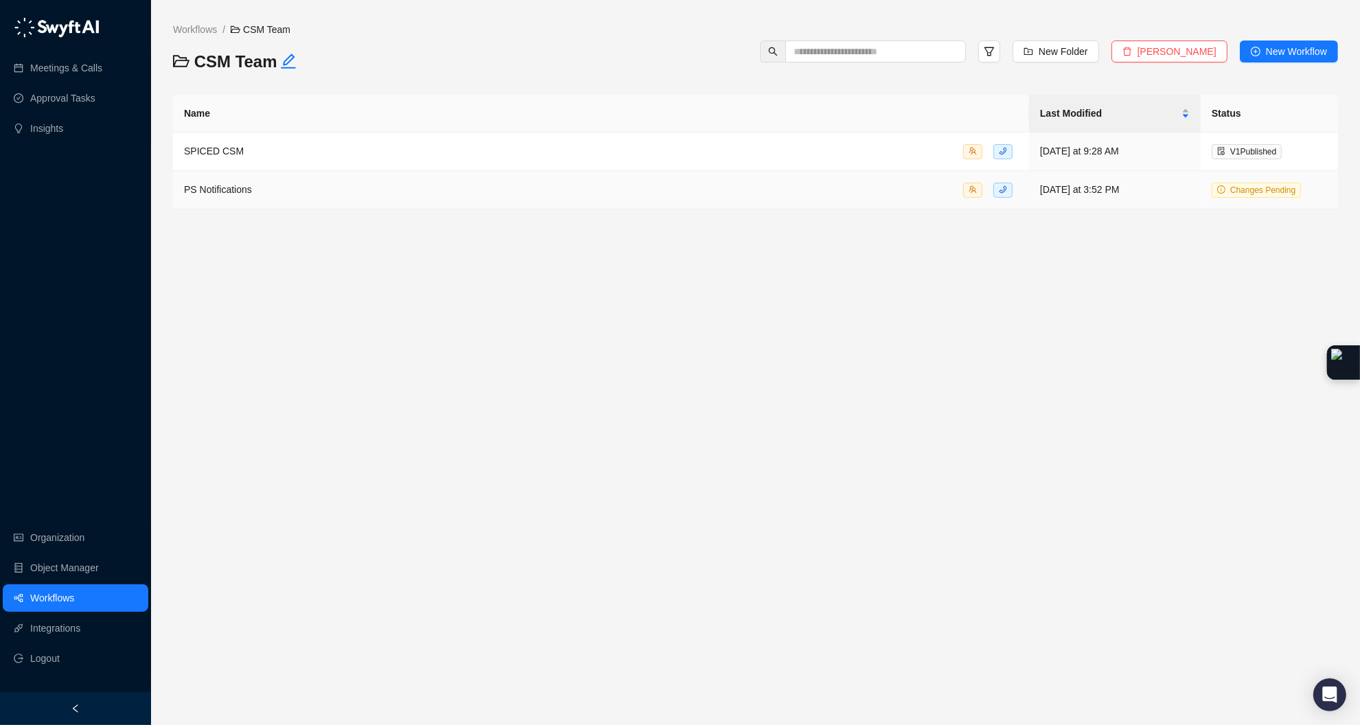
click at [294, 188] on div "PS Notifications" at bounding box center [601, 190] width 834 height 16
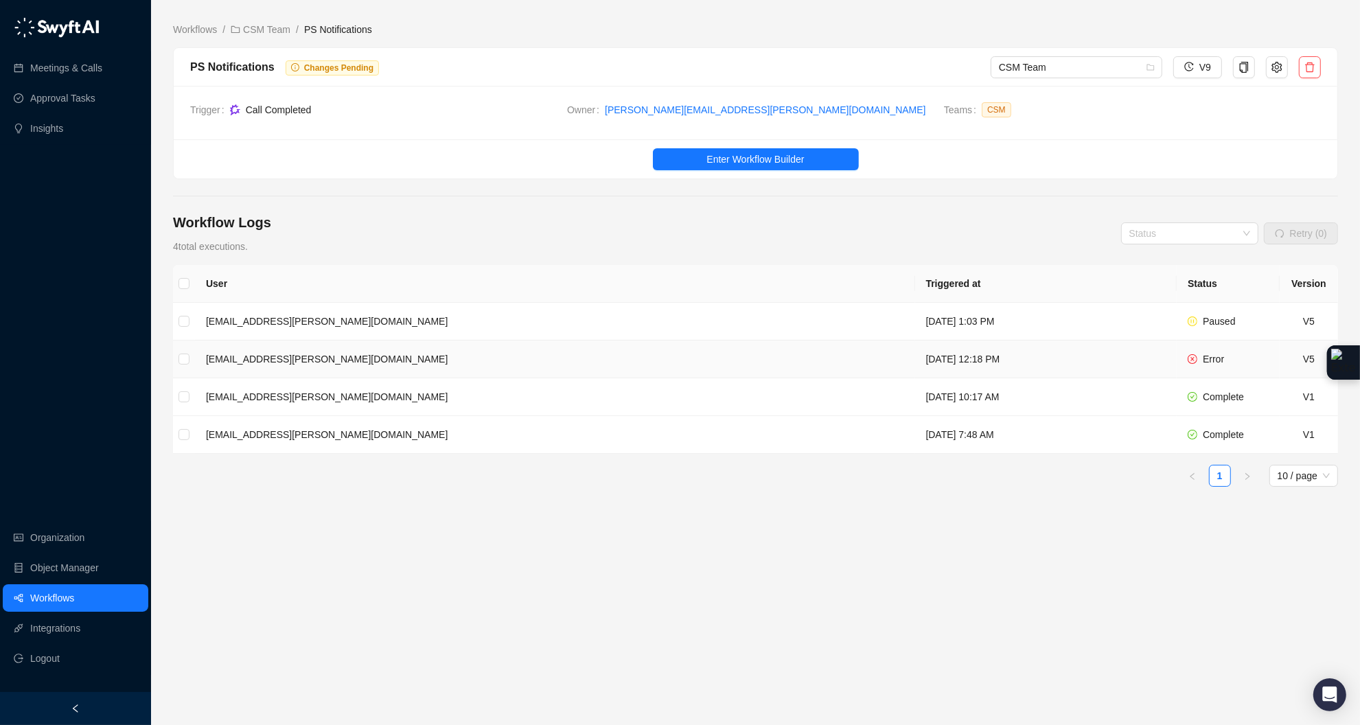
click at [535, 355] on td "nick.bingaman@virtuous.org" at bounding box center [555, 360] width 720 height 38
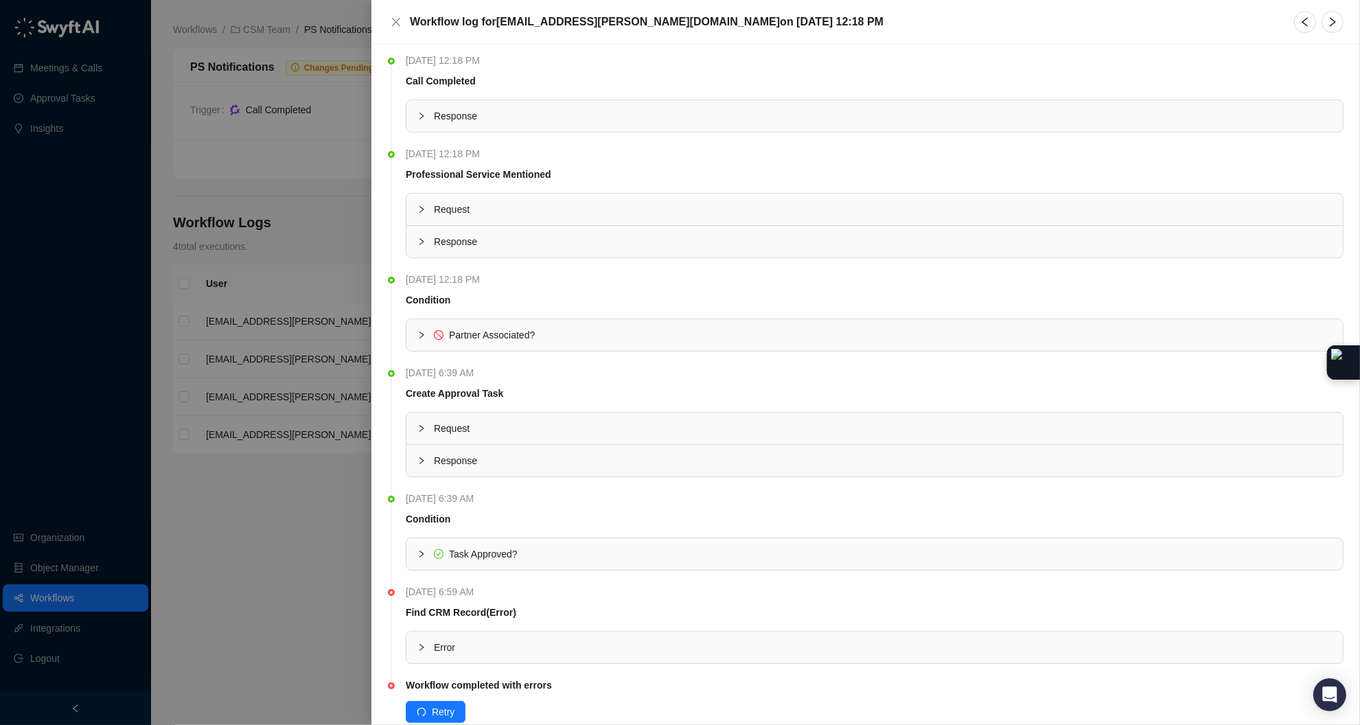
scroll to position [38, 0]
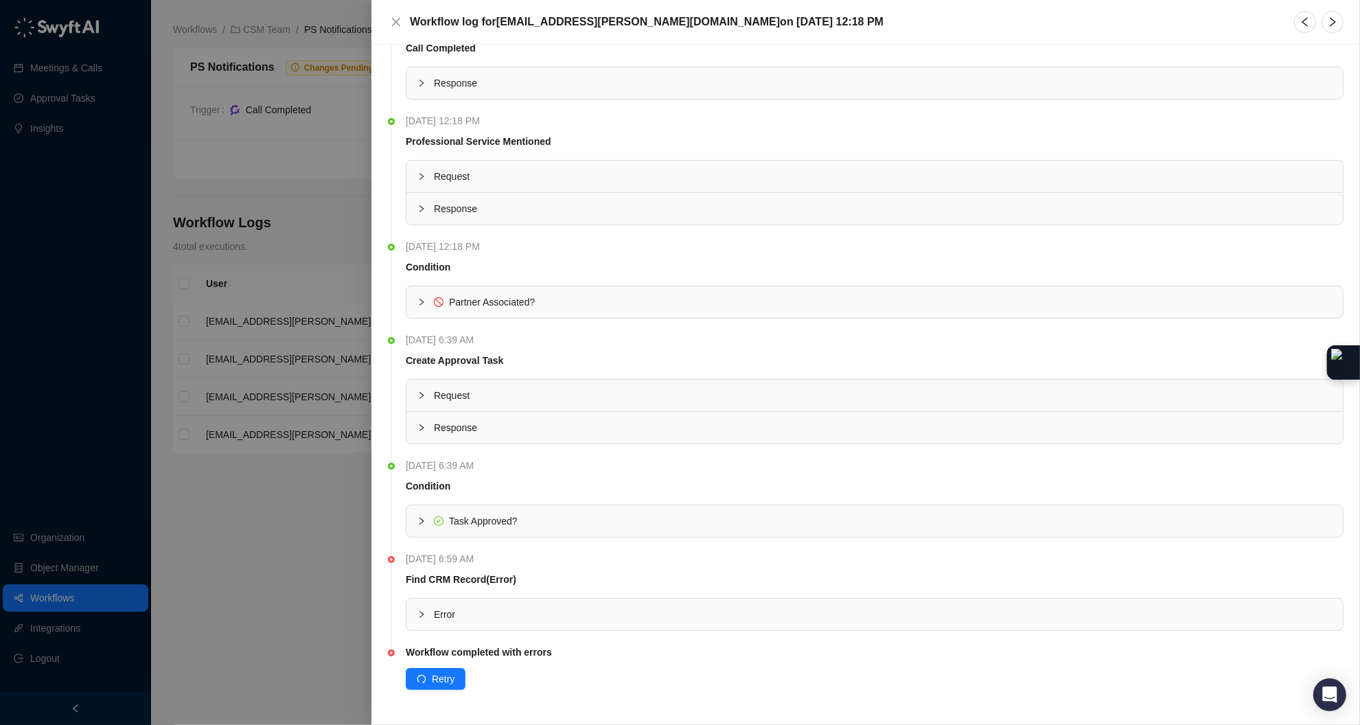
click at [419, 613] on icon "collapsed" at bounding box center [421, 614] width 8 height 8
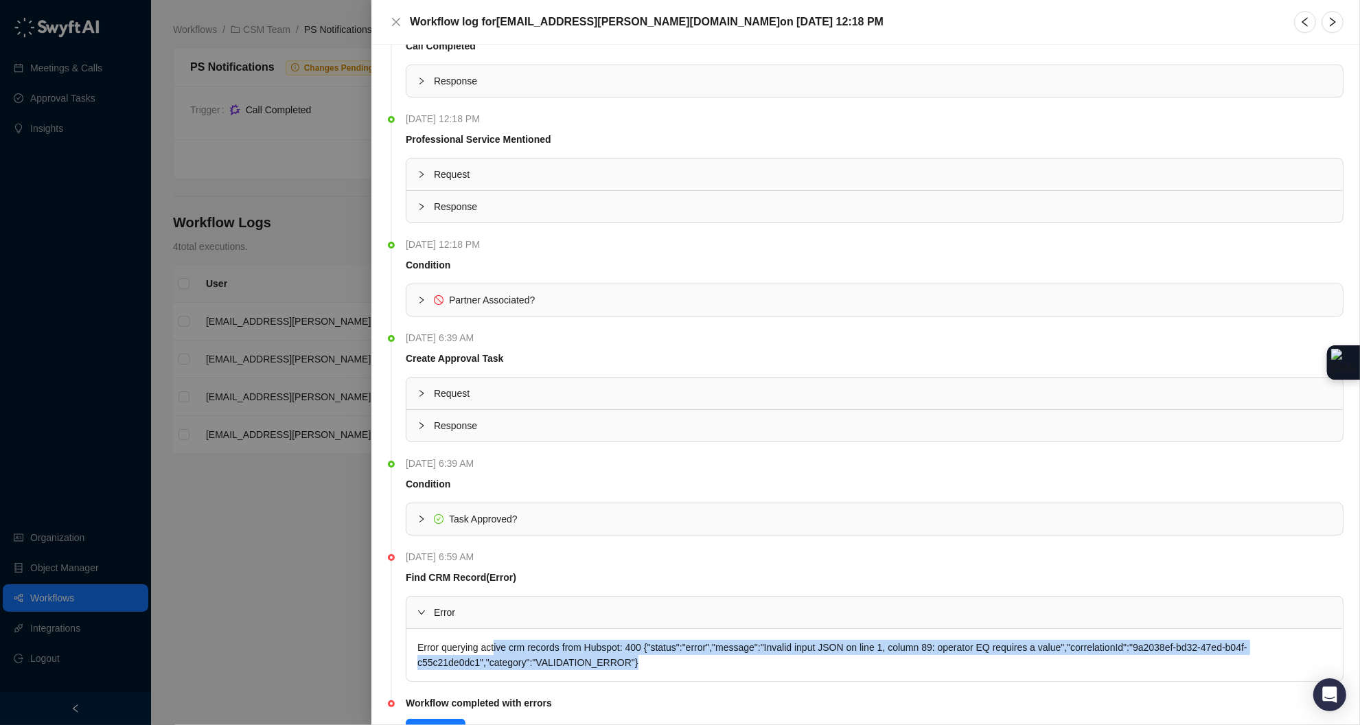
drag, startPoint x: 693, startPoint y: 665, endPoint x: 498, endPoint y: 650, distance: 195.5
click at [498, 650] on div "Error querying active crm records from Hubspot: 400 {"status":"error","message"…" at bounding box center [874, 655] width 936 height 52
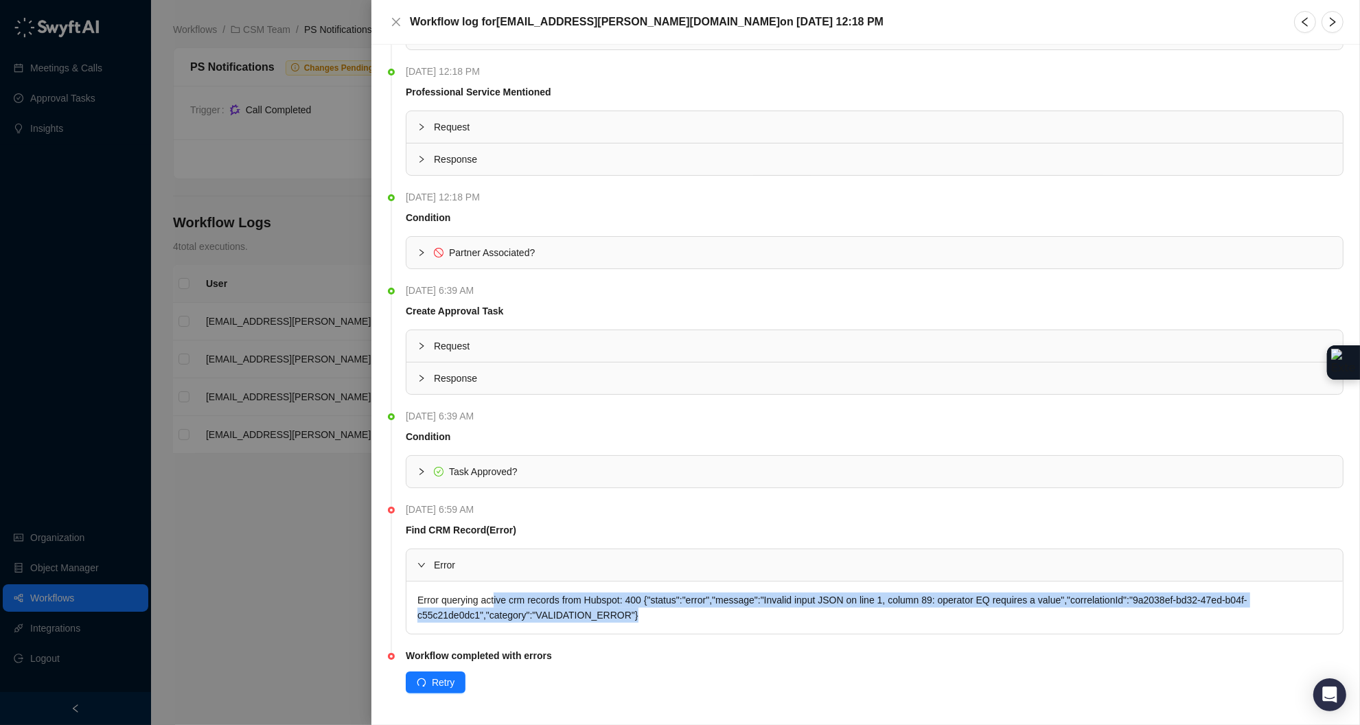
scroll to position [91, 0]
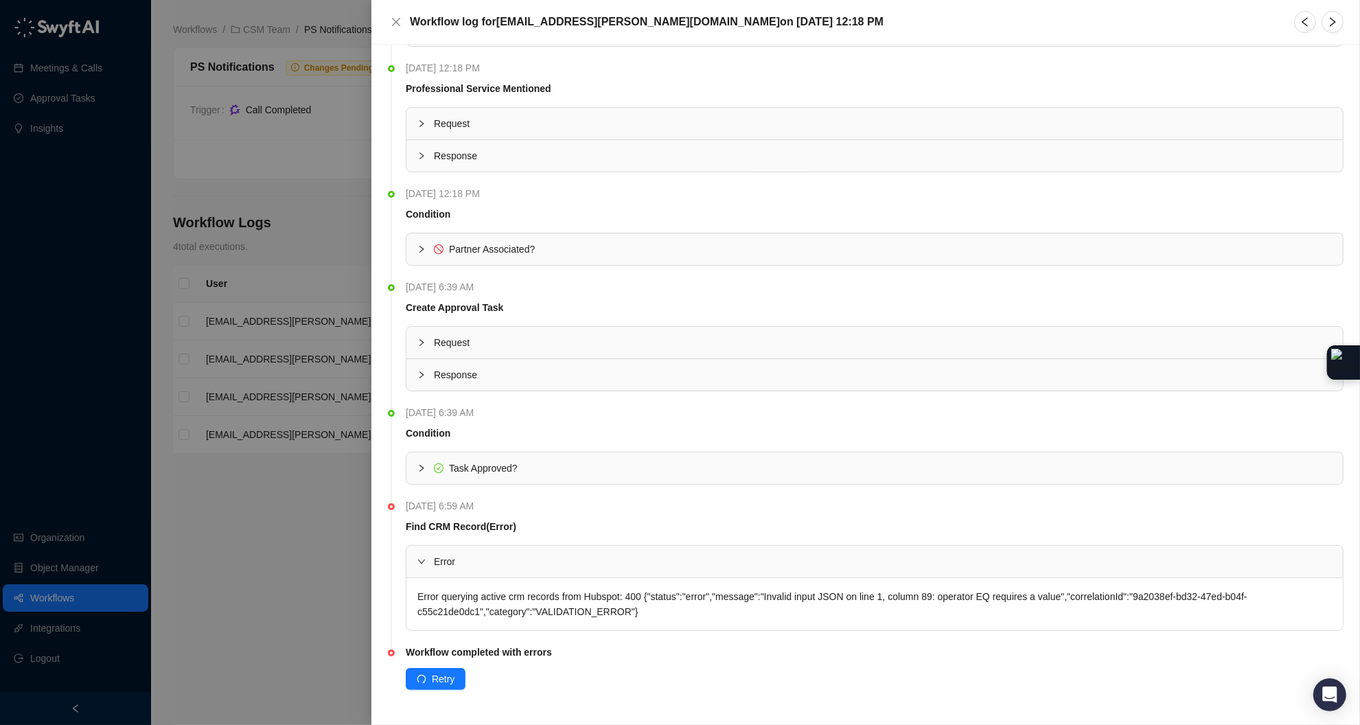
click at [418, 466] on icon "collapsed" at bounding box center [421, 468] width 8 height 8
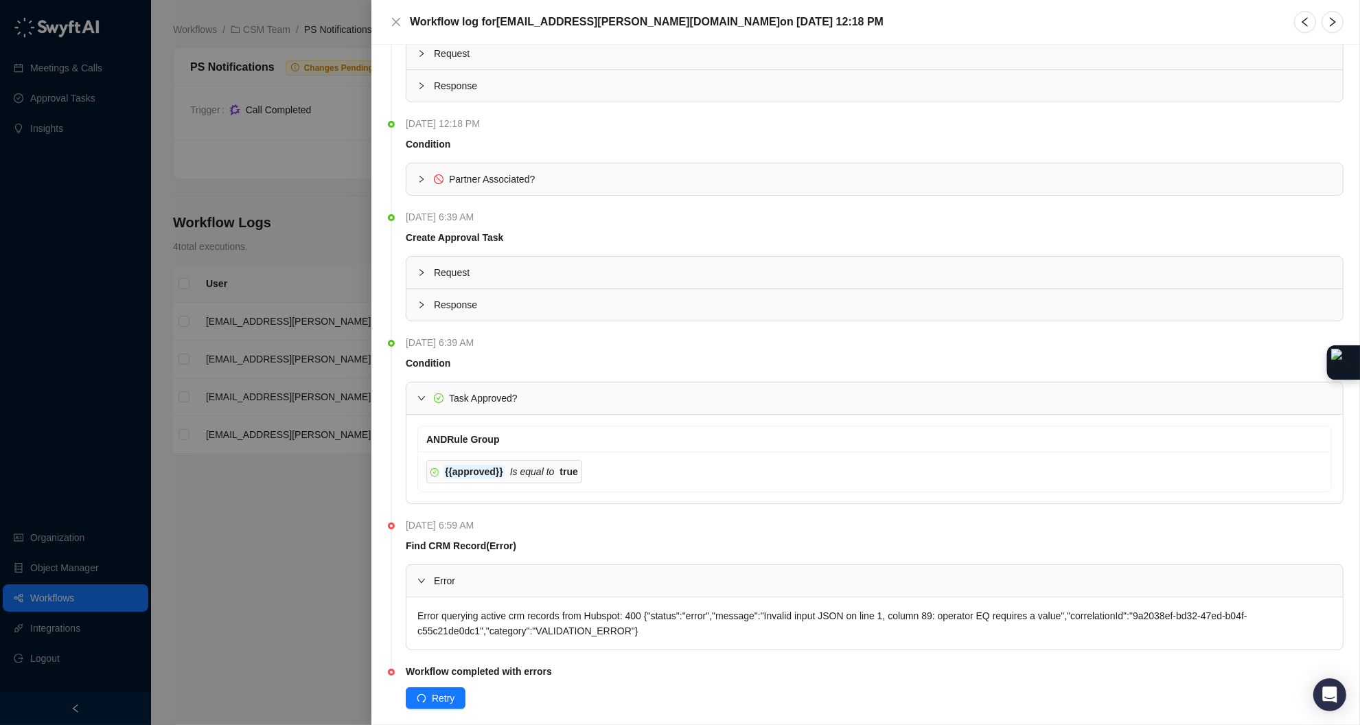
scroll to position [182, 0]
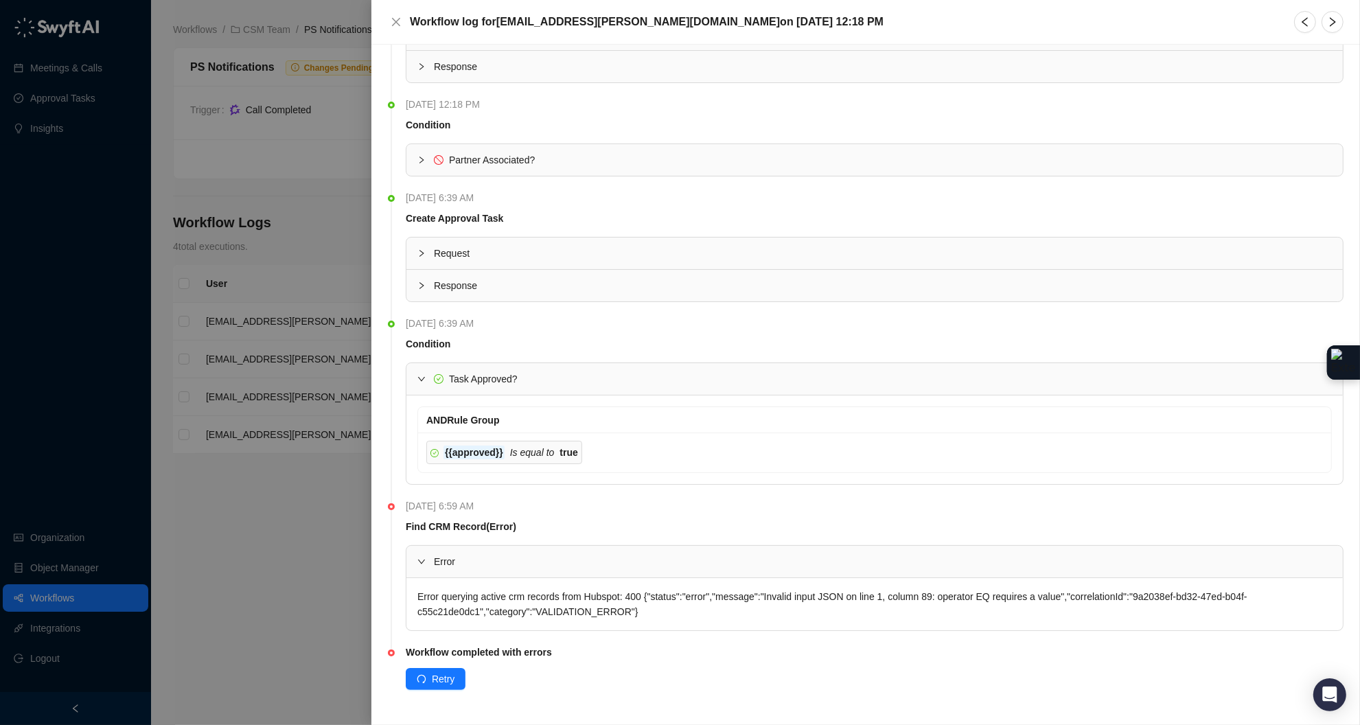
click at [455, 610] on div "Error querying active crm records from Hubspot: 400 {"status":"error","message"…" at bounding box center [874, 604] width 936 height 52
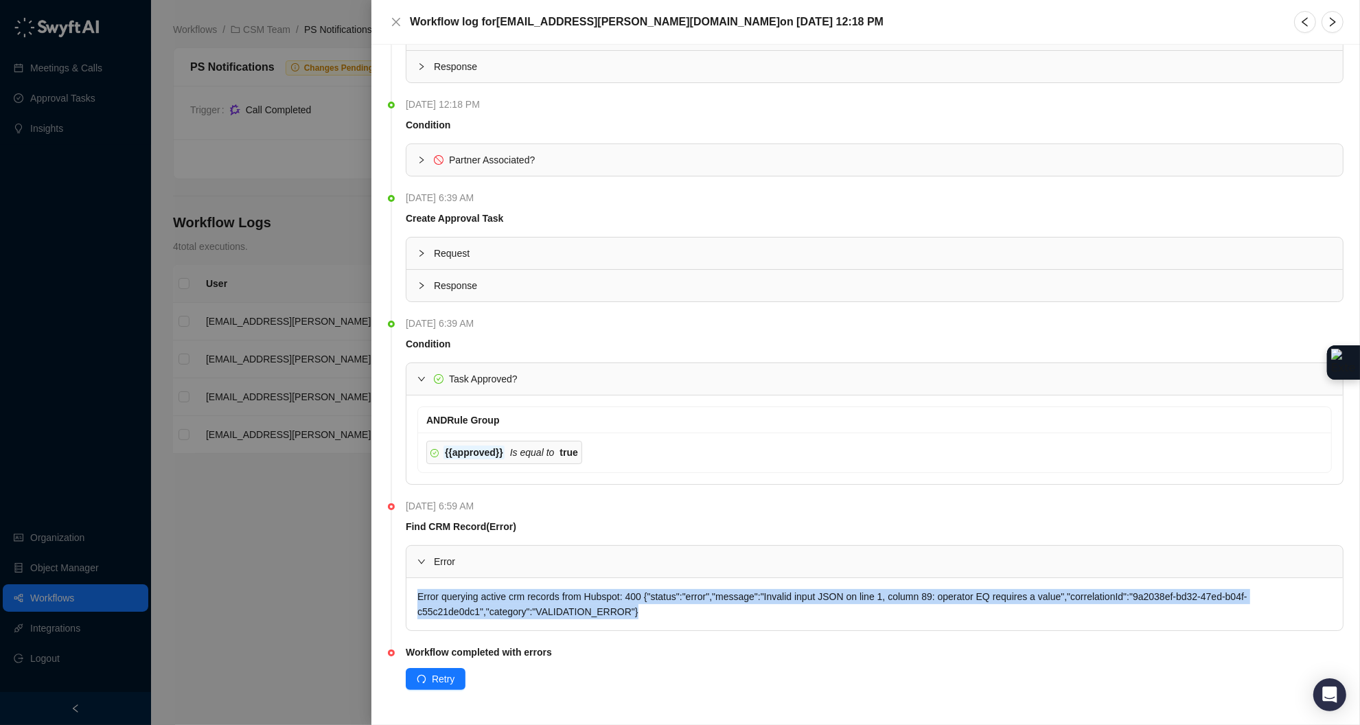
click at [455, 610] on div "Error querying active crm records from Hubspot: 400 {"status":"error","message"…" at bounding box center [874, 604] width 936 height 52
copy ul "Error querying active crm records from Hubspot: 400 {"status":"error","message"…"
click at [689, 617] on div "Error querying active crm records from Hubspot: 400 {"status":"error","message"…" at bounding box center [874, 604] width 936 height 52
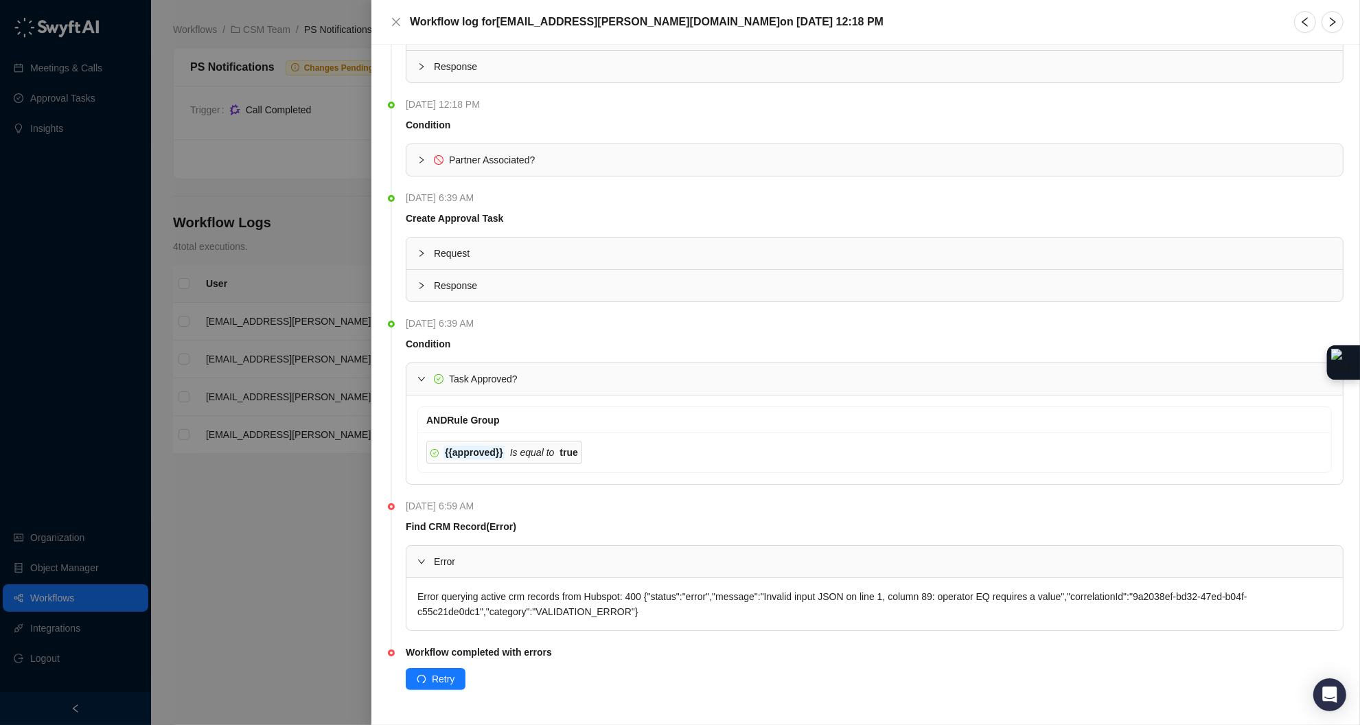
click at [322, 592] on div at bounding box center [680, 362] width 1360 height 725
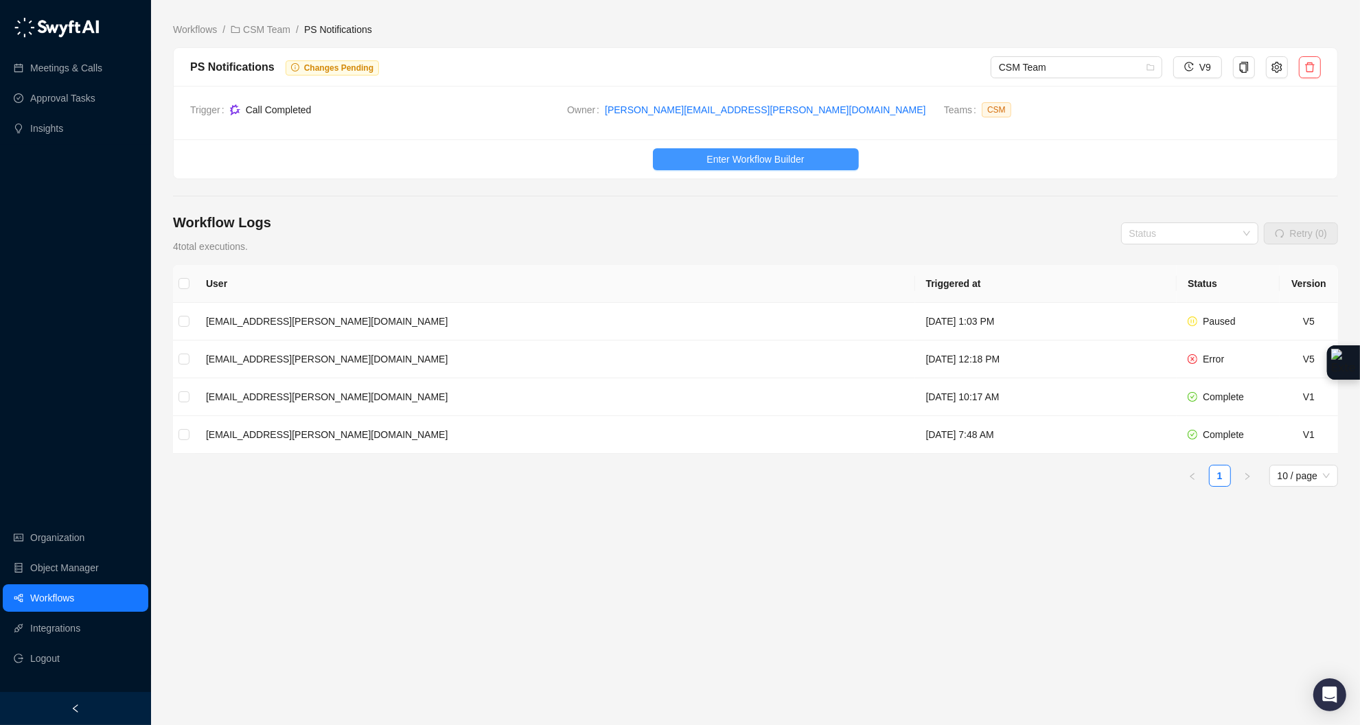
click at [731, 166] on span "Enter Workflow Builder" at bounding box center [754, 159] width 97 height 15
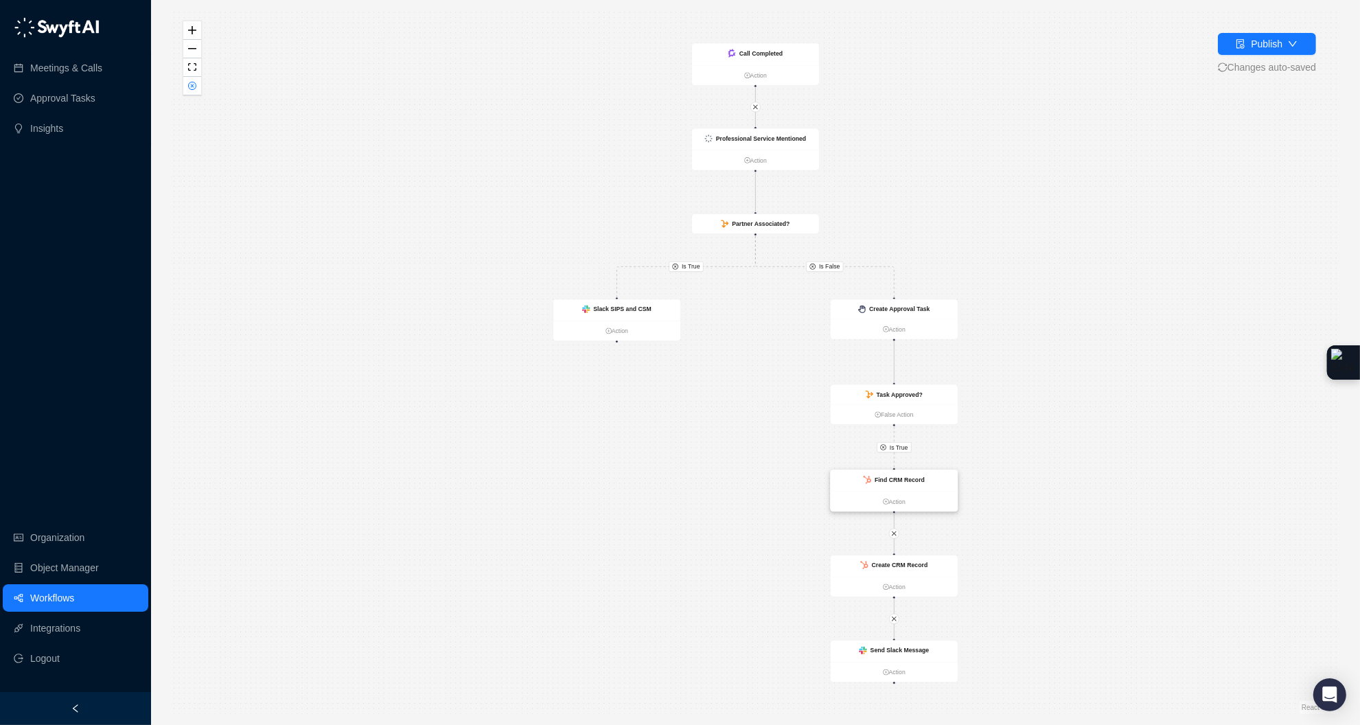
click at [943, 487] on div "Find CRM Record" at bounding box center [894, 480] width 127 height 21
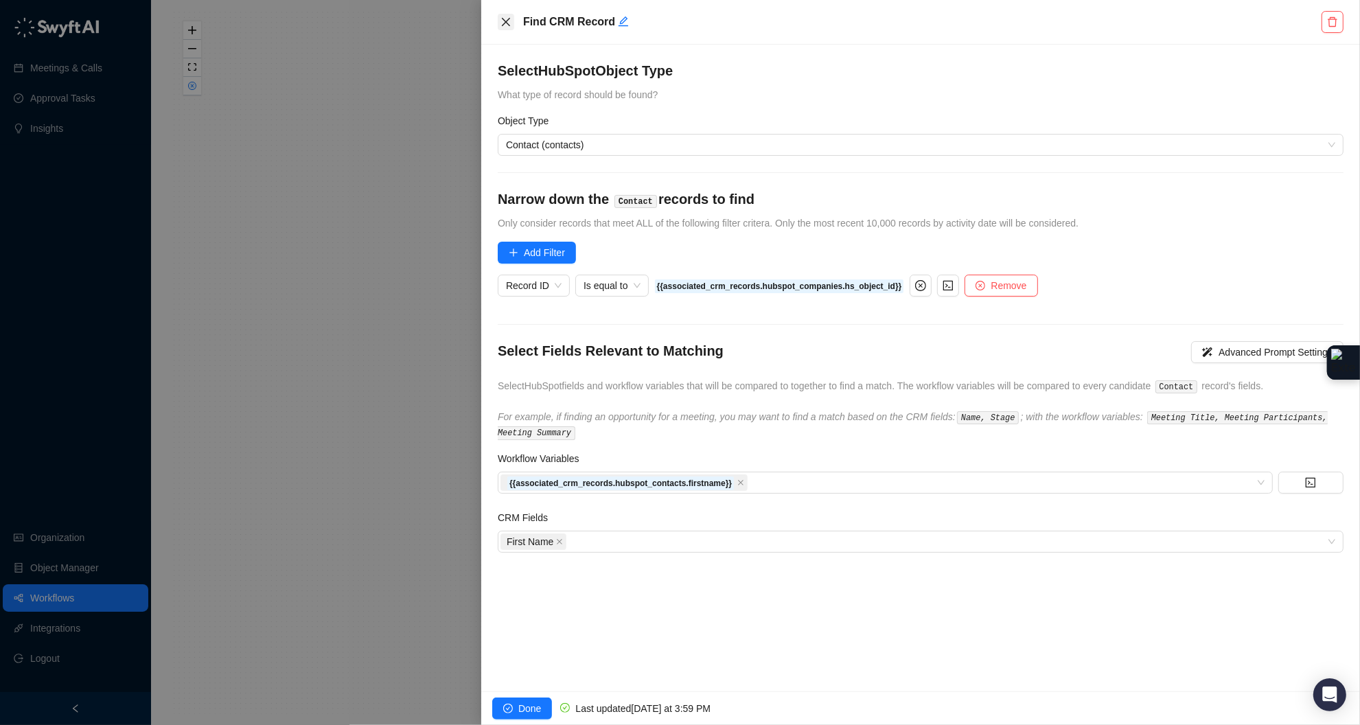
click at [503, 18] on icon "close" at bounding box center [505, 21] width 11 height 11
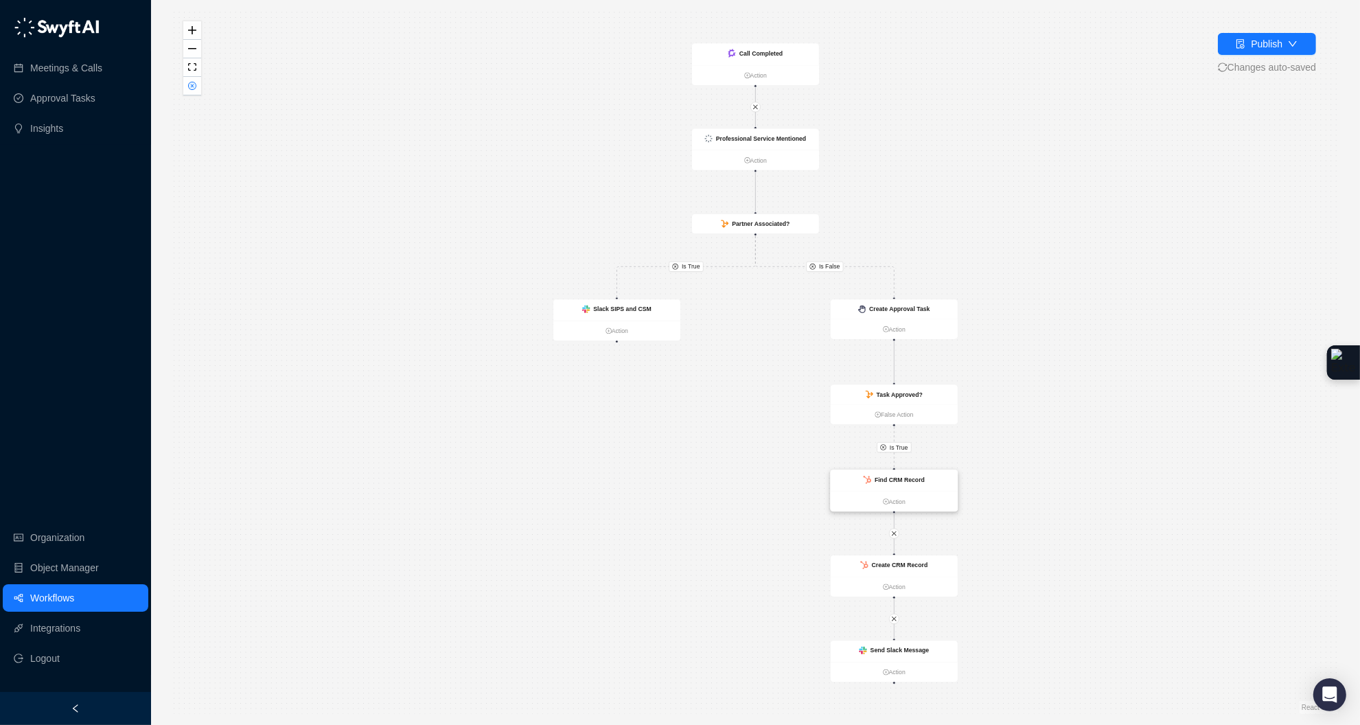
click at [943, 481] on div "Find CRM Record" at bounding box center [894, 480] width 127 height 21
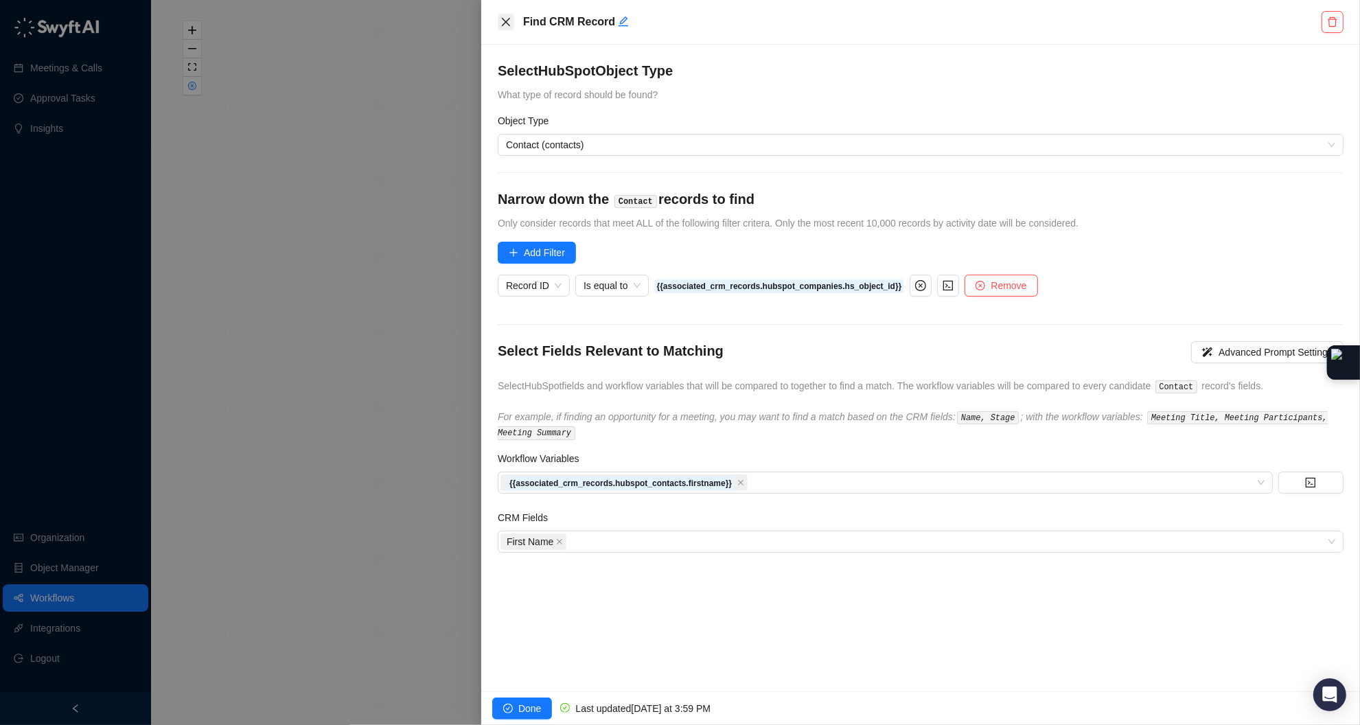
click at [502, 25] on icon "close" at bounding box center [505, 21] width 11 height 11
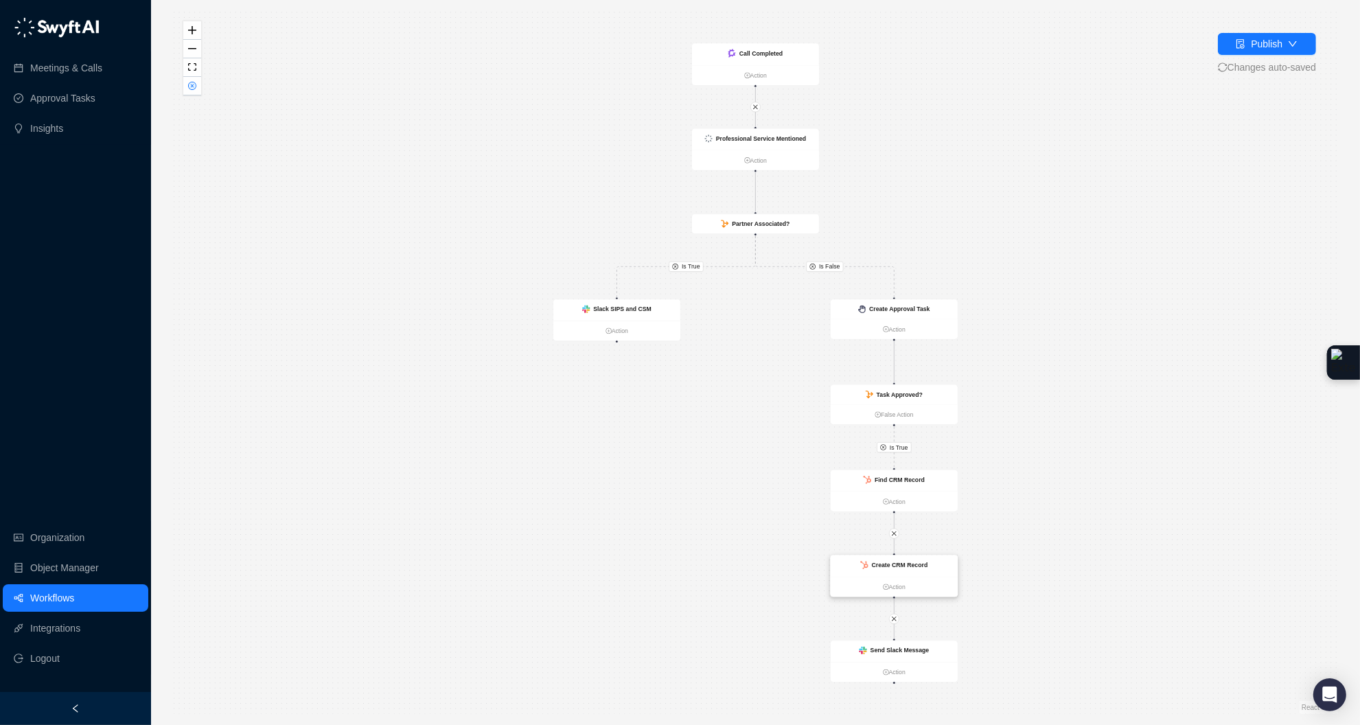
click at [941, 568] on div "Create CRM Record" at bounding box center [894, 565] width 127 height 21
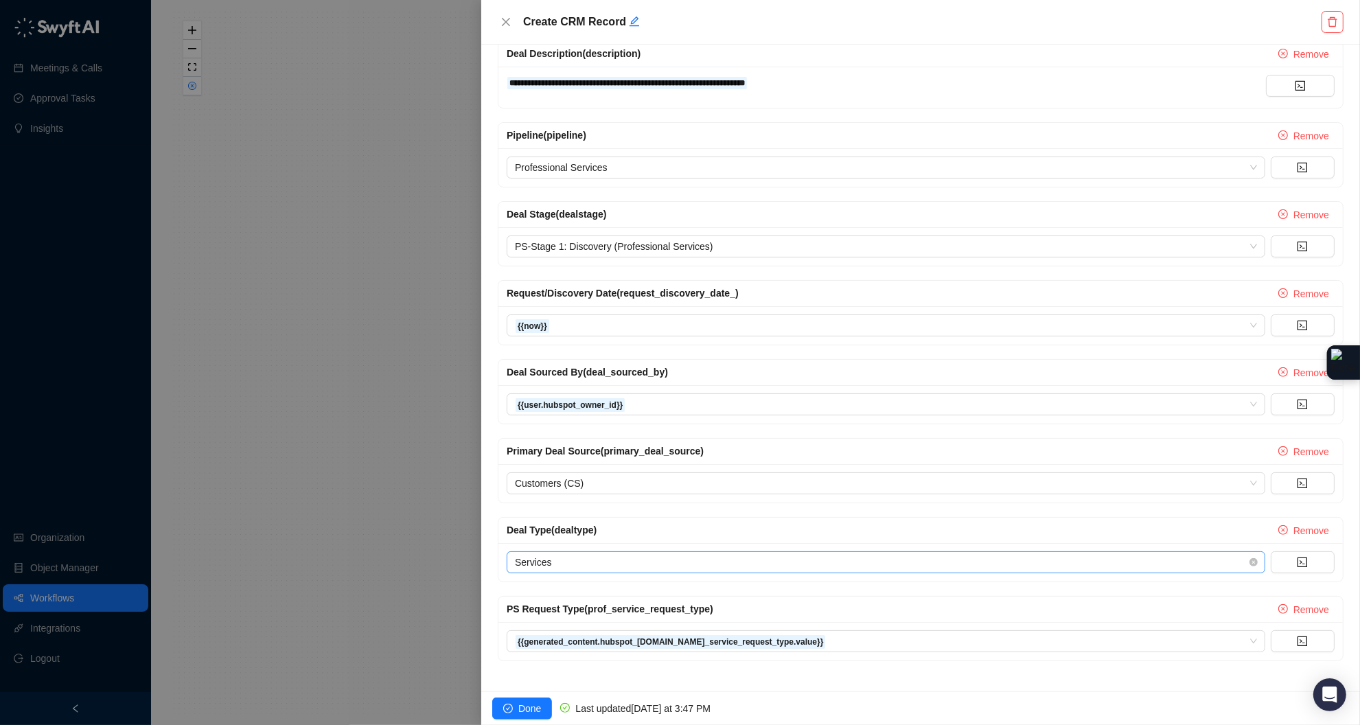
scroll to position [422, 0]
click at [415, 399] on div at bounding box center [680, 362] width 1360 height 725
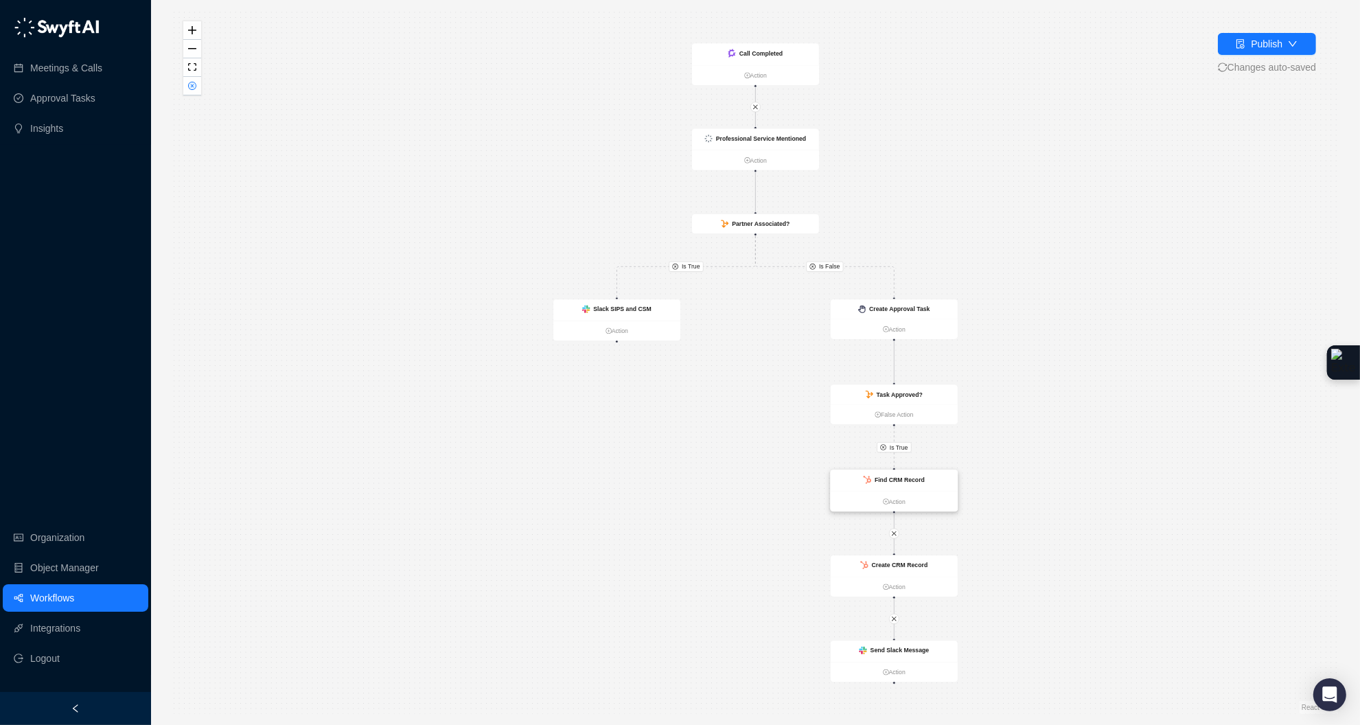
click at [938, 485] on div "Find CRM Record" at bounding box center [894, 480] width 127 height 21
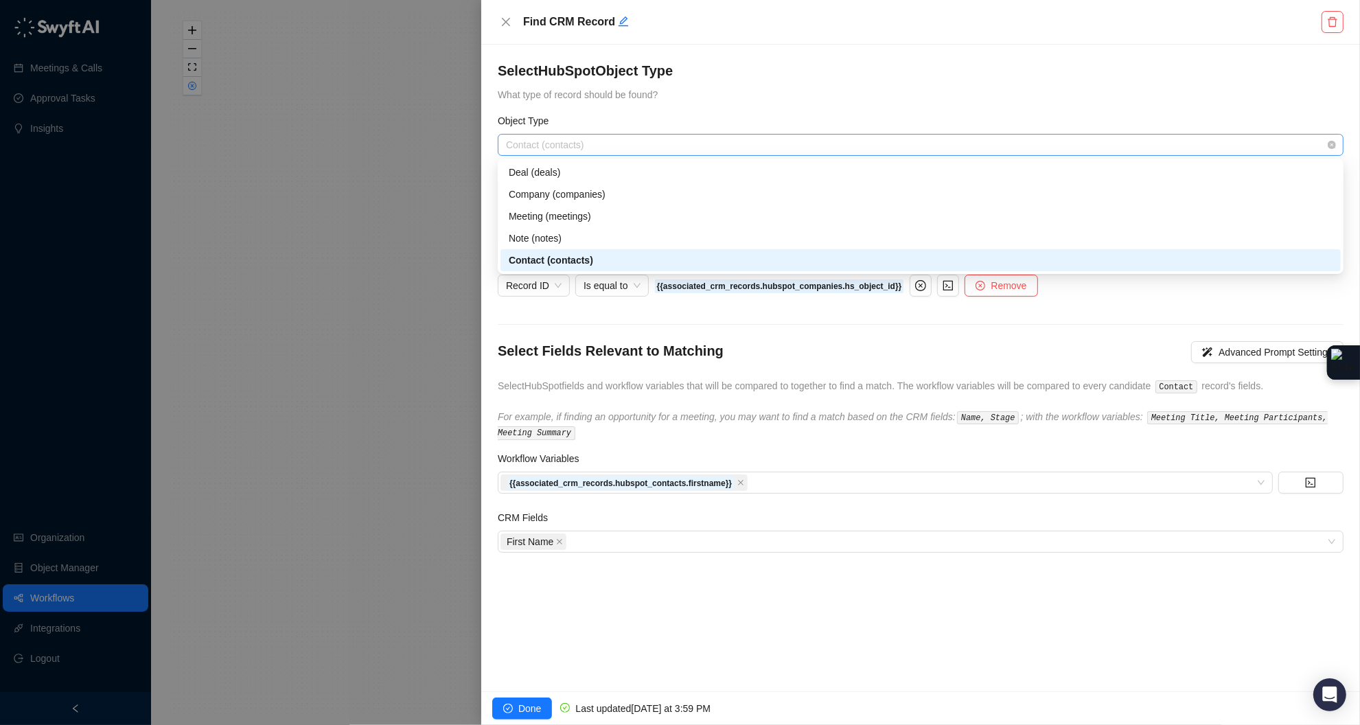
click at [658, 141] on span "Contact (contacts)" at bounding box center [920, 145] width 829 height 21
click at [765, 93] on div "Select HubSpot Object Type What type of record should be found?" at bounding box center [921, 81] width 846 height 41
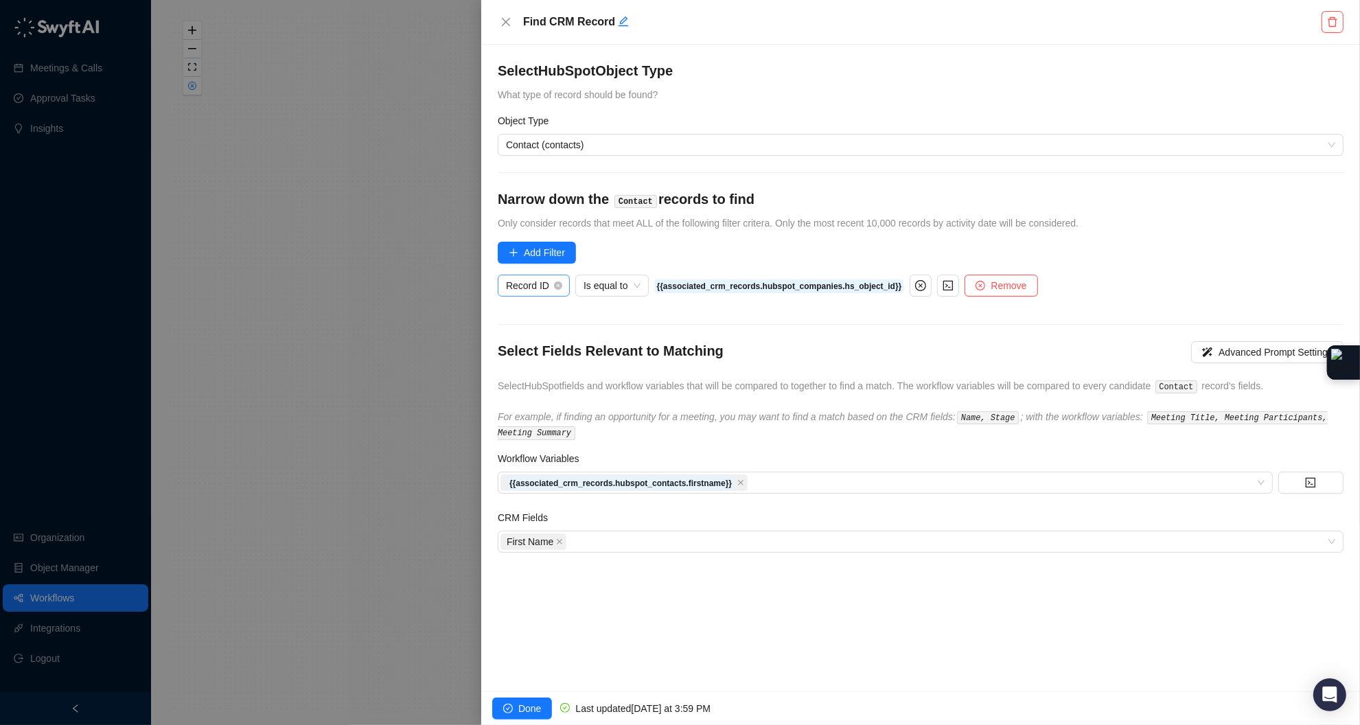
click at [557, 290] on span "Record ID" at bounding box center [534, 285] width 56 height 21
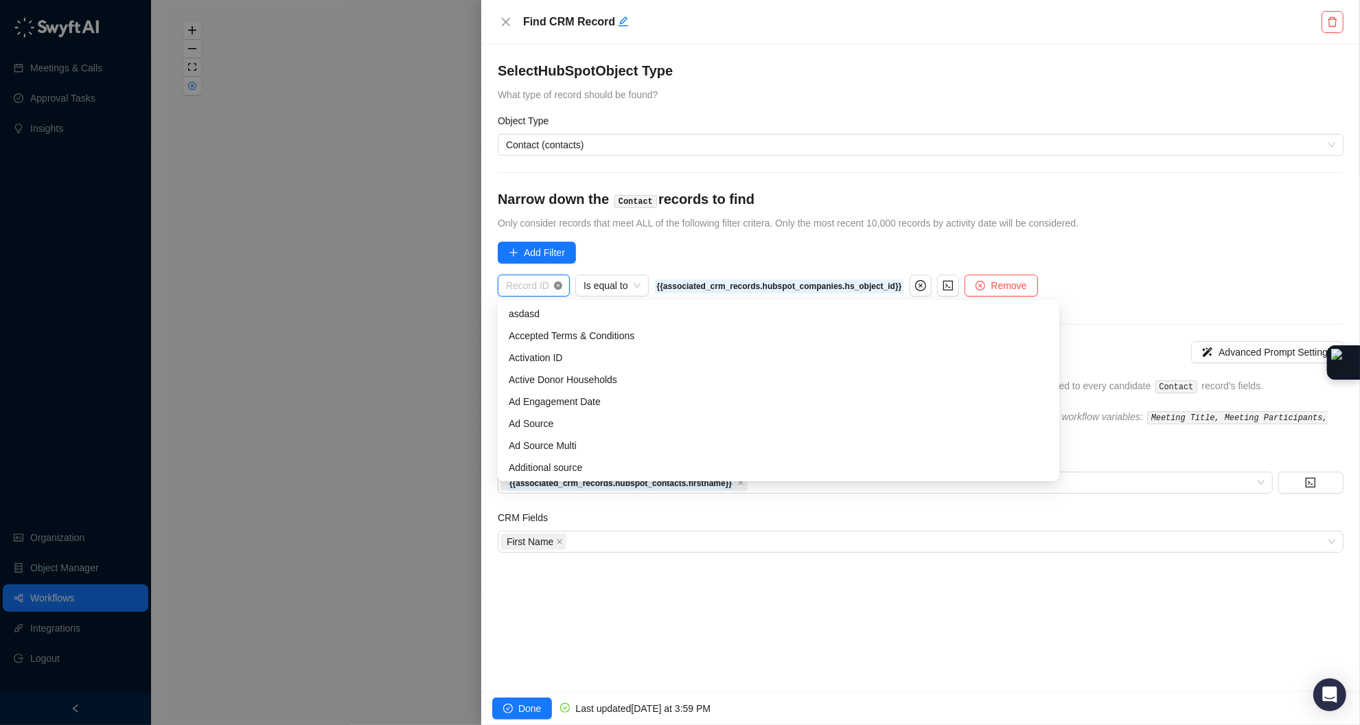
scroll to position [7886, 0]
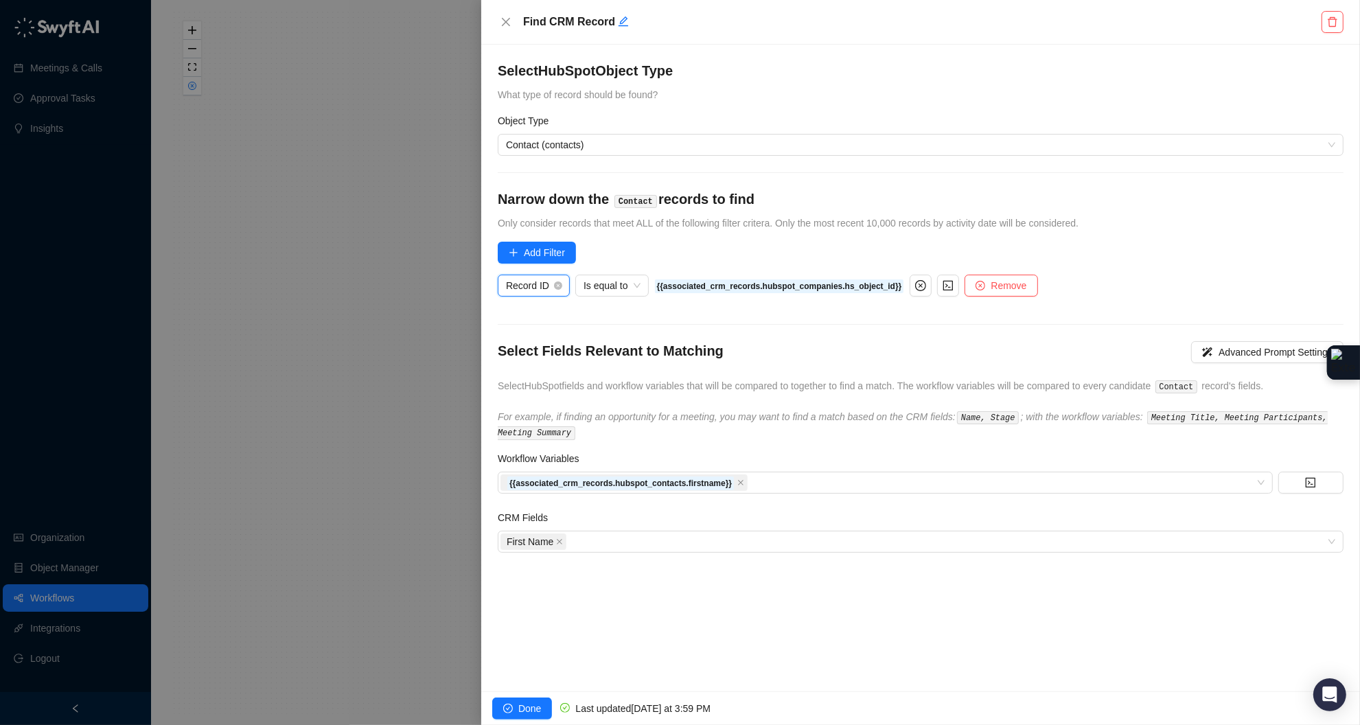
click at [535, 286] on span "Record ID" at bounding box center [534, 285] width 56 height 21
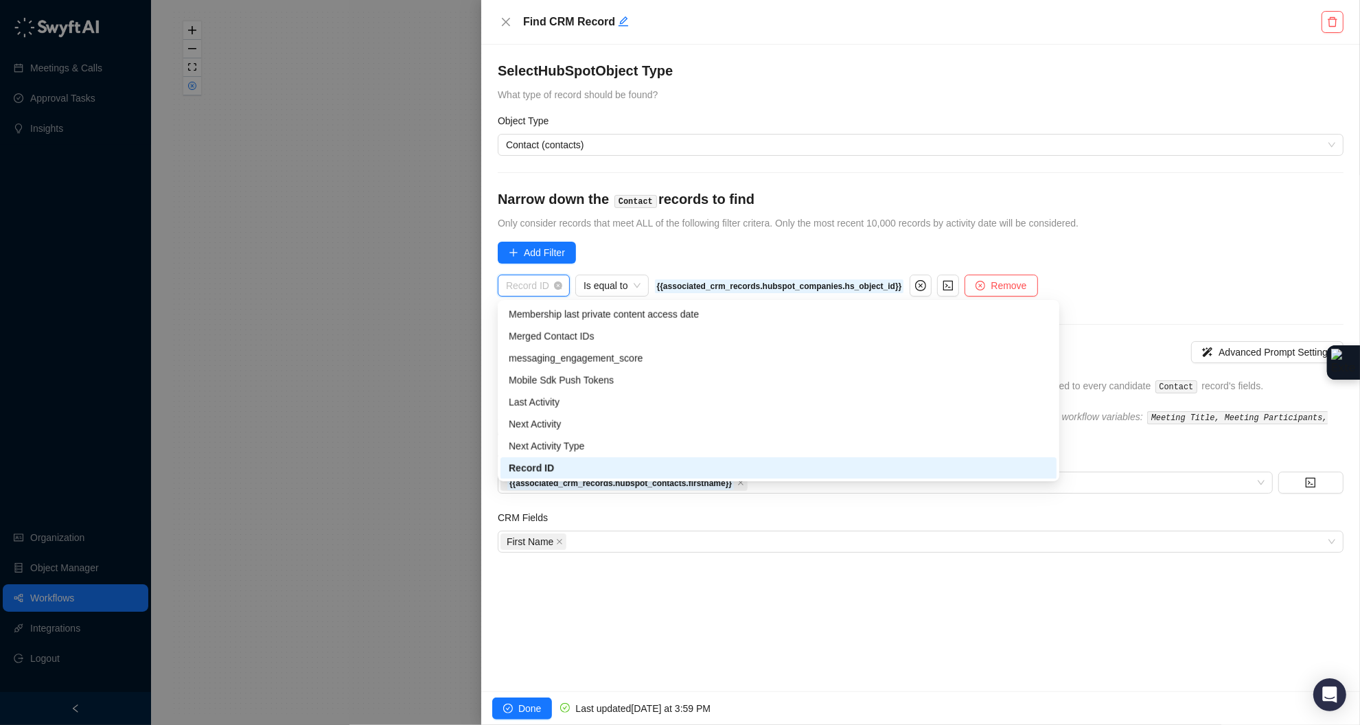
click at [537, 287] on span "Record ID" at bounding box center [534, 285] width 56 height 21
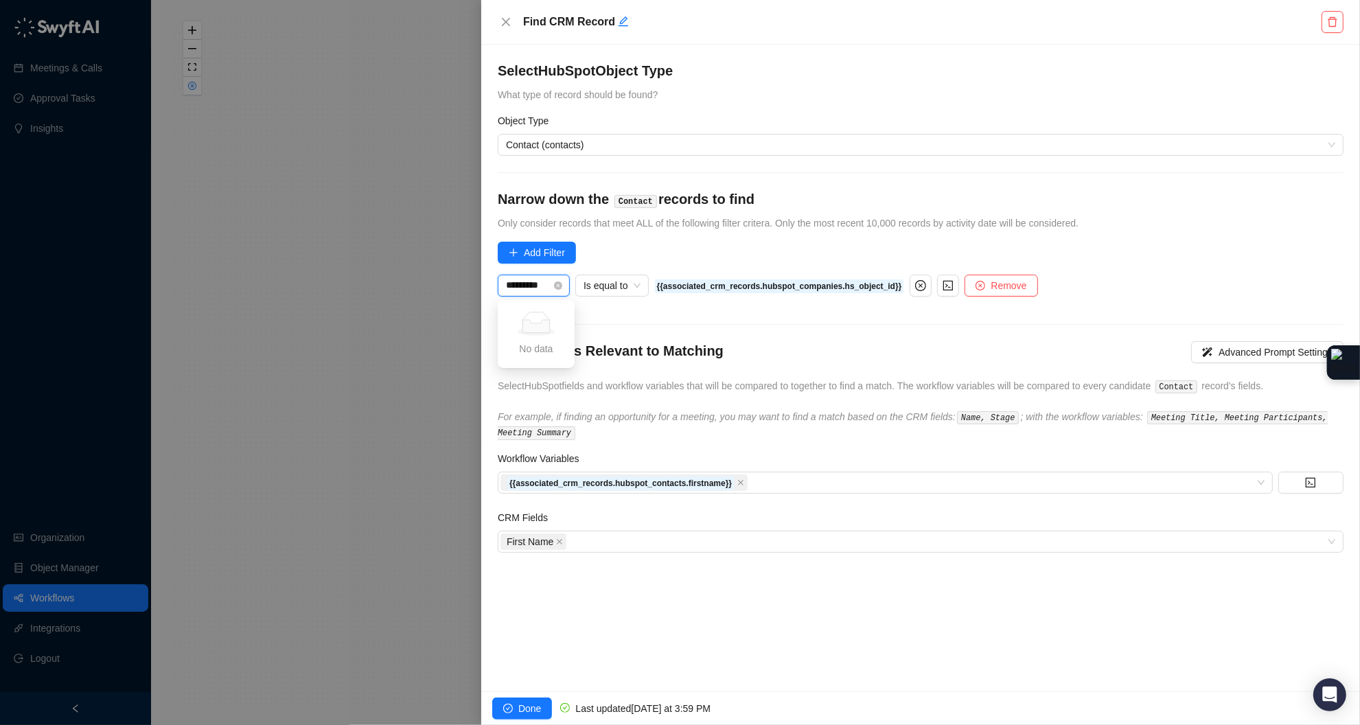
scroll to position [0, 0]
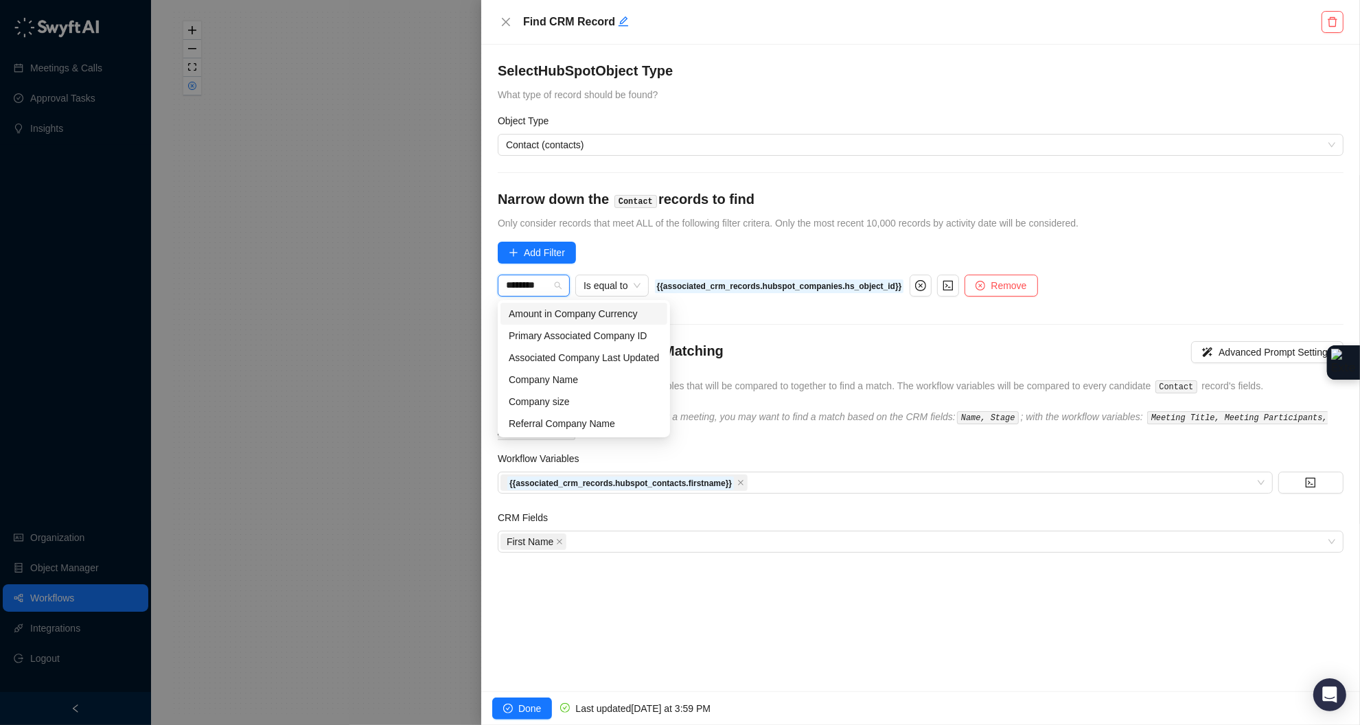
type input "*******"
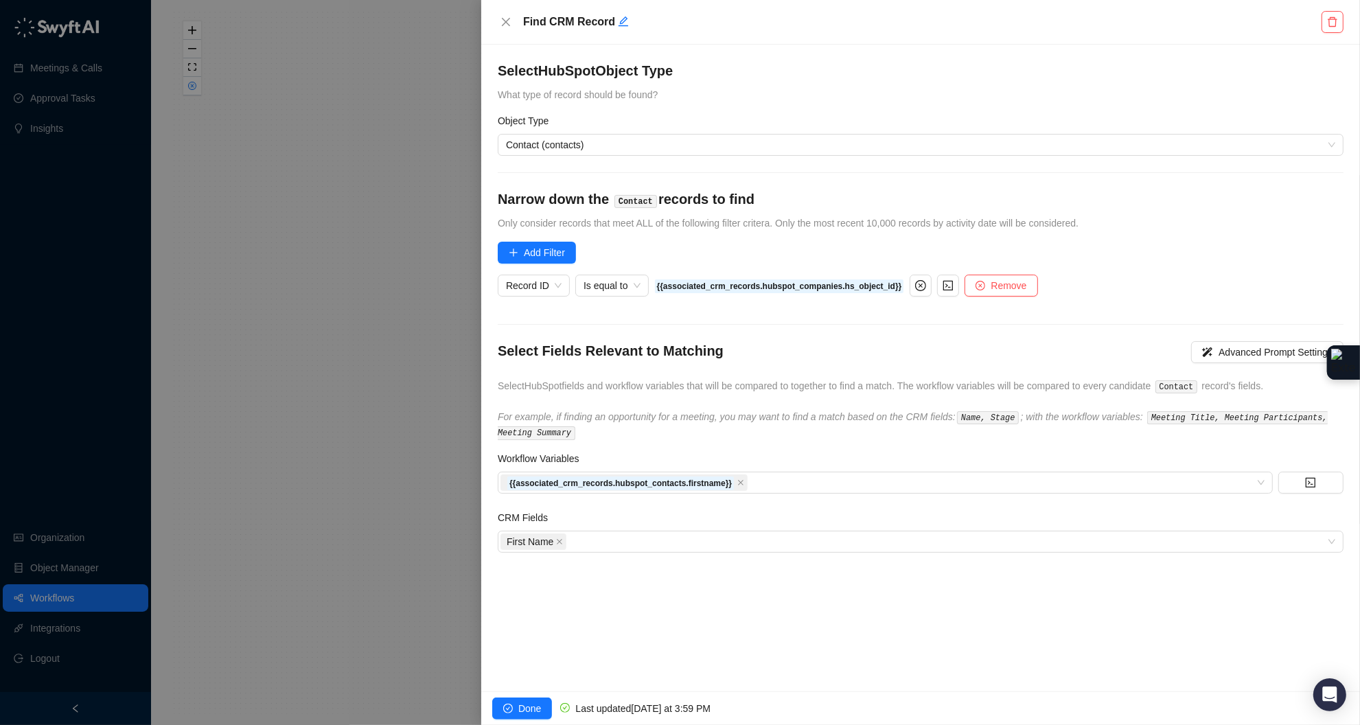
click at [1184, 109] on form "Select HubSpot Object Type What type of record should be found? Object Type Con…" at bounding box center [921, 307] width 846 height 492
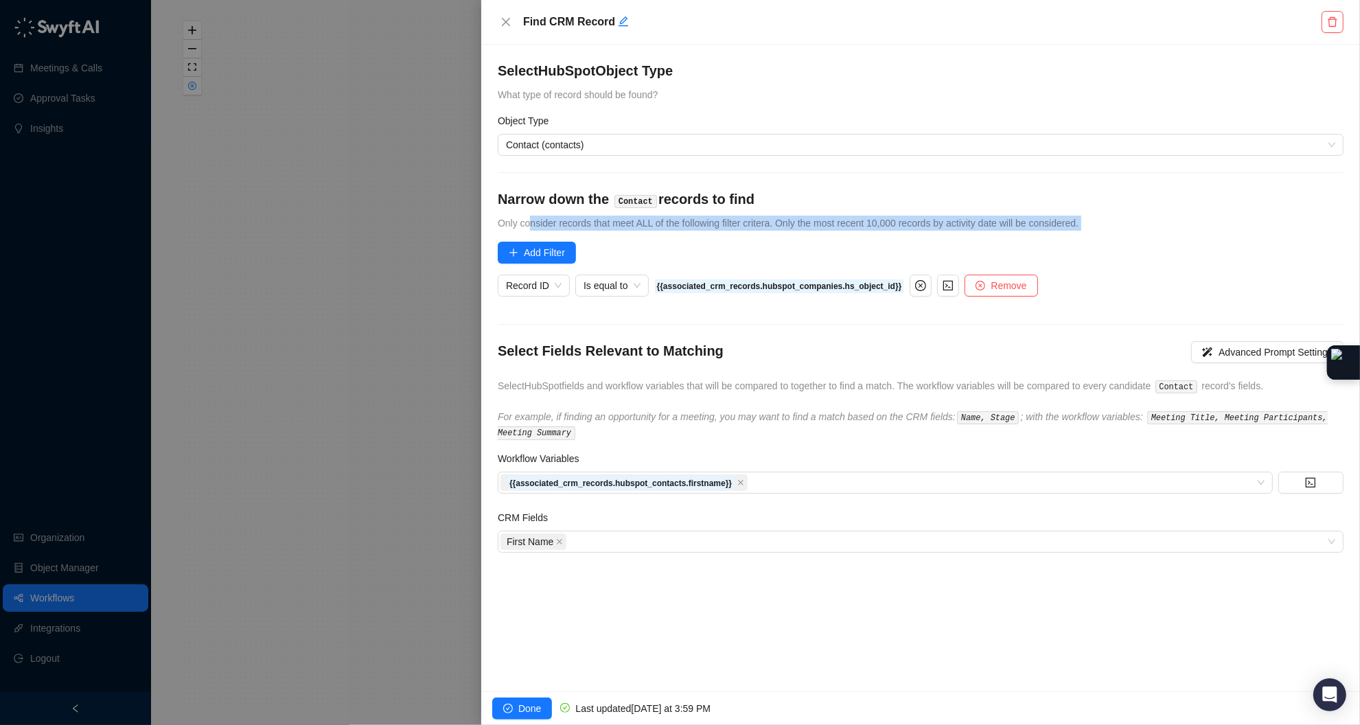
drag, startPoint x: 530, startPoint y: 224, endPoint x: 857, endPoint y: 232, distance: 327.6
click at [857, 232] on form "Select HubSpot Object Type What type of record should be found? Object Type Con…" at bounding box center [921, 307] width 846 height 492
click at [544, 291] on span "Record ID" at bounding box center [534, 285] width 56 height 21
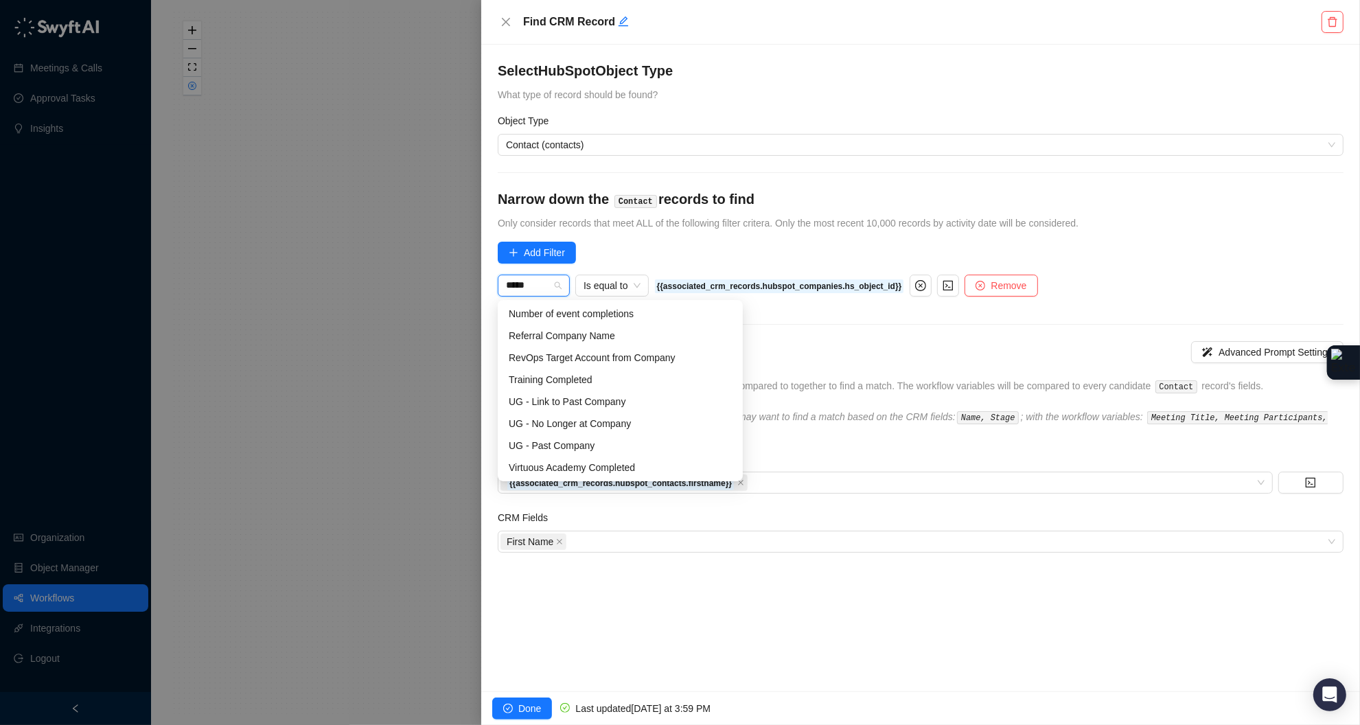
scroll to position [43, 0]
type input "******"
click at [608, 335] on div "Company Name" at bounding box center [592, 336] width 167 height 15
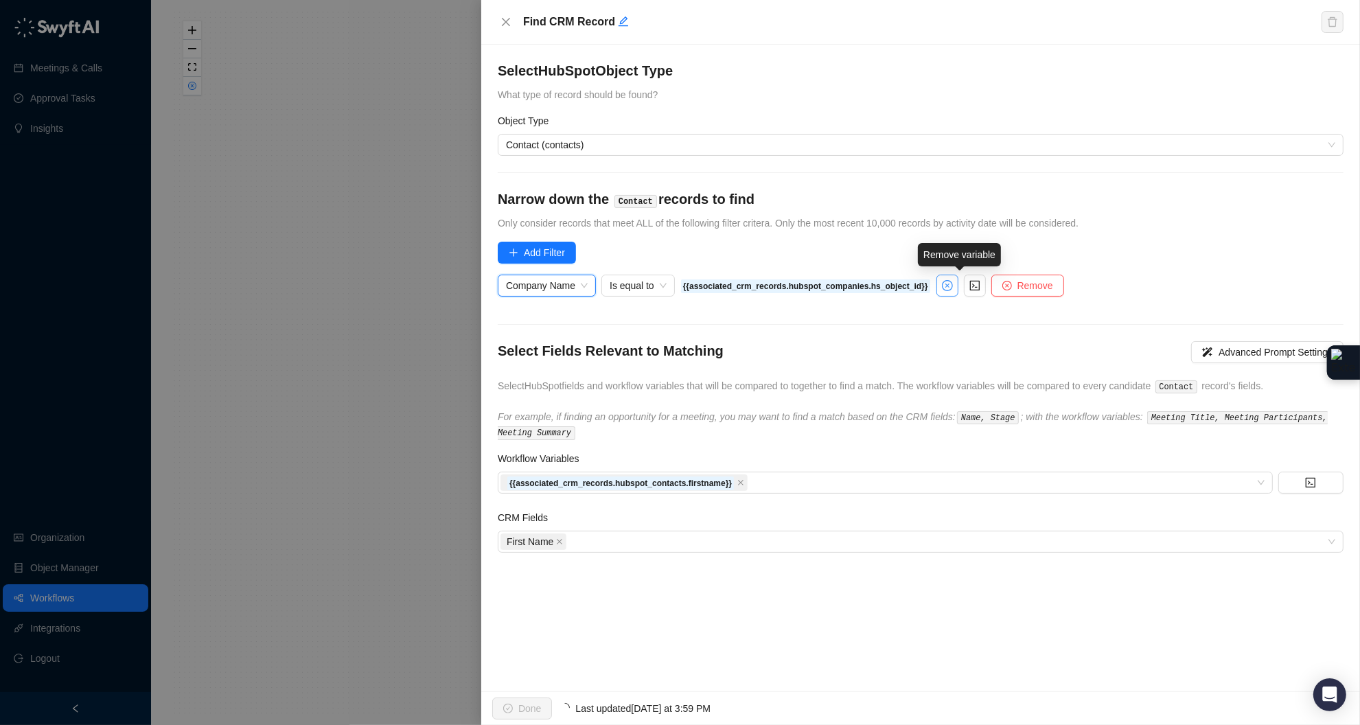
click at [958, 287] on button "button" at bounding box center [947, 286] width 22 height 22
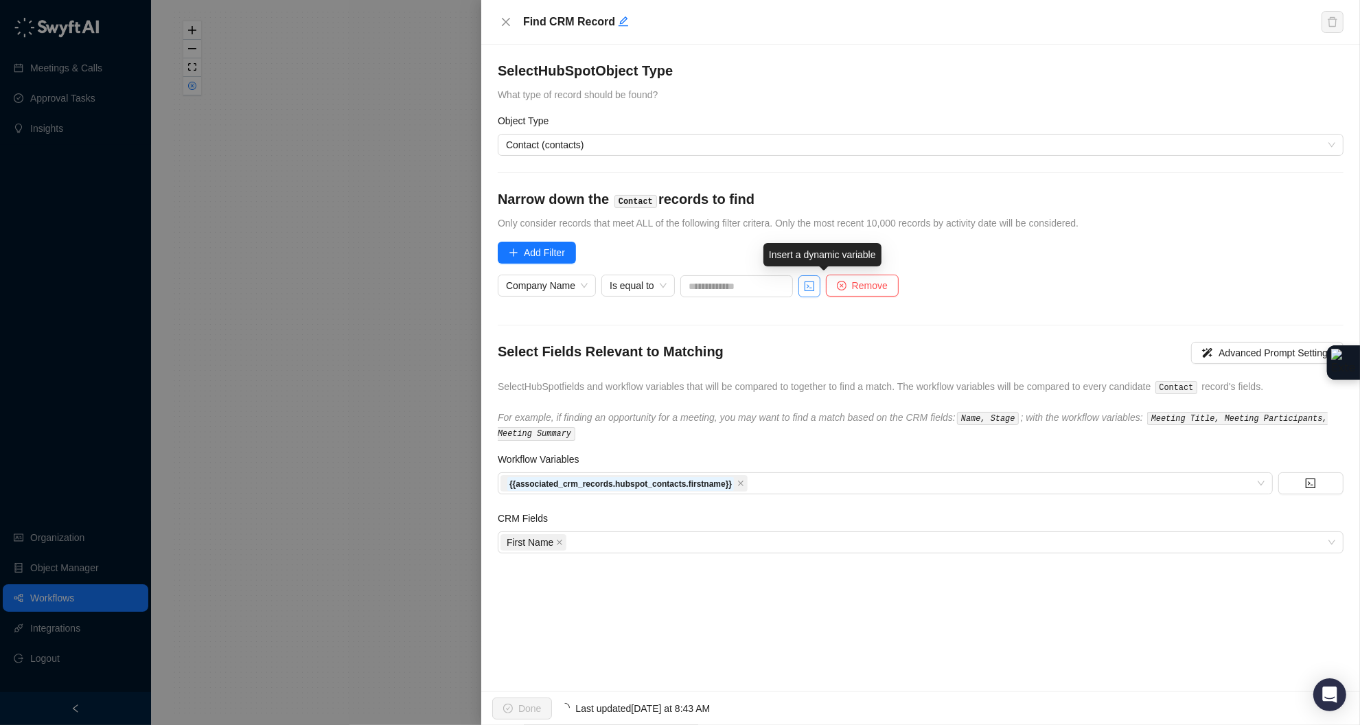
click at [814, 284] on icon "code" at bounding box center [810, 286] width 10 height 10
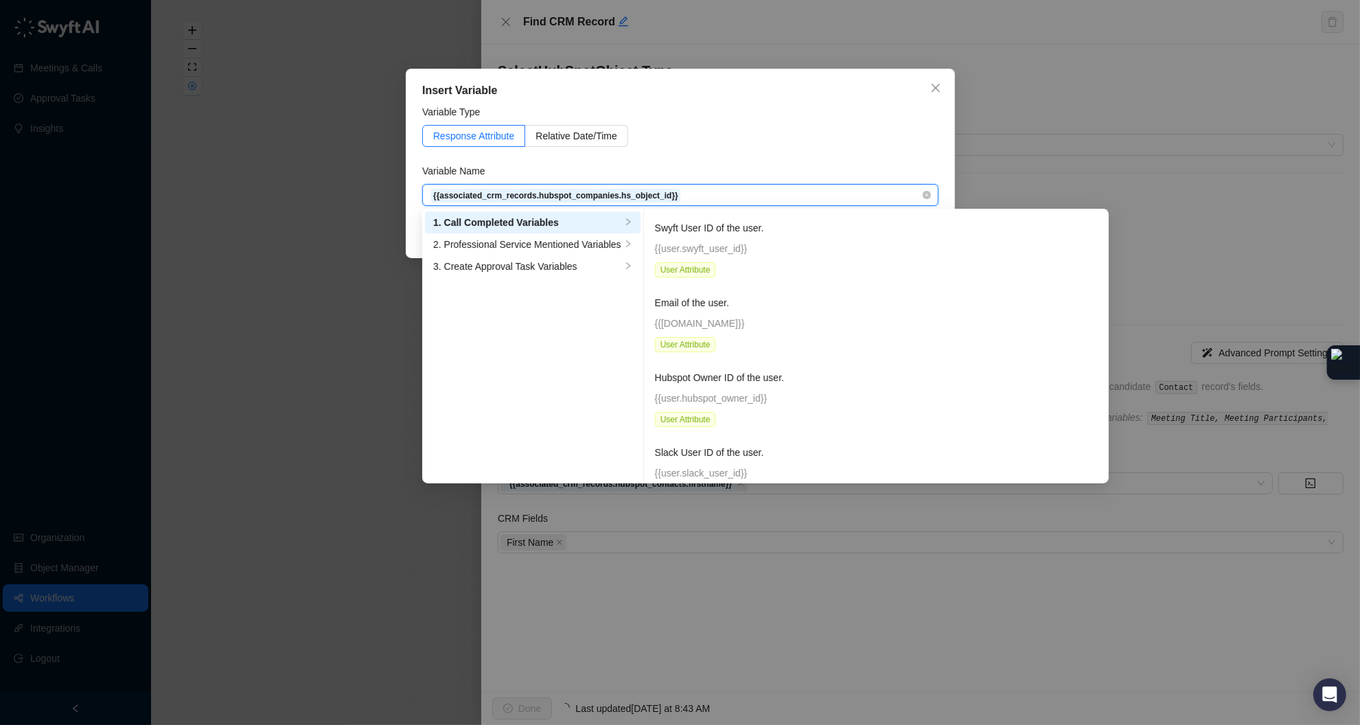
scroll to position [109243, 0]
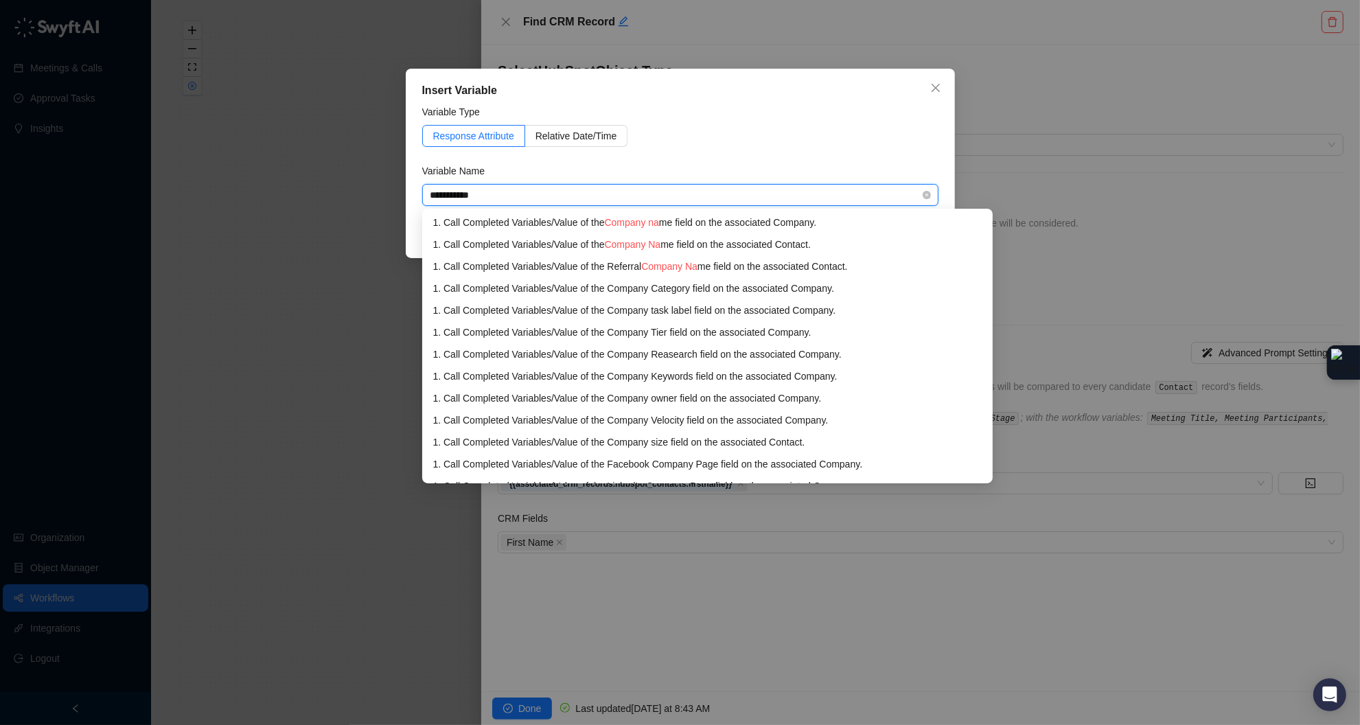
type input "**********"
click at [855, 218] on div "1. Call Completed Variables / Value of the Company name field on the associated…" at bounding box center [707, 222] width 549 height 15
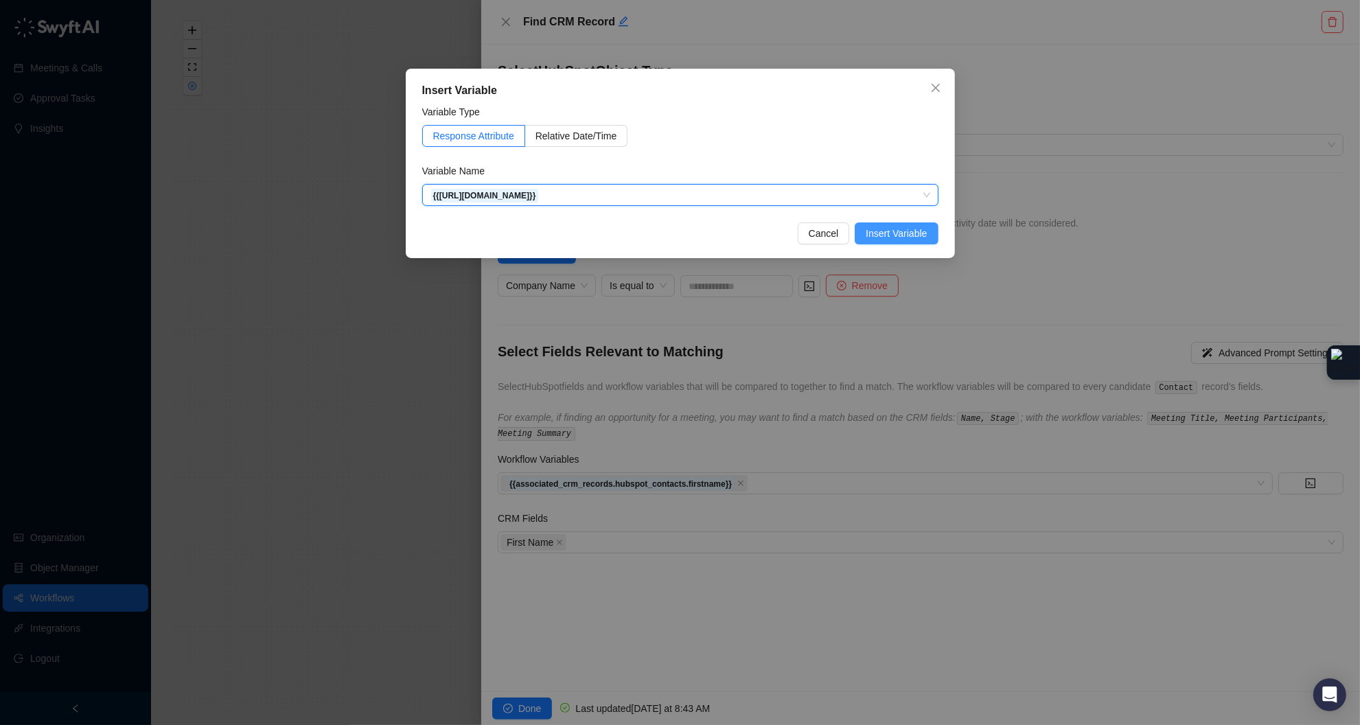
click at [893, 234] on span "Insert Variable" at bounding box center [896, 233] width 61 height 15
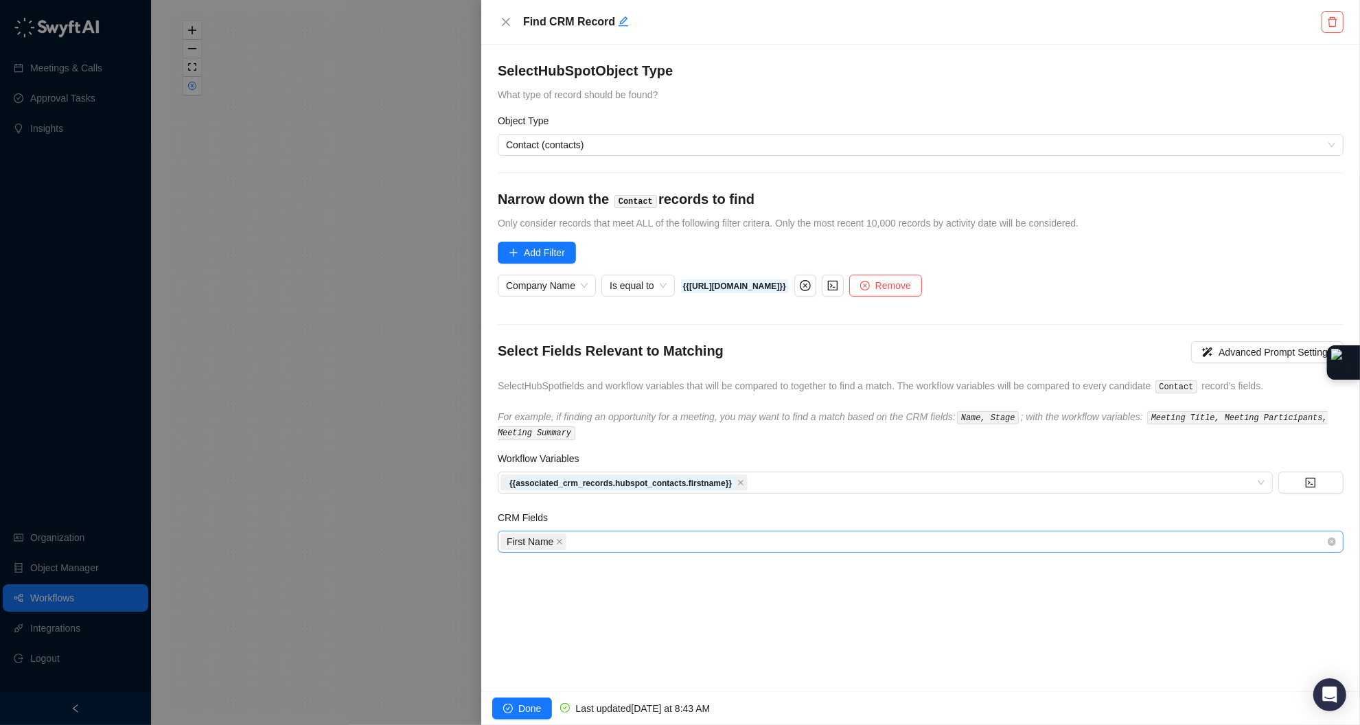
click at [621, 546] on div "First Name" at bounding box center [913, 541] width 826 height 19
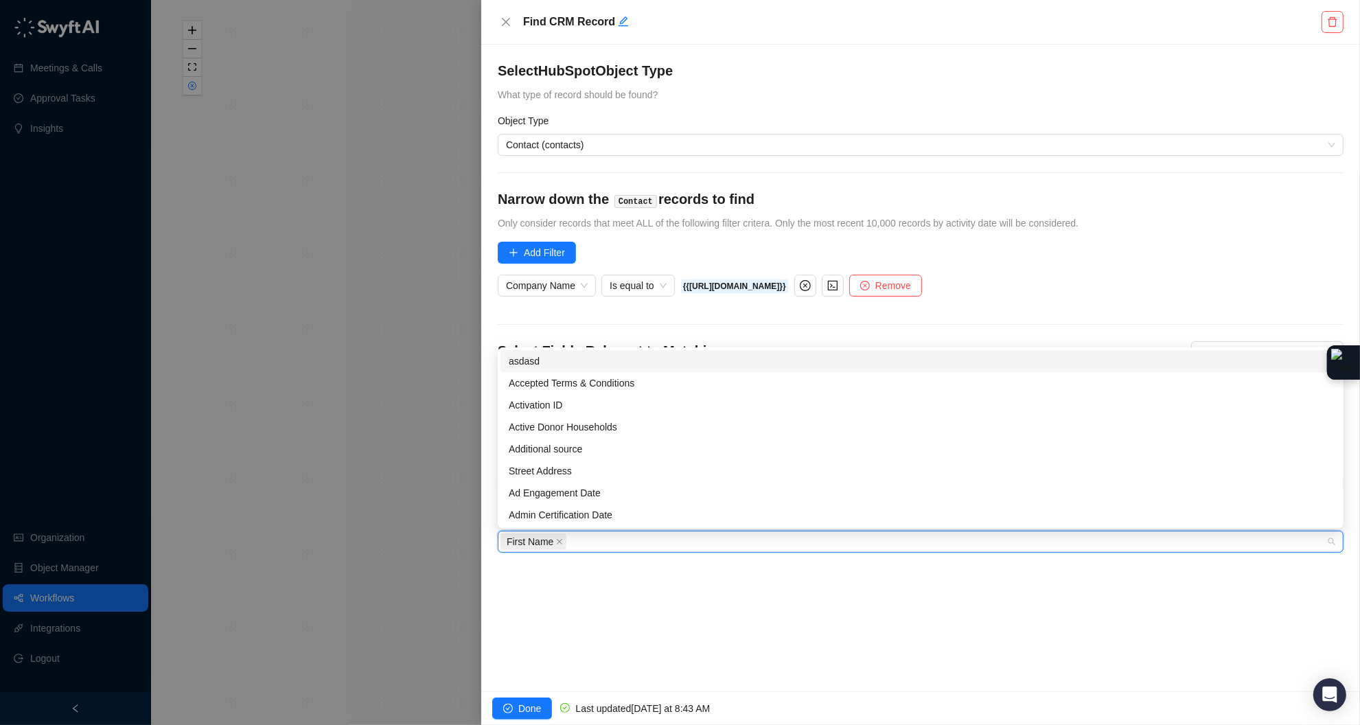
click at [645, 590] on div "Select HubSpot Object Type What type of record should be found? Object Type Con…" at bounding box center [920, 368] width 879 height 647
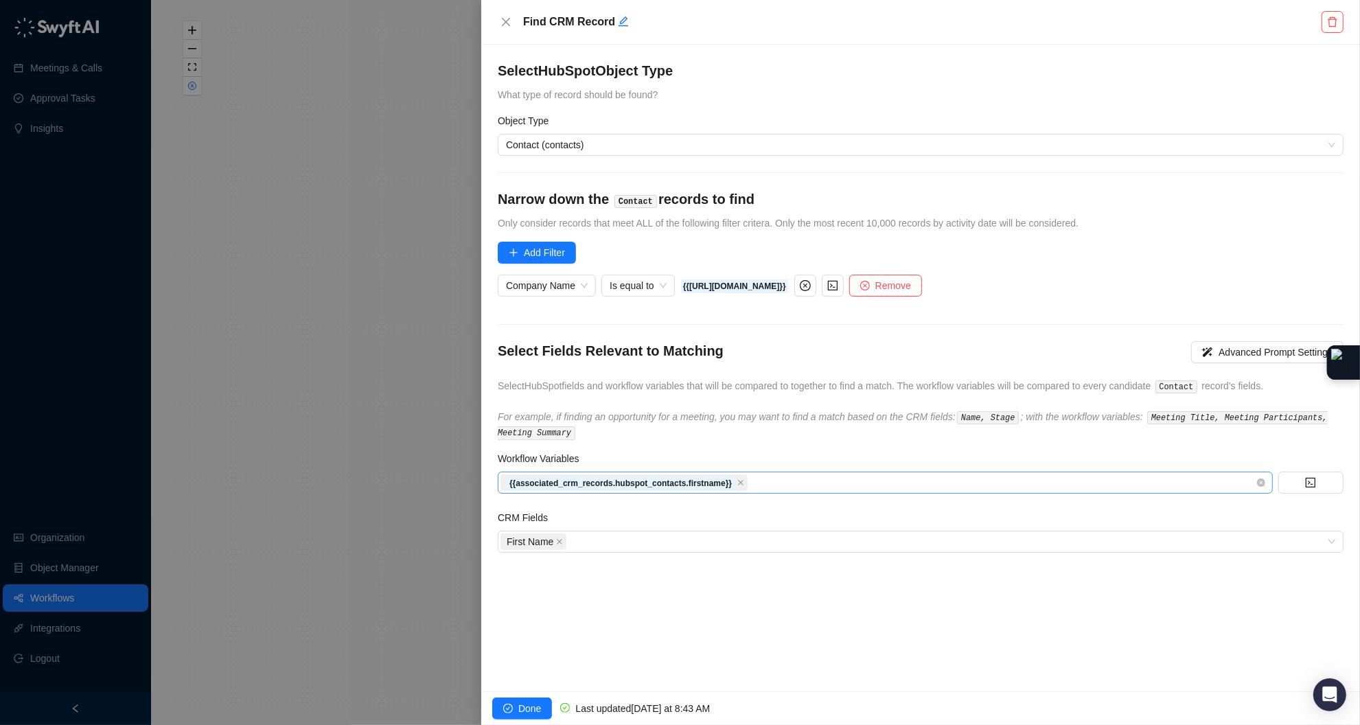
click at [824, 479] on div "{{associated_crm_records.hubspot_contacts.firstname}}" at bounding box center [877, 482] width 755 height 19
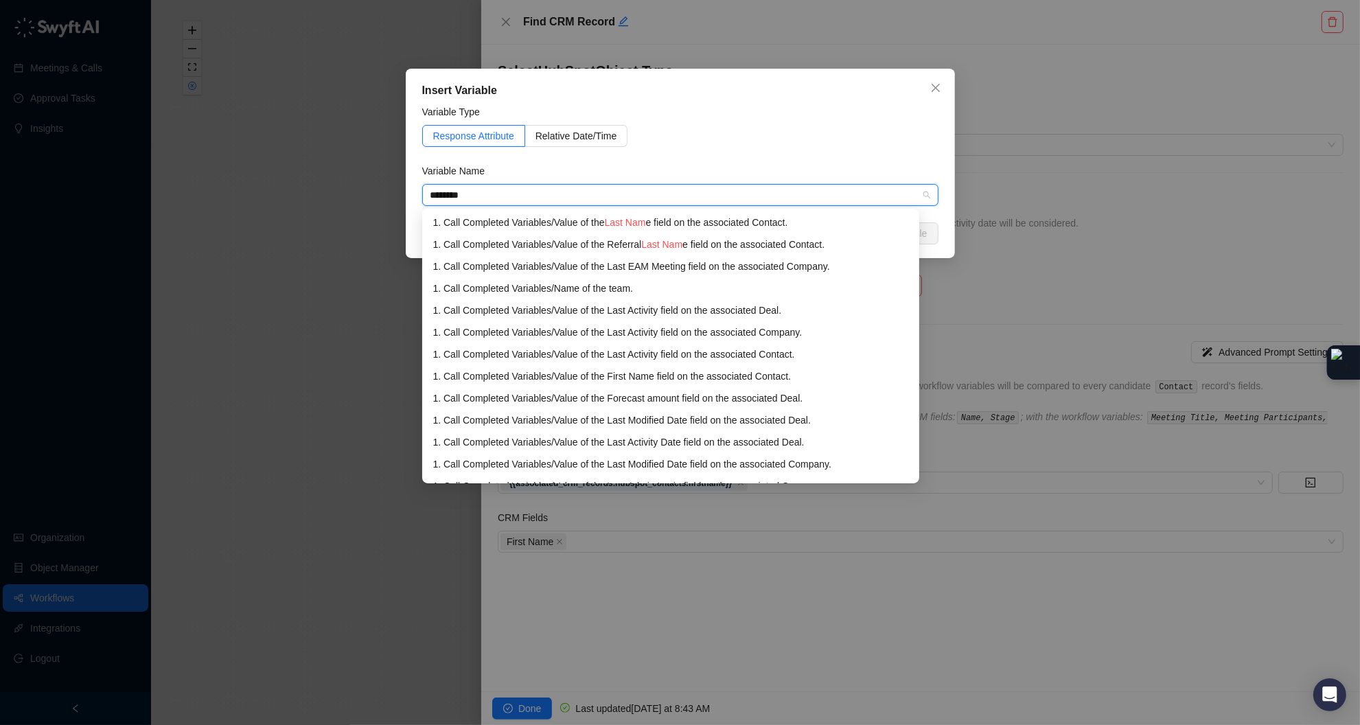
type input "*********"
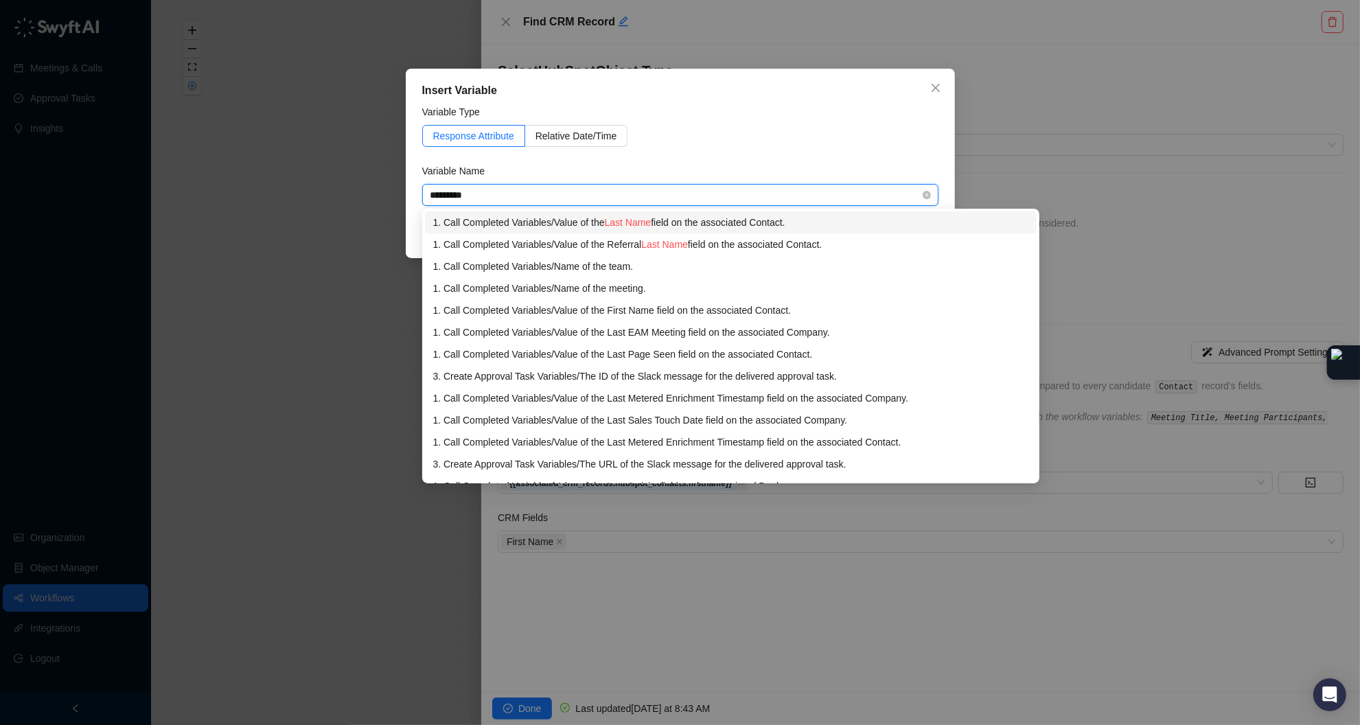
click at [733, 218] on div "1. Call Completed Variables / Value of the Last Name field on the associated Co…" at bounding box center [731, 222] width 596 height 15
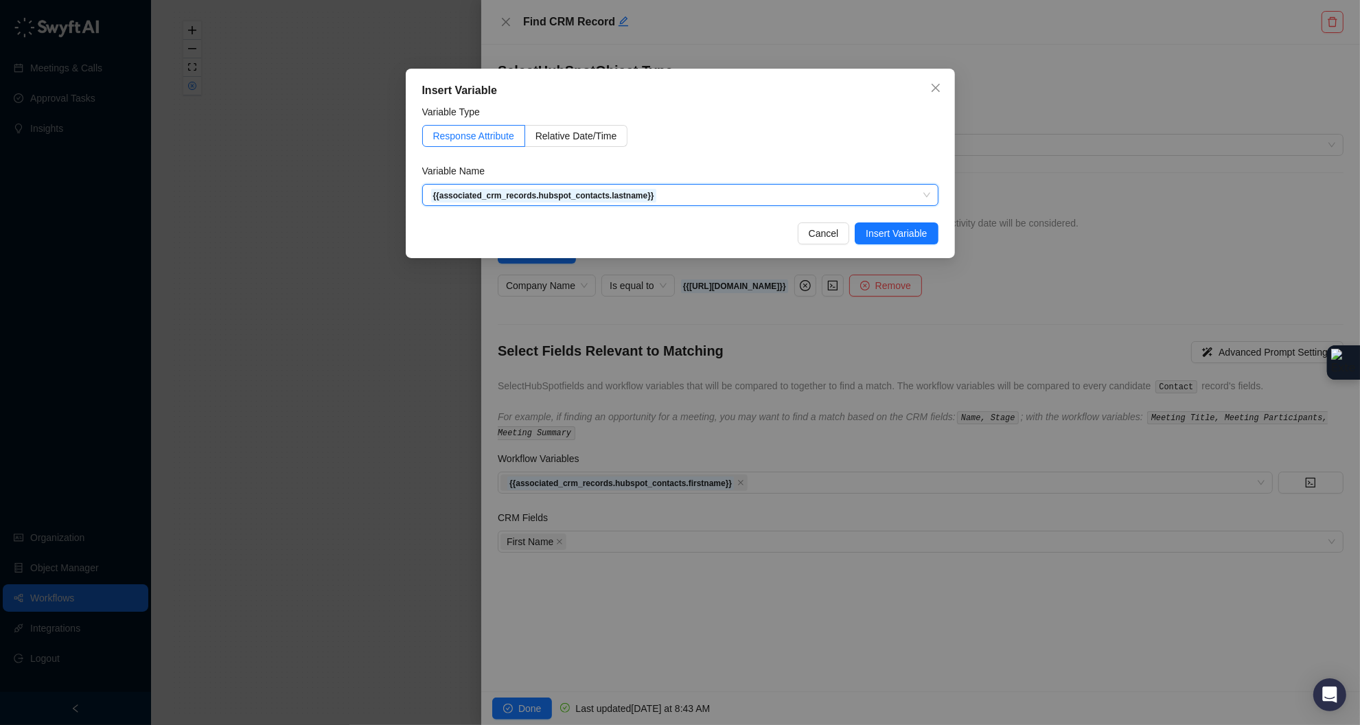
click at [895, 233] on span "Insert Variable" at bounding box center [896, 233] width 61 height 15
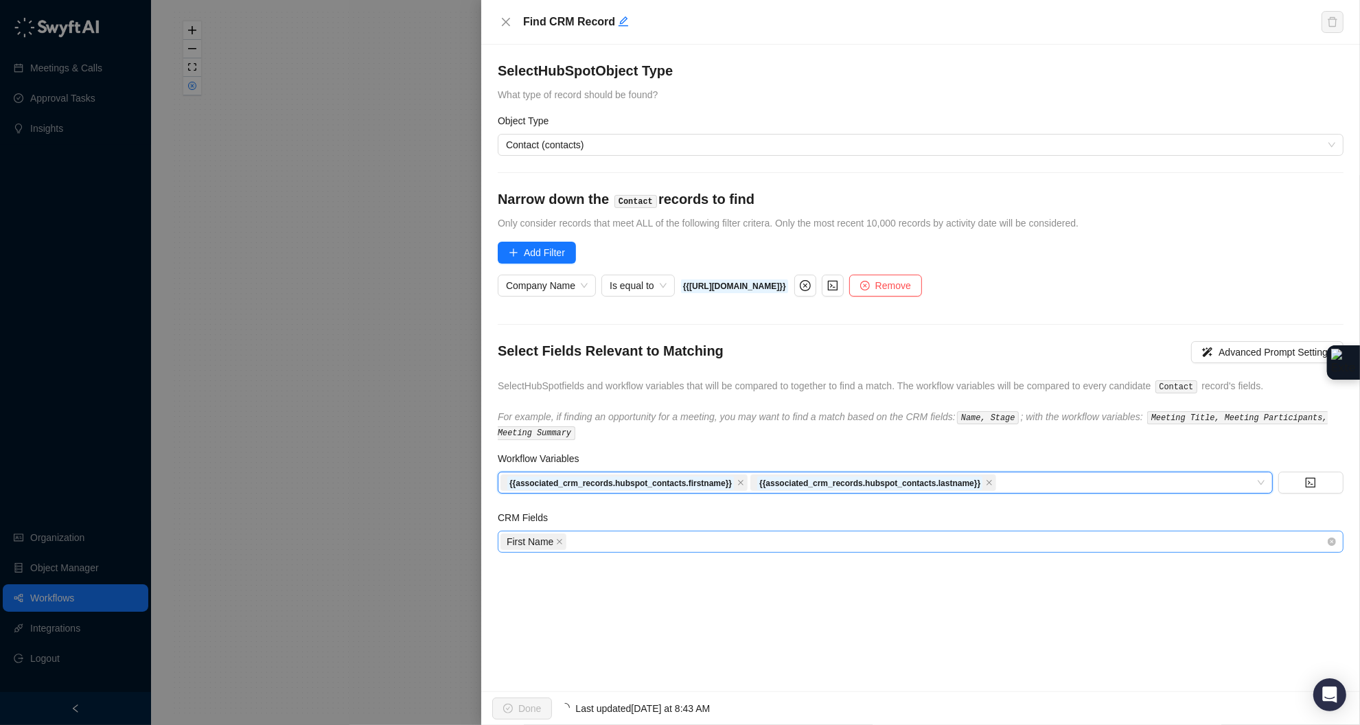
click at [724, 540] on div "First Name" at bounding box center [913, 541] width 826 height 19
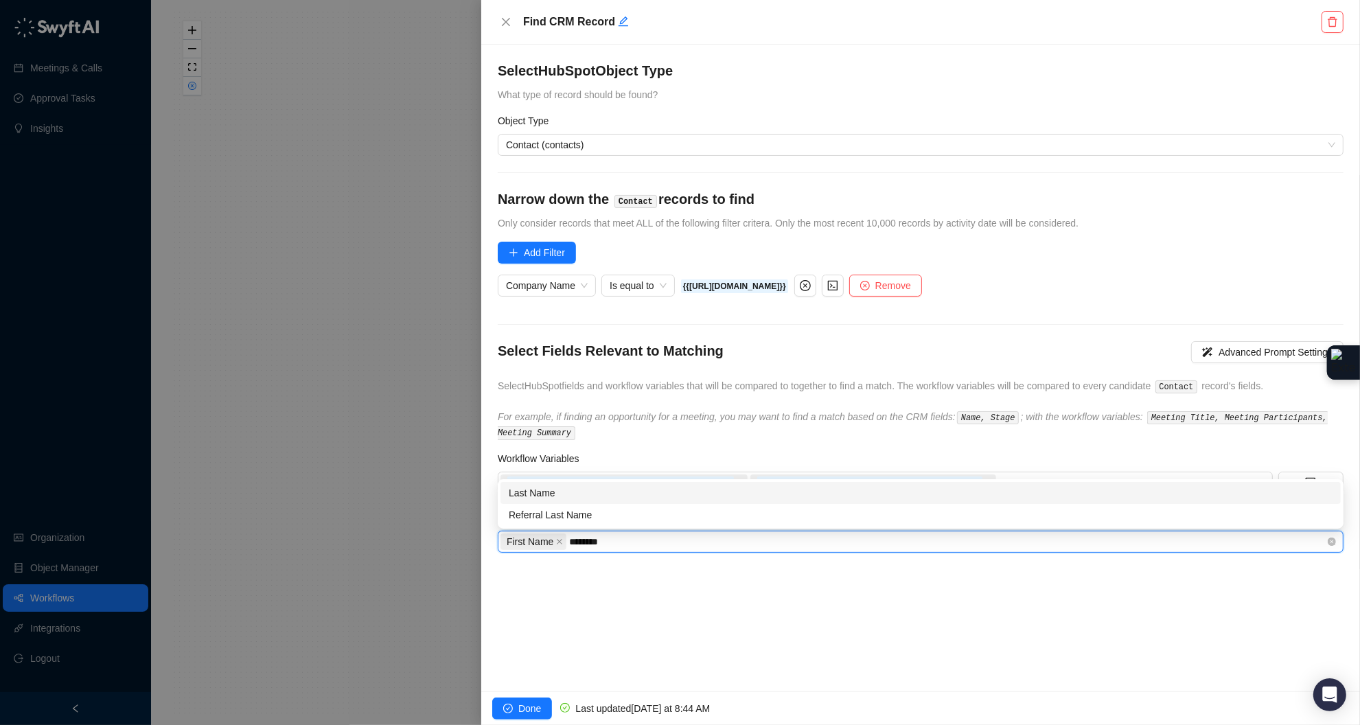
type input "*********"
click at [577, 489] on div "Last Name" at bounding box center [921, 492] width 824 height 15
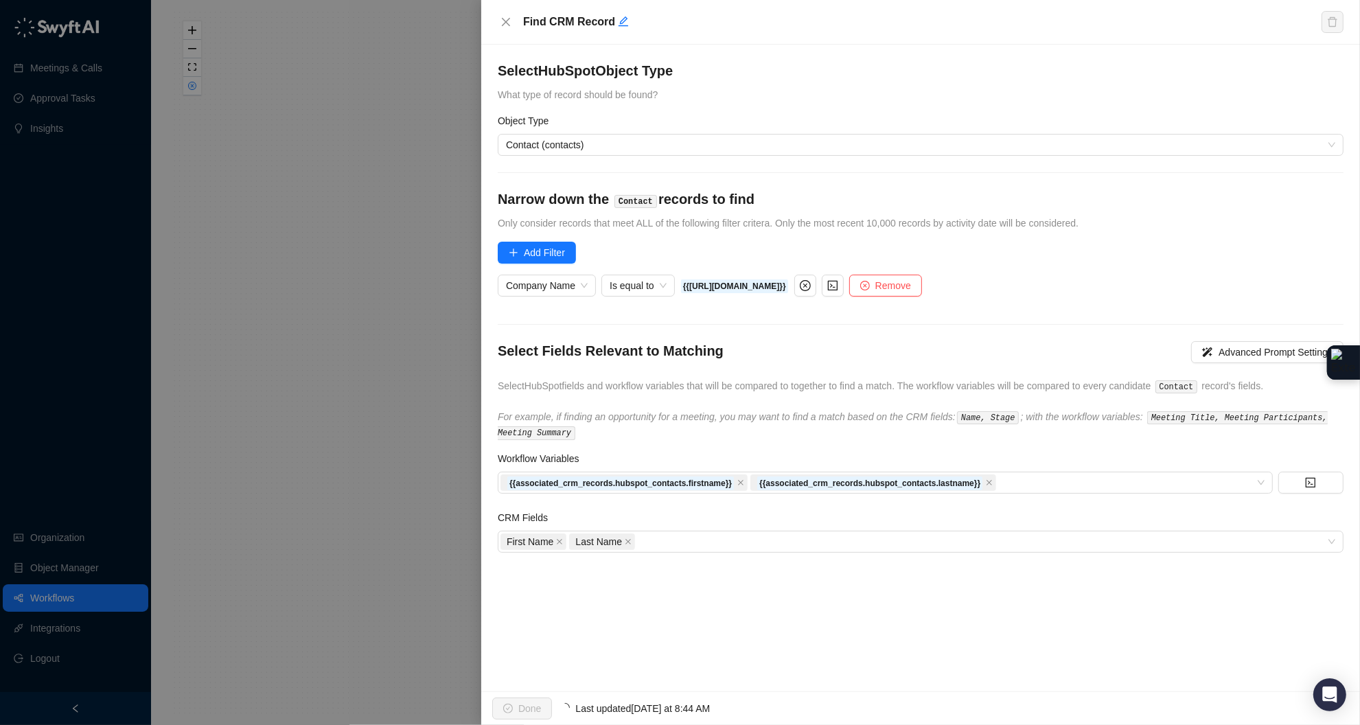
click at [748, 598] on div "Select HubSpot Object Type What type of record should be found? Object Type Con…" at bounding box center [920, 368] width 879 height 647
click at [511, 704] on icon "check-circle" at bounding box center [508, 709] width 10 height 10
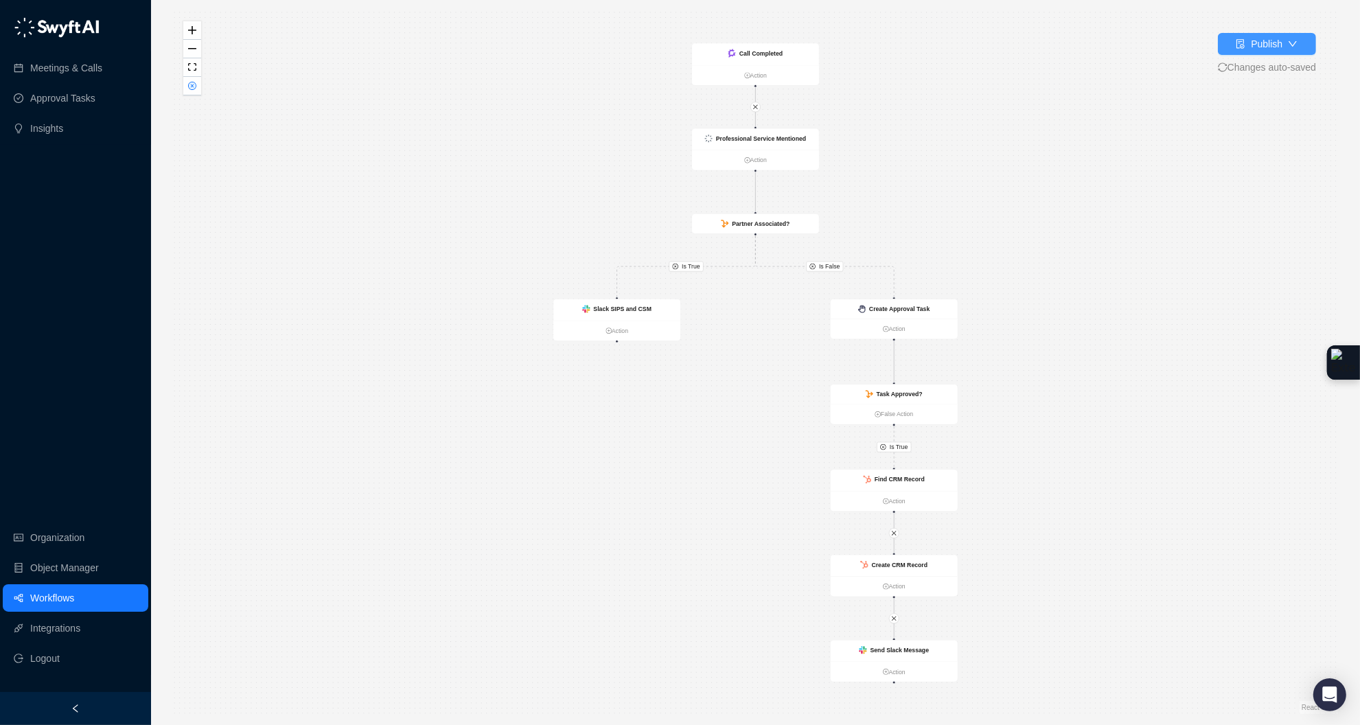
click at [1260, 48] on div "Publish" at bounding box center [1267, 43] width 32 height 15
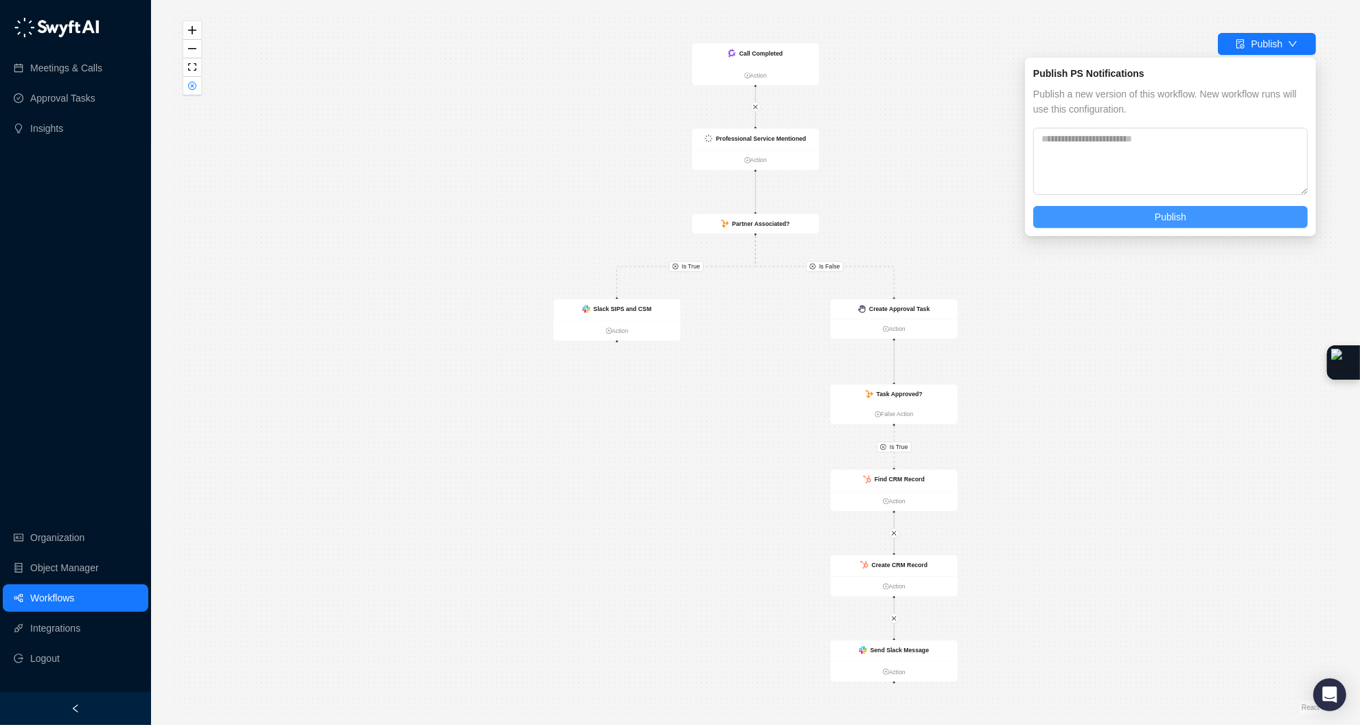
click at [1167, 222] on span "Publish" at bounding box center [1171, 216] width 32 height 15
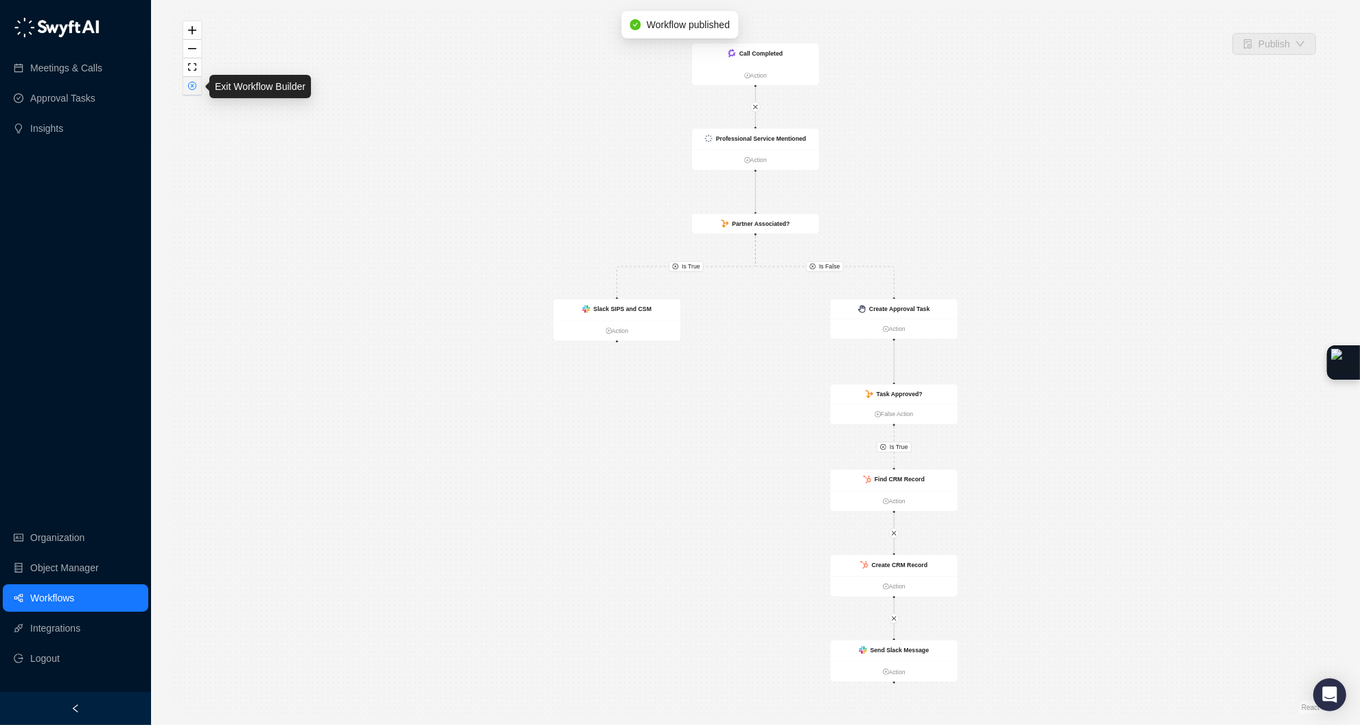
click at [196, 90] on icon "close-circle" at bounding box center [192, 86] width 8 height 8
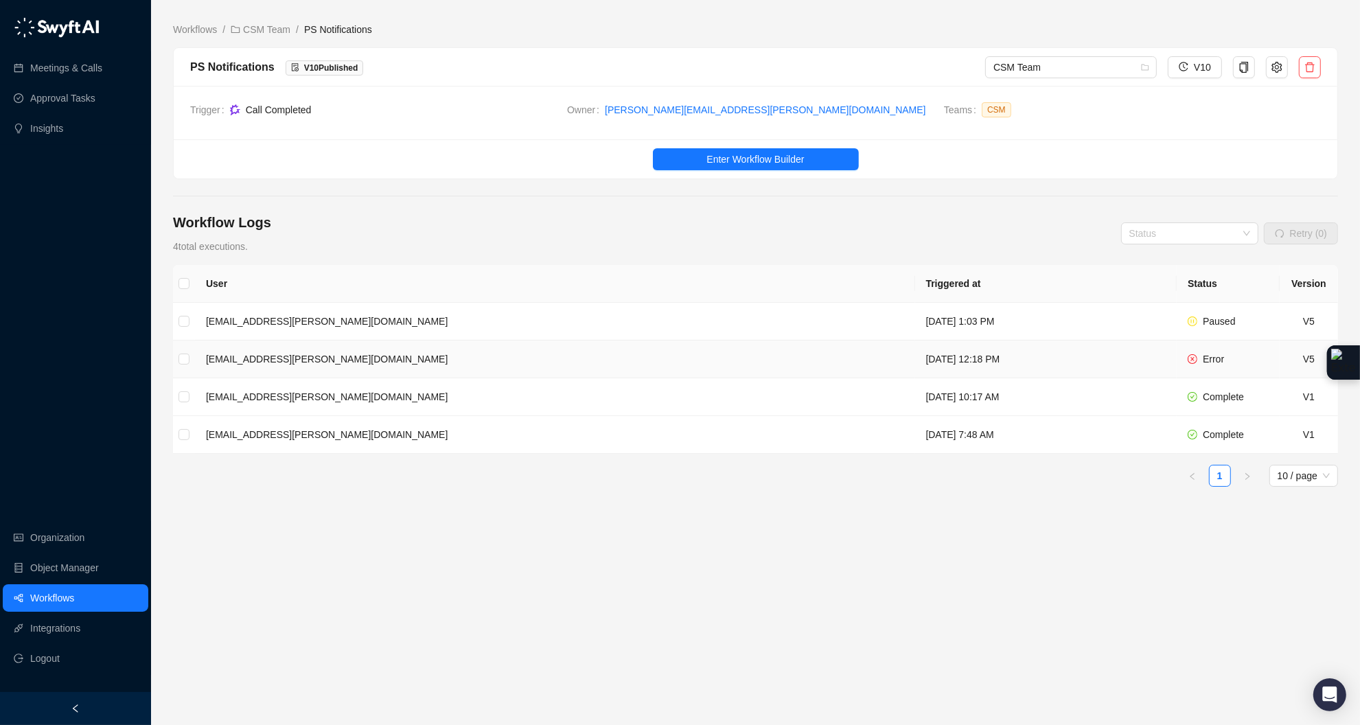
click at [915, 353] on td "Tuesday, 09/09/25, 12:18 PM" at bounding box center [1046, 360] width 262 height 38
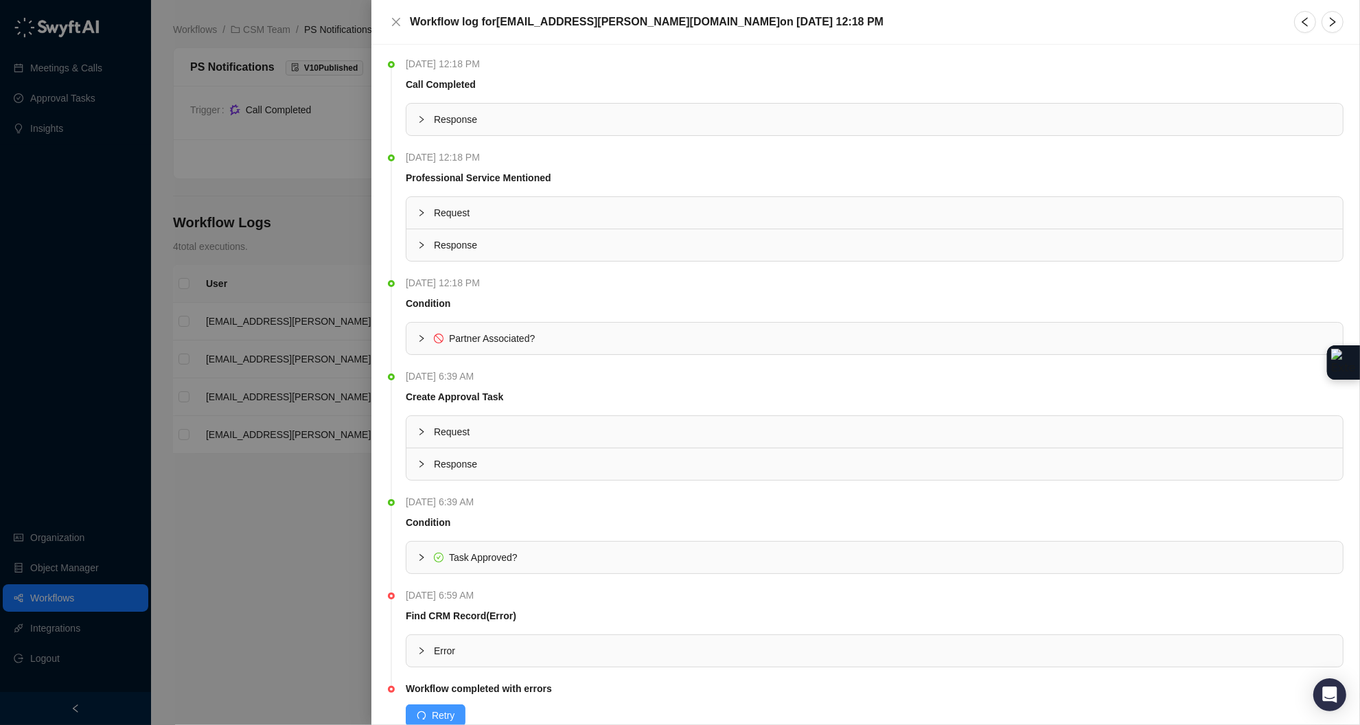
click at [450, 710] on span "Retry" at bounding box center [443, 715] width 23 height 15
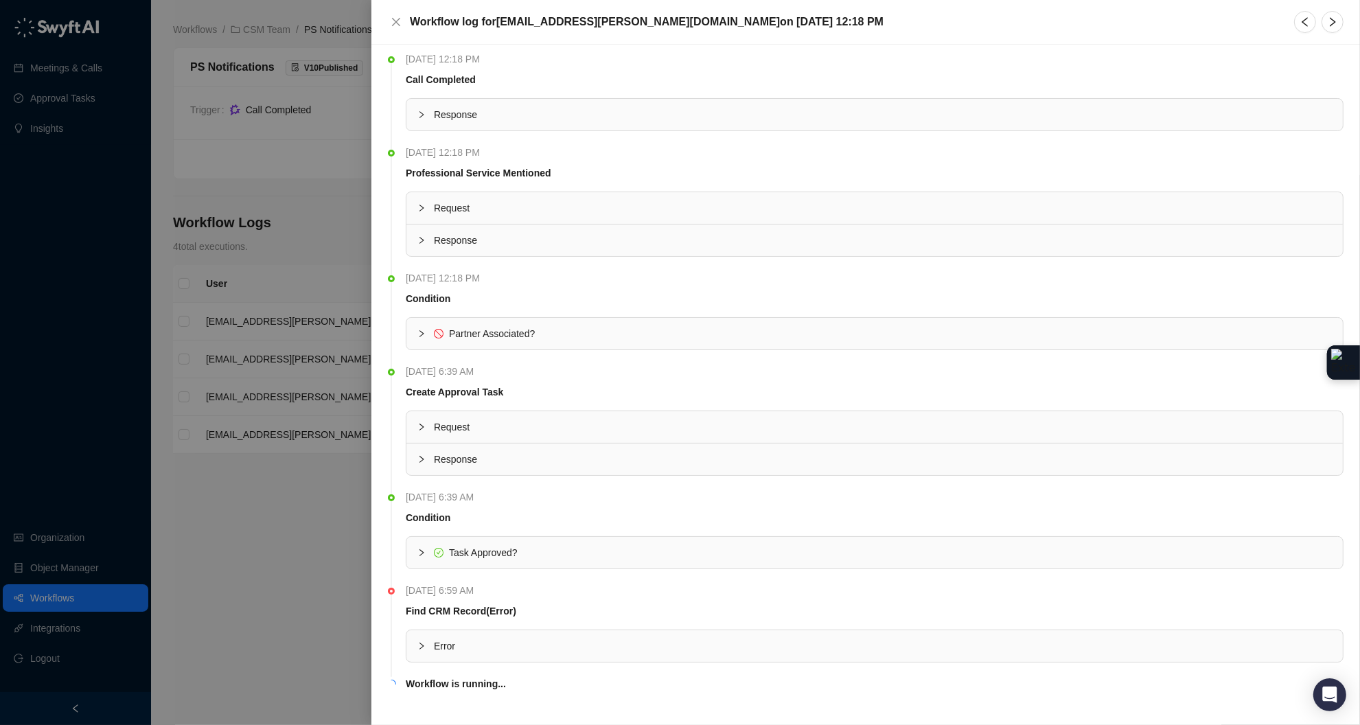
scroll to position [25, 0]
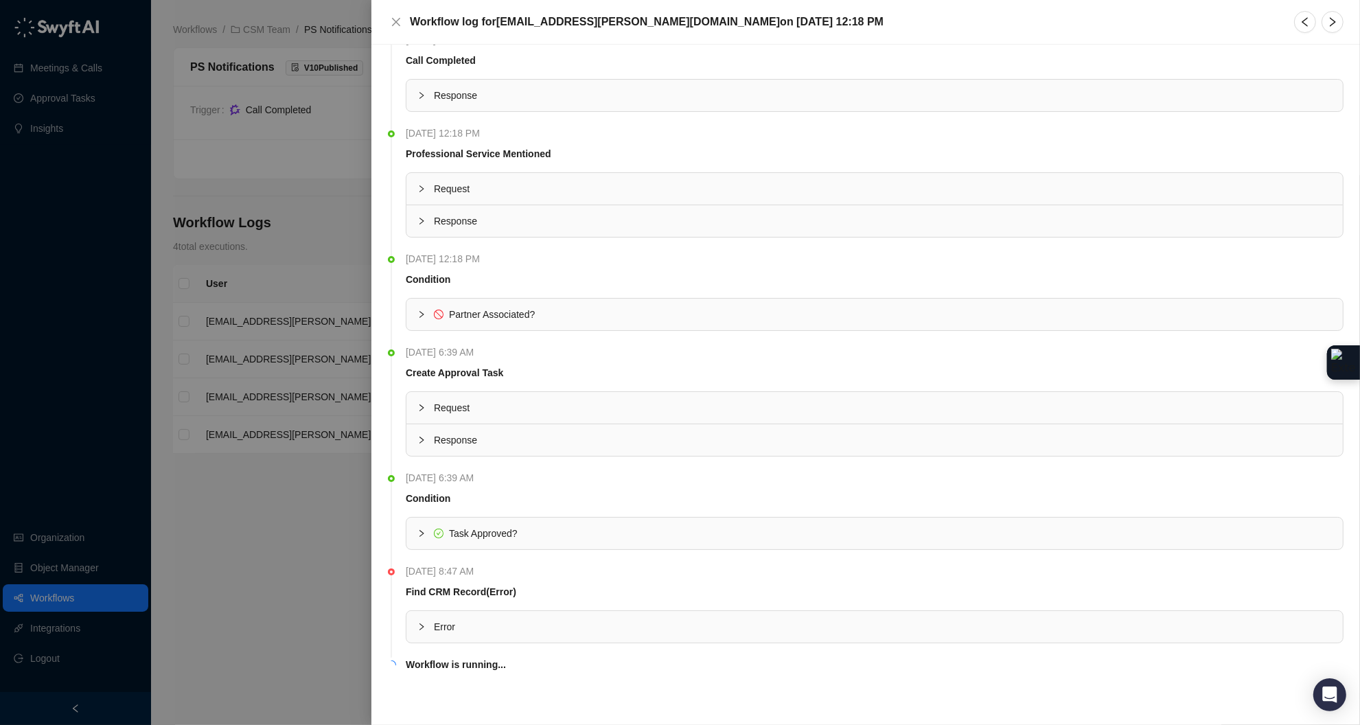
click at [305, 578] on div at bounding box center [680, 362] width 1360 height 725
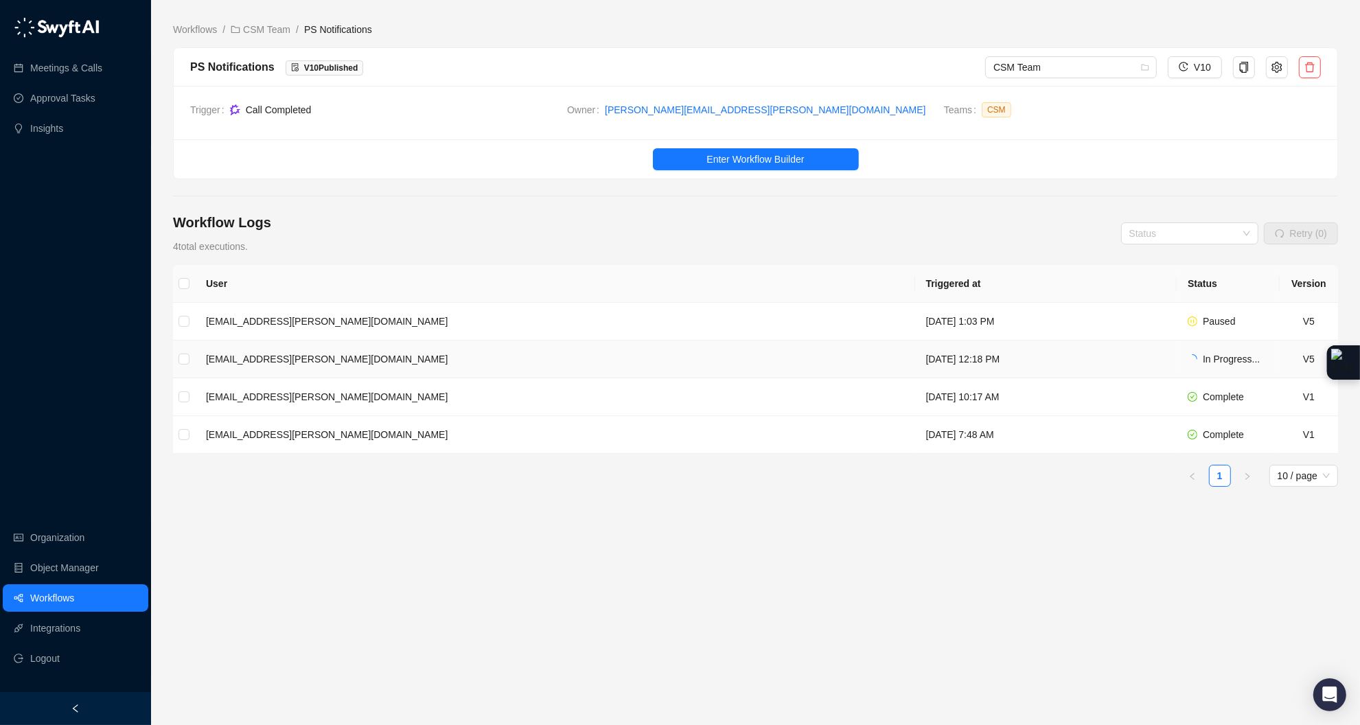
click at [630, 362] on td "[EMAIL_ADDRESS][PERSON_NAME][DOMAIN_NAME]" at bounding box center [555, 360] width 720 height 38
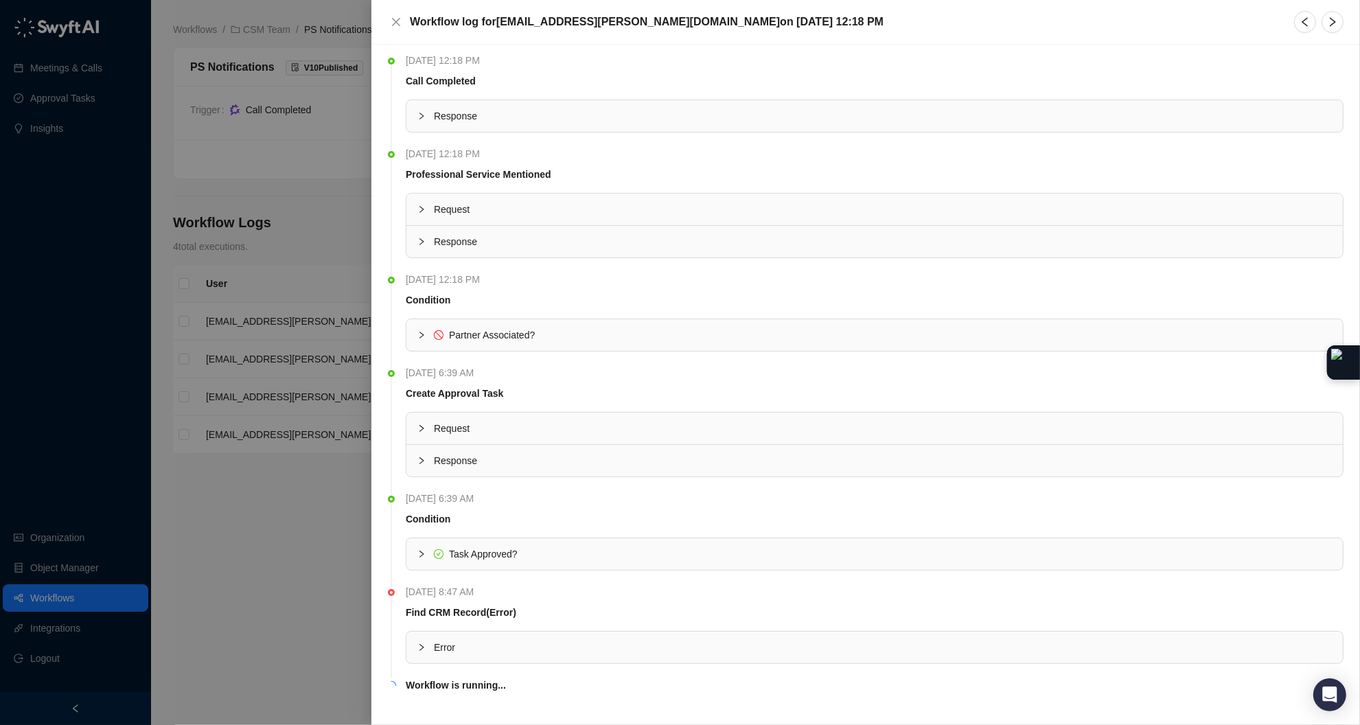
scroll to position [25, 0]
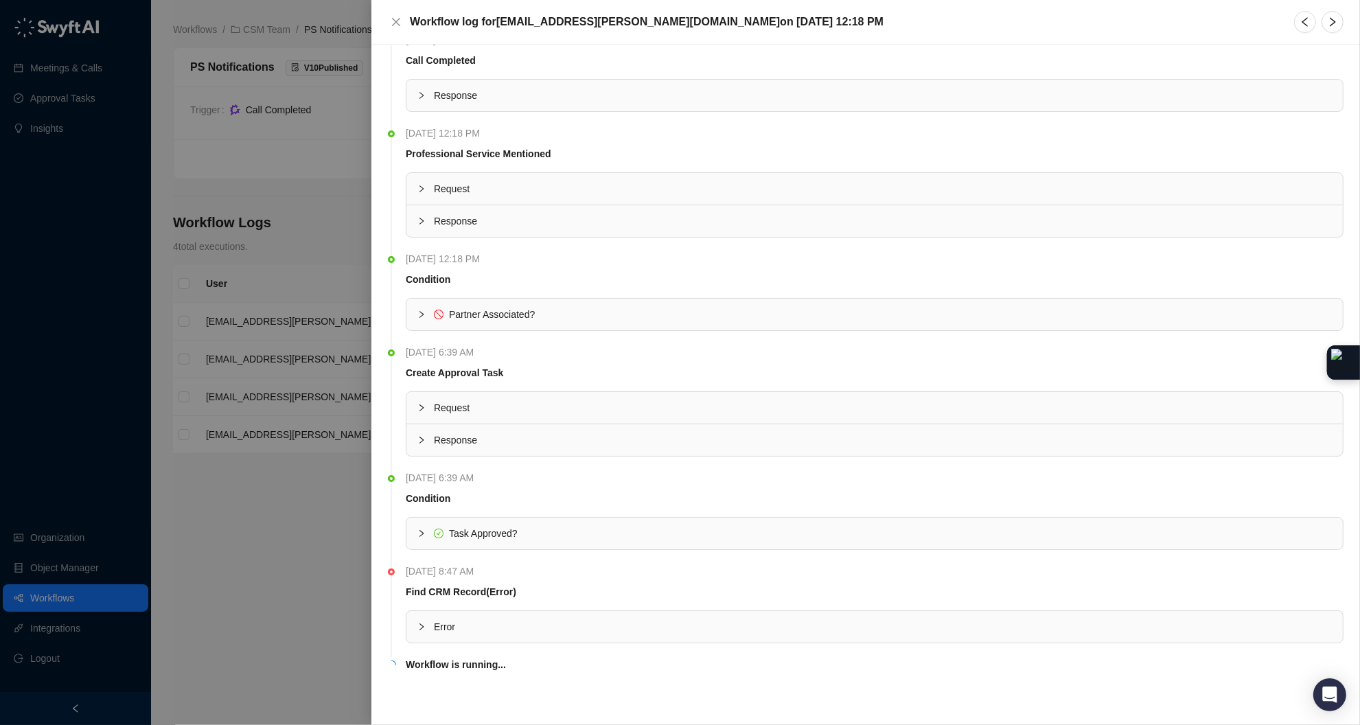
click at [465, 664] on strong "Workflow is running..." at bounding box center [456, 664] width 100 height 11
click at [399, 20] on icon "close" at bounding box center [396, 21] width 11 height 11
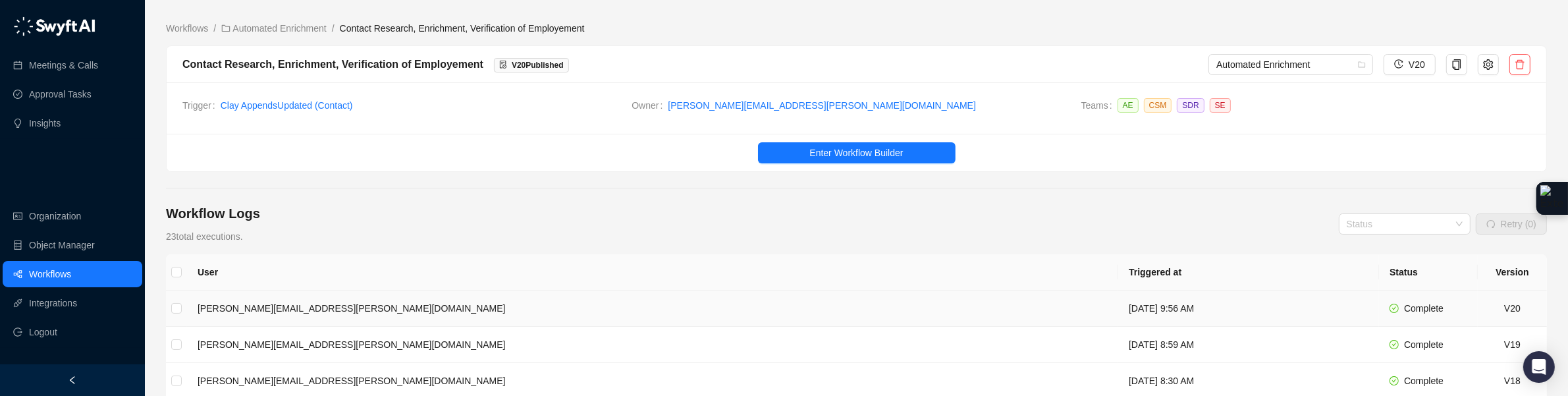
click at [269, 311] on td "[PERSON_NAME][EMAIL_ADDRESS][PERSON_NAME][DOMAIN_NAME]" at bounding box center [652, 309] width 931 height 36
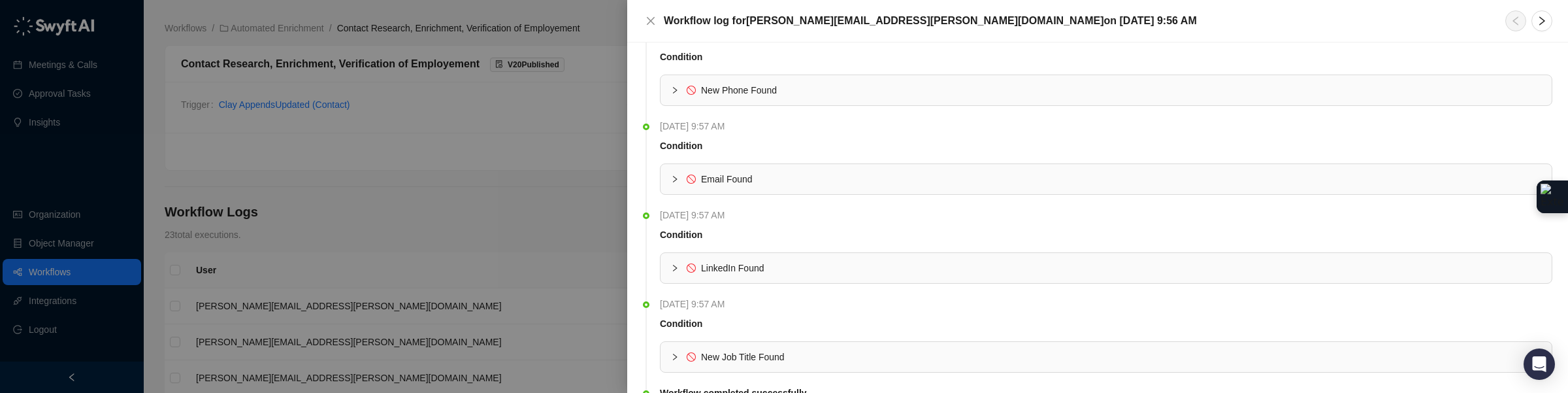
scroll to position [833, 0]
click at [675, 266] on icon "collapsed" at bounding box center [675, 265] width 4 height 7
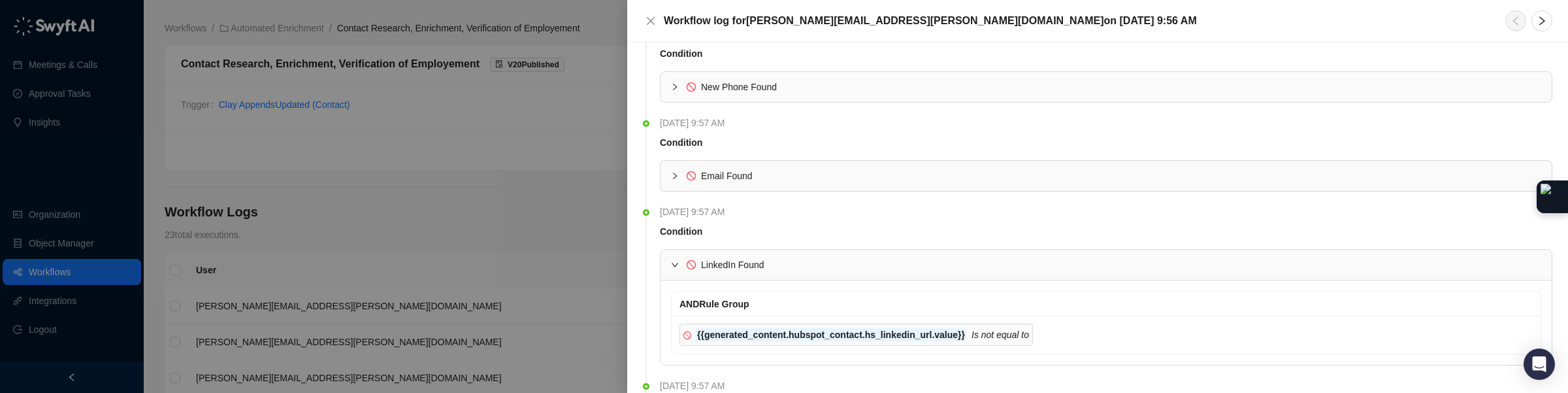
scroll to position [836, 0]
click at [674, 260] on div at bounding box center [678, 261] width 15 height 14
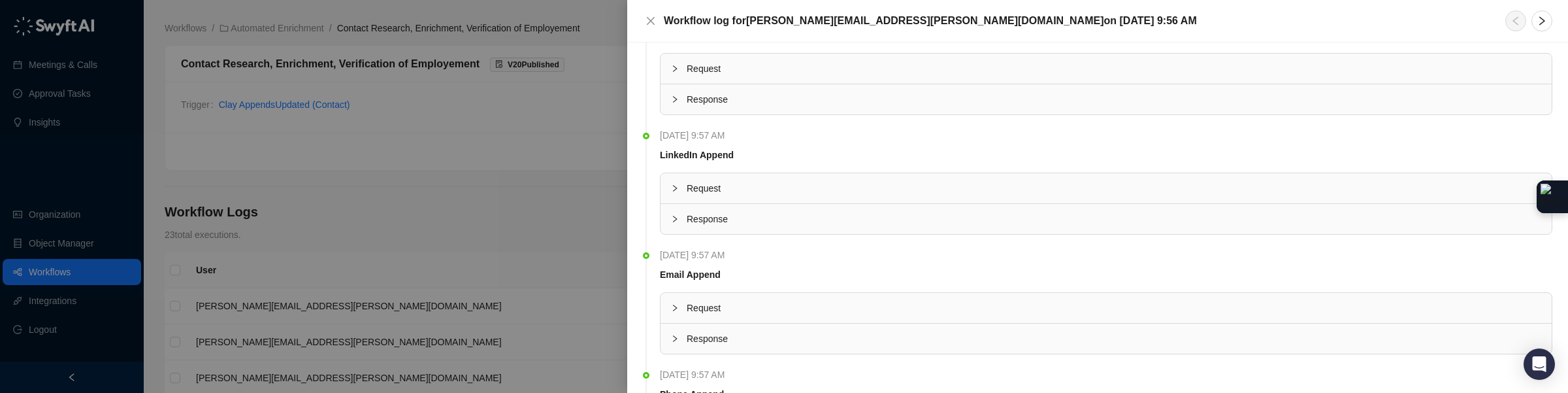
scroll to position [253, 0]
click at [676, 190] on icon "collapsed" at bounding box center [675, 188] width 8 height 8
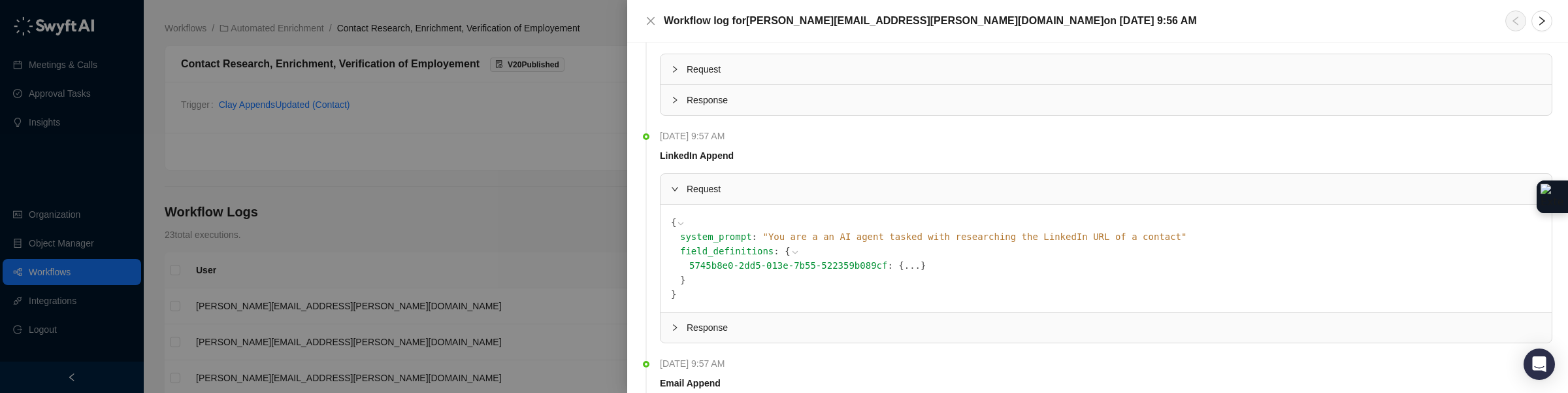
scroll to position [256, 0]
click at [915, 234] on span "" You are a an AI agent tasked with researching the LinkedIn URL of a contact "" at bounding box center [974, 233] width 424 height 10
click at [910, 265] on button "..." at bounding box center [911, 262] width 16 height 14
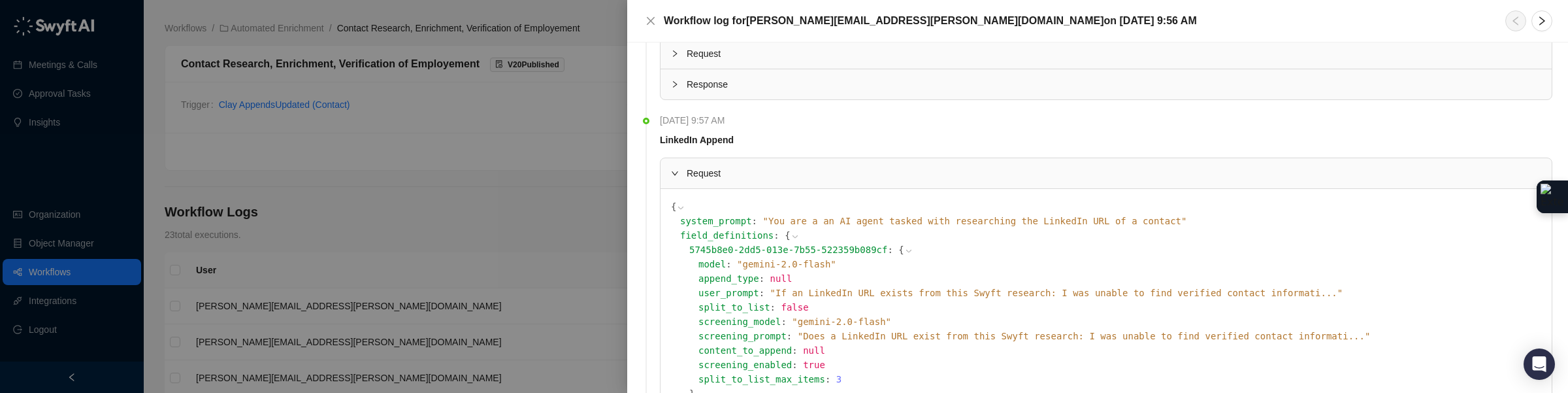
scroll to position [269, 0]
click at [1068, 218] on span "" You are a an AI agent tasked with researching the LinkedIn URL of a contact "" at bounding box center [974, 220] width 424 height 10
drag, startPoint x: 1108, startPoint y: 216, endPoint x: 1125, endPoint y: 218, distance: 17.1
click at [1112, 217] on span "" You are a an AI agent tasked with researching the LinkedIn URL of a contact "" at bounding box center [974, 220] width 424 height 10
click at [797, 237] on icon at bounding box center [795, 236] width 10 height 10
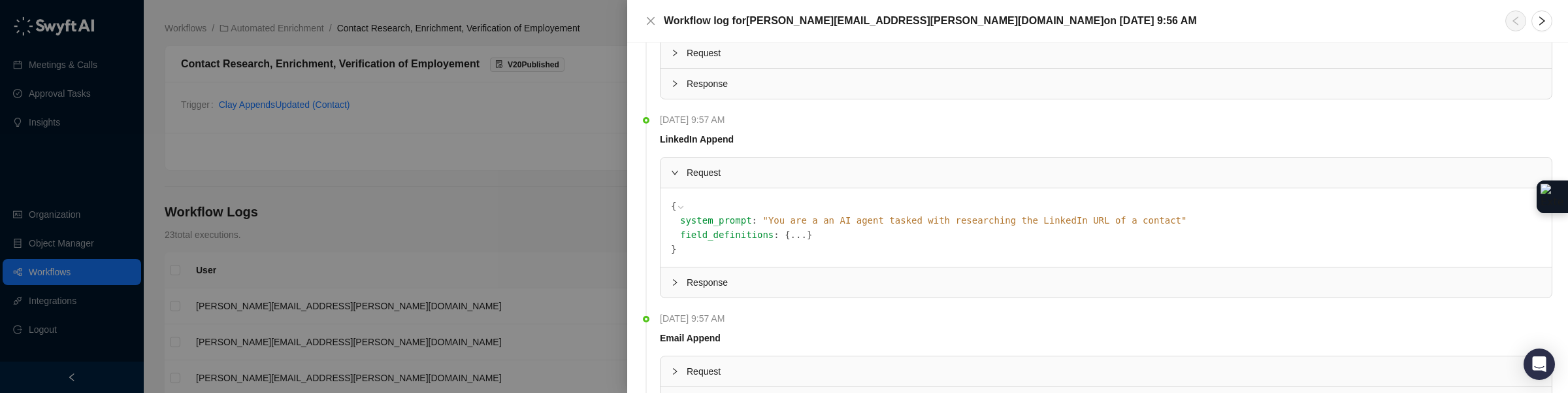
click at [797, 237] on button "..." at bounding box center [798, 234] width 16 height 14
click at [0, 0] on icon at bounding box center [0, 0] width 0 height 0
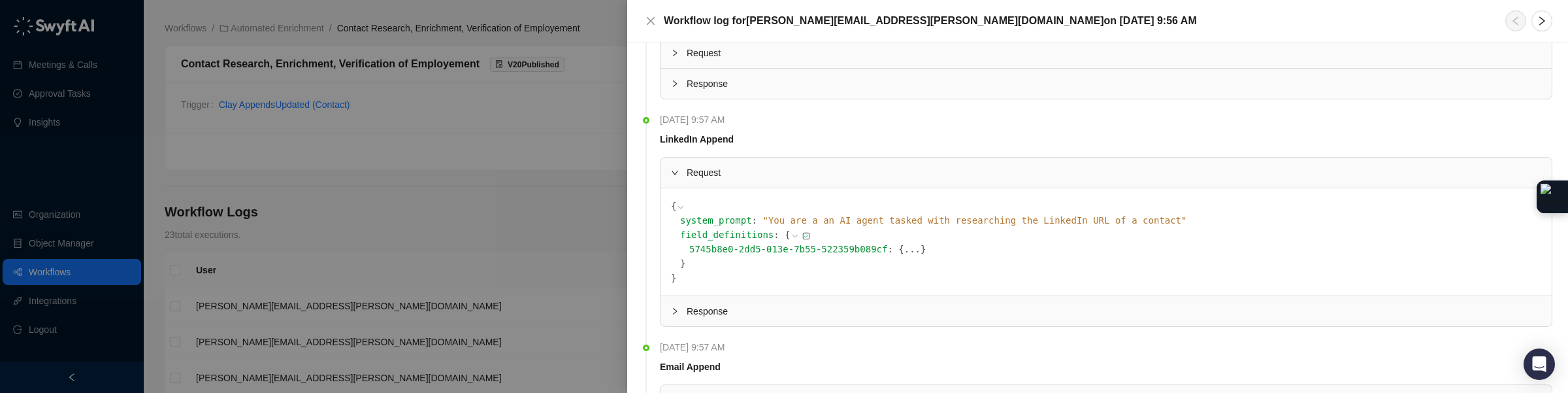
click at [813, 244] on span "5745b8e0-2dd5-013e-7b55-522359b089cf" at bounding box center [788, 248] width 198 height 10
drag, startPoint x: 823, startPoint y: 249, endPoint x: 813, endPoint y: 250, distance: 10.0
click at [822, 249] on span "5745b8e0-2dd5-013e-7b55-522359b089cf" at bounding box center [788, 248] width 198 height 10
click at [687, 263] on div "field_definitions : { 5745b8e0-2dd5-013e-7b55-522359b089cf : { ... } }" at bounding box center [1110, 248] width 861 height 43
click at [676, 317] on div at bounding box center [678, 310] width 15 height 14
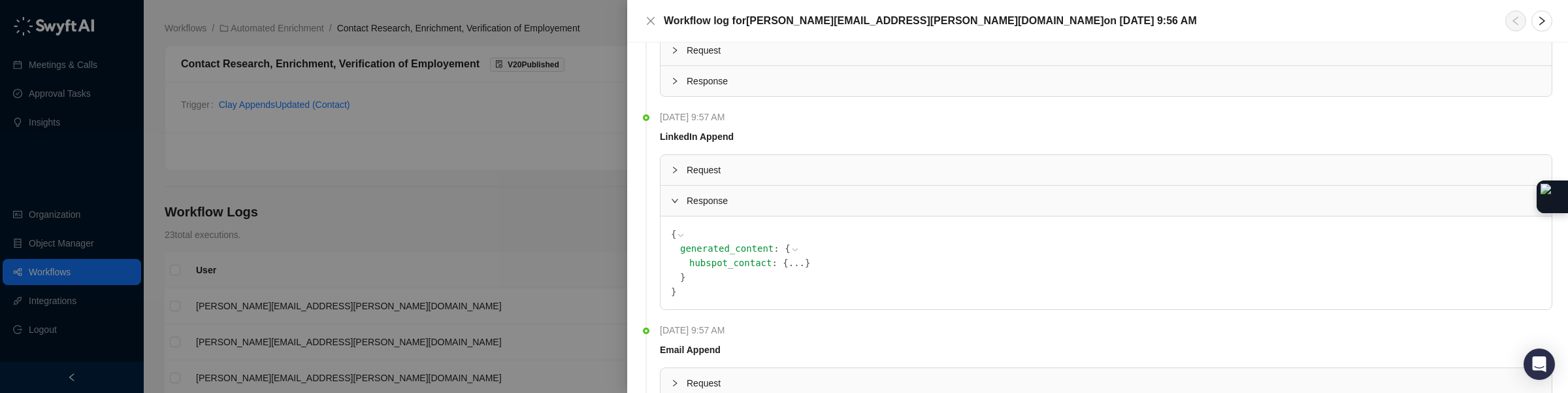
scroll to position [272, 0]
click at [797, 262] on button "..." at bounding box center [796, 262] width 16 height 14
click at [807, 274] on button "..." at bounding box center [805, 276] width 16 height 14
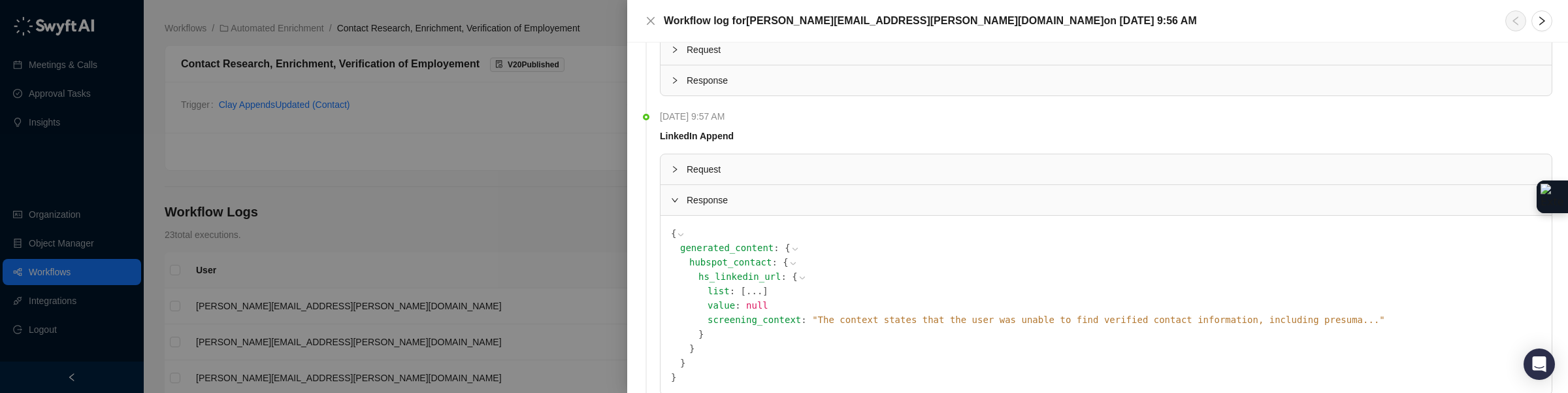
scroll to position [276, 0]
drag, startPoint x: 674, startPoint y: 196, endPoint x: 674, endPoint y: 189, distance: 7.0
click at [674, 195] on icon "expanded" at bounding box center [675, 197] width 8 height 8
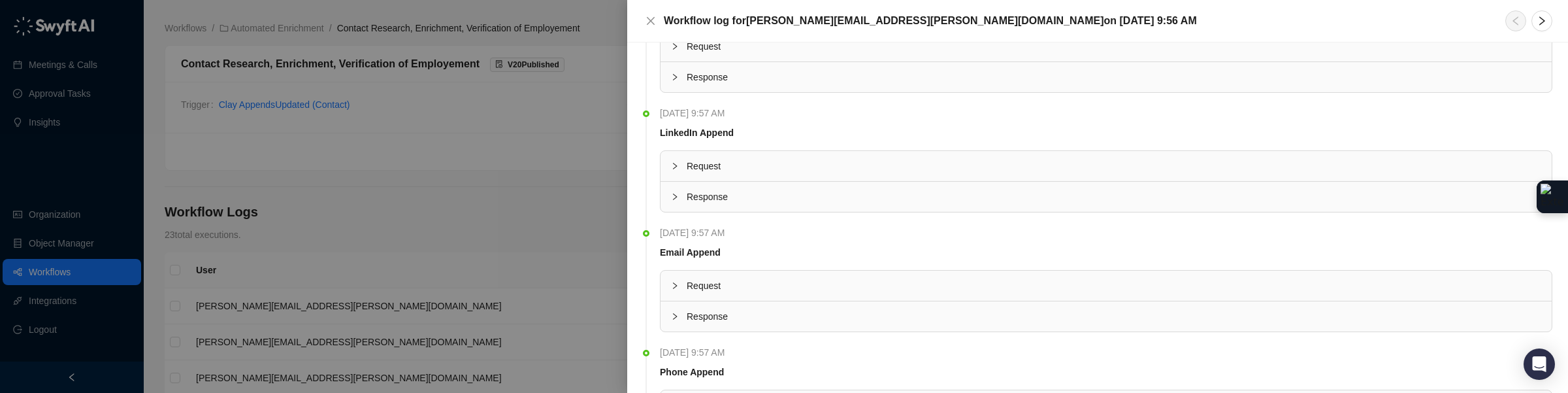
click at [672, 171] on div at bounding box center [678, 166] width 15 height 14
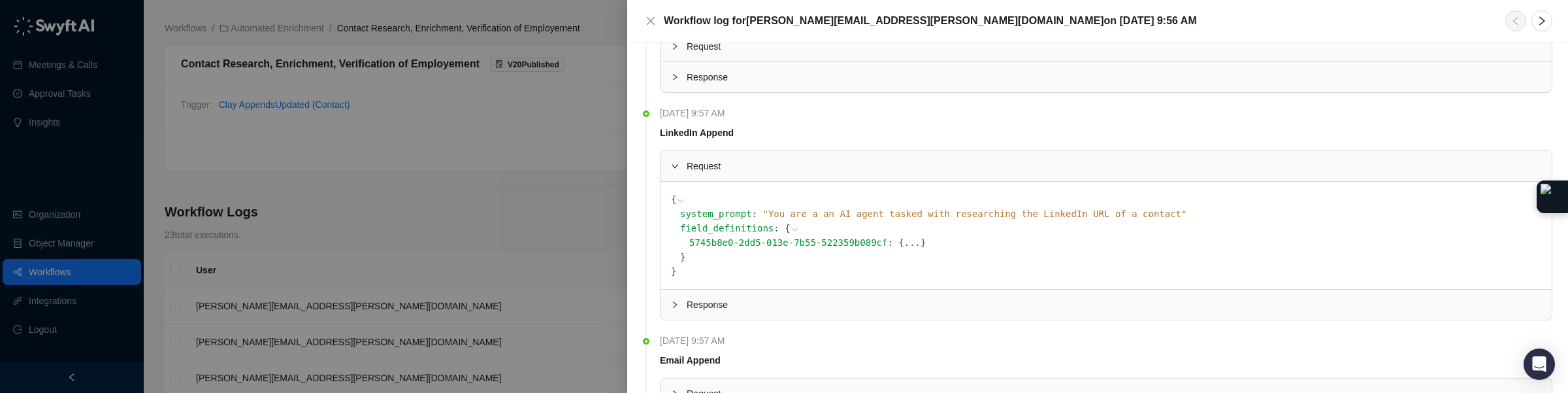
click at [911, 241] on button "..." at bounding box center [911, 242] width 16 height 14
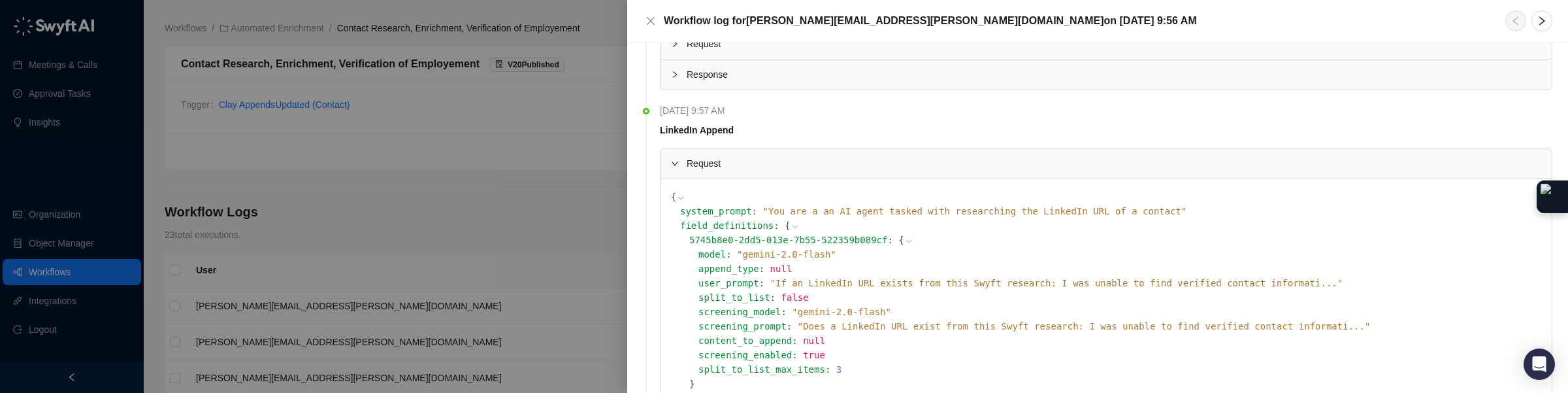
scroll to position [279, 0]
click at [1078, 284] on span "" If an LinkedIn URL exists from this Swyft research: I was unable to find veri…" at bounding box center [1056, 282] width 573 height 10
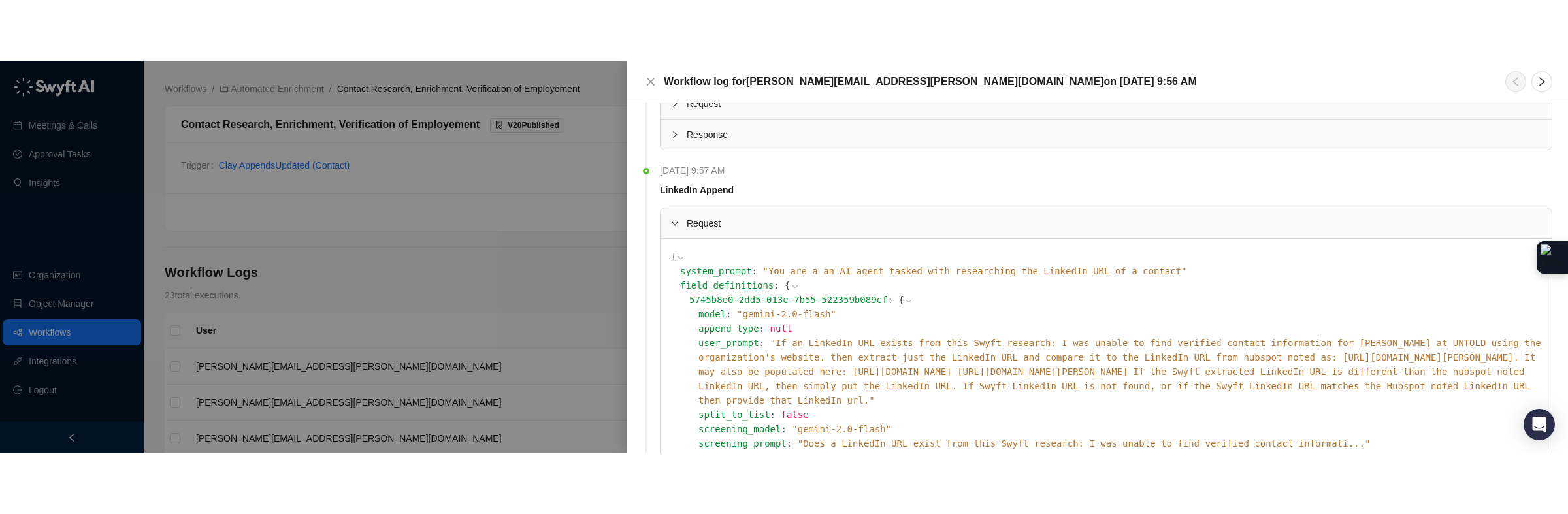
scroll to position [283, 0]
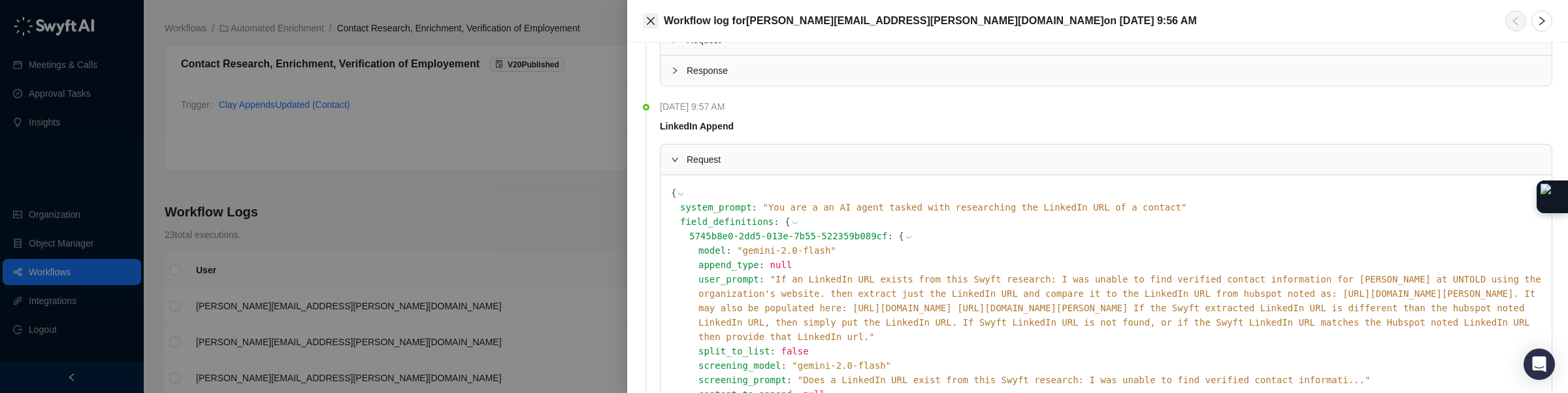
click at [650, 16] on icon "close" at bounding box center [650, 20] width 10 height 10
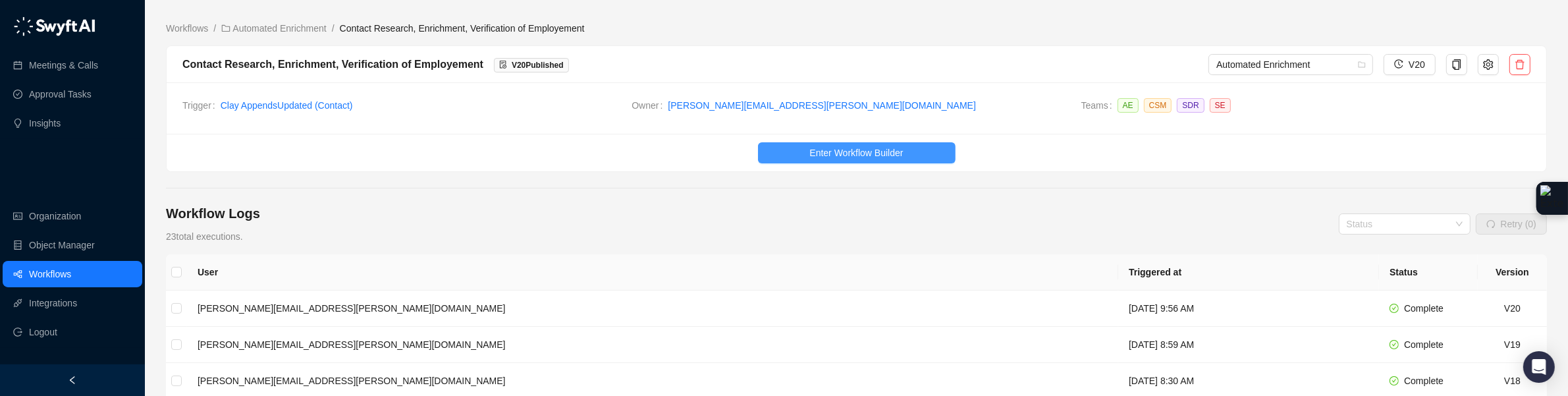
click at [827, 147] on span "Enter Workflow Builder" at bounding box center [855, 152] width 93 height 14
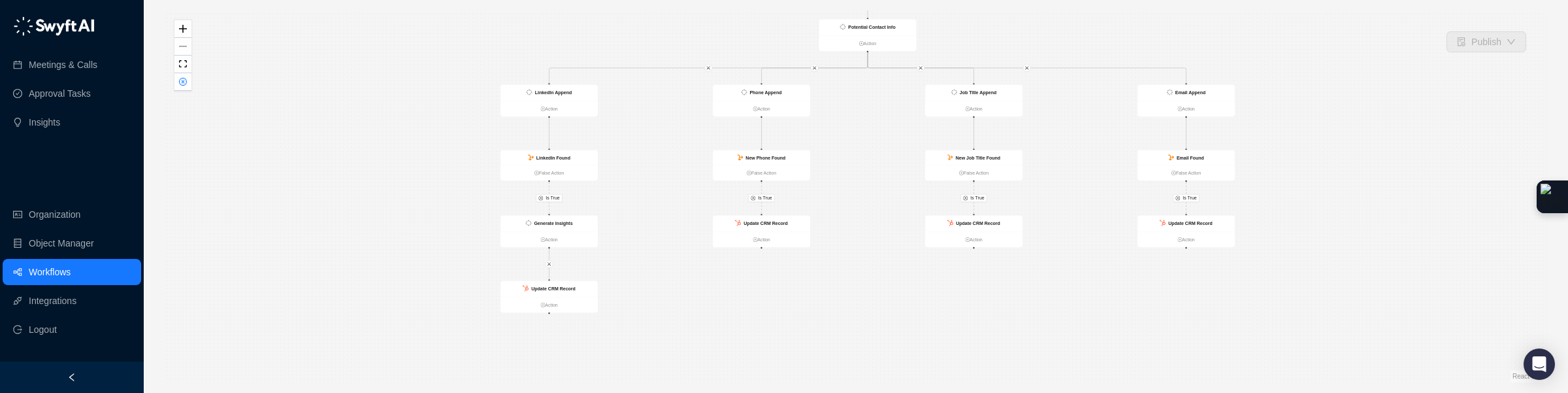
drag, startPoint x: 631, startPoint y: 299, endPoint x: 642, endPoint y: 206, distance: 93.6
click at [642, 206] on div "Is True Is True Is True Is True Generate Insights Action Contact Deep Dive Agen…" at bounding box center [855, 196] width 1382 height 372
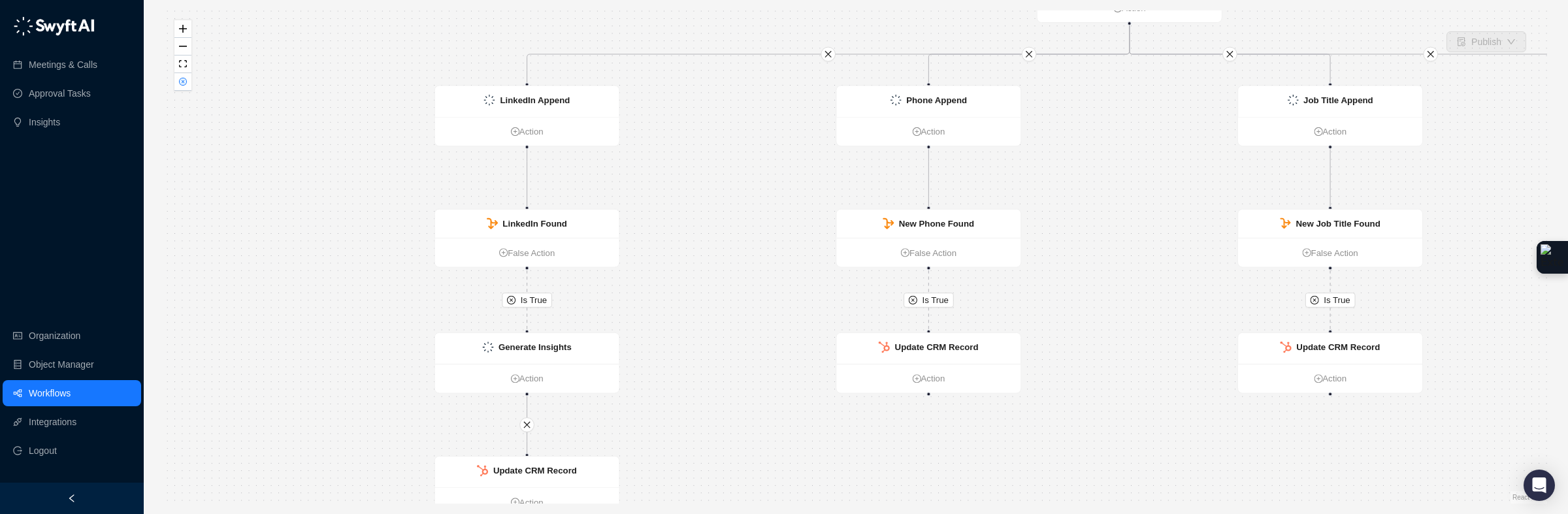
drag, startPoint x: 649, startPoint y: 266, endPoint x: 703, endPoint y: 389, distance: 134.3
click at [728, 392] on div "Is True Is True Is True Is True Generate Insights Action Contact Deep Dive Agen…" at bounding box center [855, 257] width 1382 height 493
click at [589, 350] on div "Generate Insights" at bounding box center [531, 349] width 185 height 30
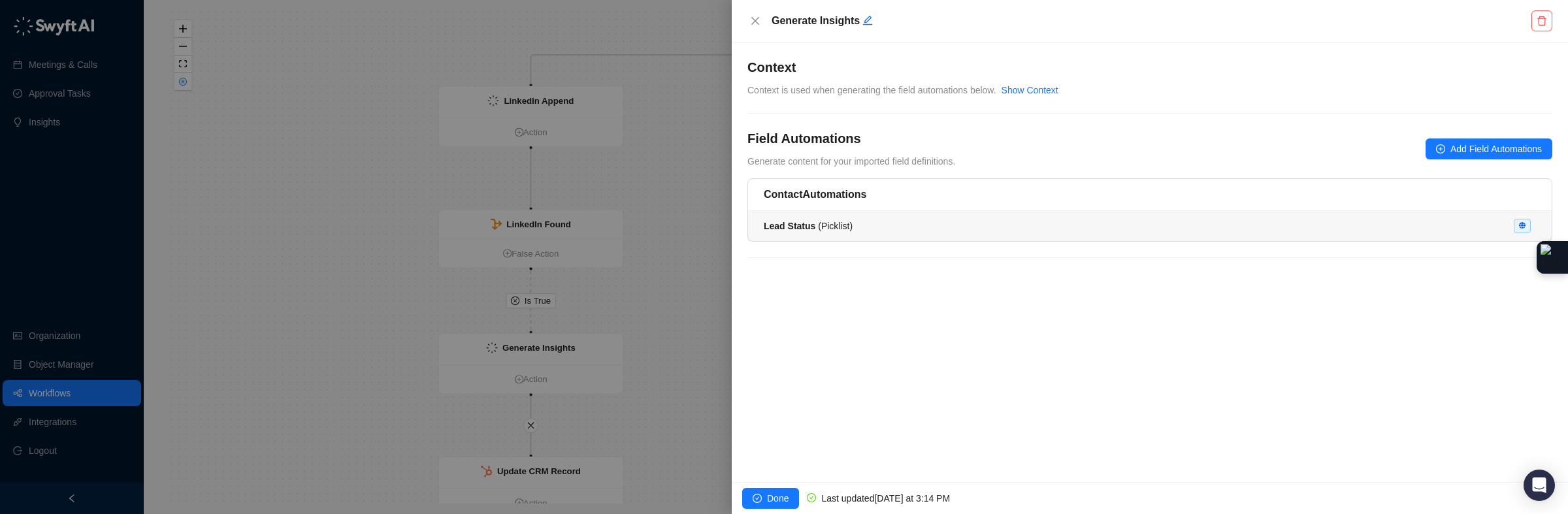
click at [1140, 219] on div "Lead Status ( Picklist )" at bounding box center [1149, 226] width 772 height 14
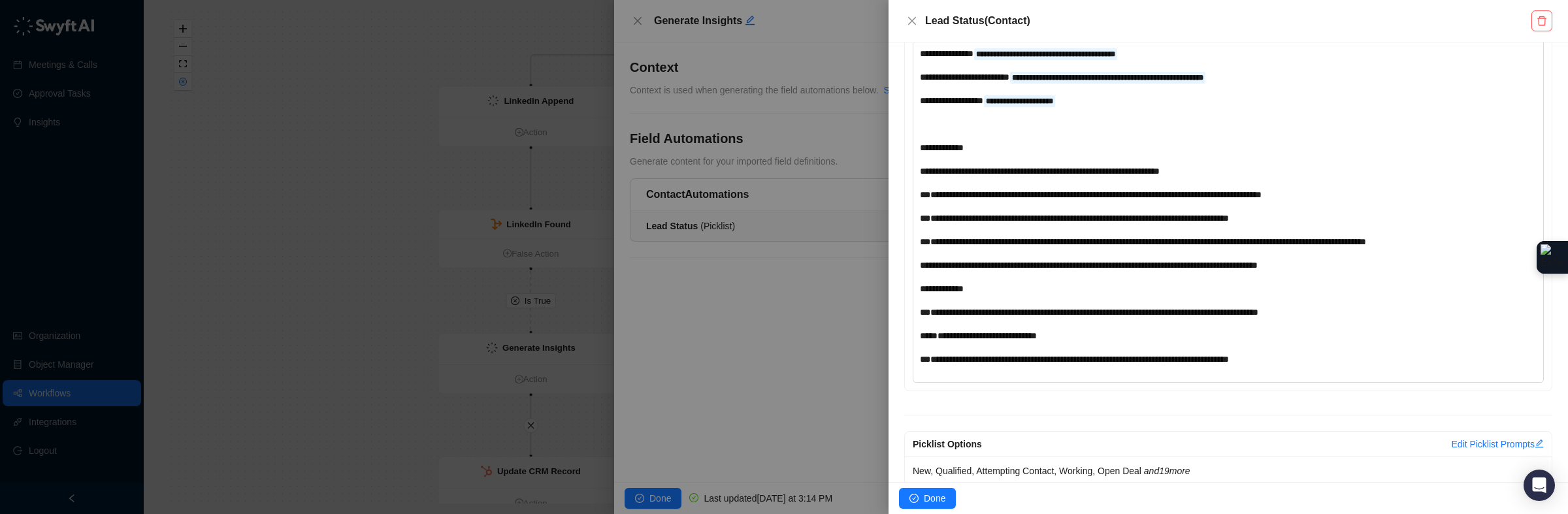
scroll to position [462, 0]
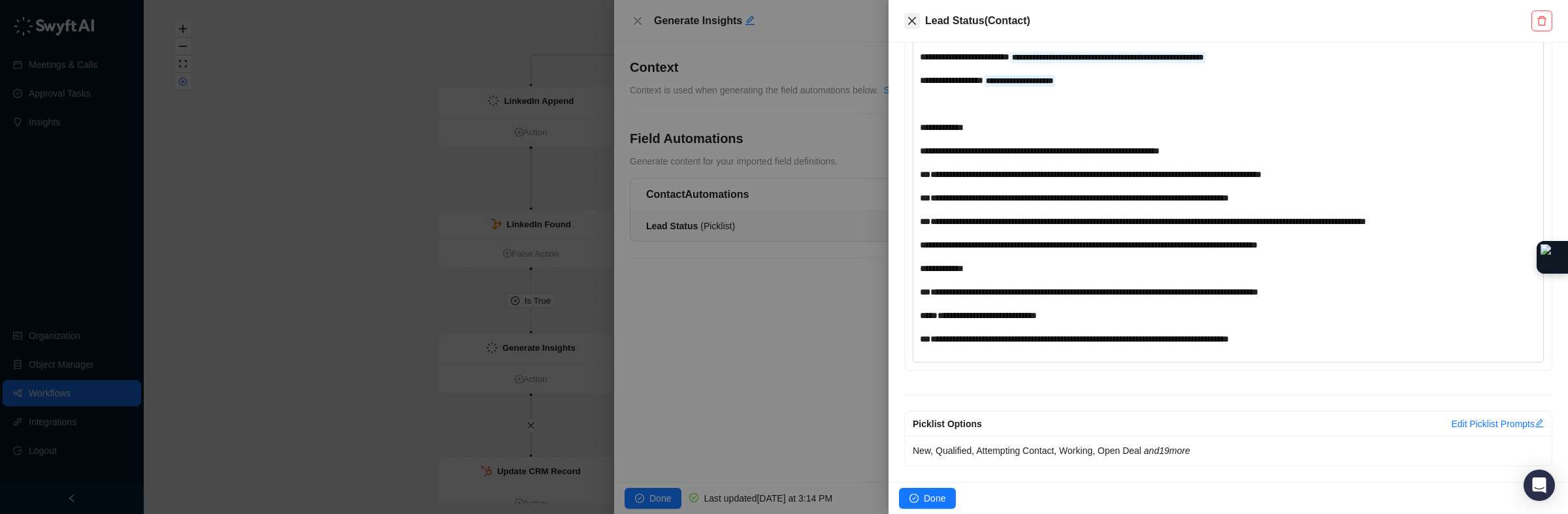
click at [904, 20] on button "Close" at bounding box center [911, 21] width 15 height 15
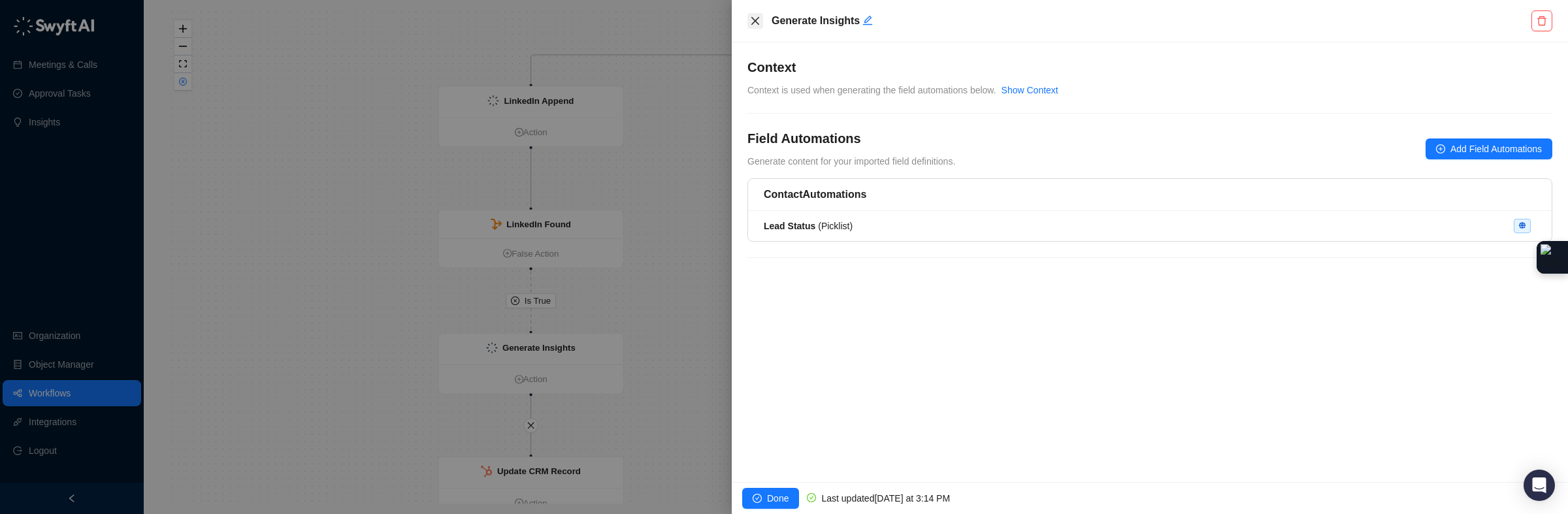
click at [747, 13] on button "Close" at bounding box center [755, 21] width 15 height 15
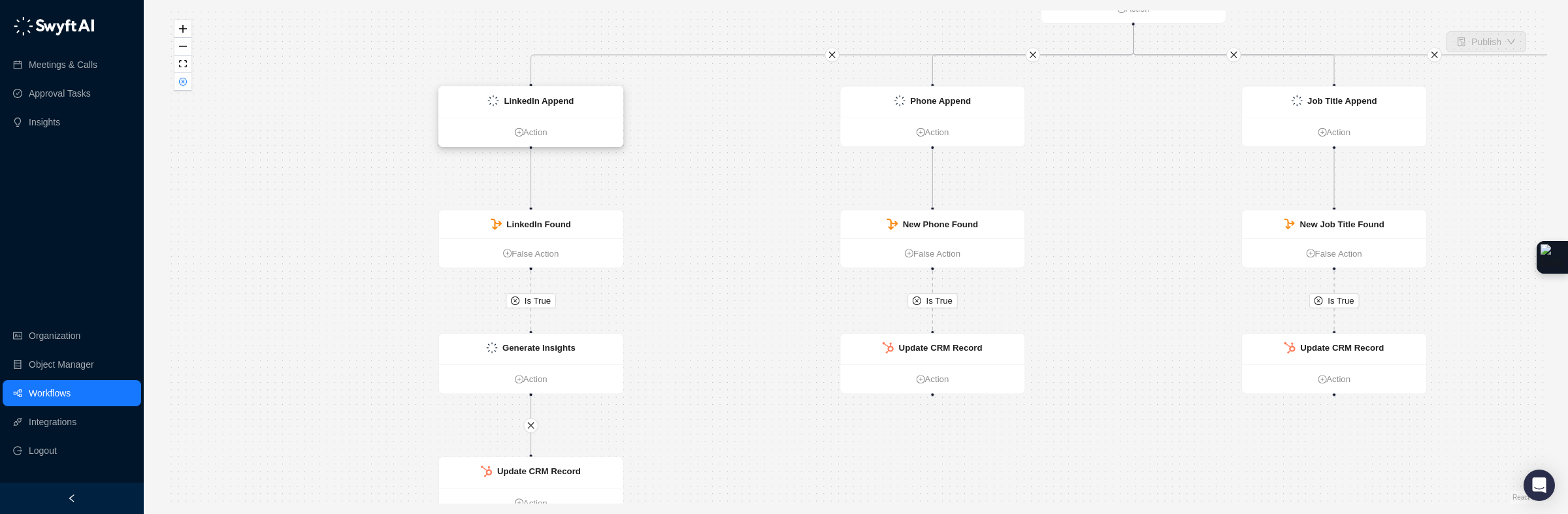
click at [607, 110] on div "LinkedIn Append" at bounding box center [531, 102] width 185 height 30
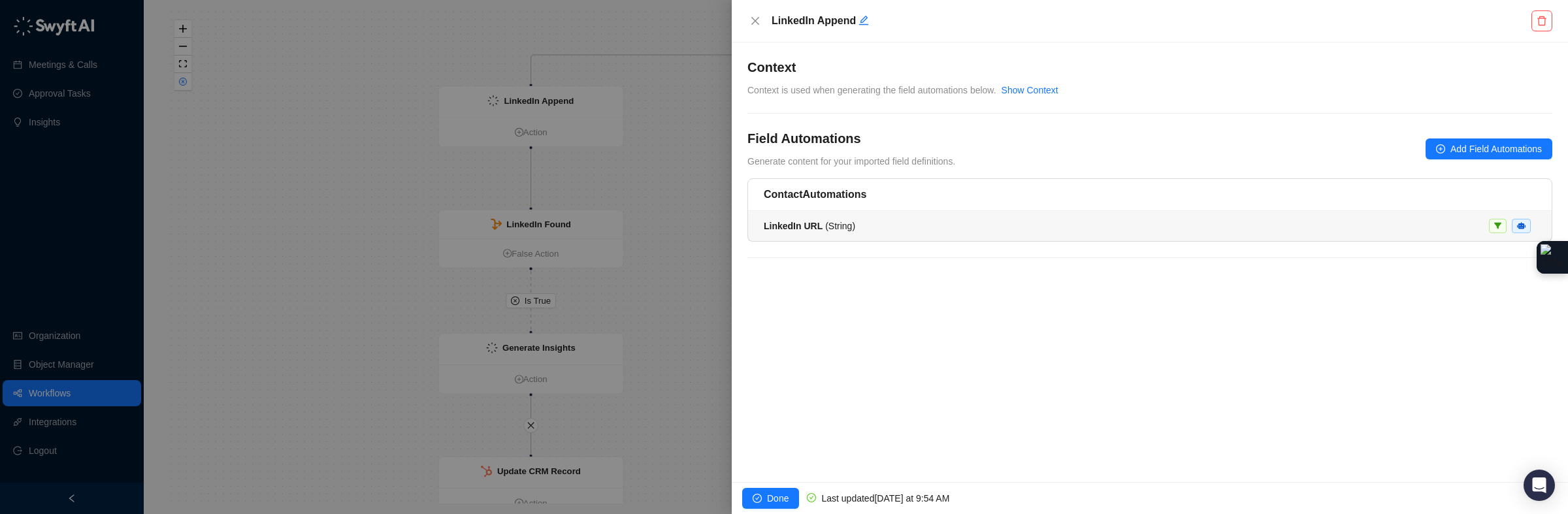
click at [893, 233] on div "LinkedIn URL ( String )" at bounding box center [1149, 226] width 772 height 14
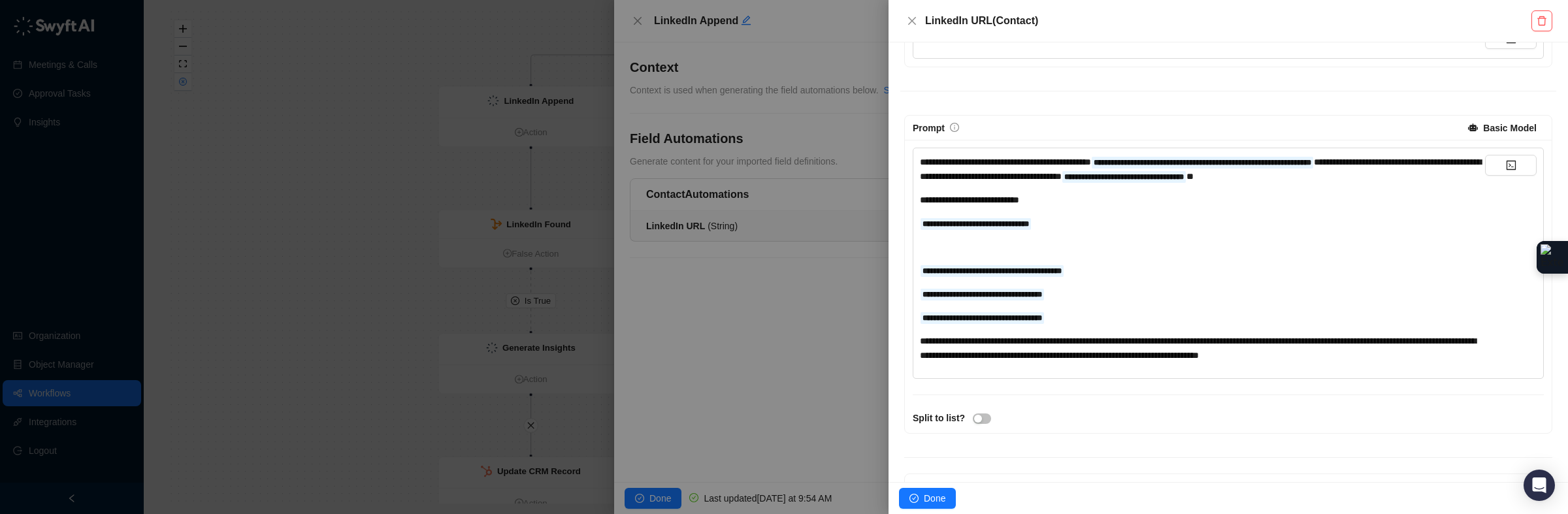
scroll to position [213, 0]
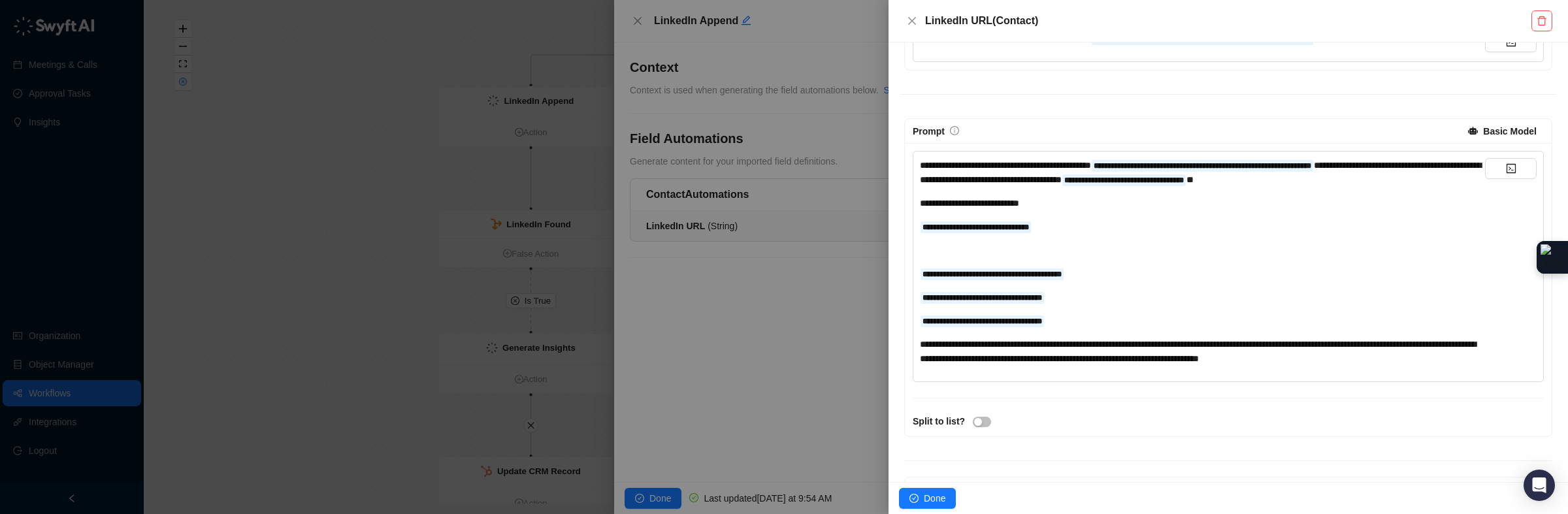
click at [1060, 247] on div "﻿" at bounding box center [1203, 249] width 565 height 14
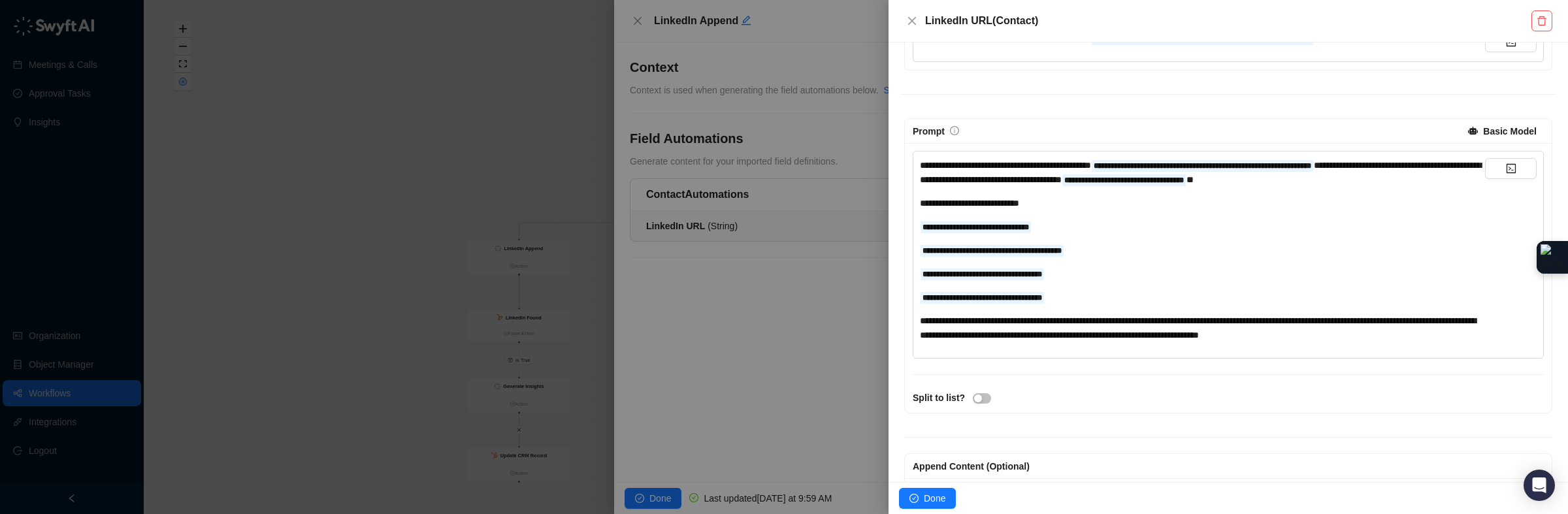
click at [1456, 339] on span "**********" at bounding box center [1198, 327] width 556 height 24
click at [931, 392] on span "Done" at bounding box center [934, 498] width 22 height 14
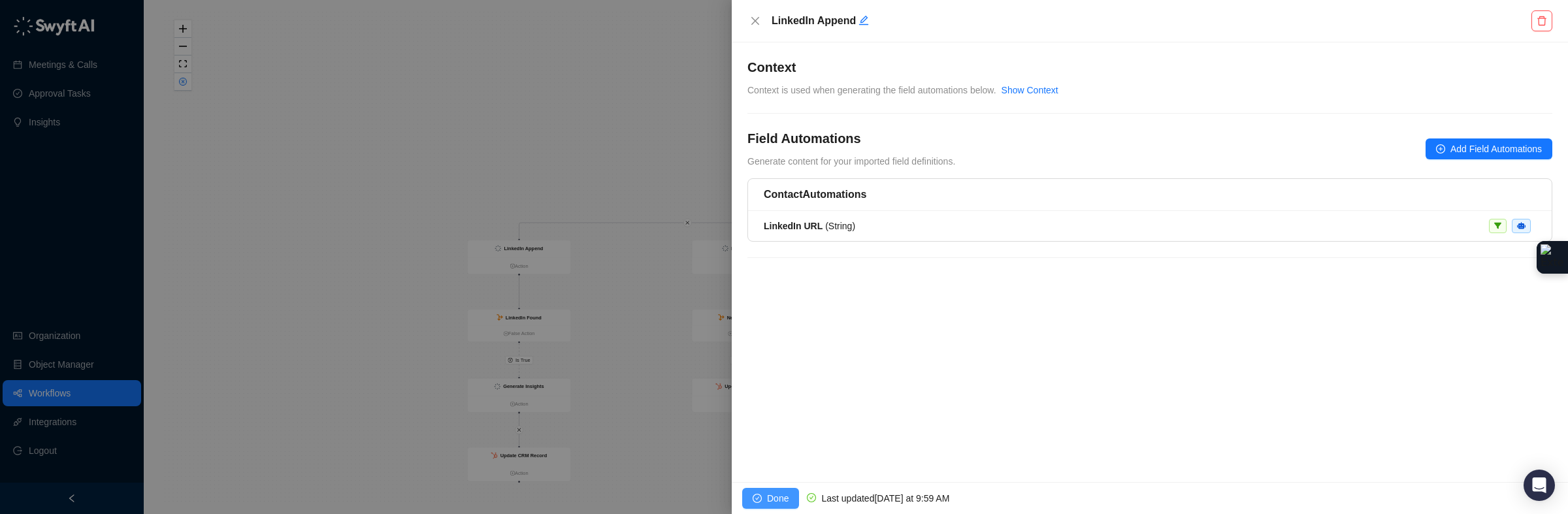
click at [753, 392] on icon "check-circle" at bounding box center [757, 499] width 10 height 10
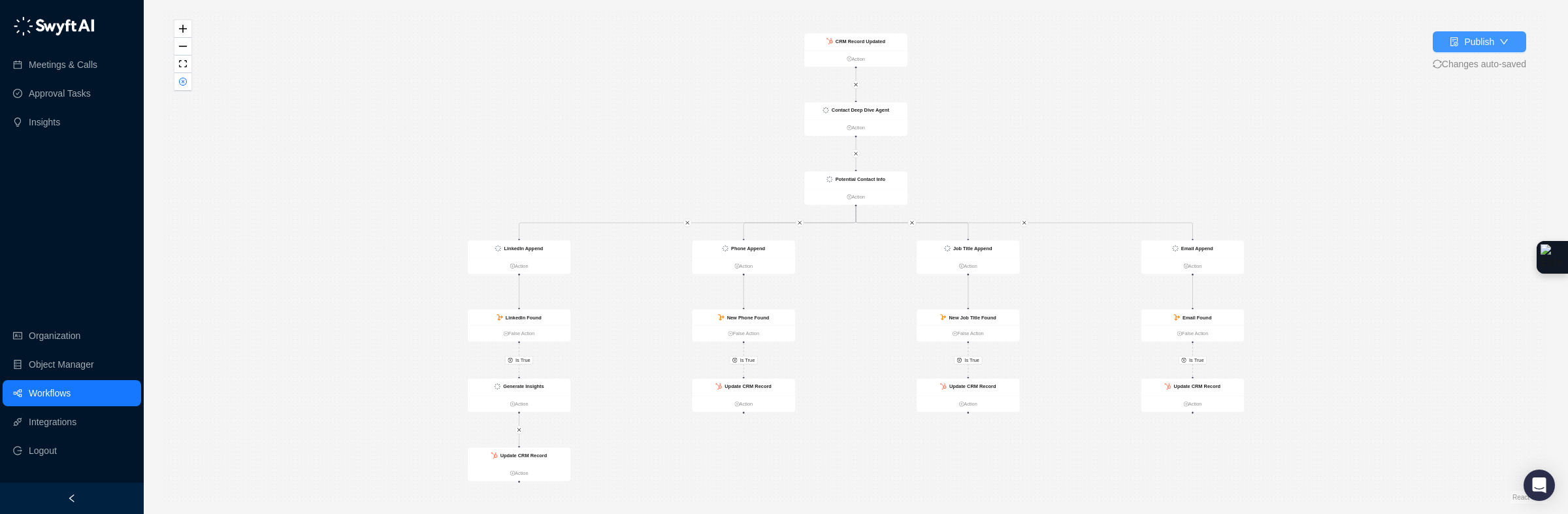
click at [1449, 44] on icon "file-done" at bounding box center [1454, 42] width 10 height 10
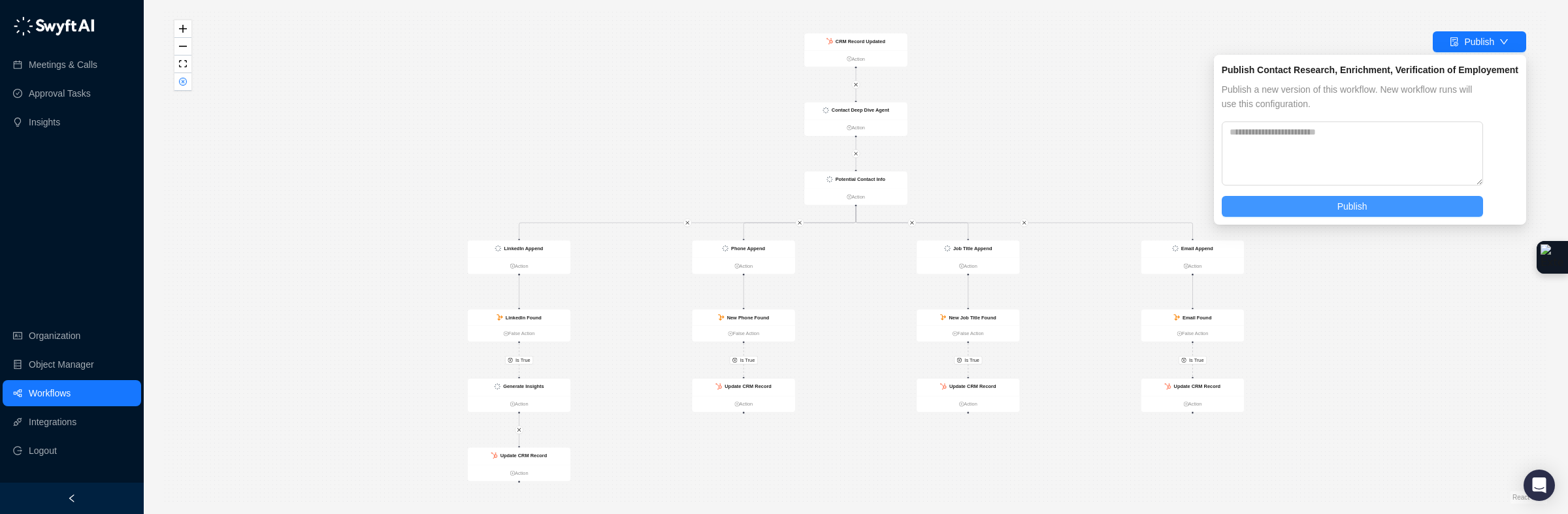
click at [1374, 203] on button "Publish" at bounding box center [1352, 207] width 262 height 21
